Goal: Task Accomplishment & Management: Manage account settings

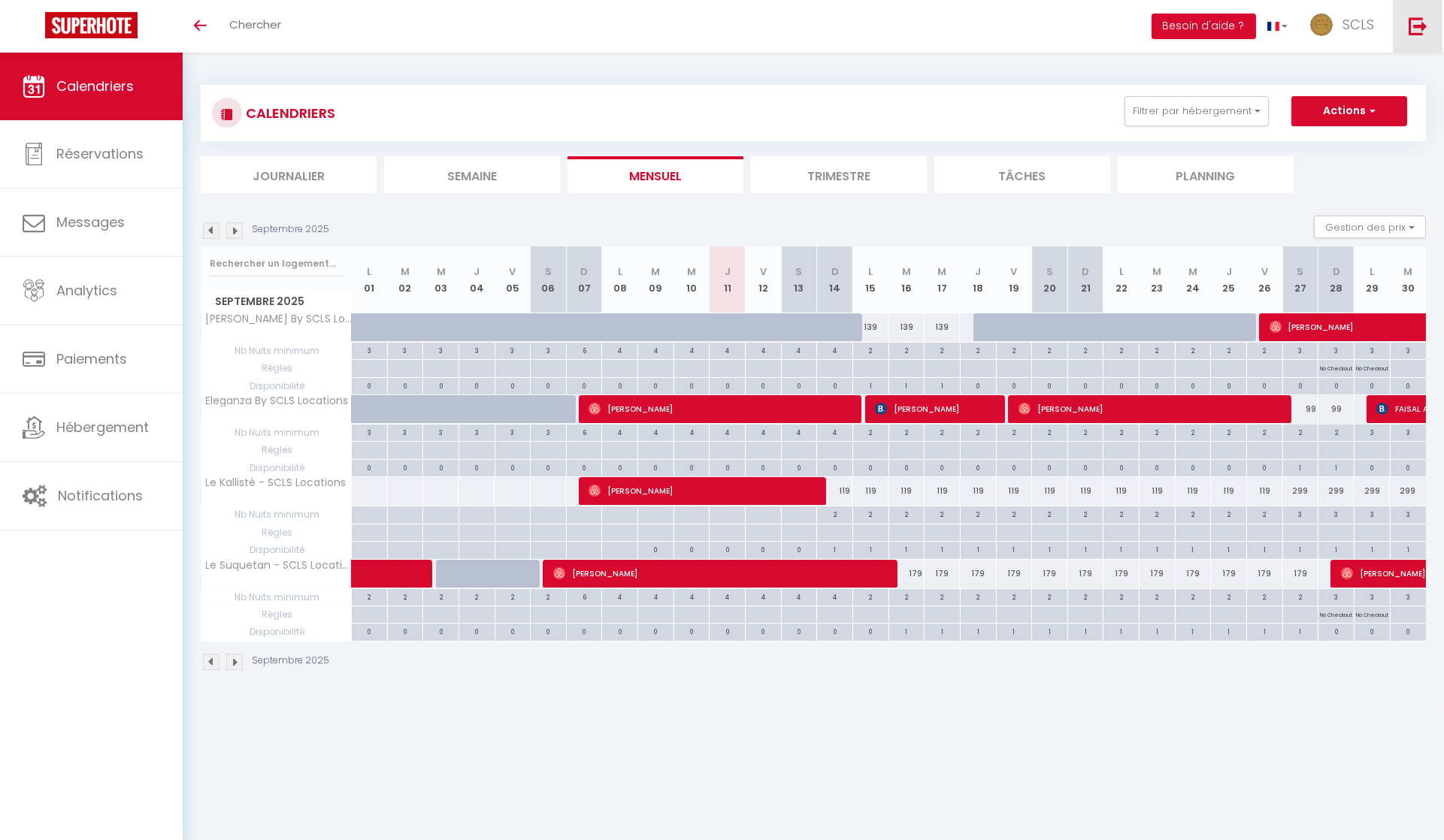
click at [1407, 22] on link at bounding box center [1418, 26] width 50 height 53
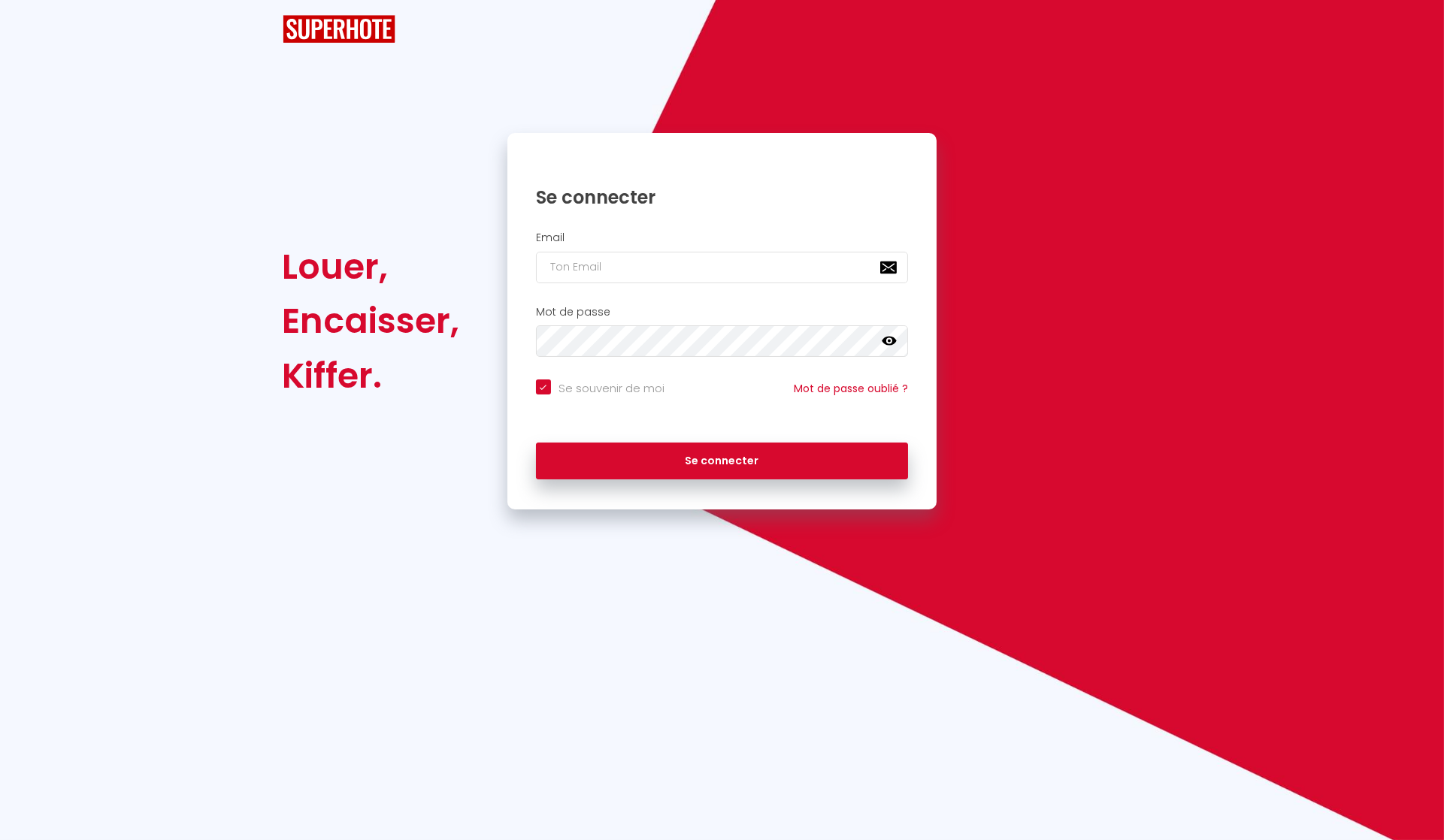
checkbox input "true"
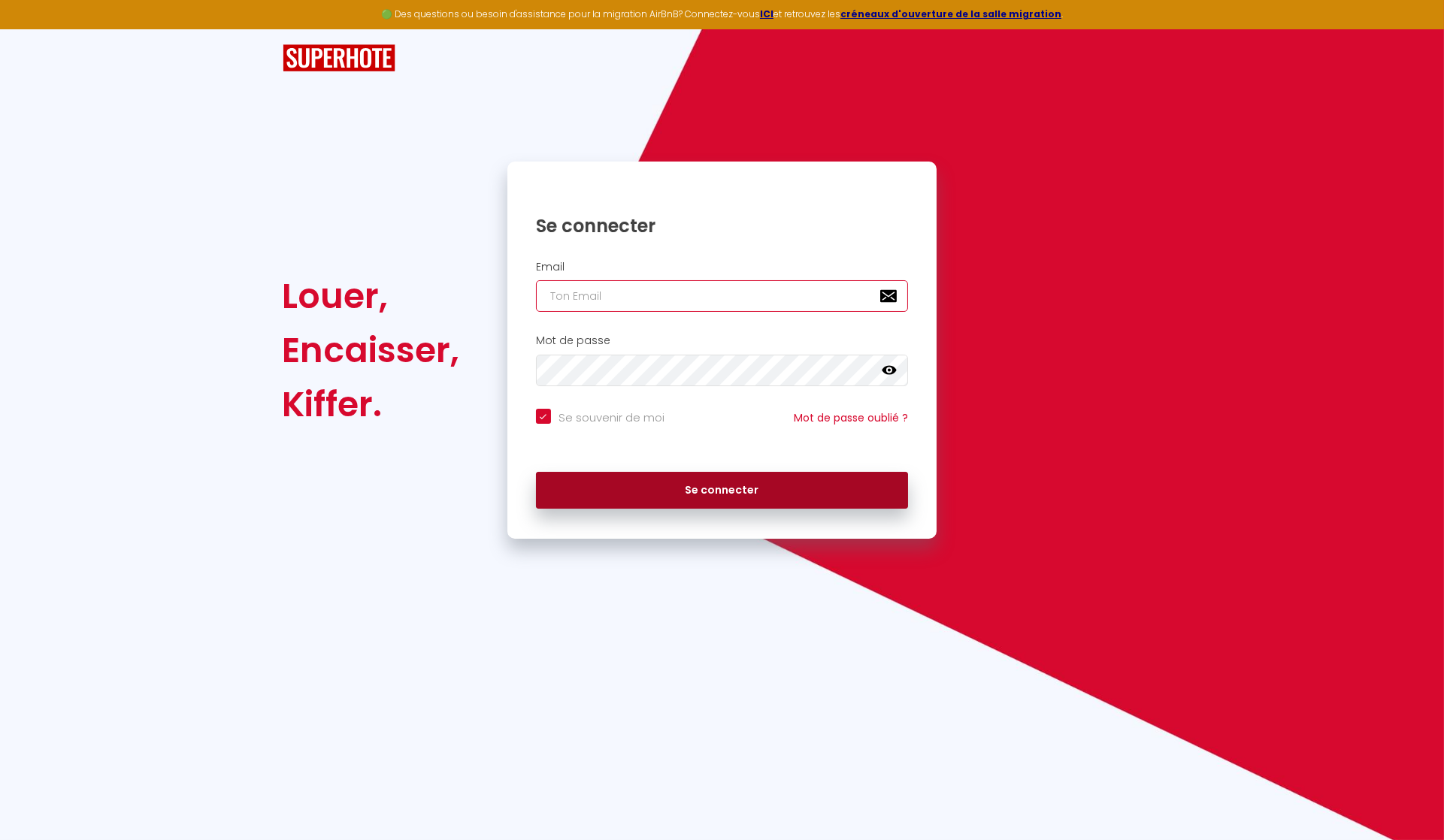
type input "[EMAIL_ADDRESS][DOMAIN_NAME]"
click at [623, 489] on button "Se connecter" at bounding box center [722, 490] width 373 height 37
checkbox input "true"
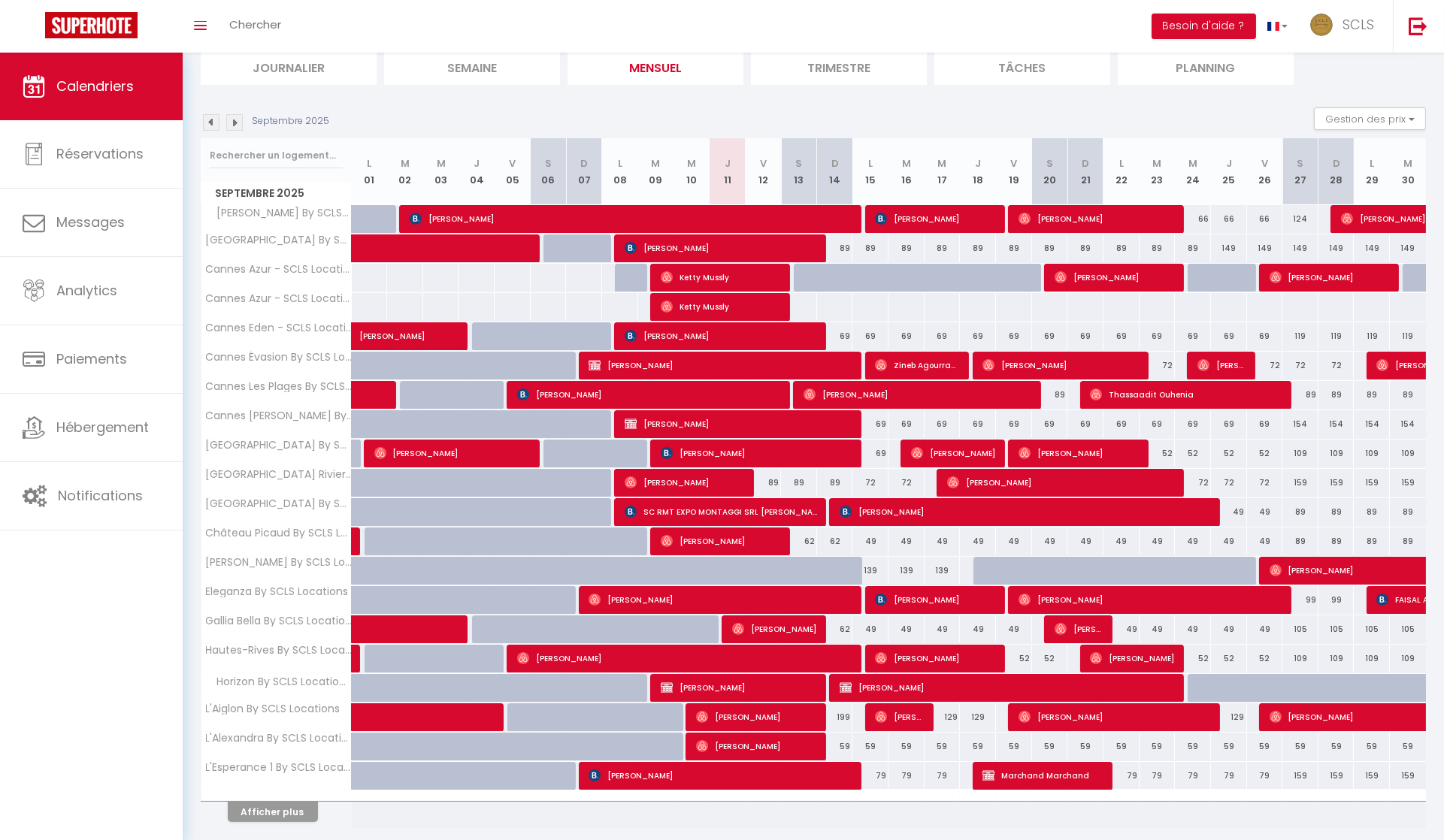
scroll to position [149, 0]
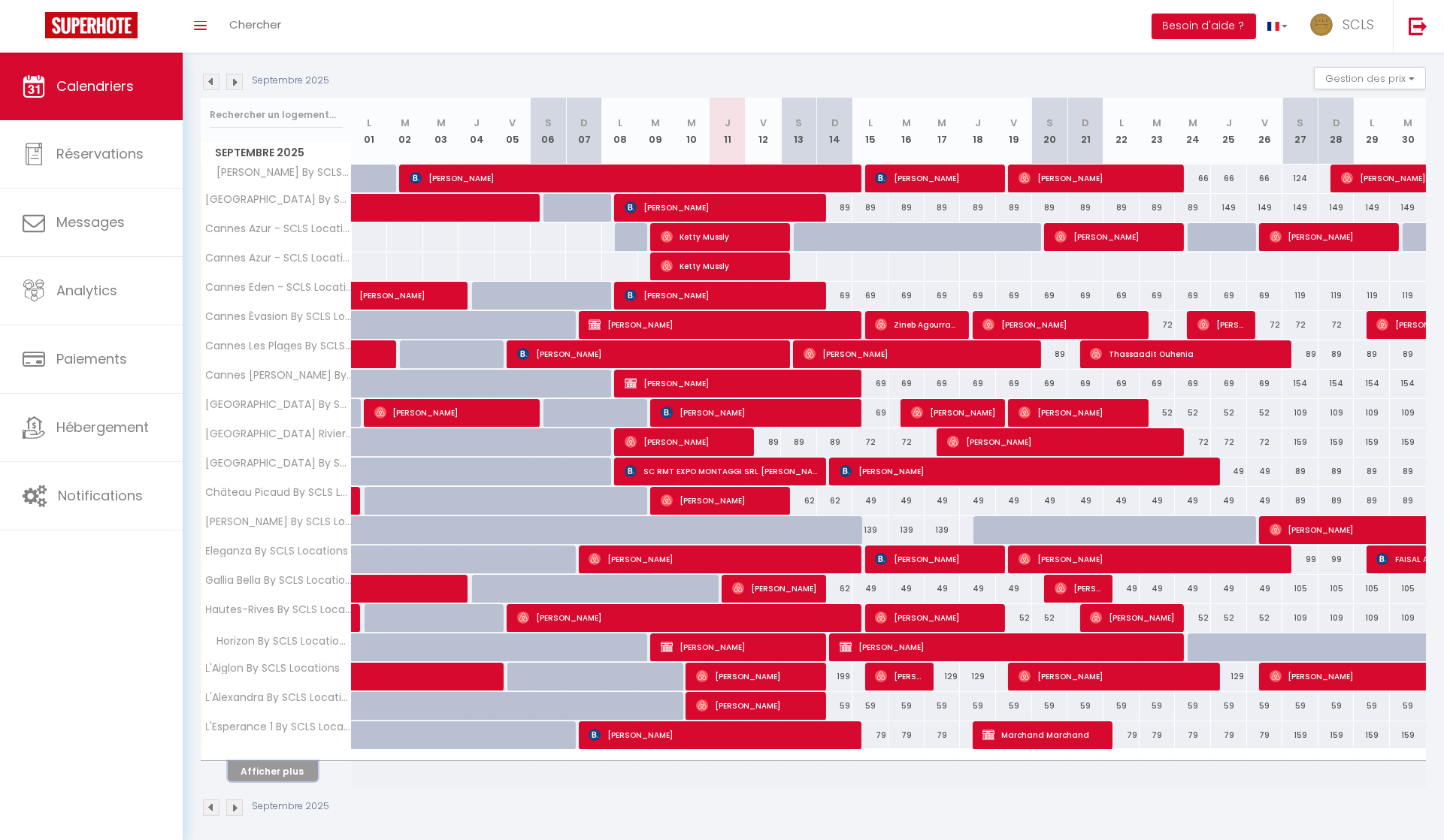
click at [285, 766] on button "Afficher plus" at bounding box center [273, 771] width 90 height 20
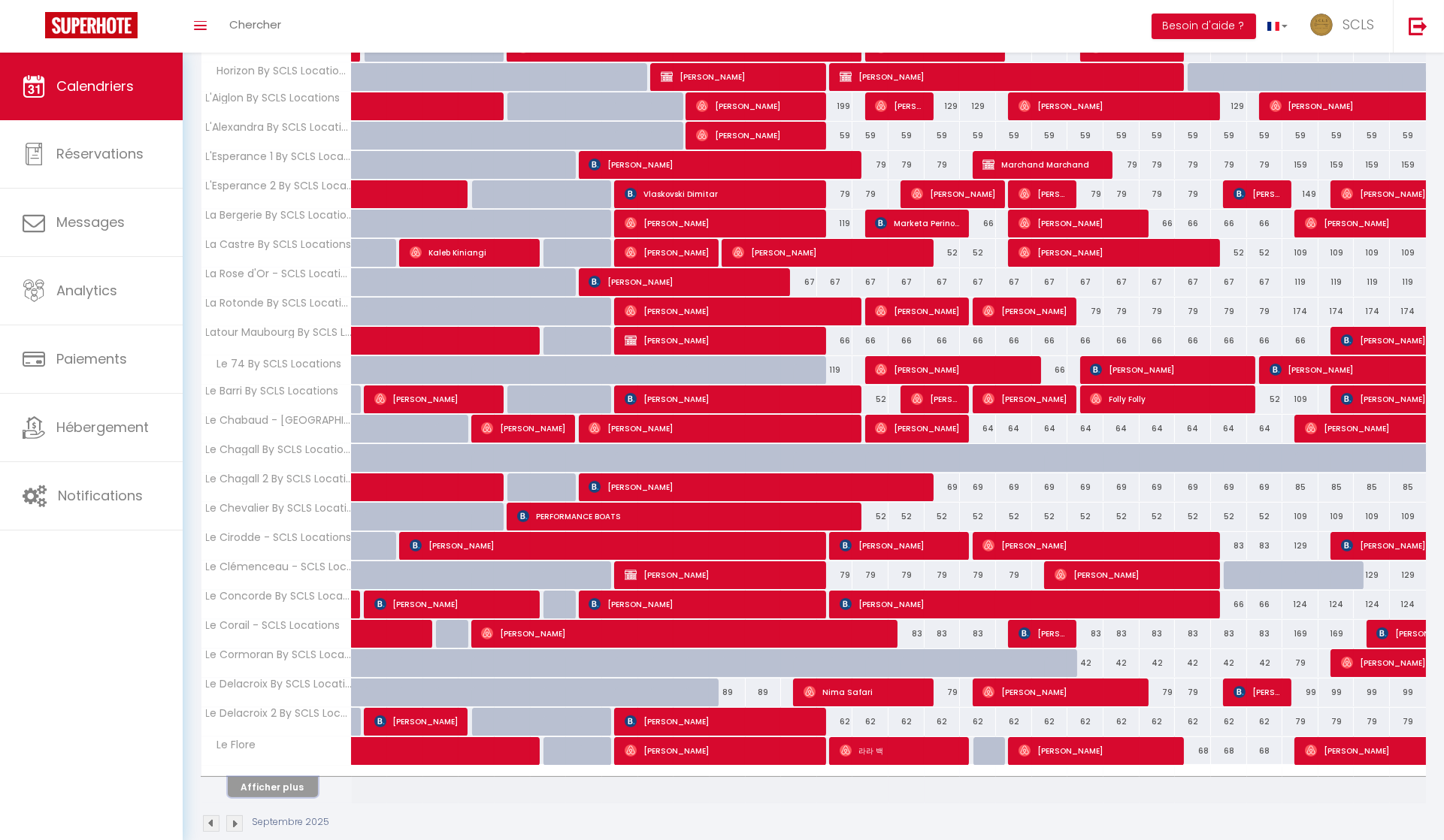
scroll to position [729, 0]
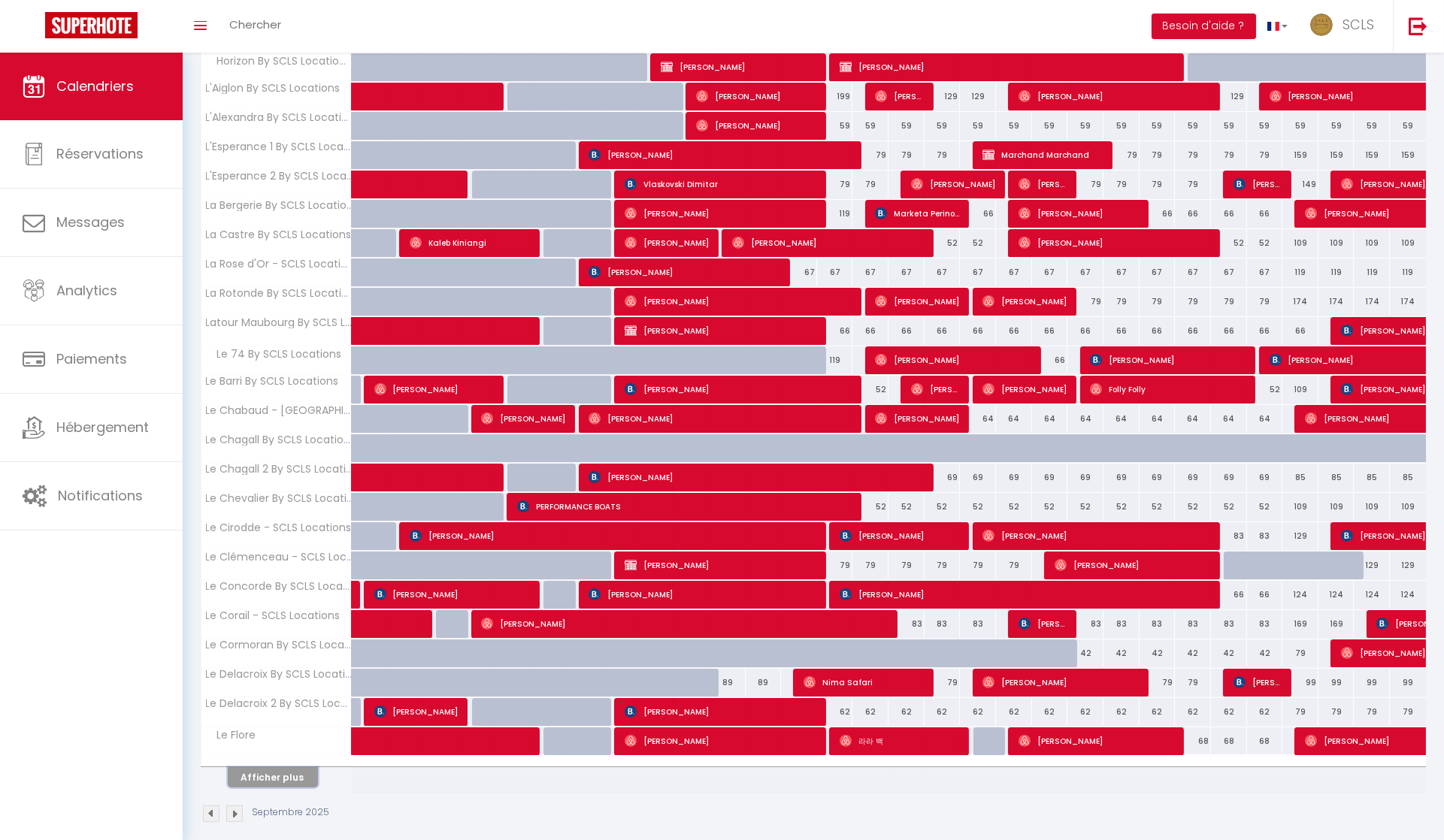
drag, startPoint x: 286, startPoint y: 763, endPoint x: 526, endPoint y: 721, distance: 243.6
click at [286, 767] on button "Afficher plus" at bounding box center [273, 777] width 90 height 20
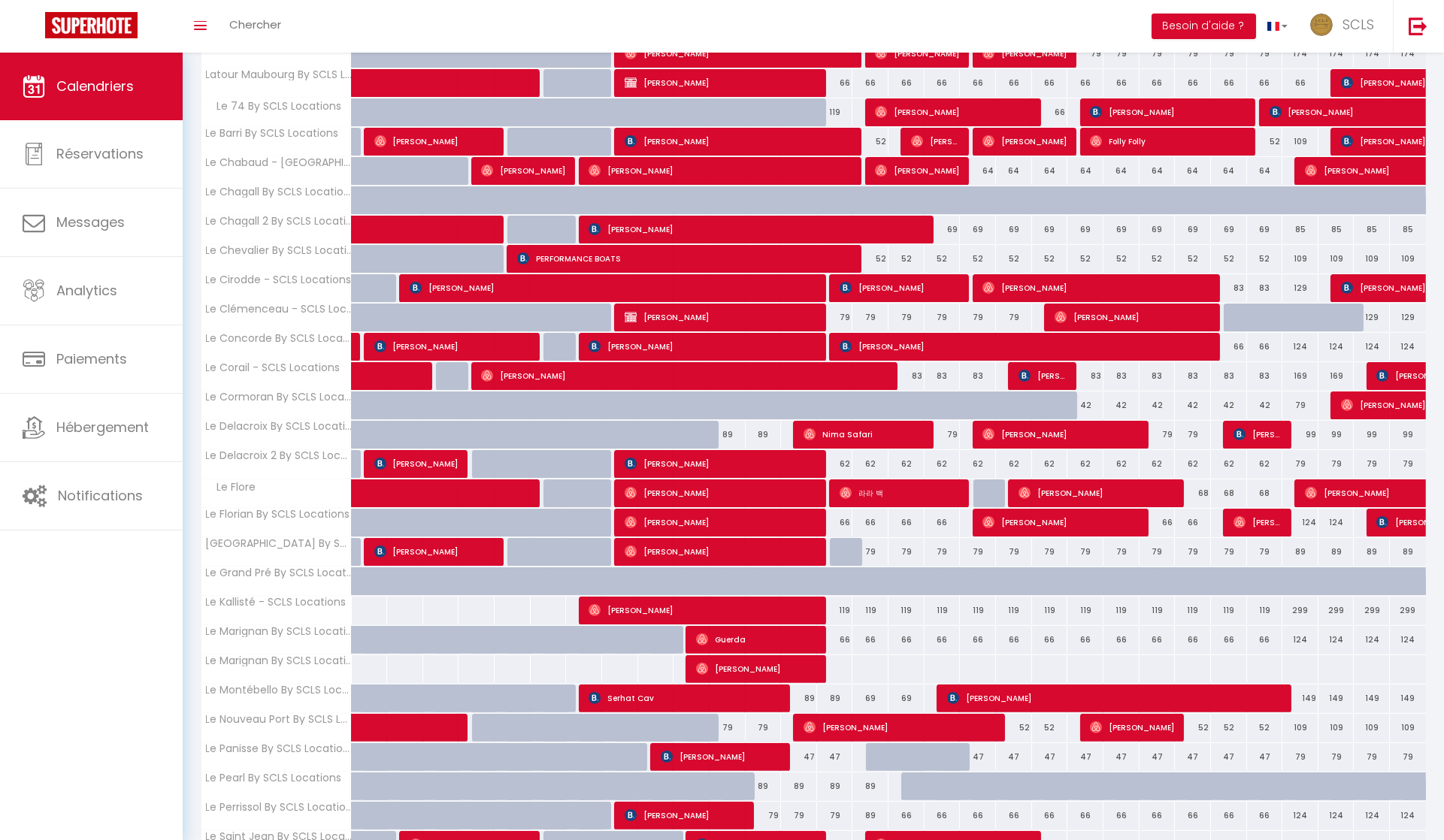
scroll to position [679, 0]
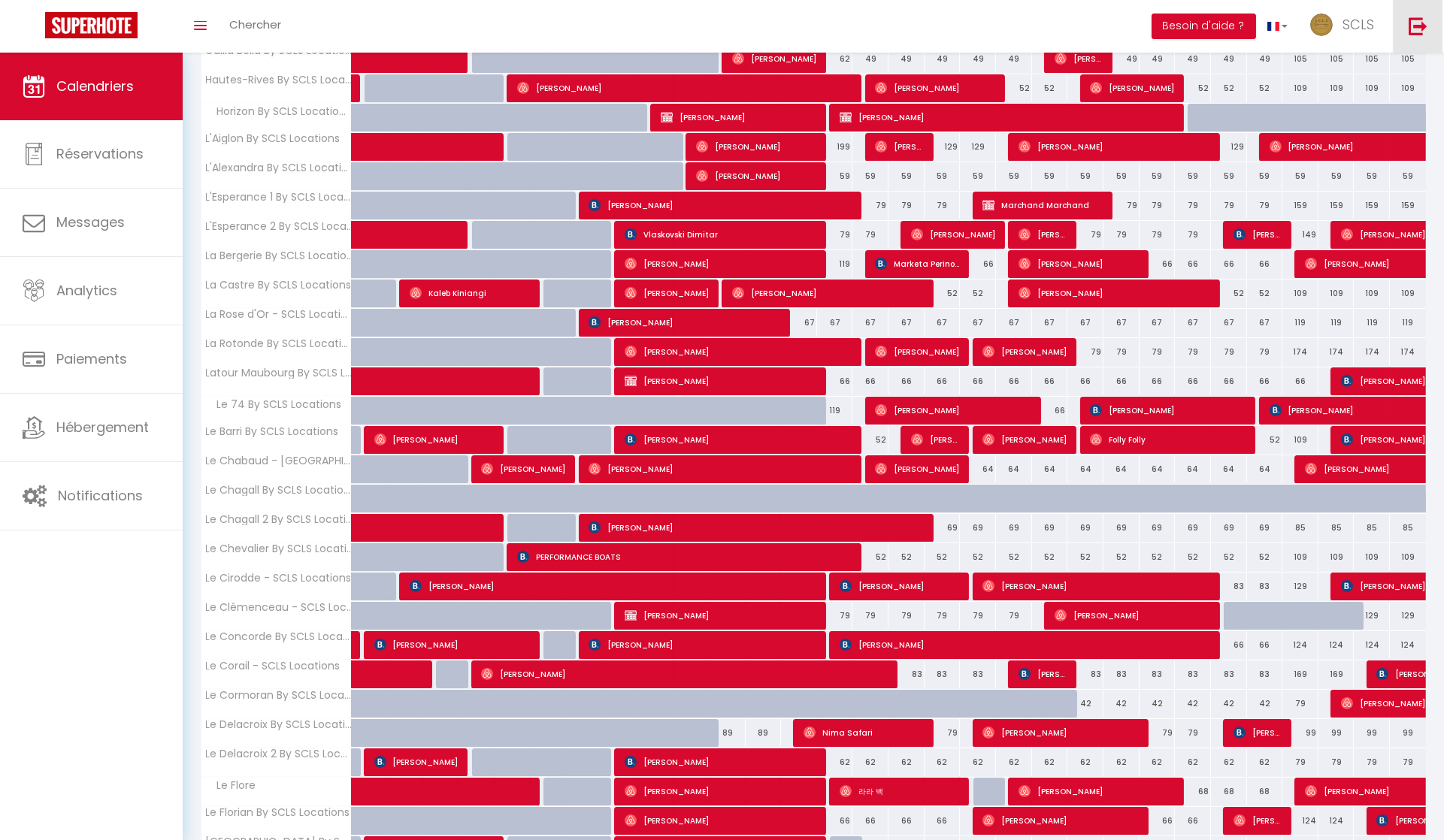
click at [1406, 33] on link at bounding box center [1418, 26] width 50 height 53
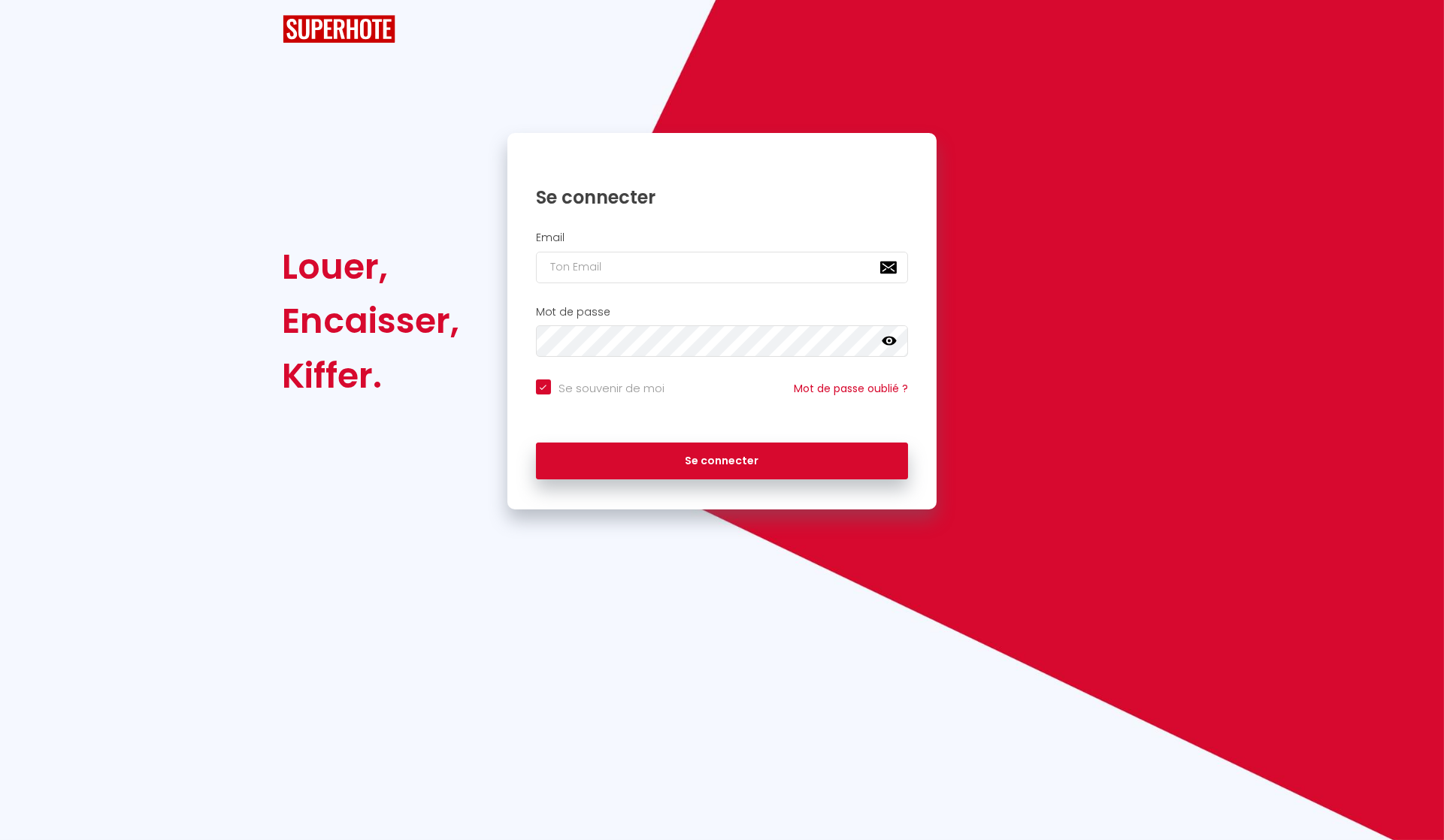
checkbox input "true"
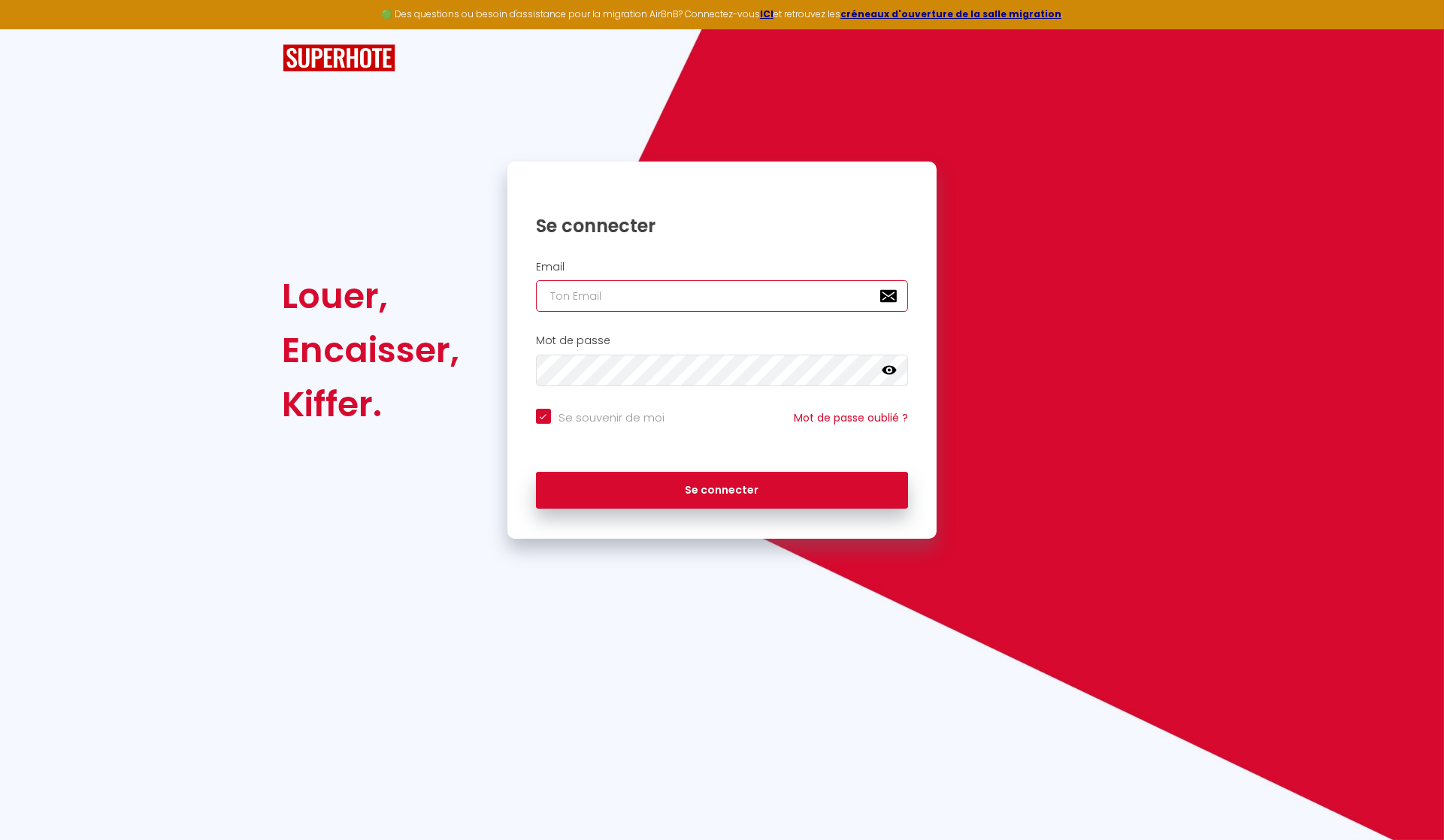
type input "[EMAIL_ADDRESS][DOMAIN_NAME]"
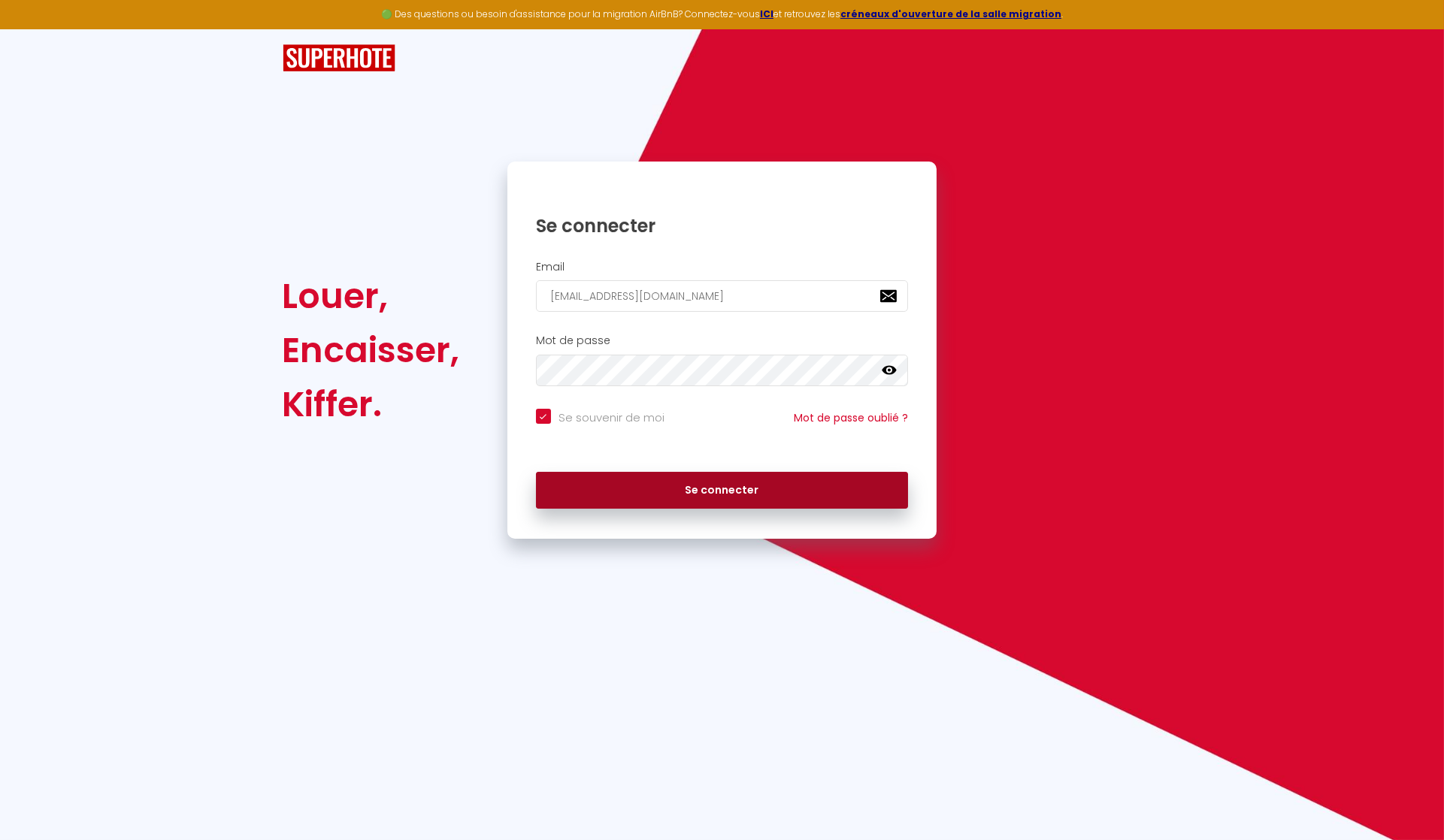
click at [672, 493] on button "Se connecter" at bounding box center [722, 490] width 373 height 37
checkbox input "true"
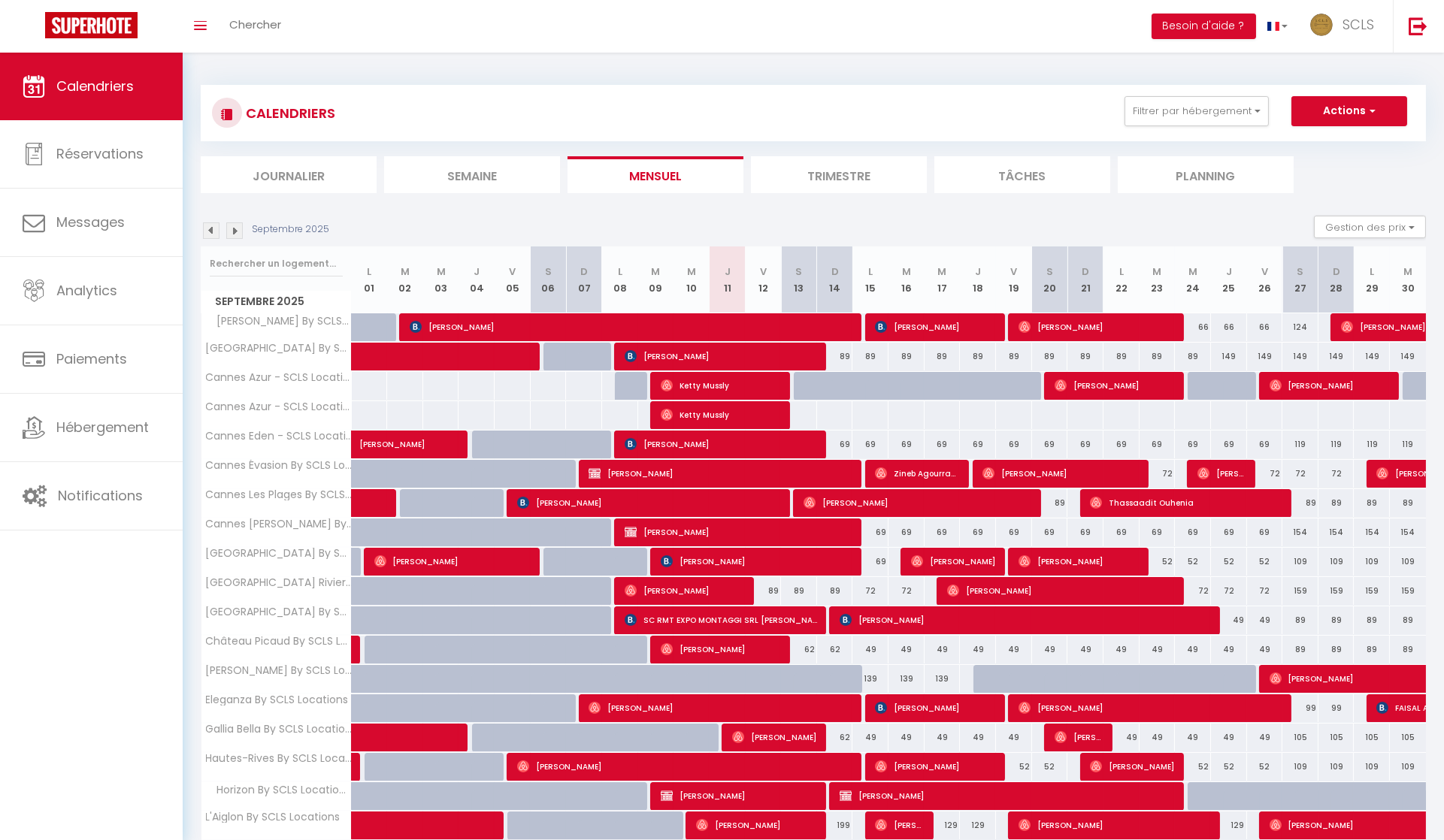
scroll to position [149, 0]
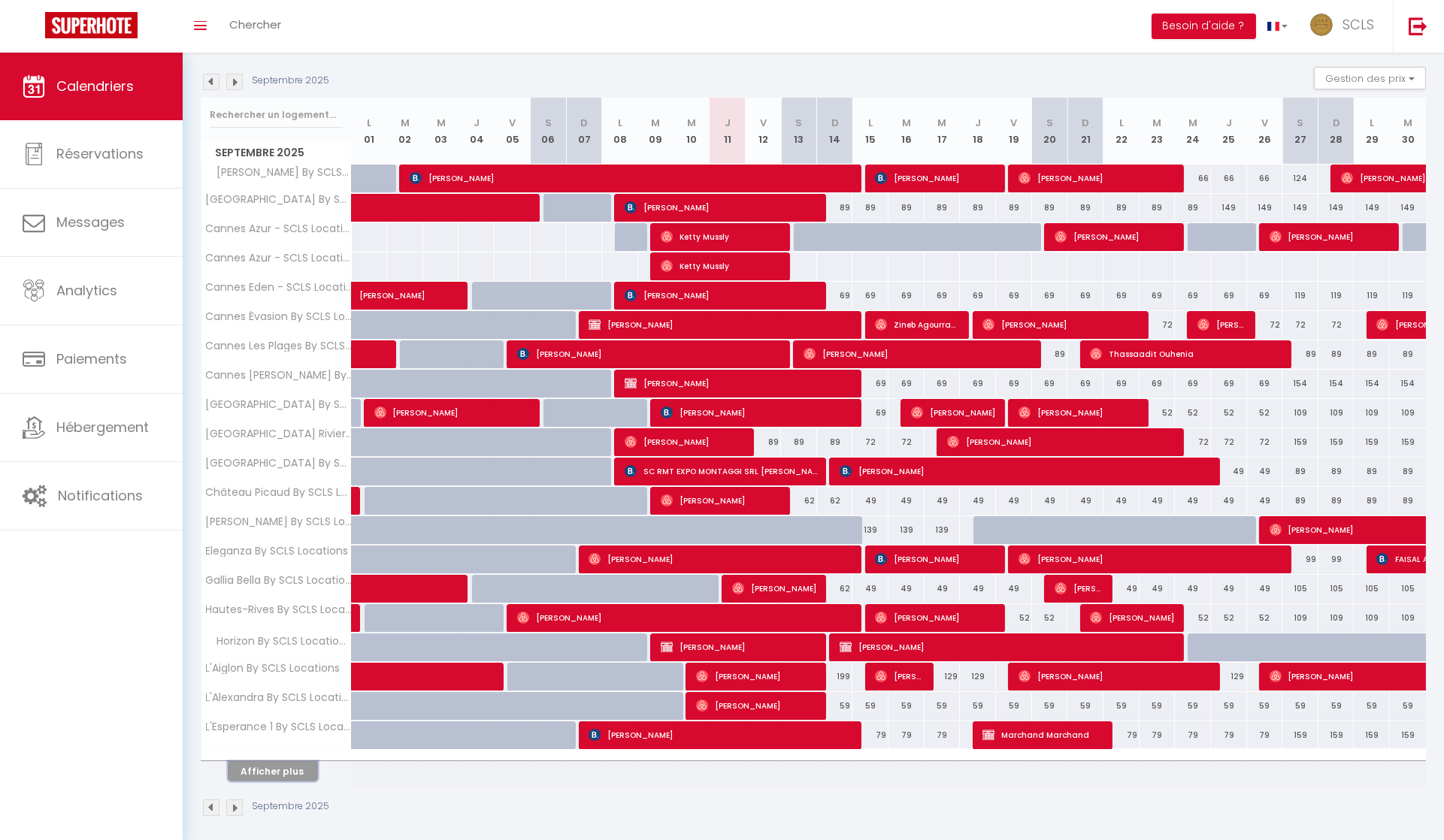
click at [296, 763] on button "Afficher plus" at bounding box center [273, 771] width 90 height 20
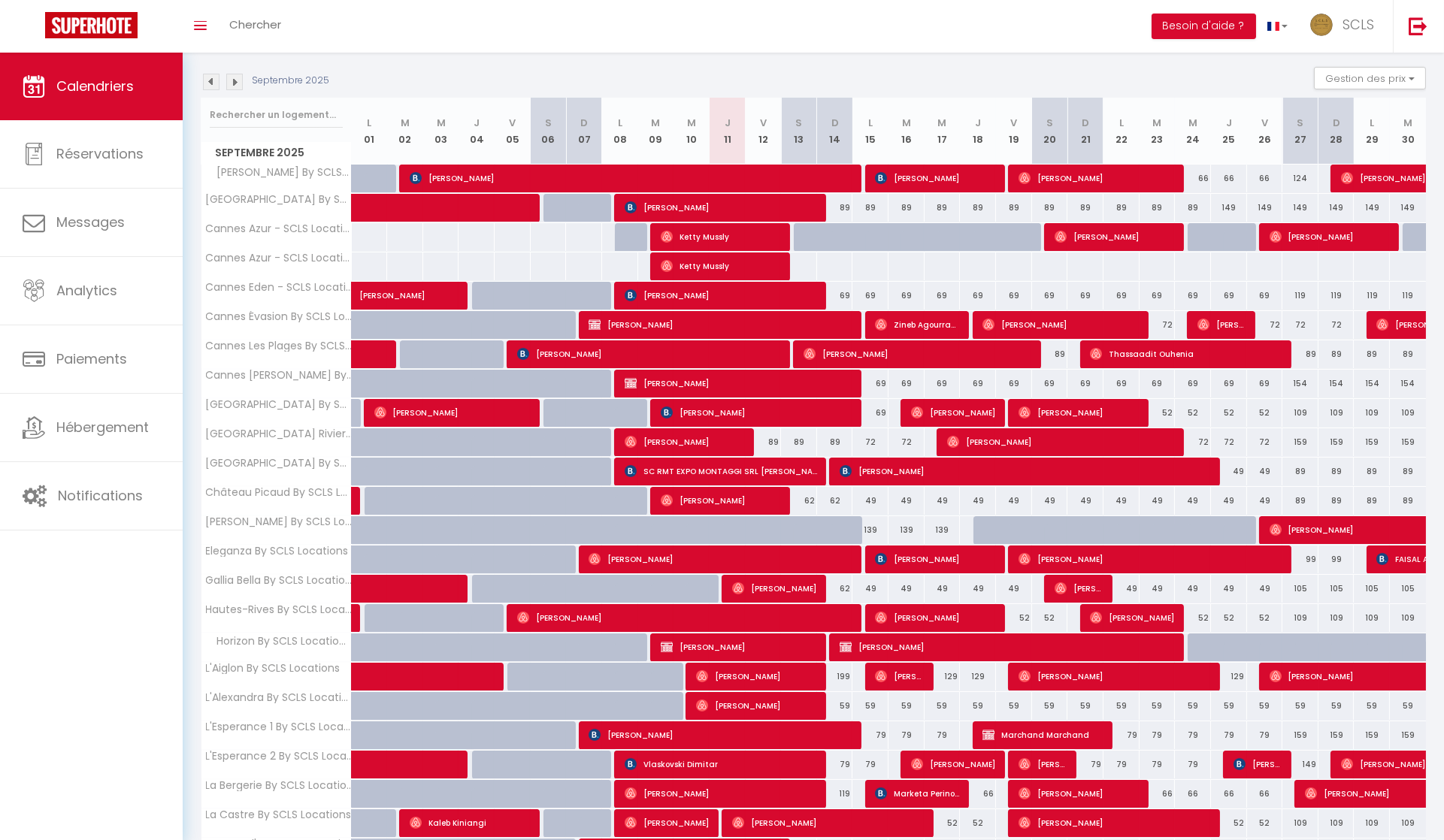
scroll to position [729, 0]
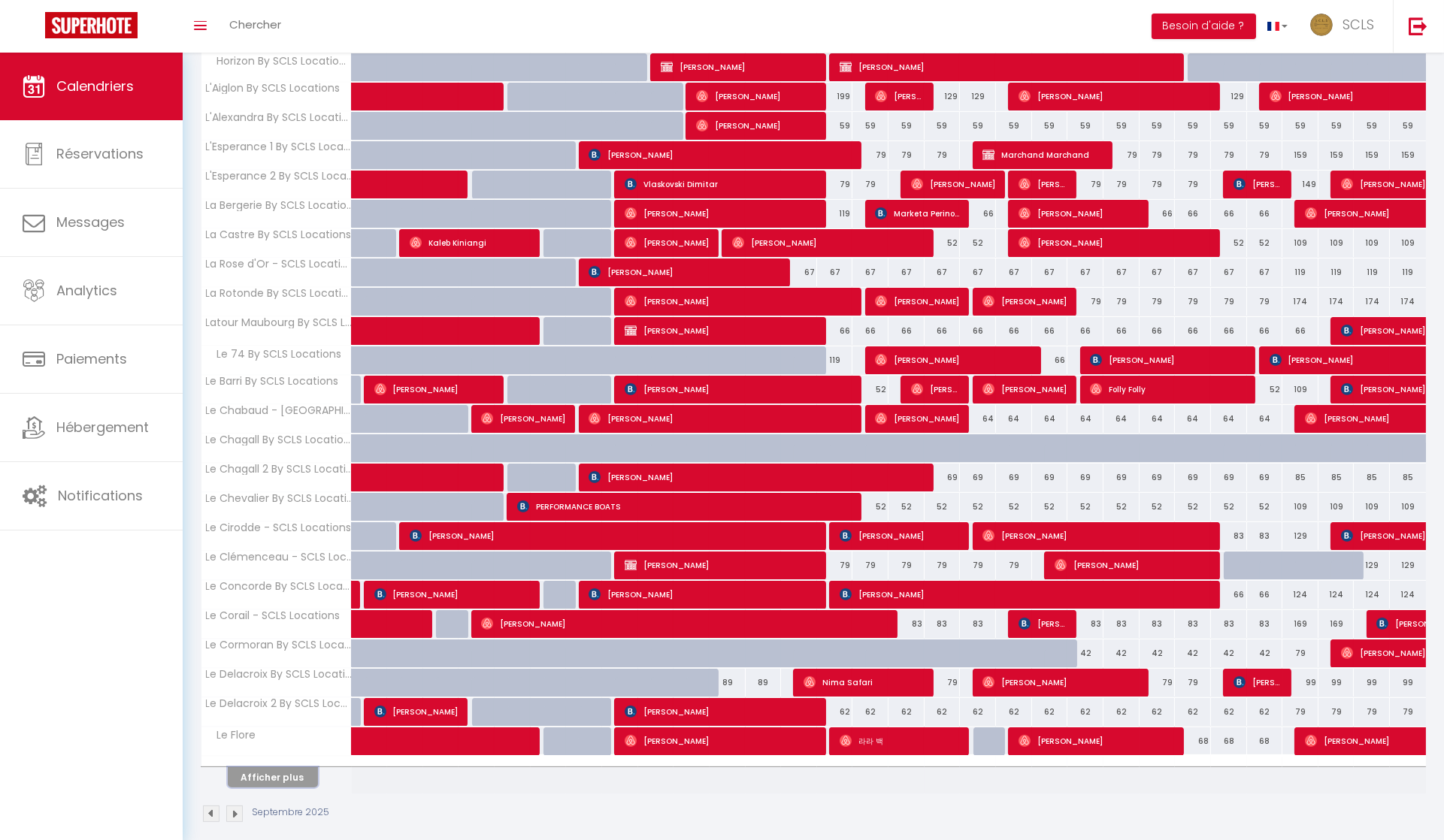
drag, startPoint x: 291, startPoint y: 756, endPoint x: 457, endPoint y: 704, distance: 174.0
click at [291, 767] on button "Afficher plus" at bounding box center [273, 777] width 90 height 20
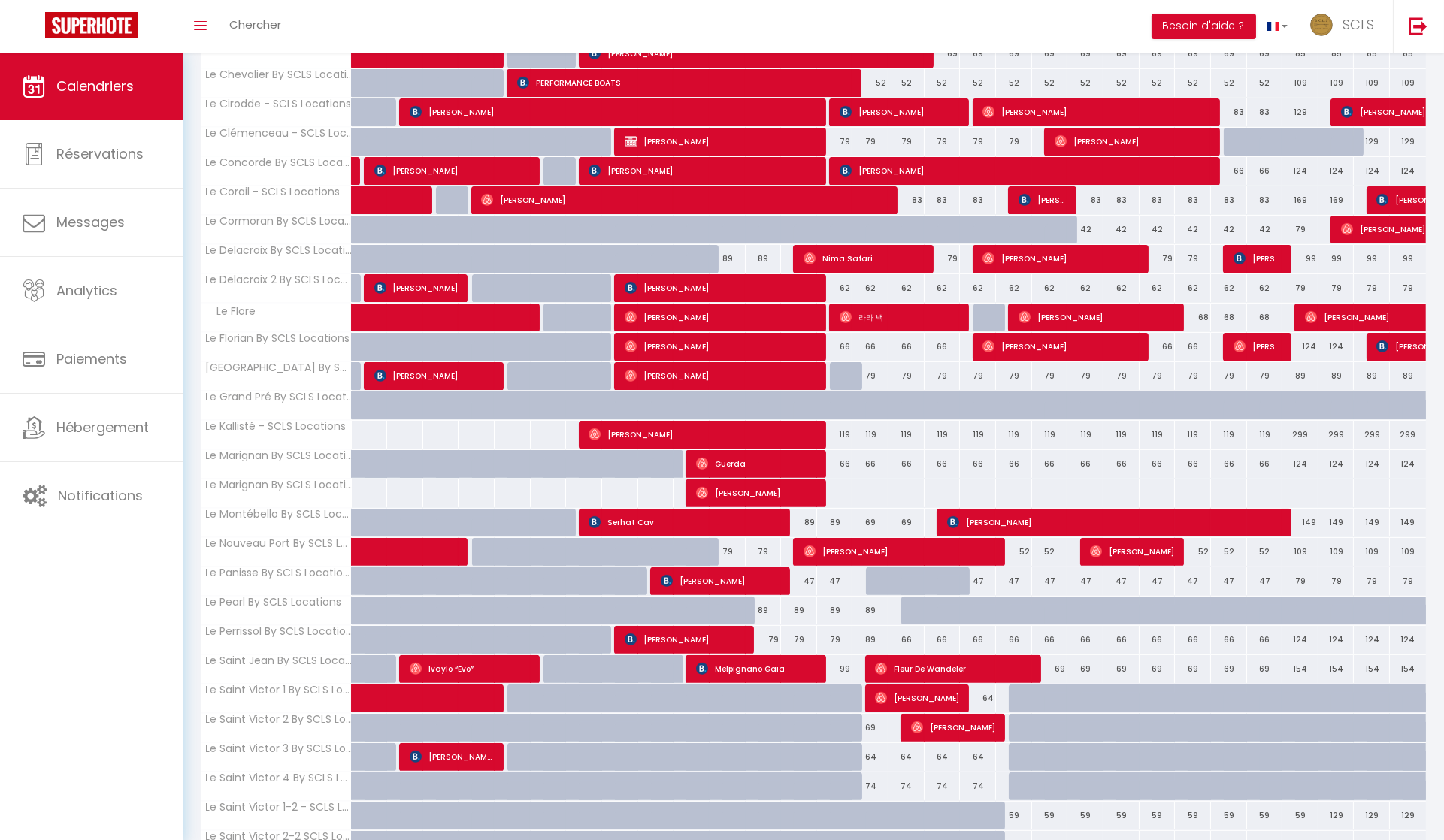
scroll to position [1307, 0]
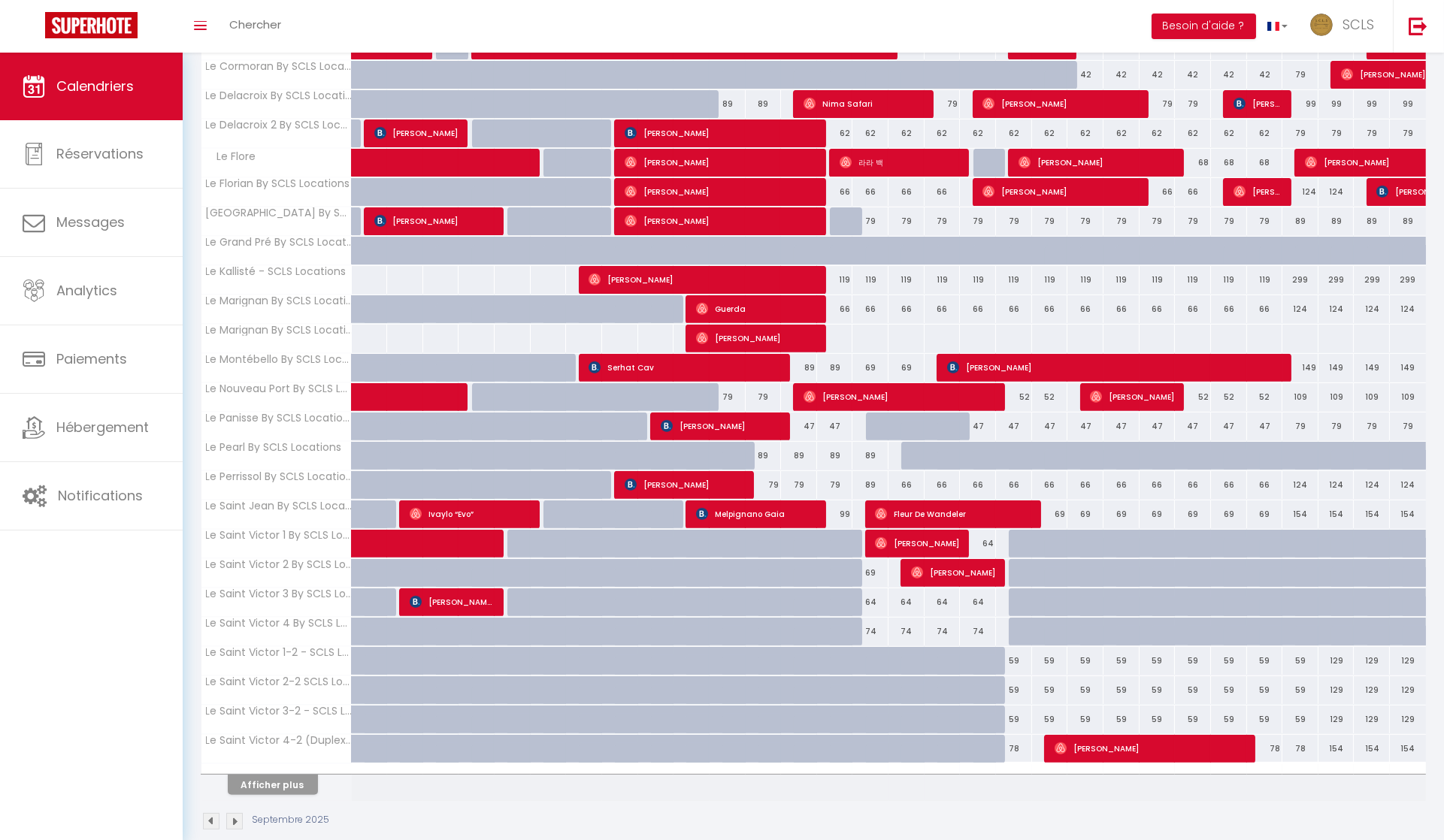
click at [300, 764] on div at bounding box center [277, 769] width 150 height 10
drag, startPoint x: 300, startPoint y: 756, endPoint x: 816, endPoint y: 543, distance: 558.2
click at [300, 775] on button "Afficher plus" at bounding box center [273, 784] width 90 height 20
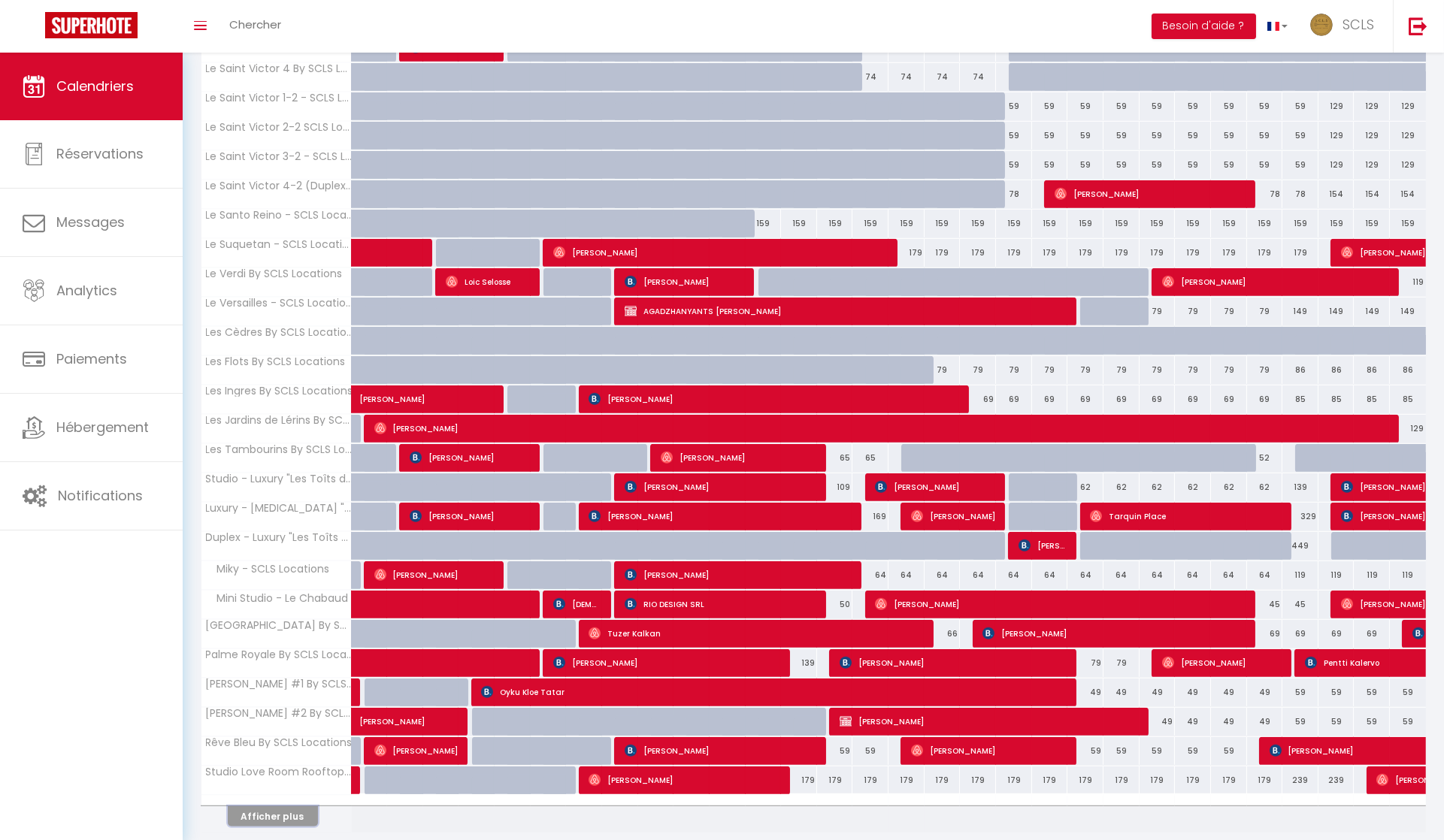
scroll to position [1887, 0]
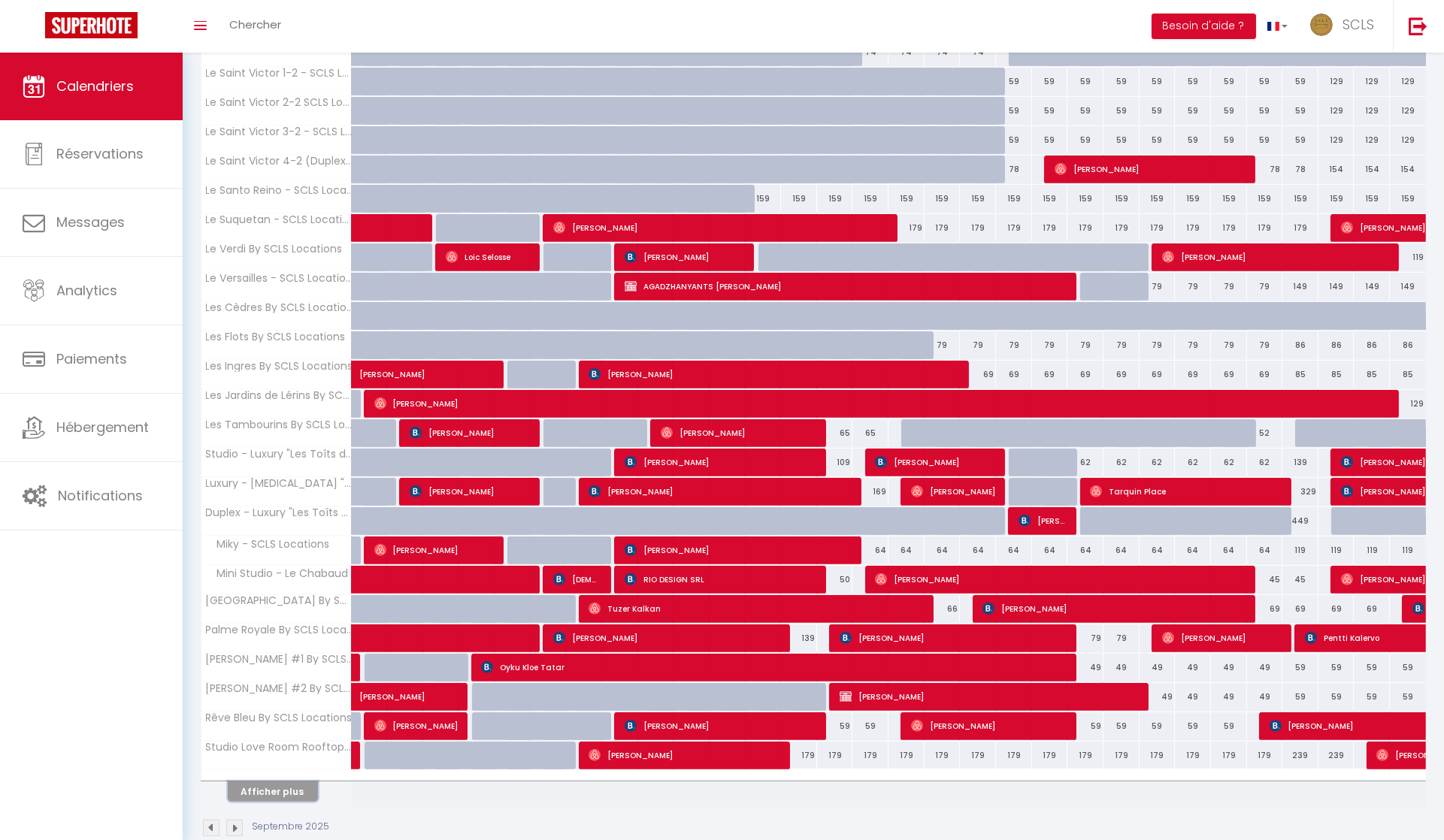
click at [303, 781] on button "Afficher plus" at bounding box center [273, 791] width 90 height 20
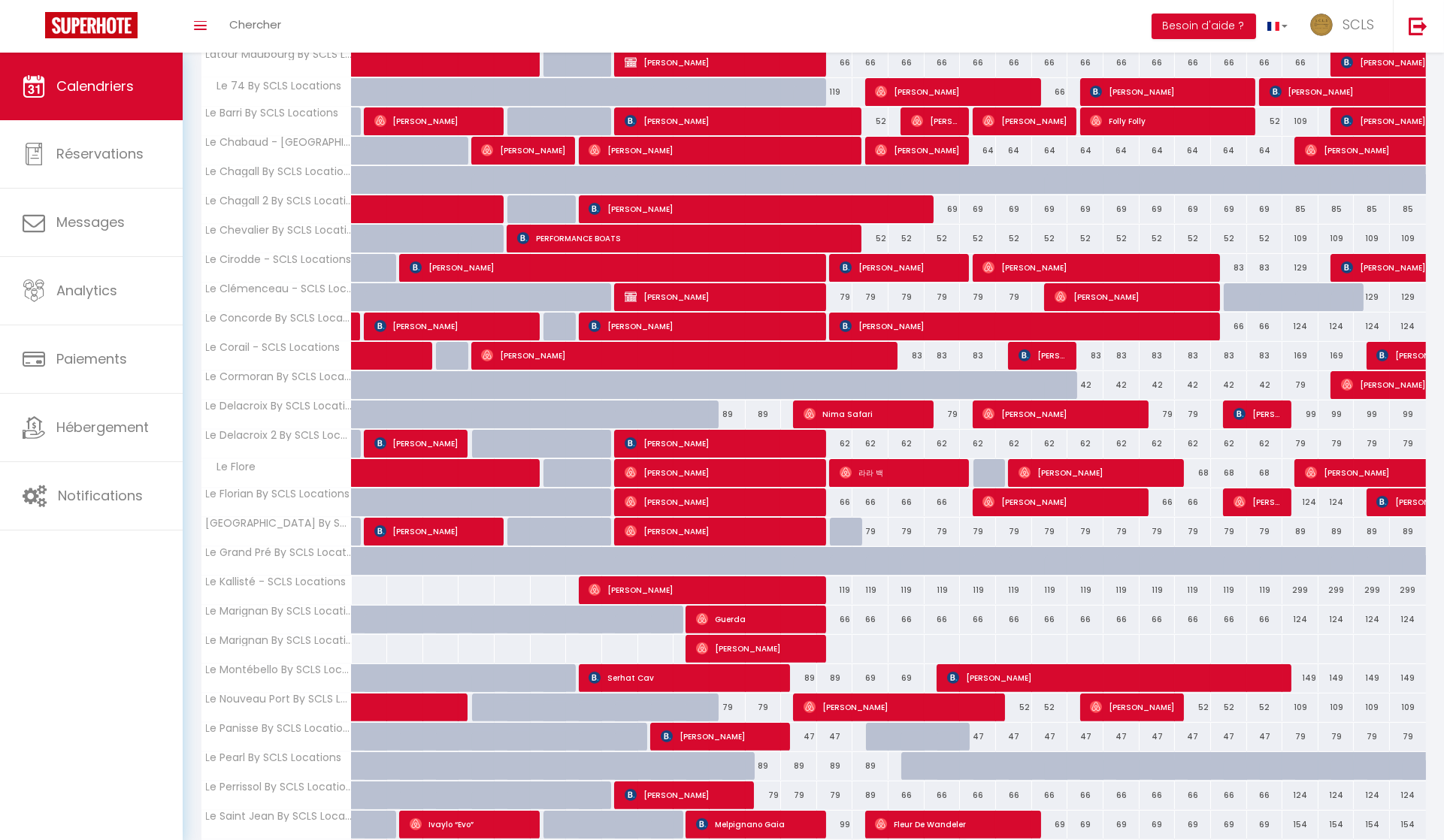
scroll to position [0, 0]
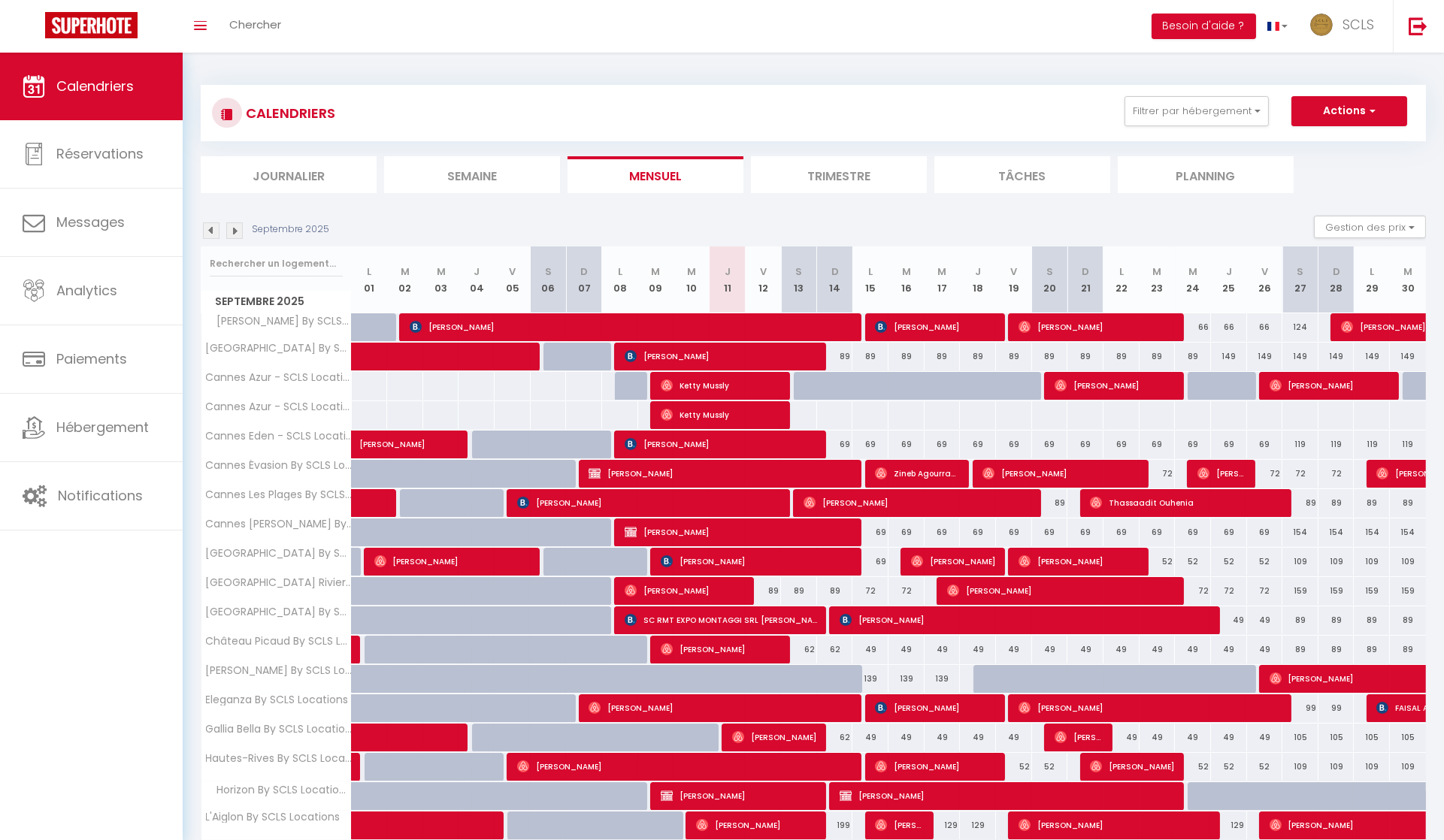
click at [242, 235] on img at bounding box center [234, 230] width 16 height 16
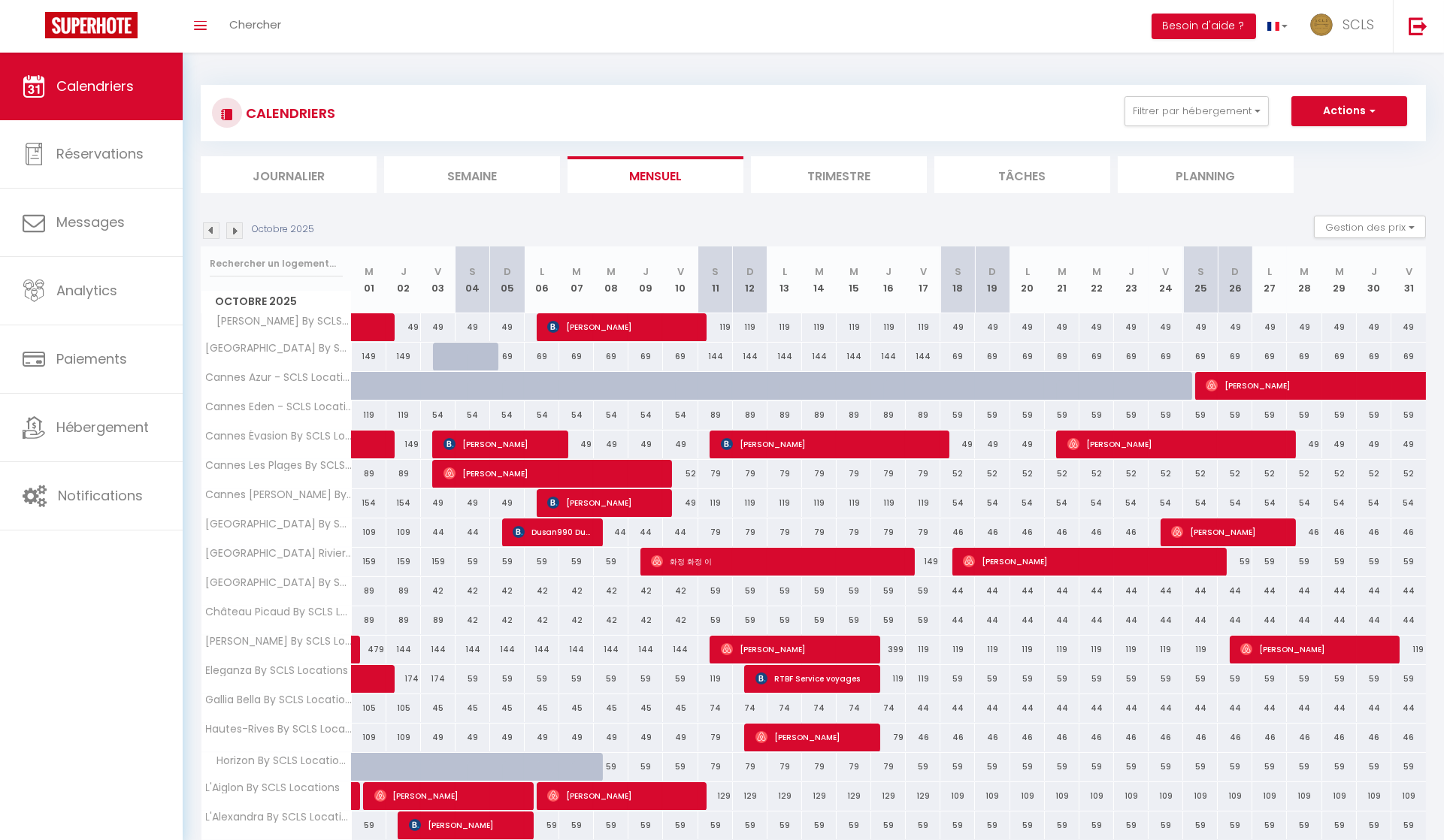
click at [215, 233] on img at bounding box center [211, 230] width 16 height 16
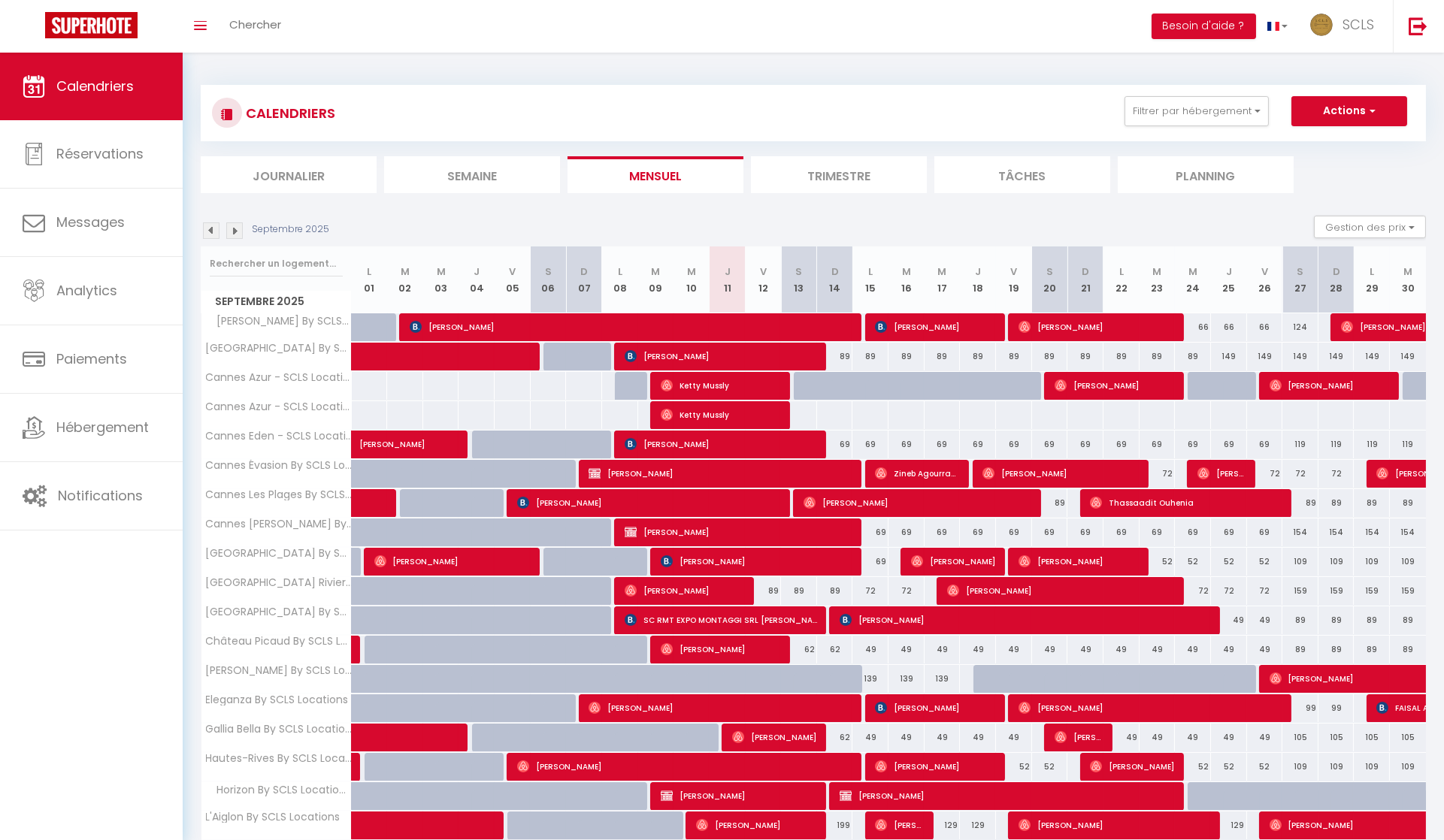
click at [1195, 128] on div "CALENDRIERS Filtrer par hébergement Tous [PERSON_NAME] By SCLS Locations [GEOGR…" at bounding box center [812, 112] width 1203 height 34
click at [1202, 119] on button "Filtrer par hébergement" at bounding box center [1197, 111] width 144 height 30
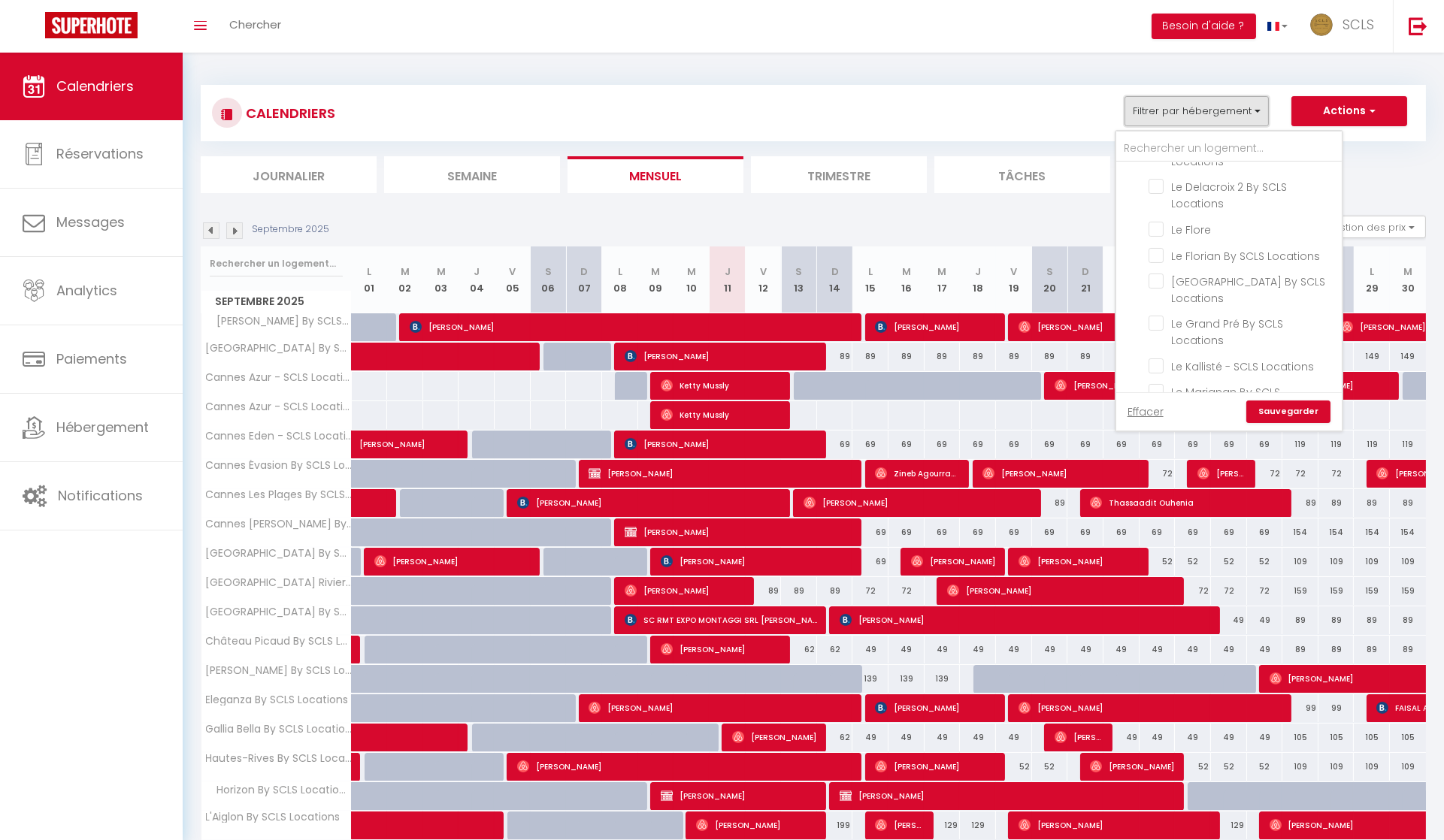
scroll to position [1343, 0]
click at [1165, 350] on input "Le Kallisté - SCLS Locations" at bounding box center [1242, 358] width 187 height 15
checkbox input "true"
checkbox input "false"
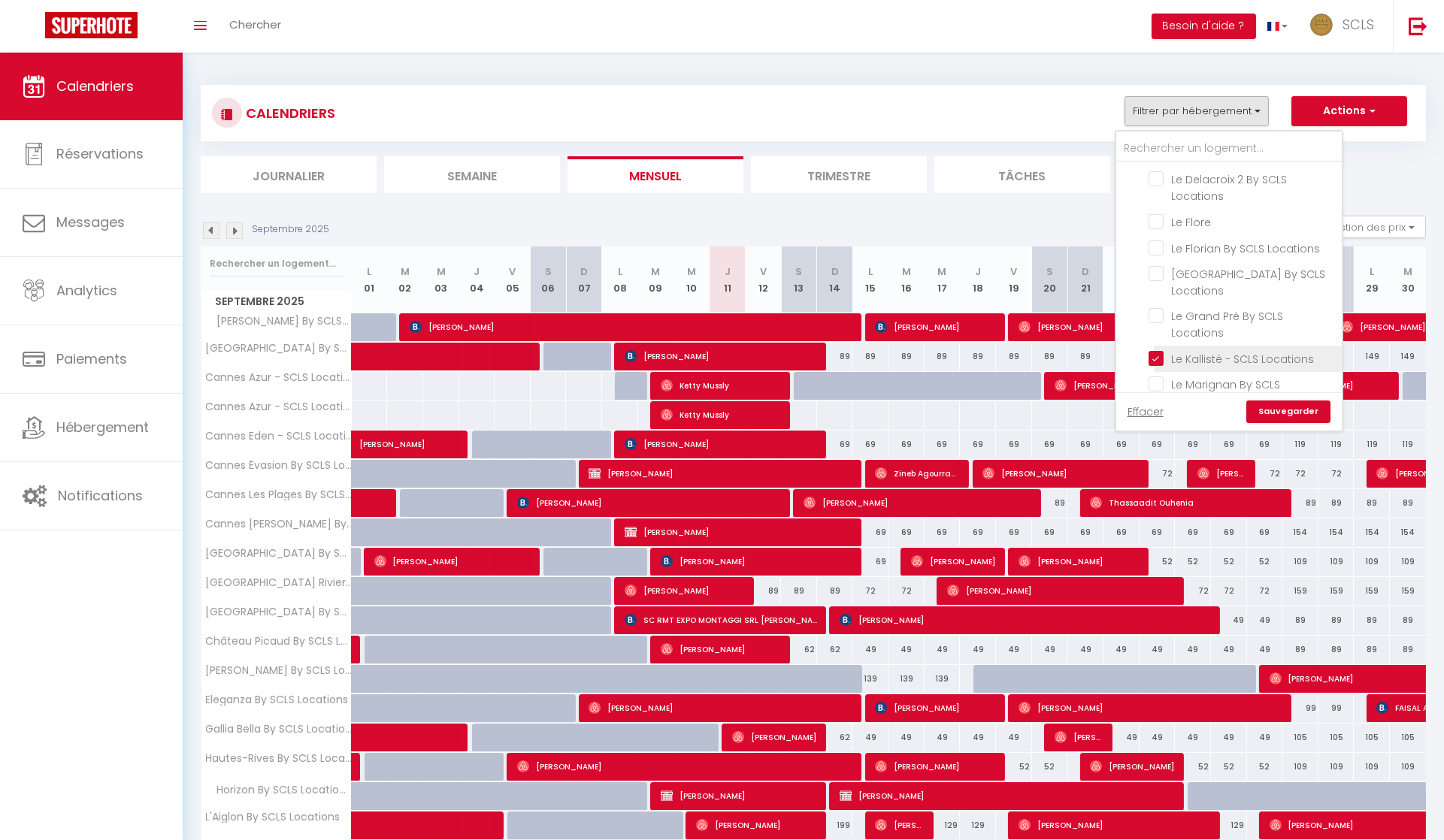
checkbox input "false"
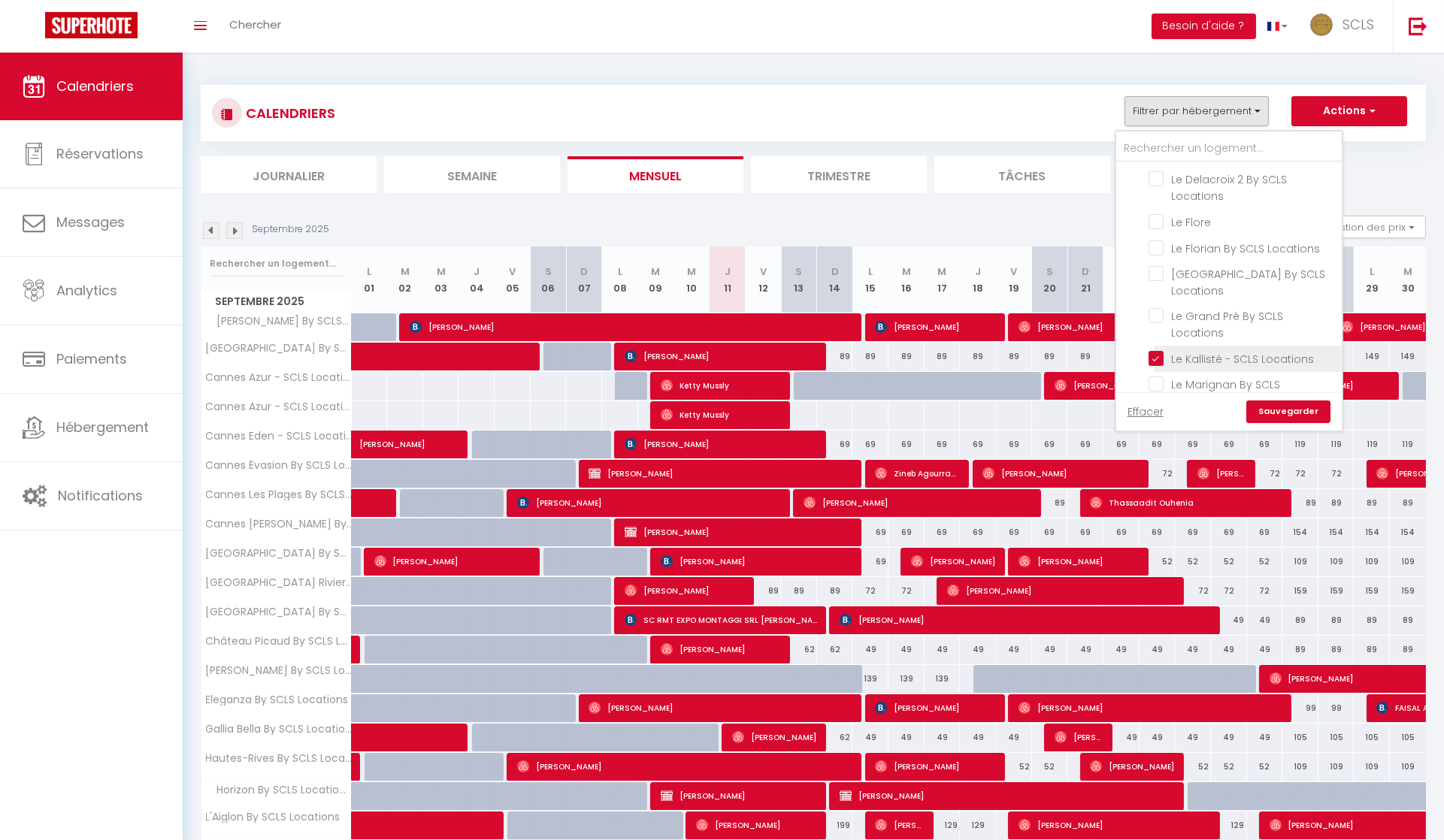
checkbox input "false"
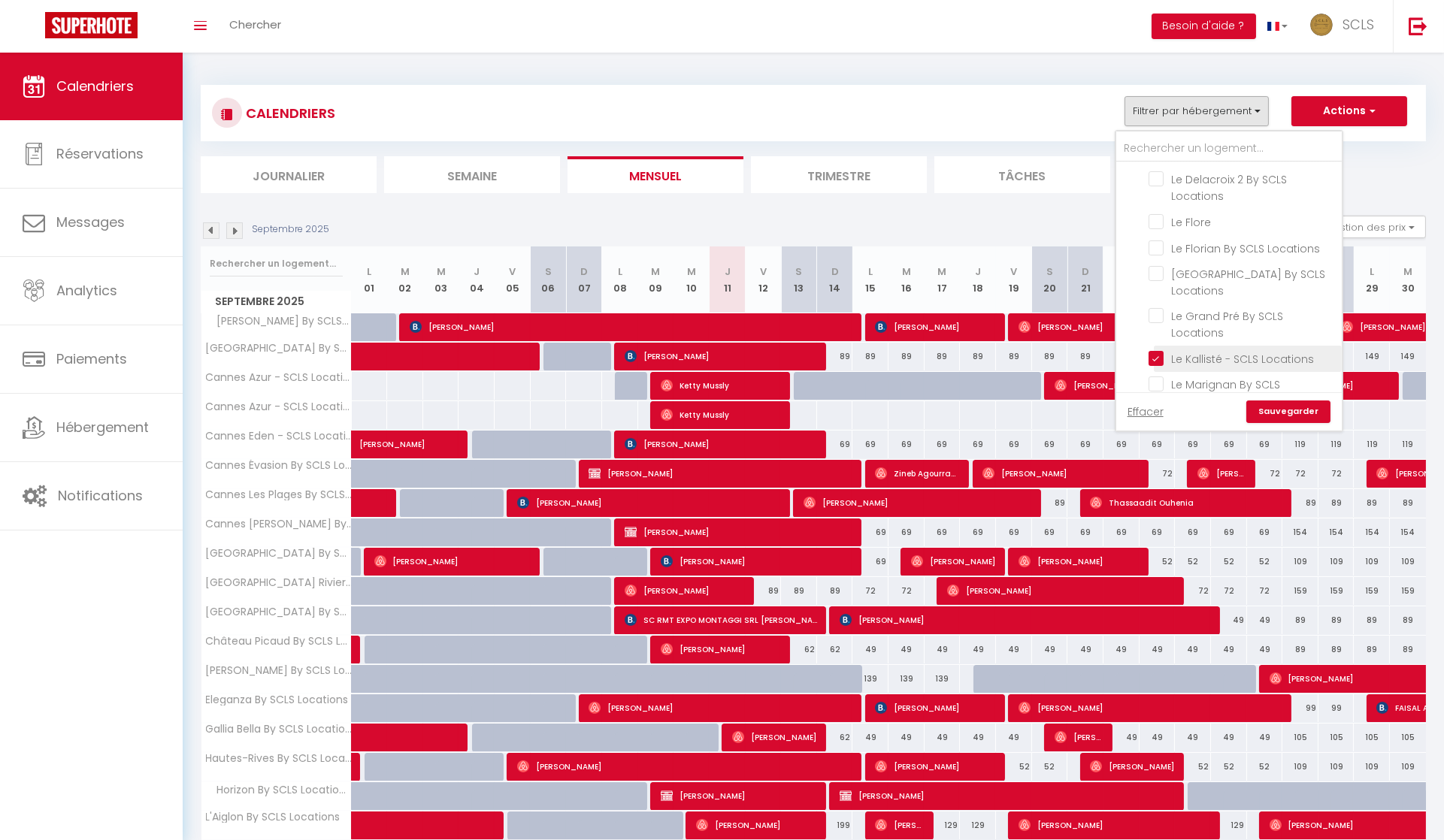
checkbox input "false"
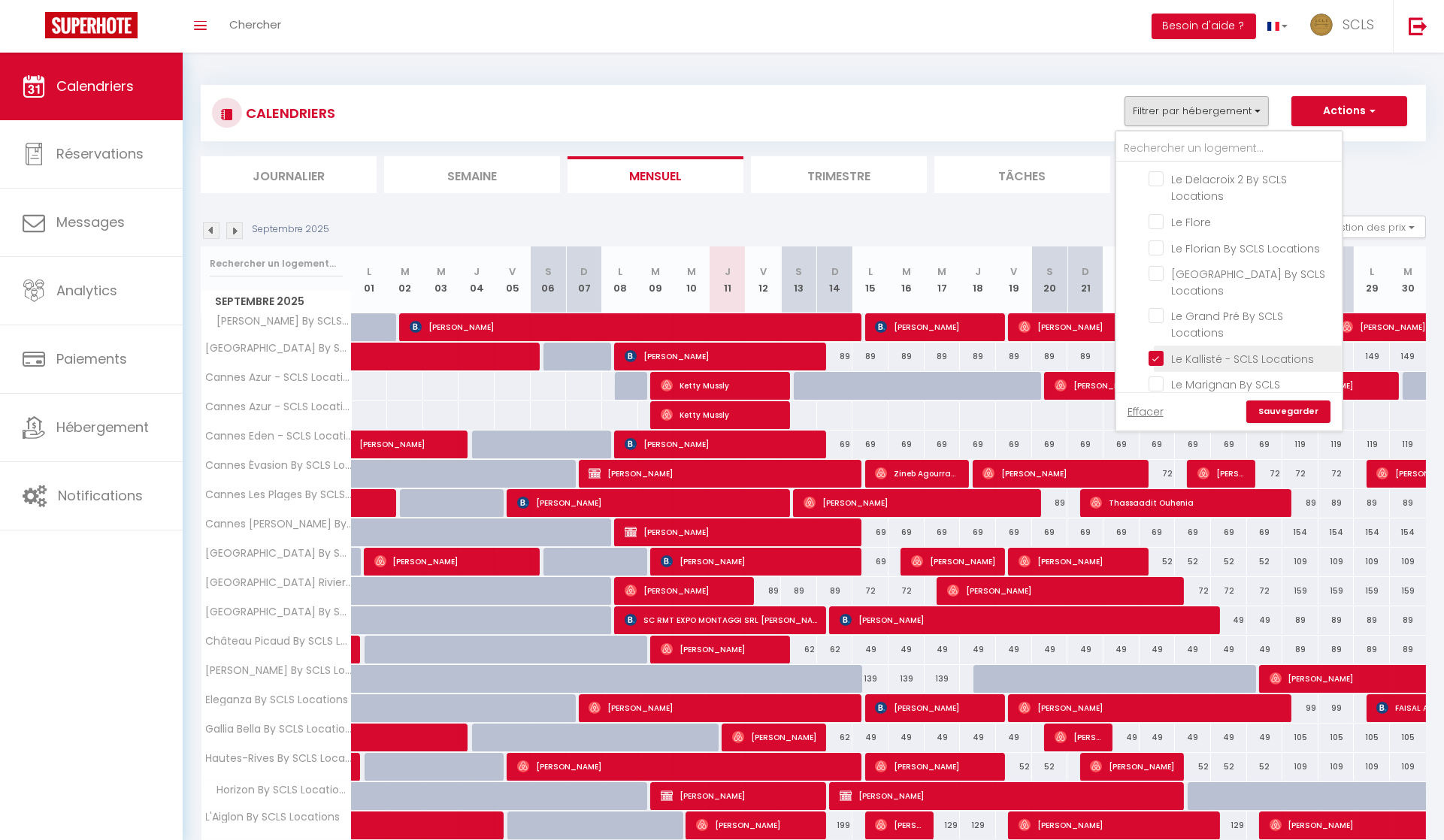
checkbox input "false"
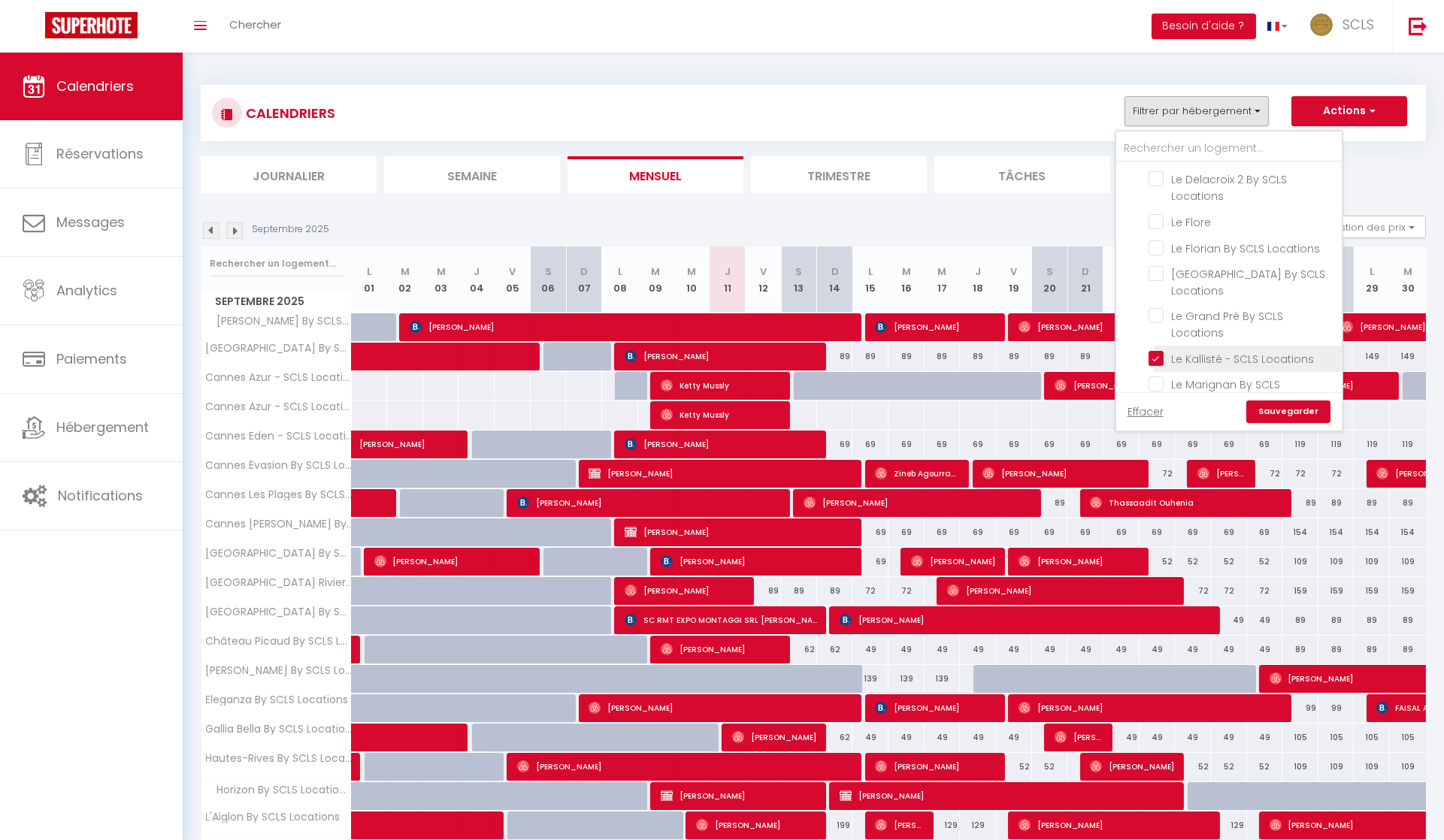
checkbox input "false"
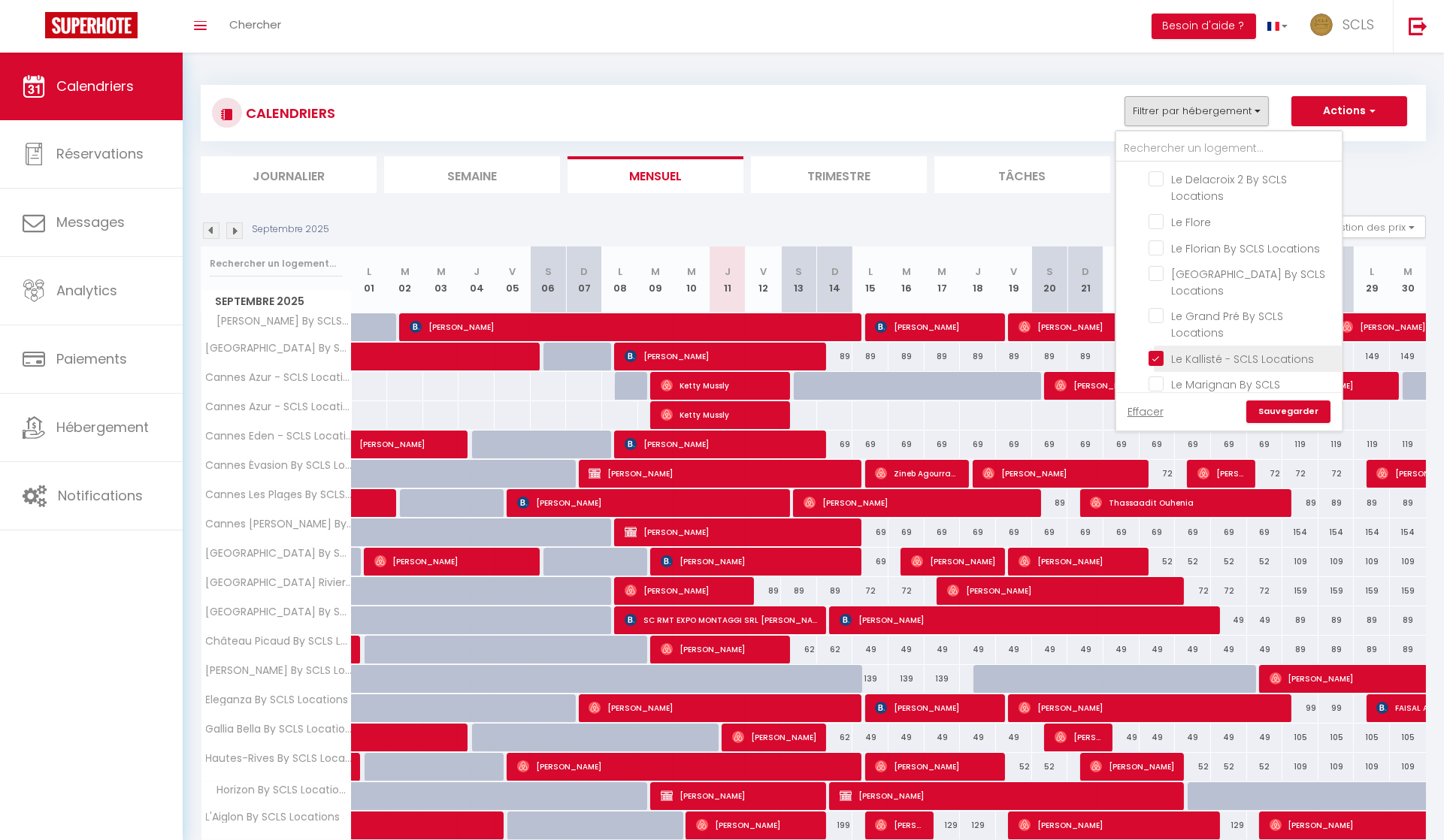
checkbox input "false"
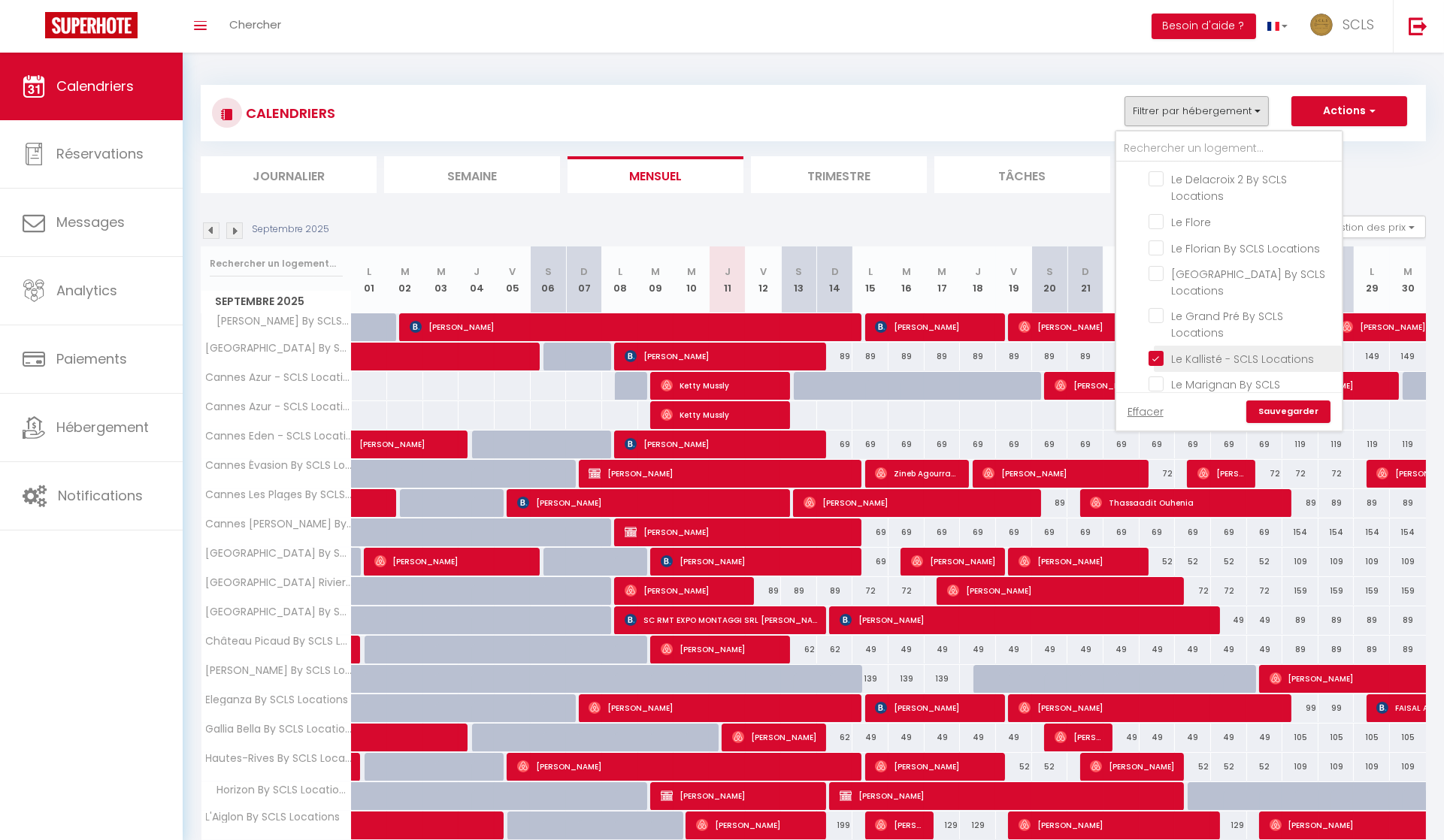
checkbox input "false"
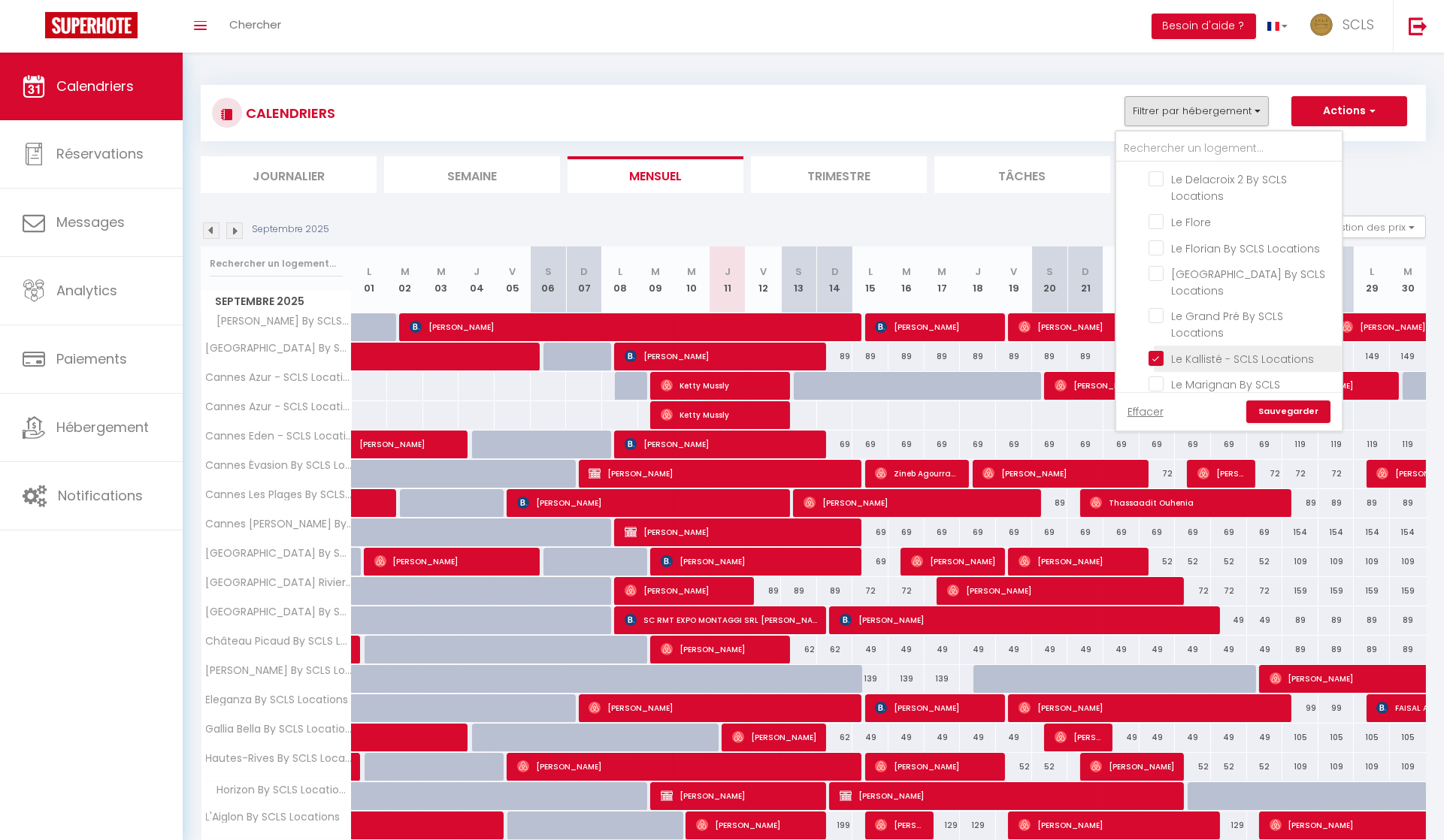
checkbox input "false"
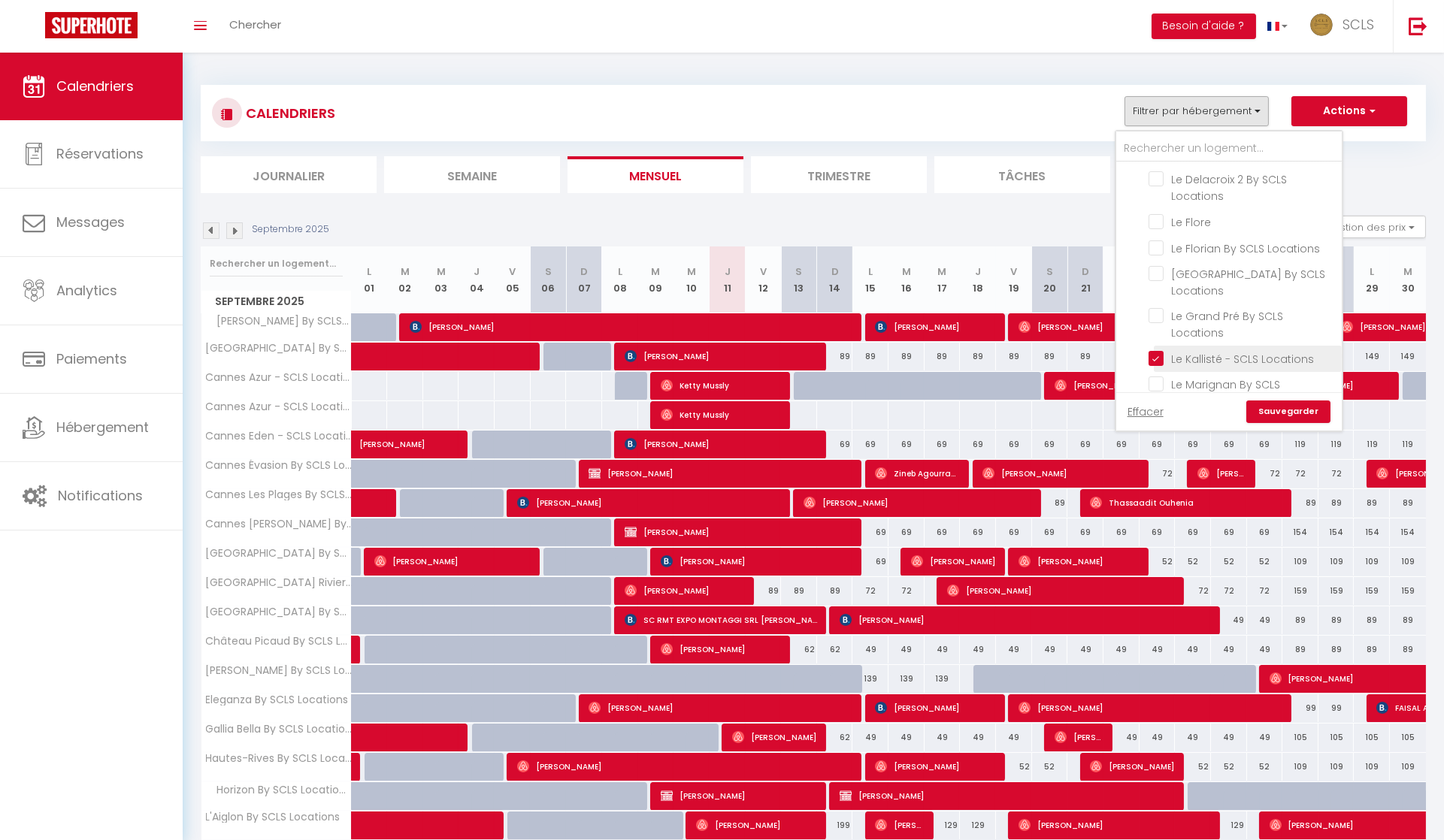
checkbox input "false"
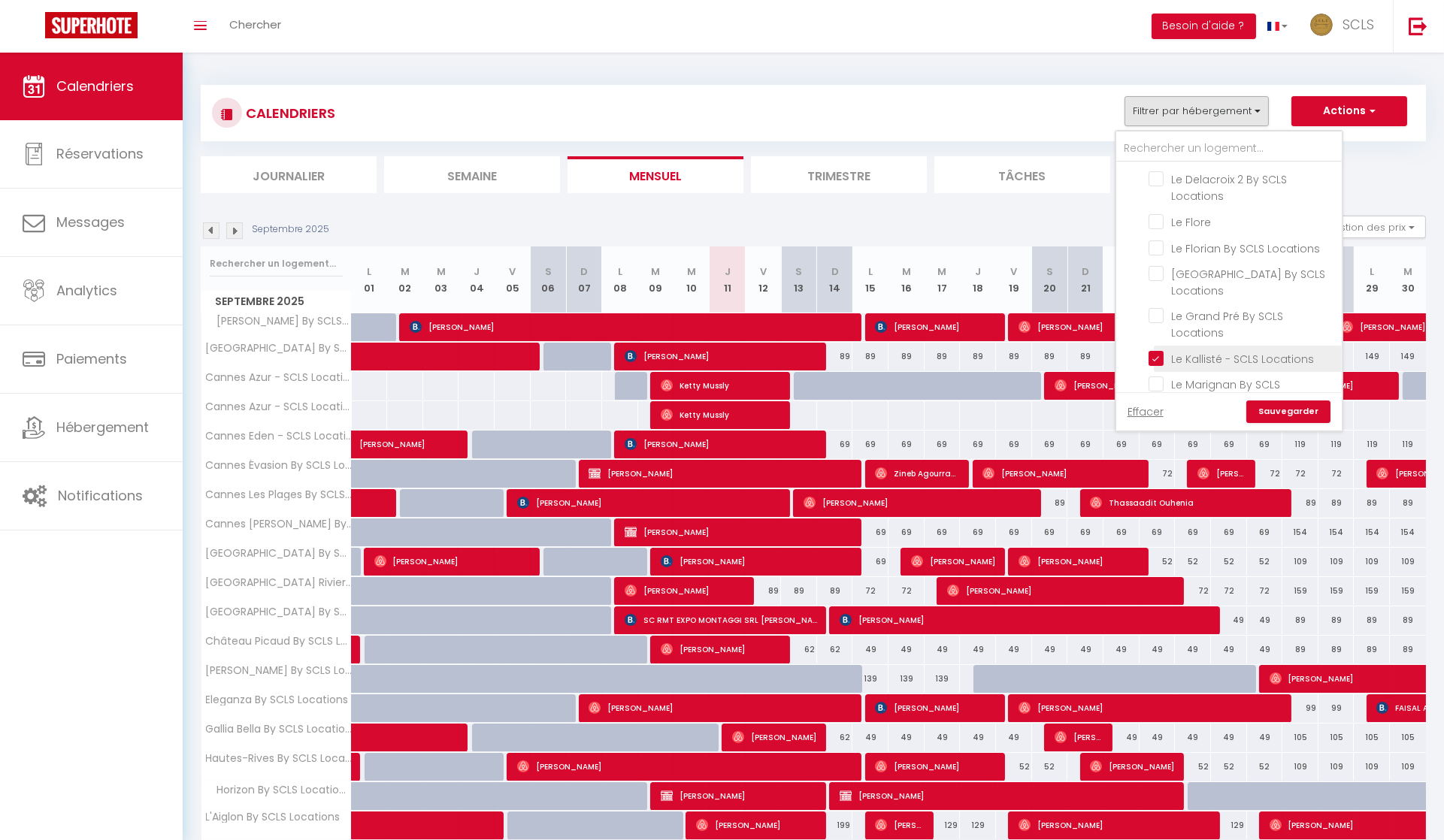
checkbox input "false"
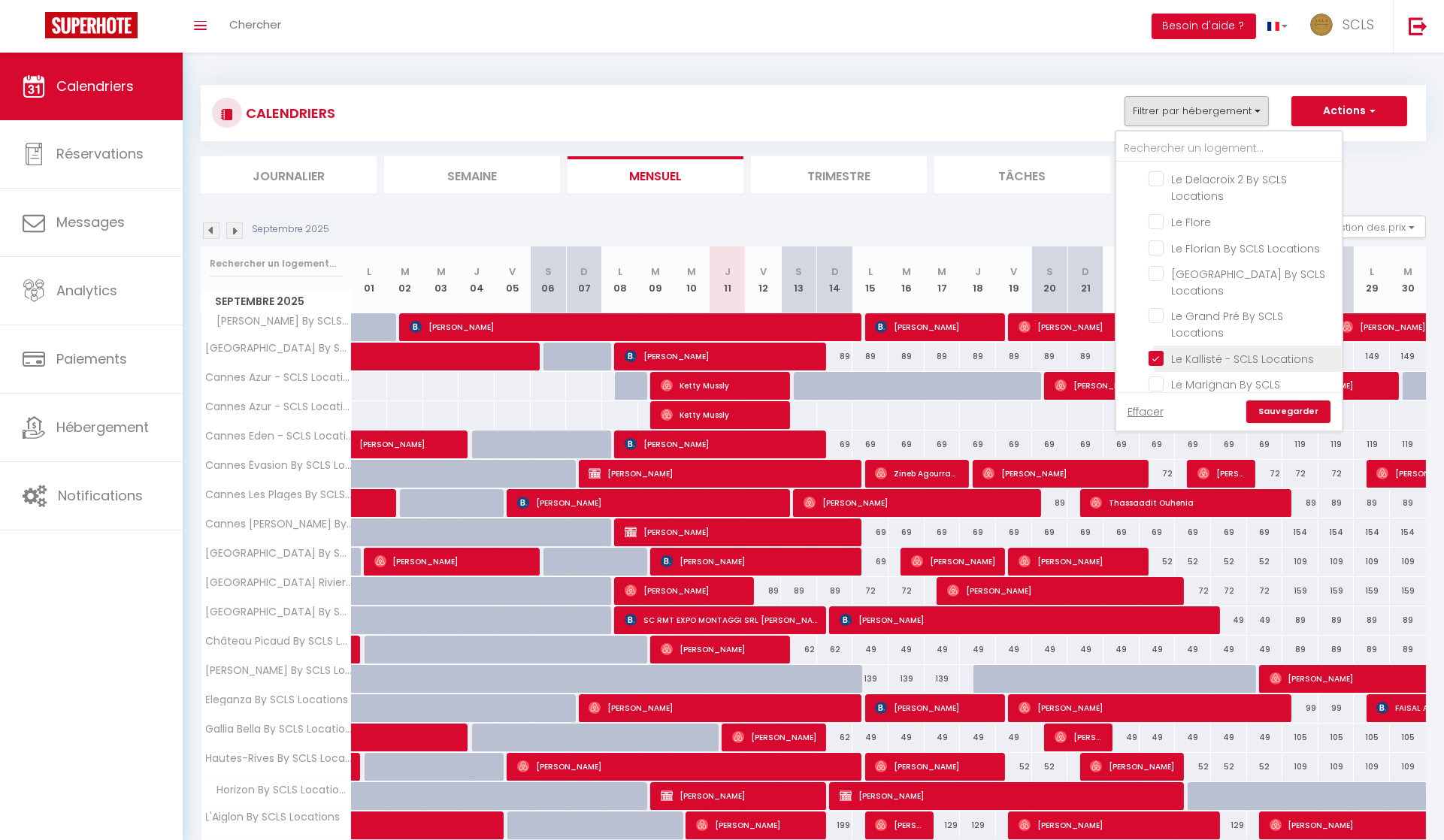
checkbox input "false"
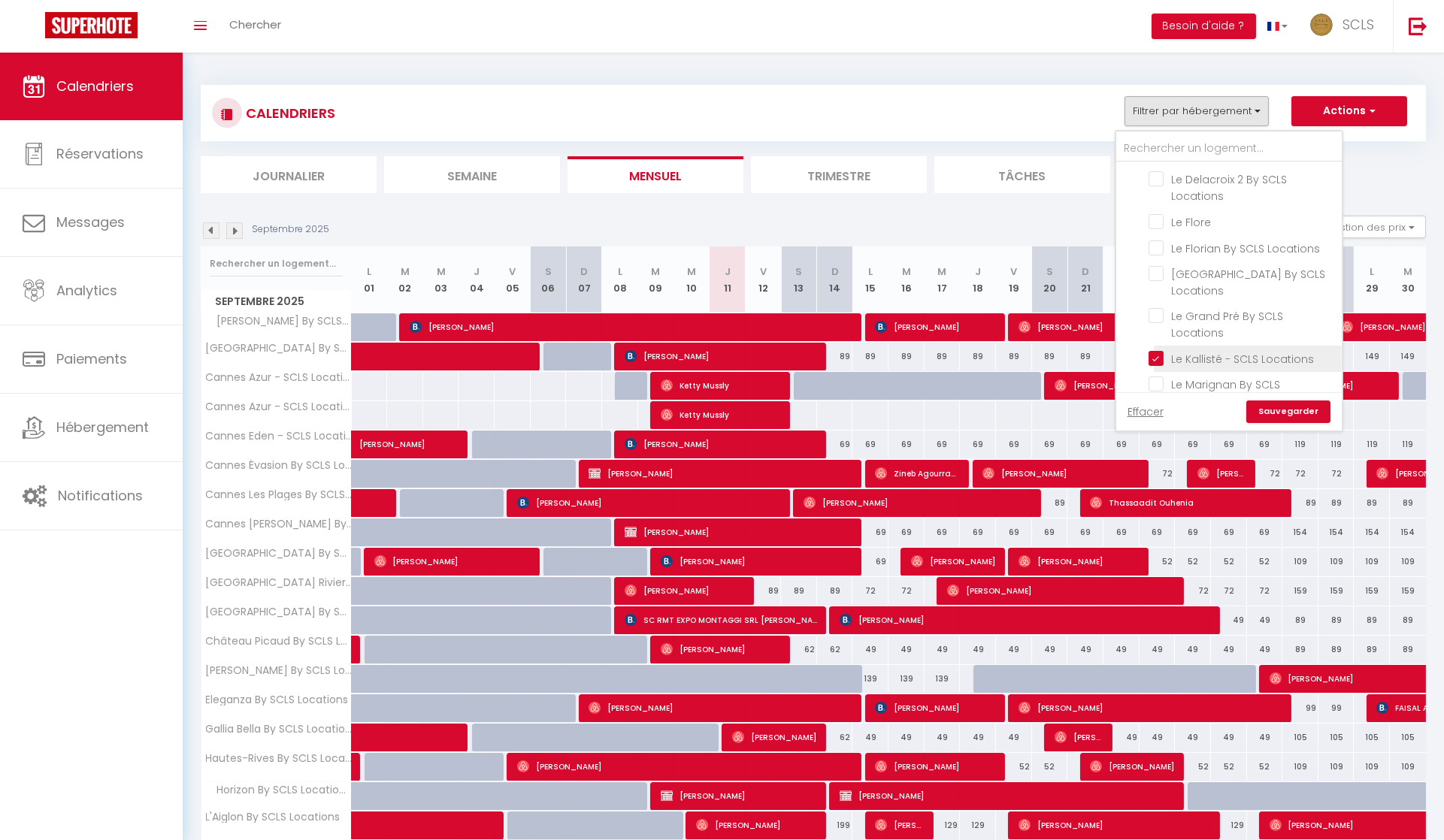
checkbox input "false"
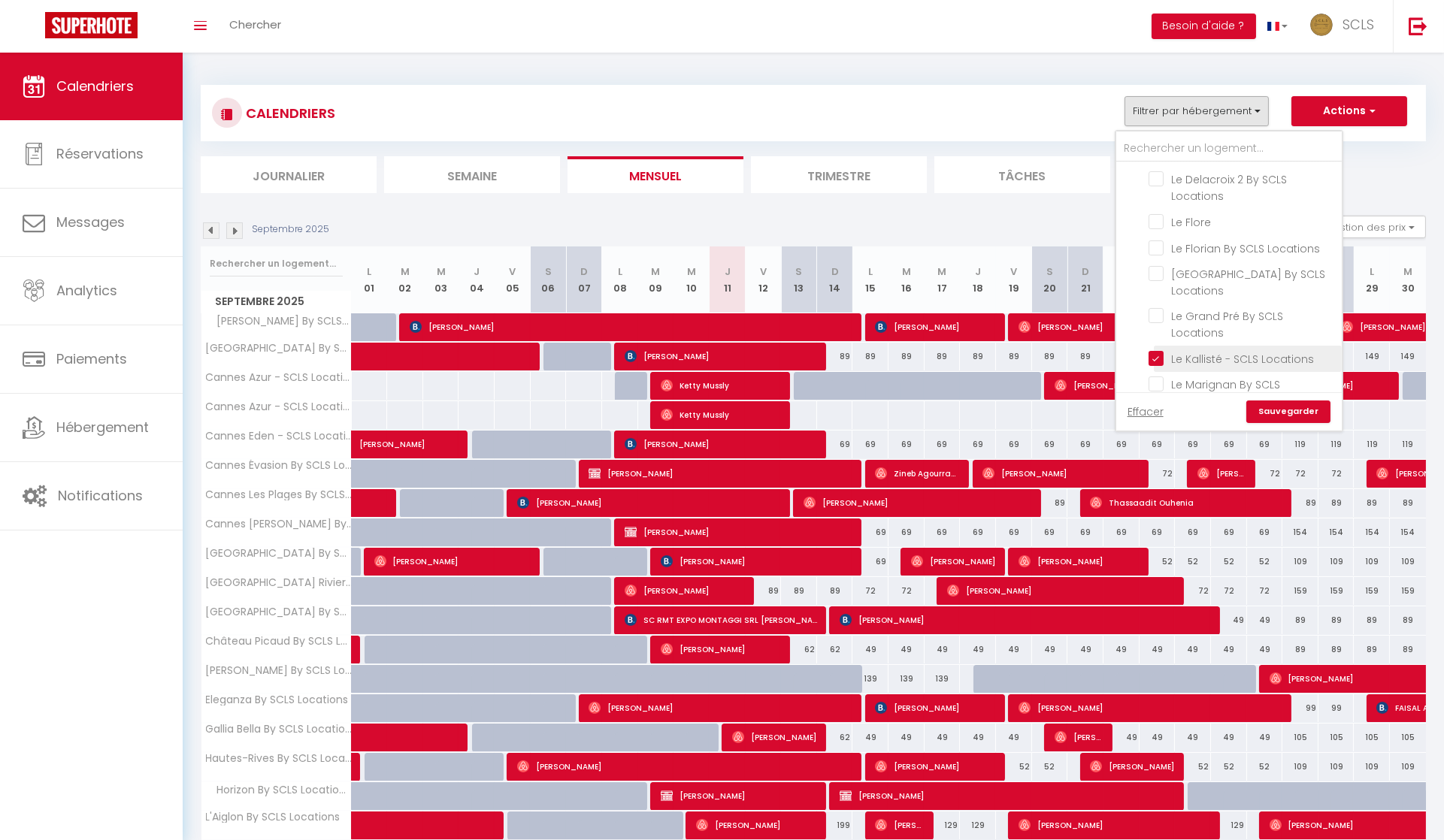
checkbox input "false"
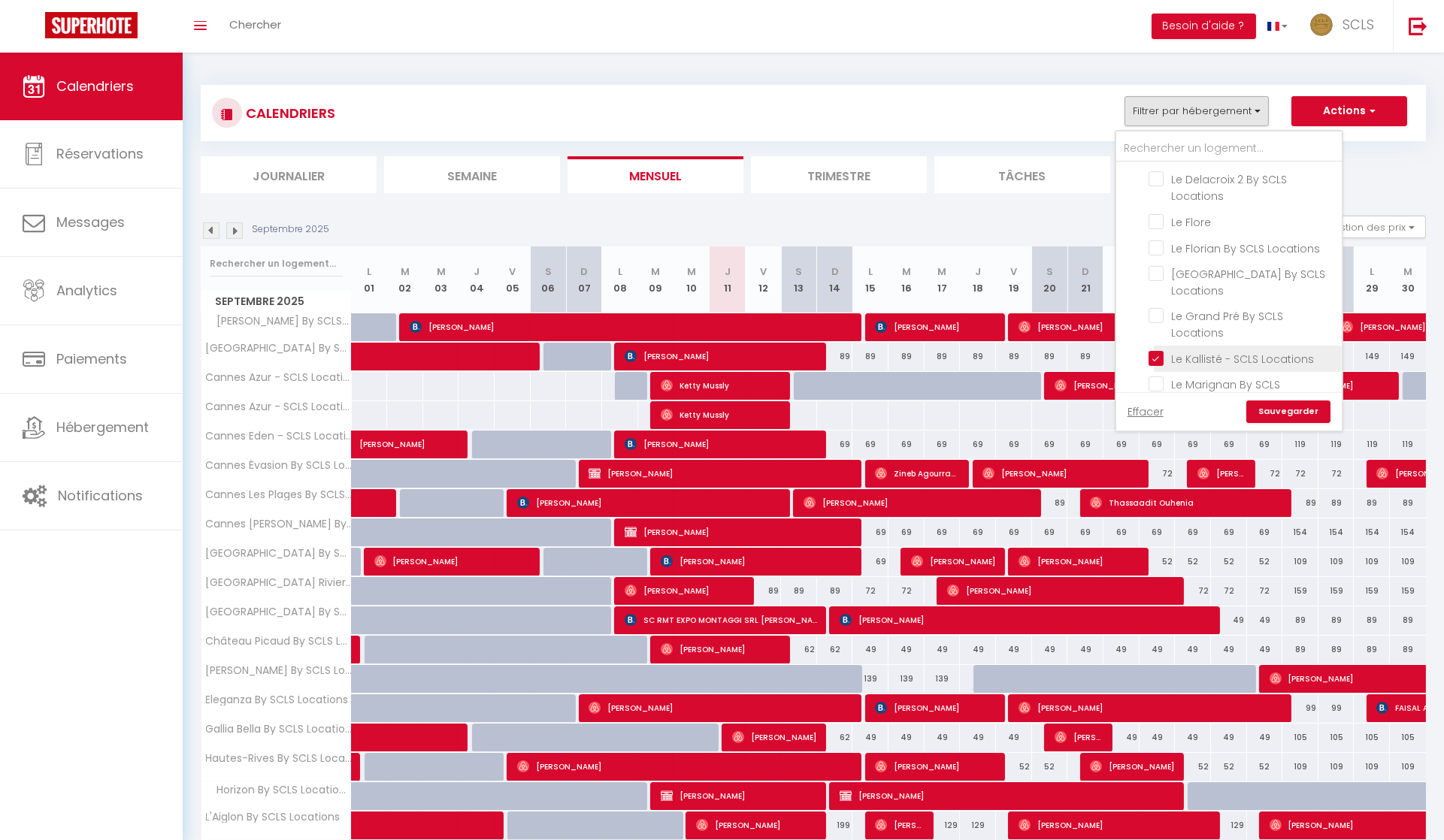
checkbox input "false"
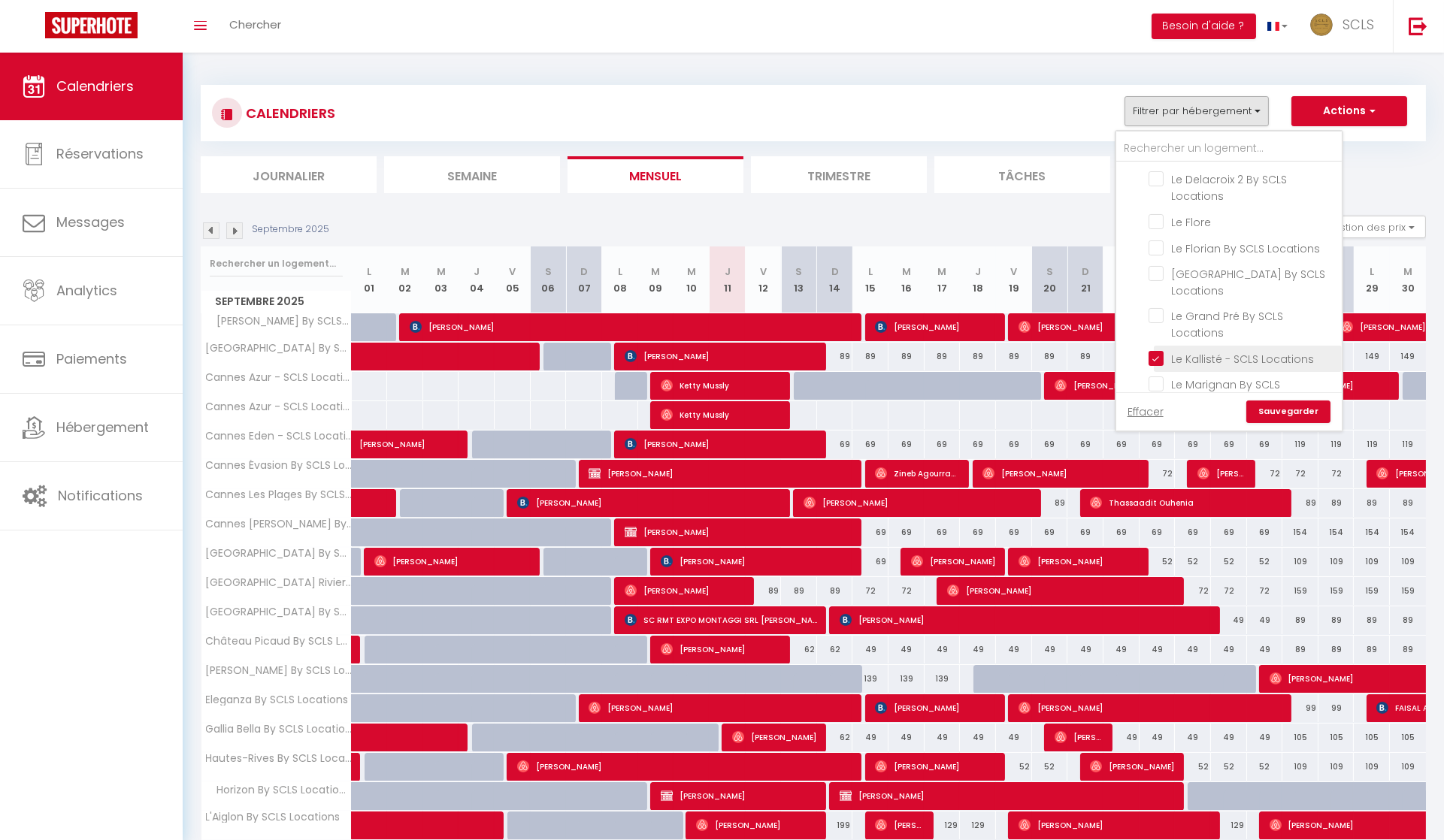
checkbox input "false"
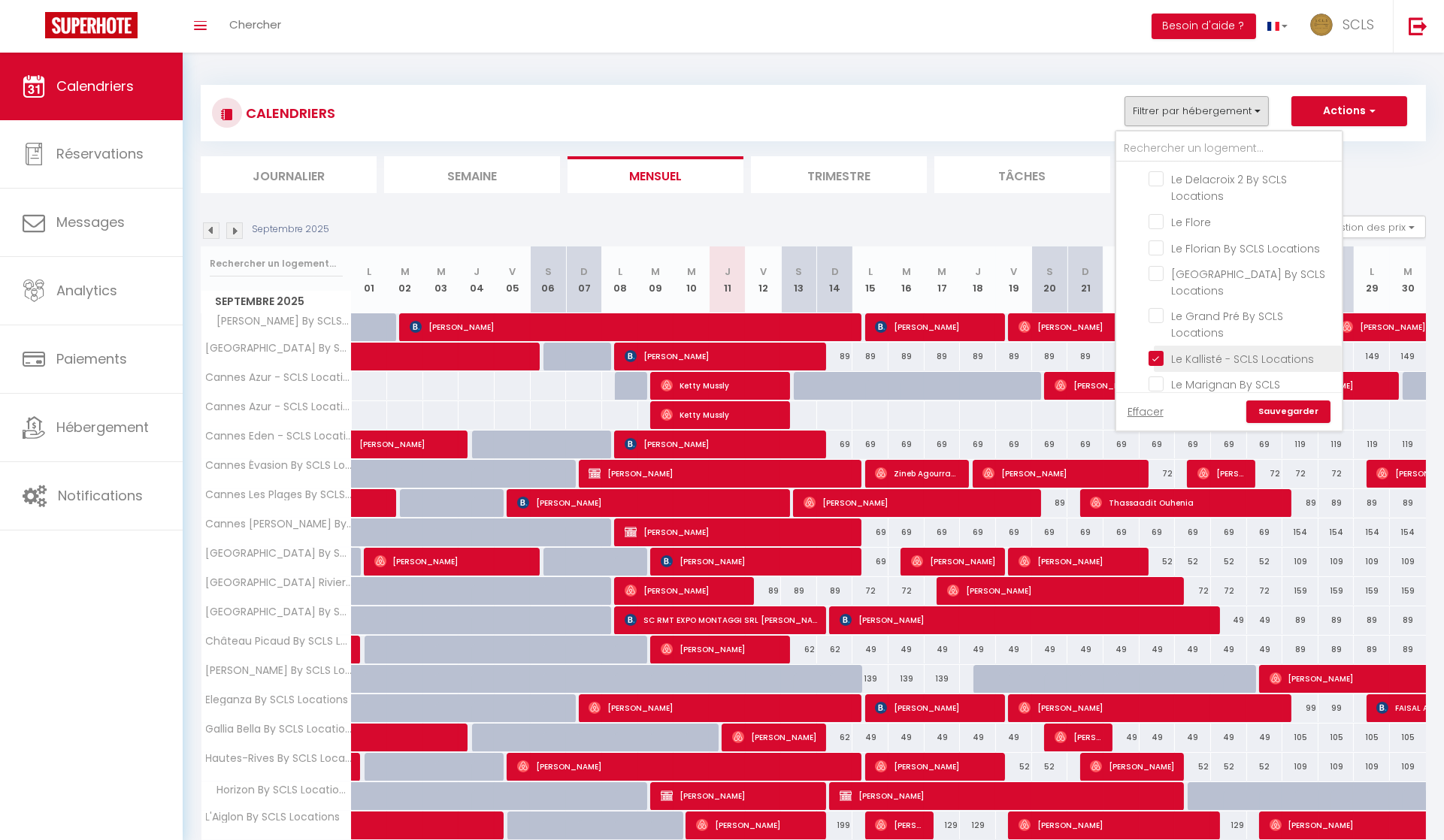
checkbox input "false"
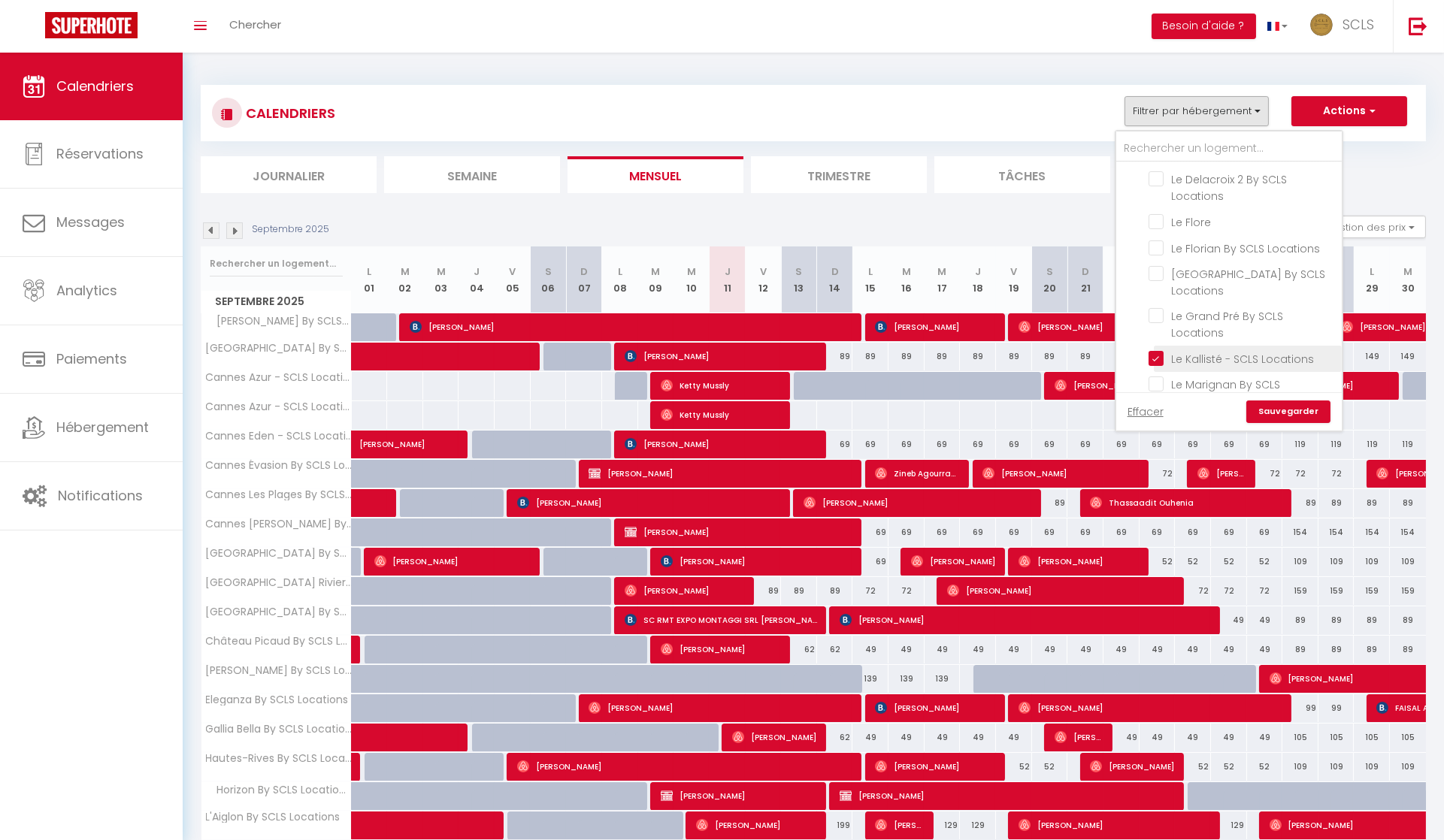
checkbox input "false"
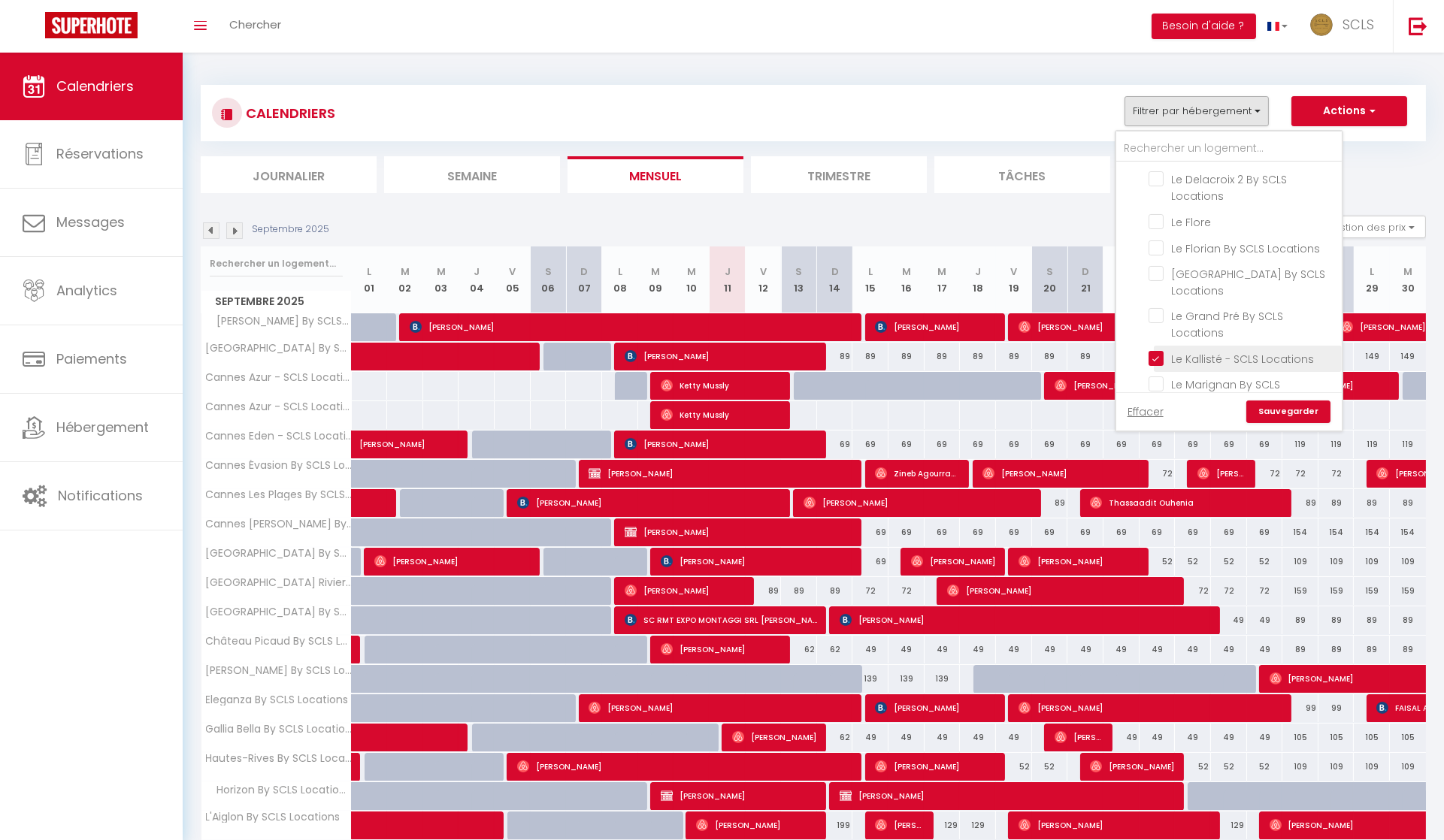
checkbox input "false"
click at [1161, 234] on input "[GEOGRAPHIC_DATA] By SCLS Locations" at bounding box center [1242, 241] width 187 height 15
checkbox input "true"
checkbox input "false"
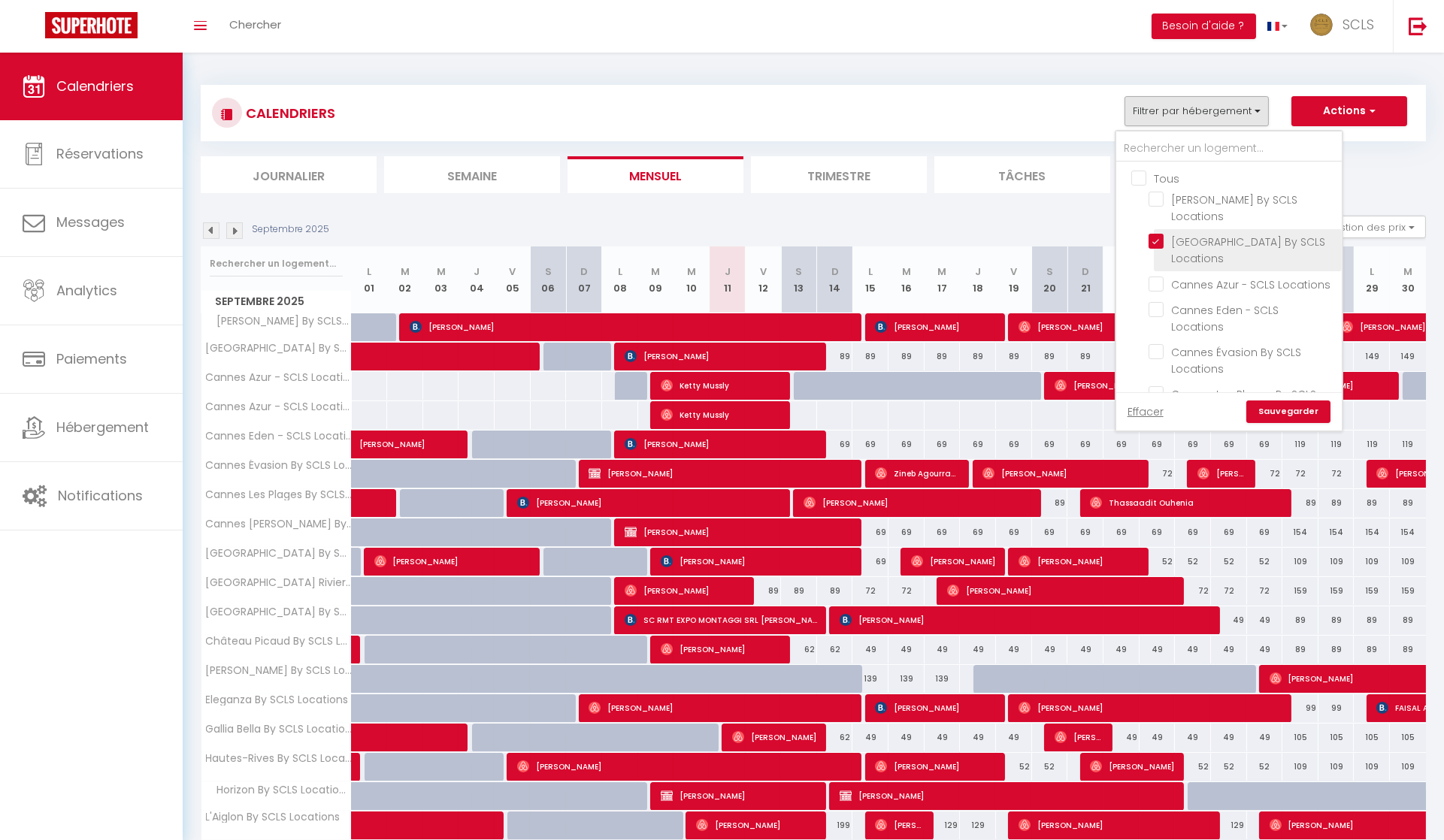
checkbox input "false"
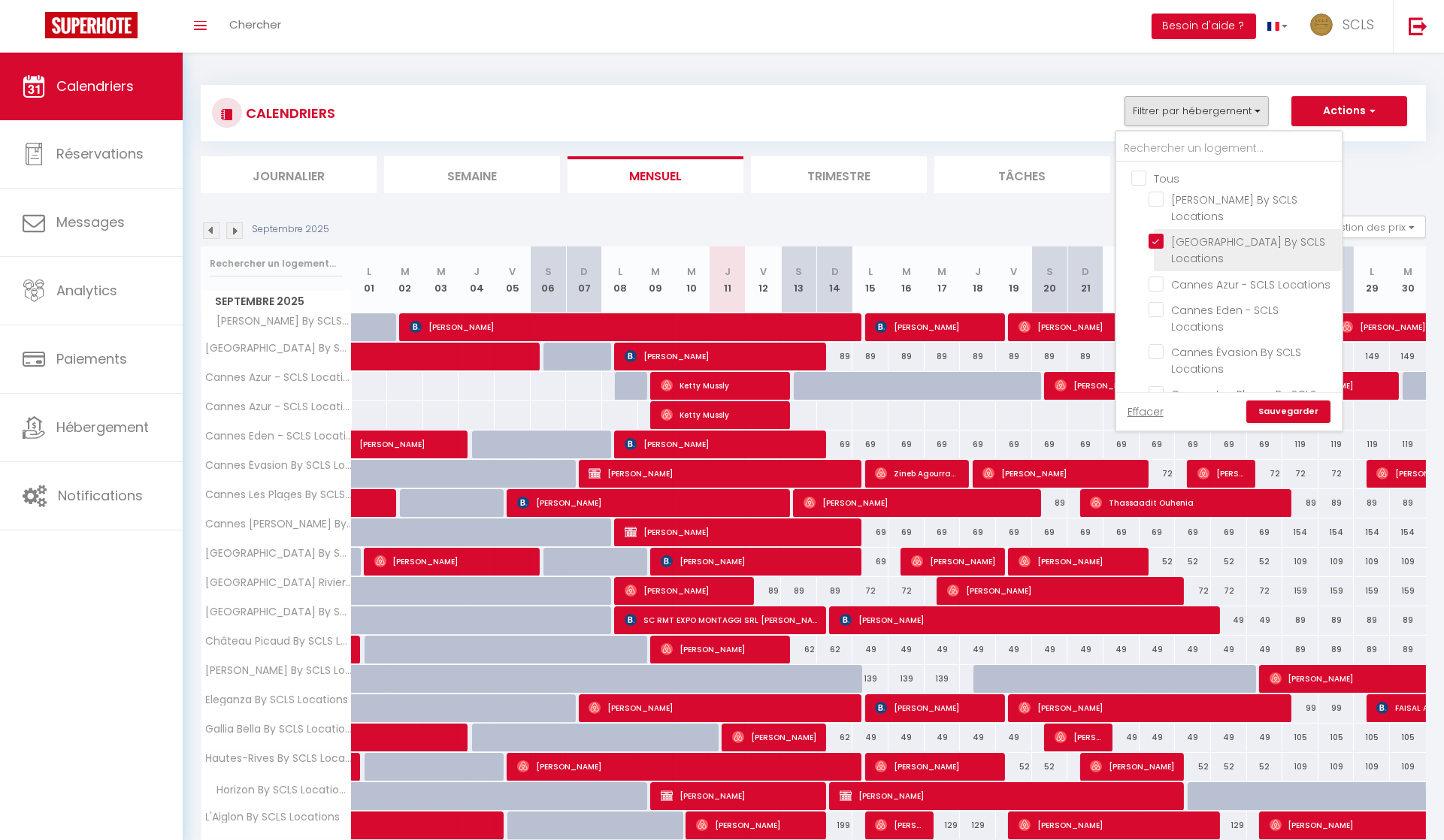
checkbox input "false"
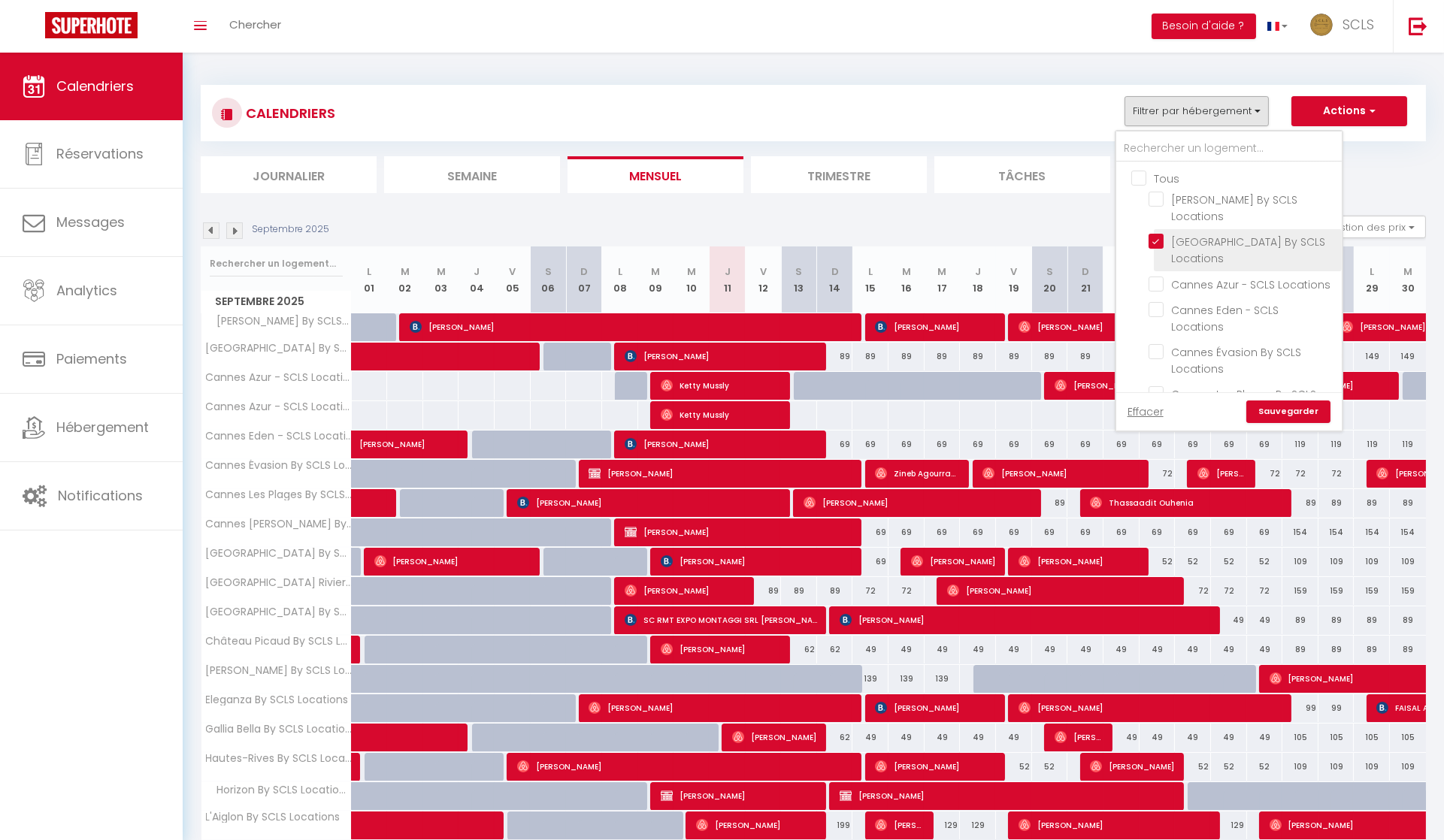
checkbox input "false"
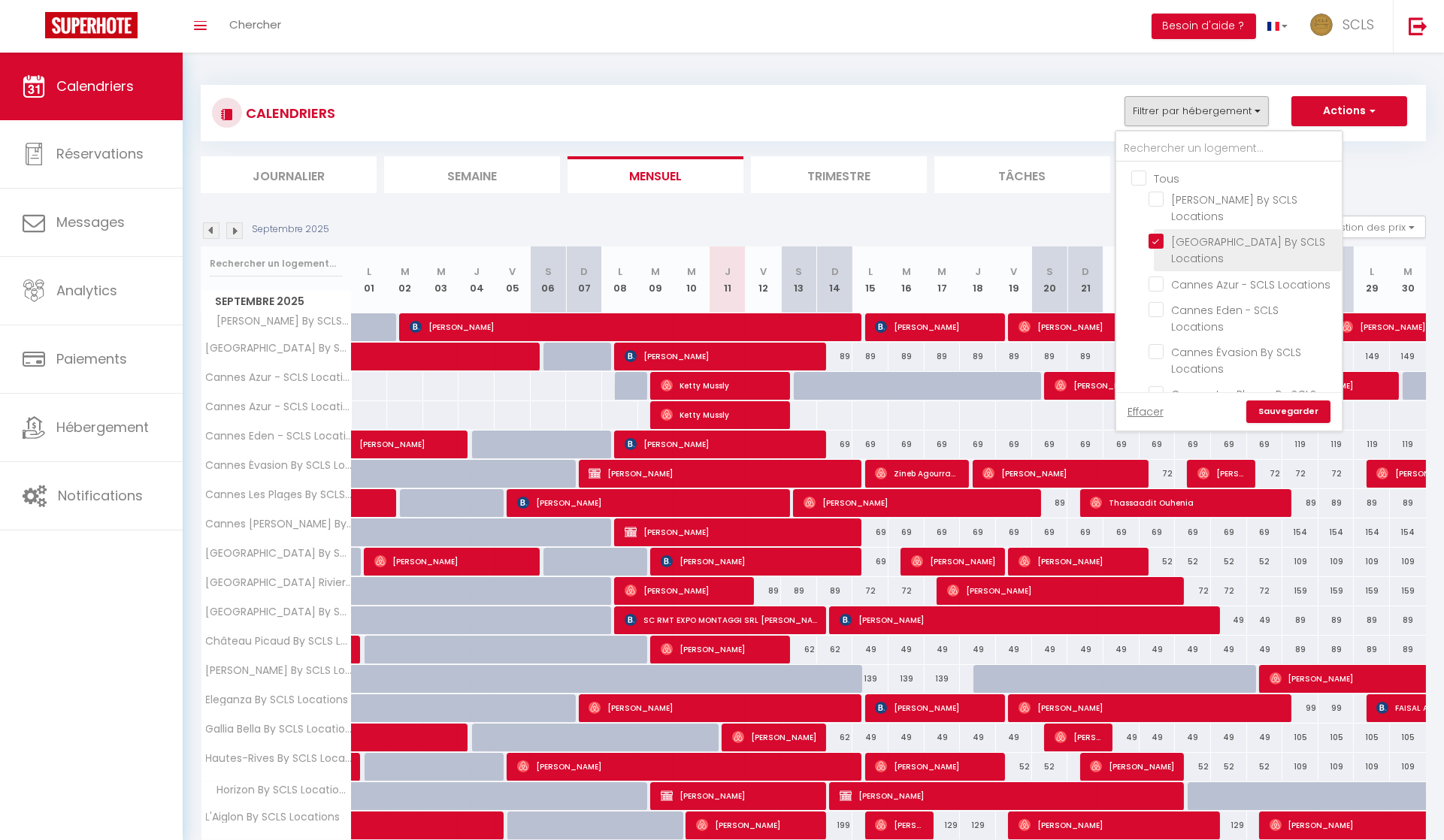
checkbox input "false"
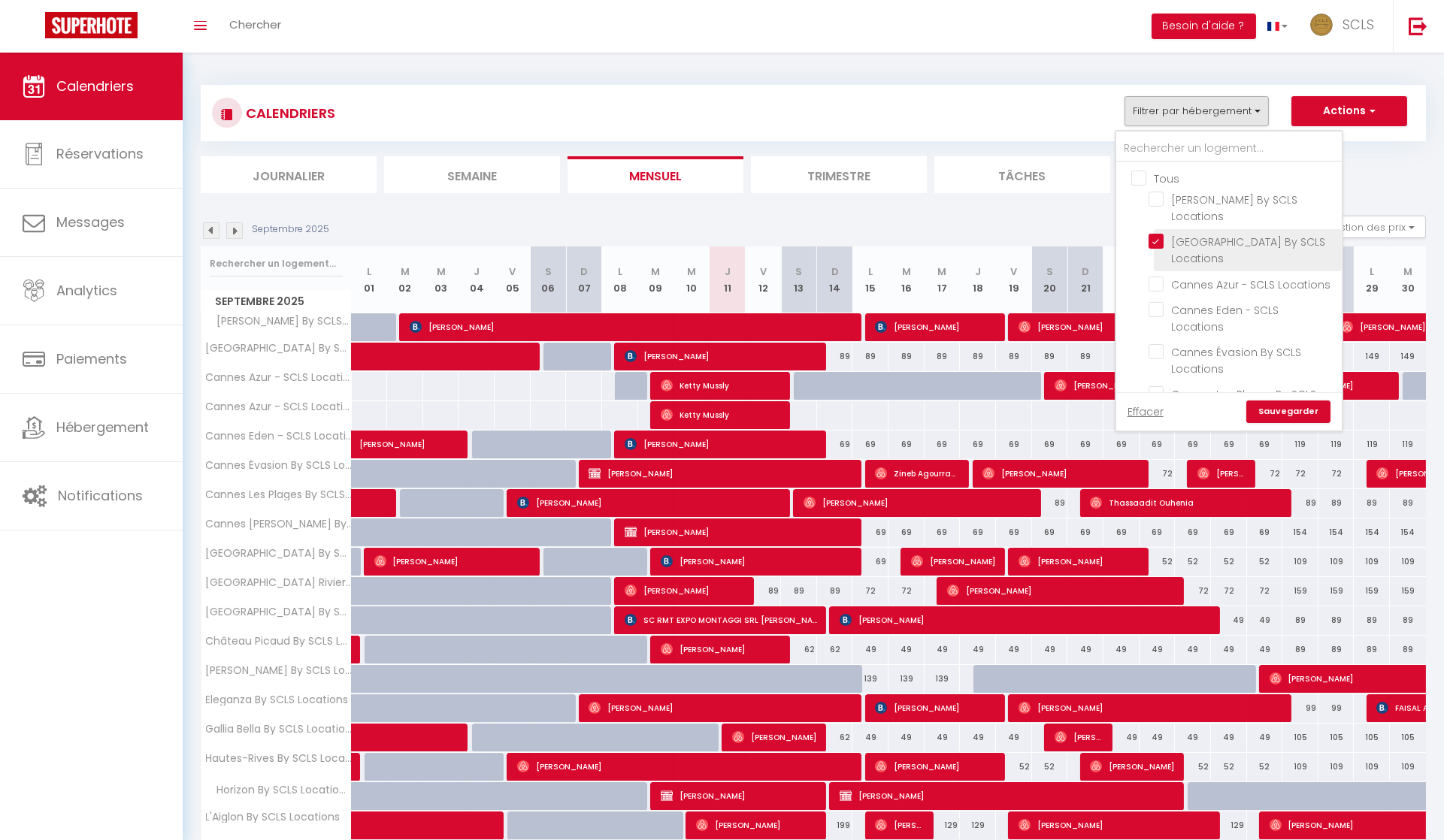
checkbox input "false"
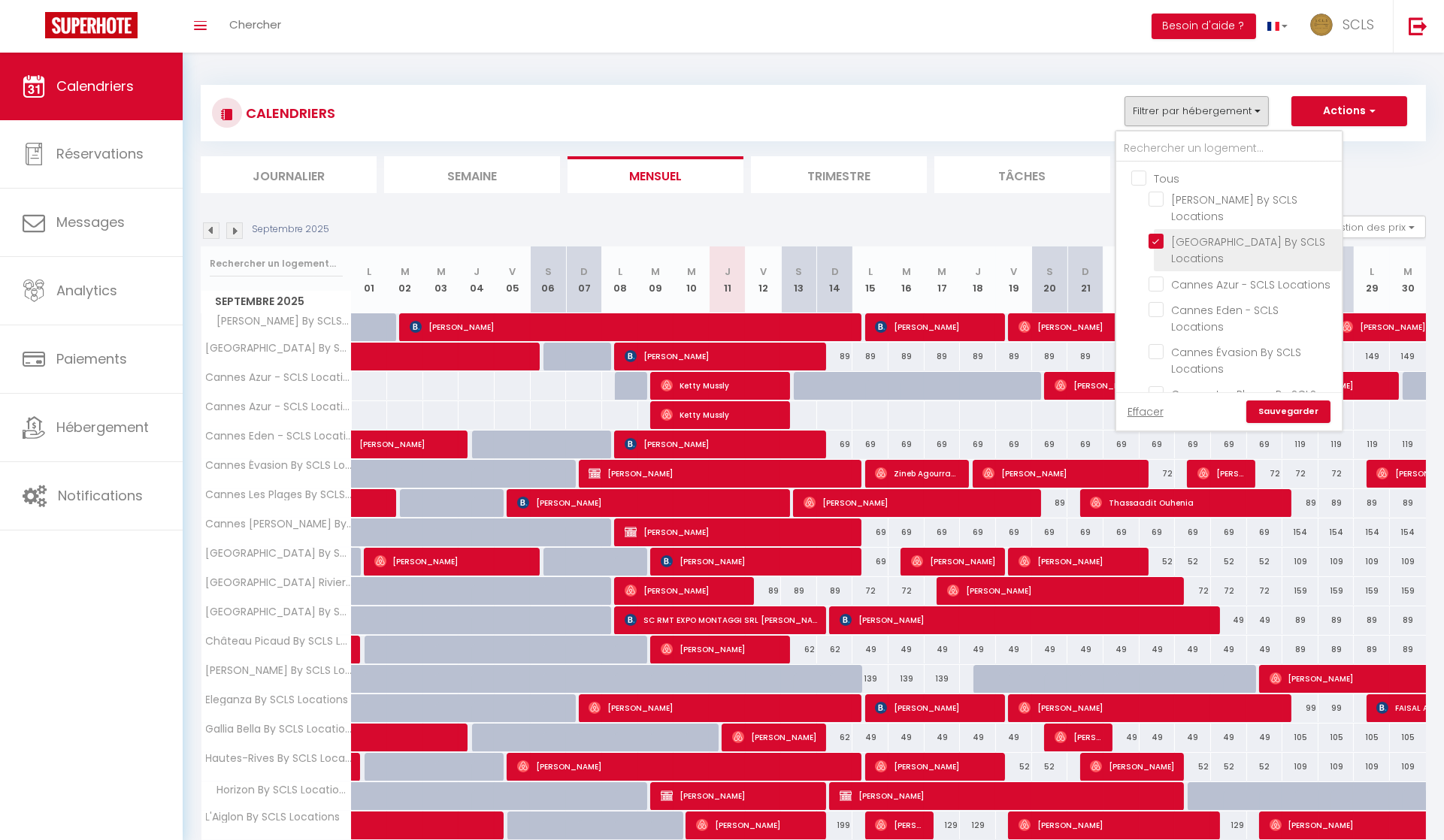
checkbox input "false"
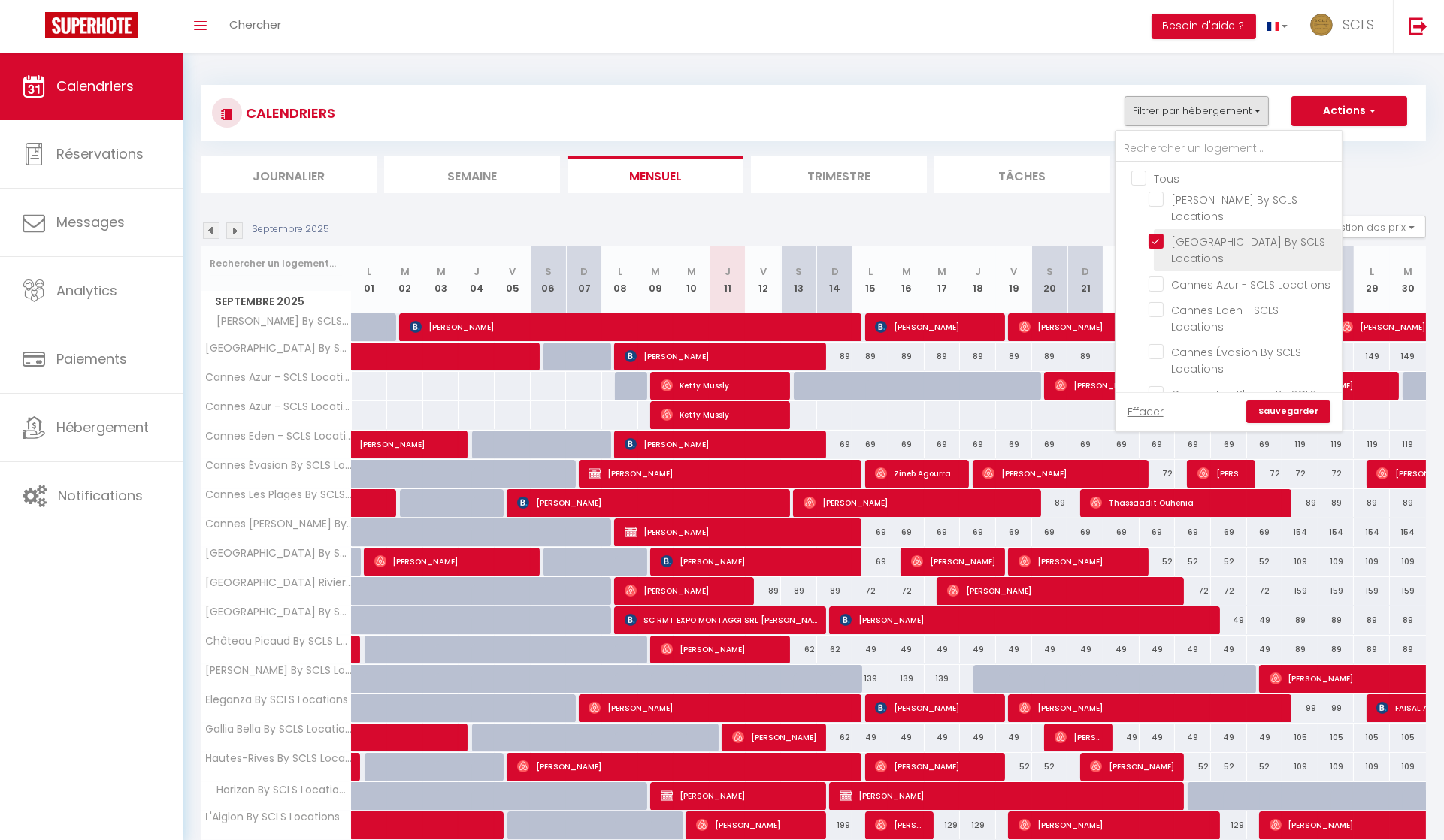
checkbox input "false"
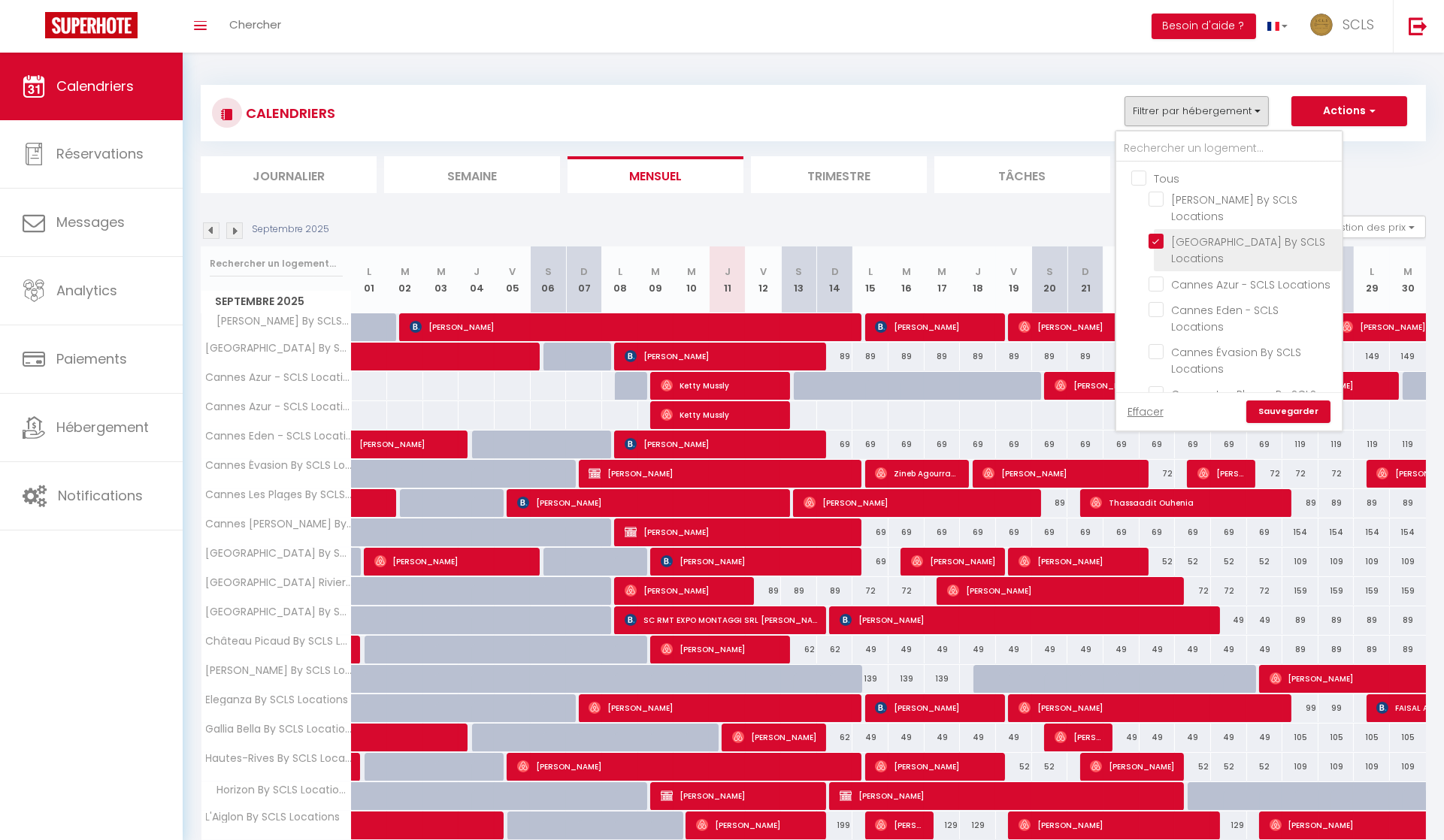
checkbox input "false"
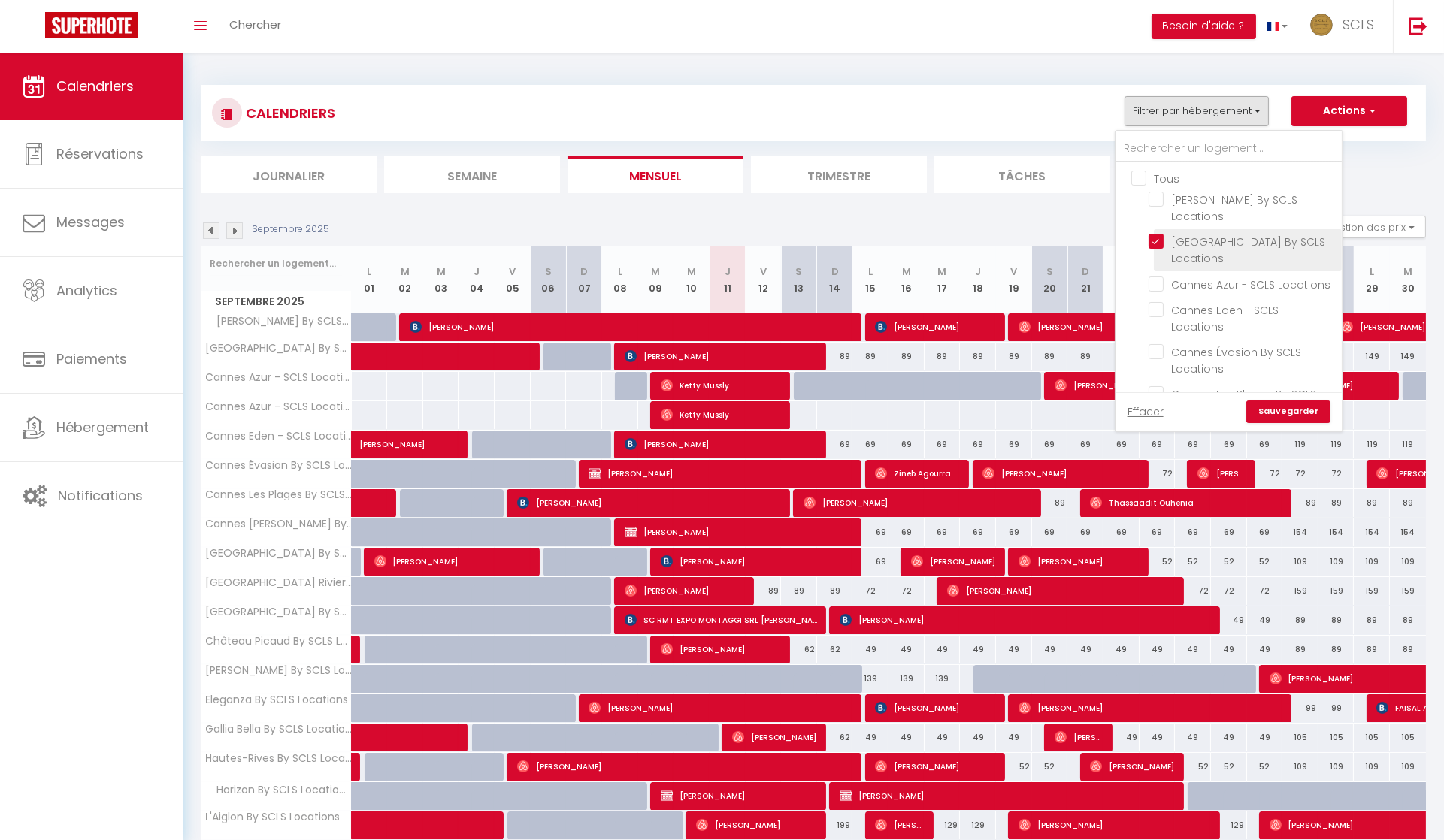
checkbox input "false"
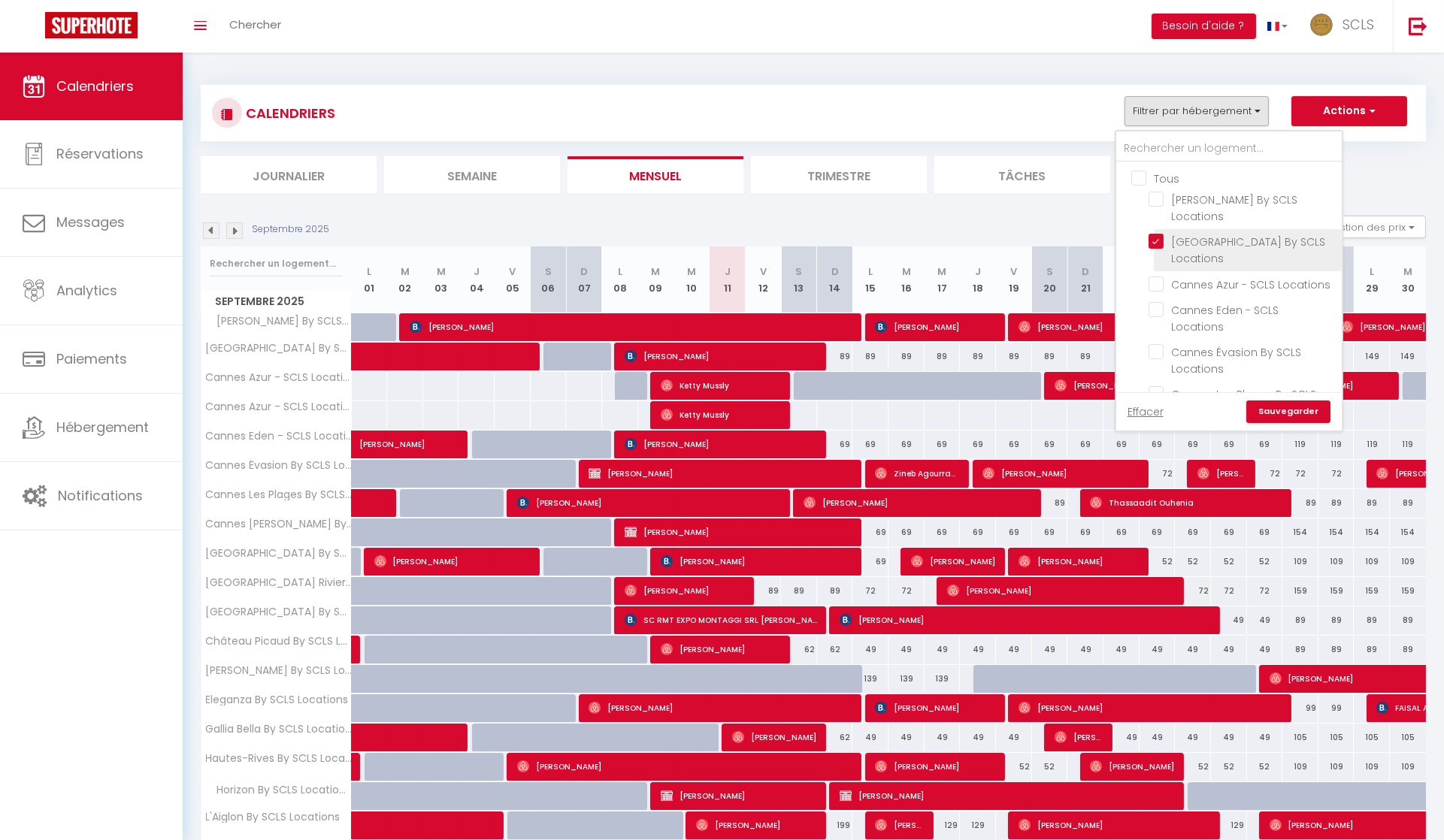
checkbox input "false"
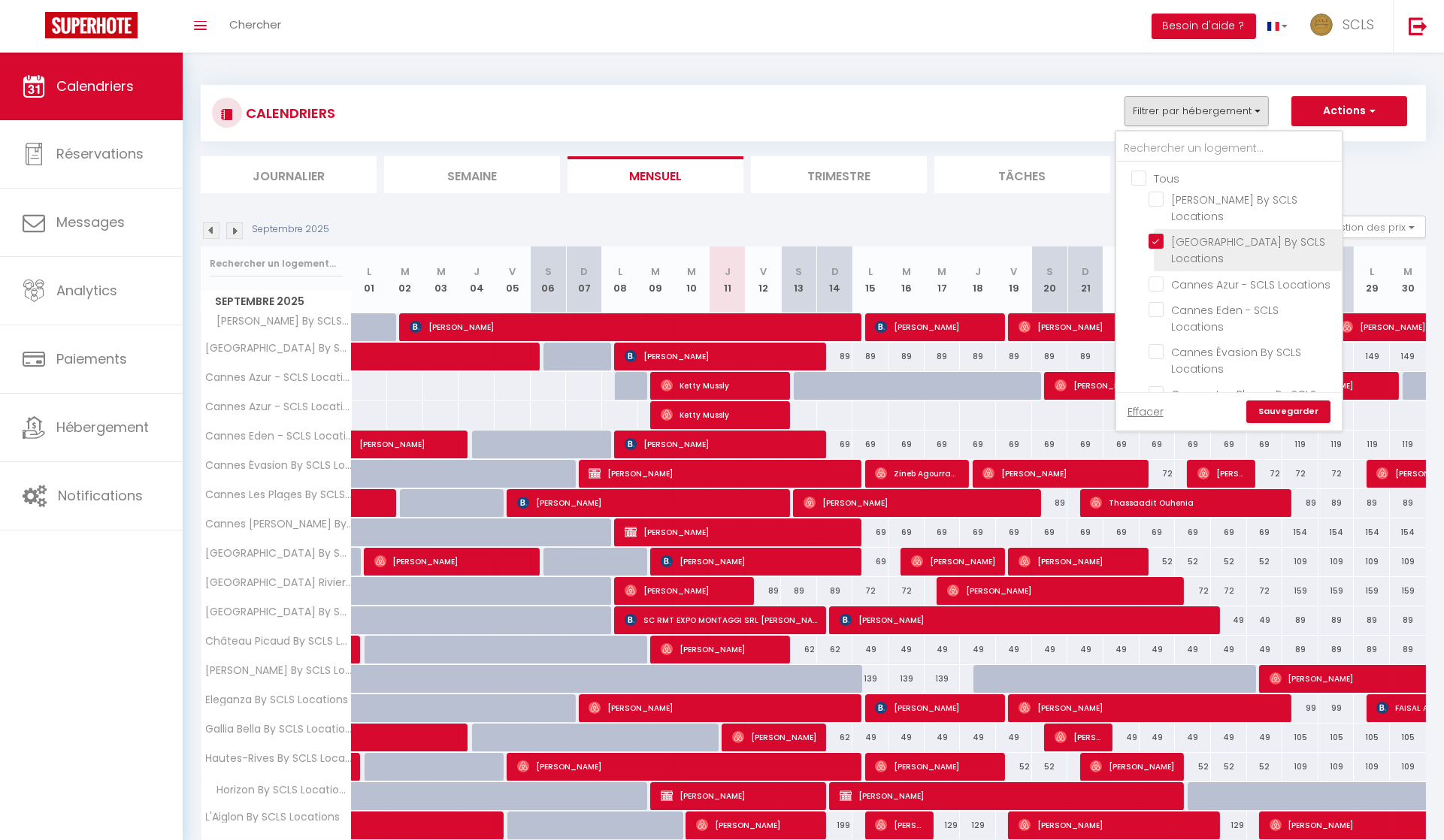
checkbox input "false"
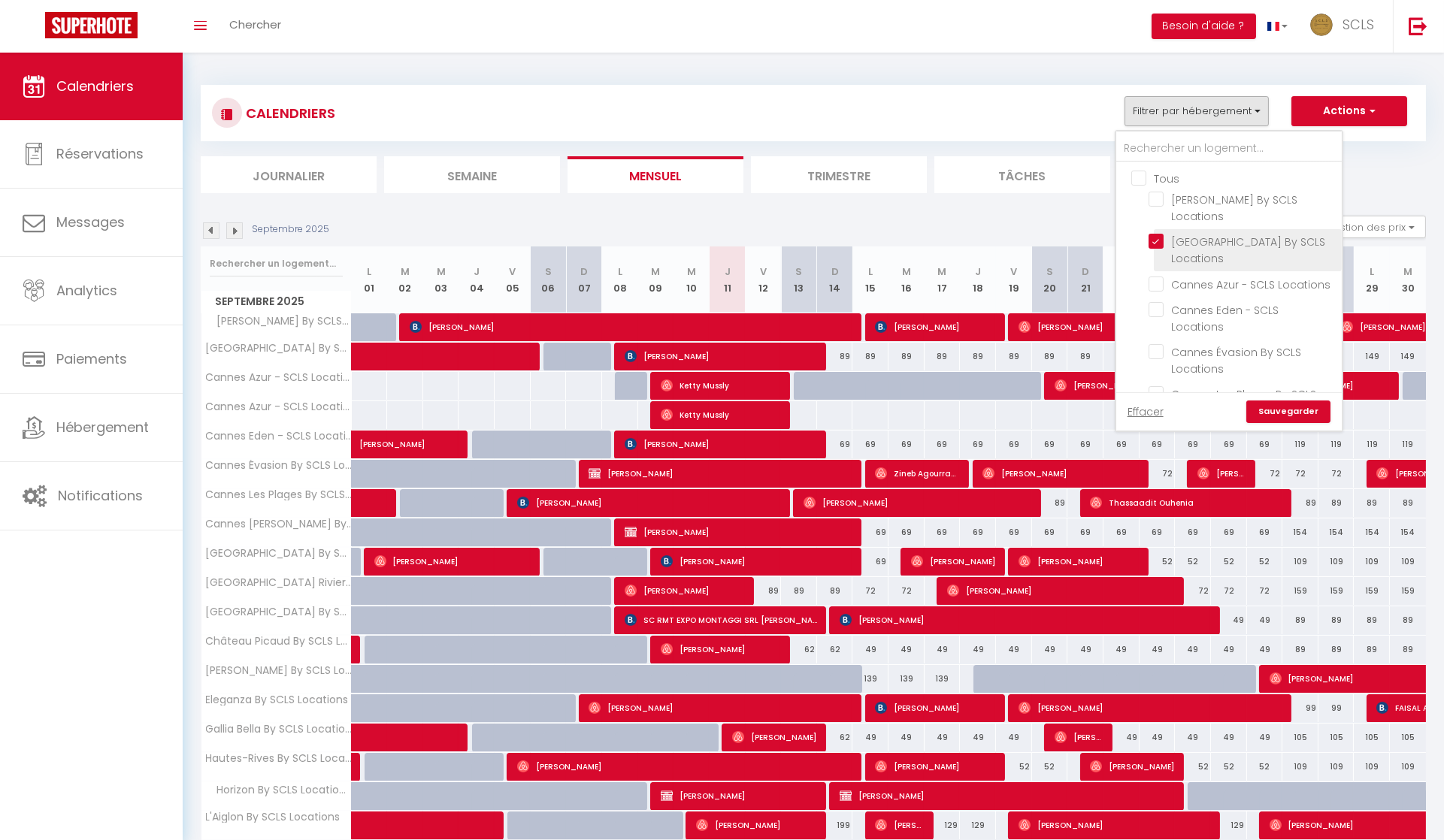
checkbox input "false"
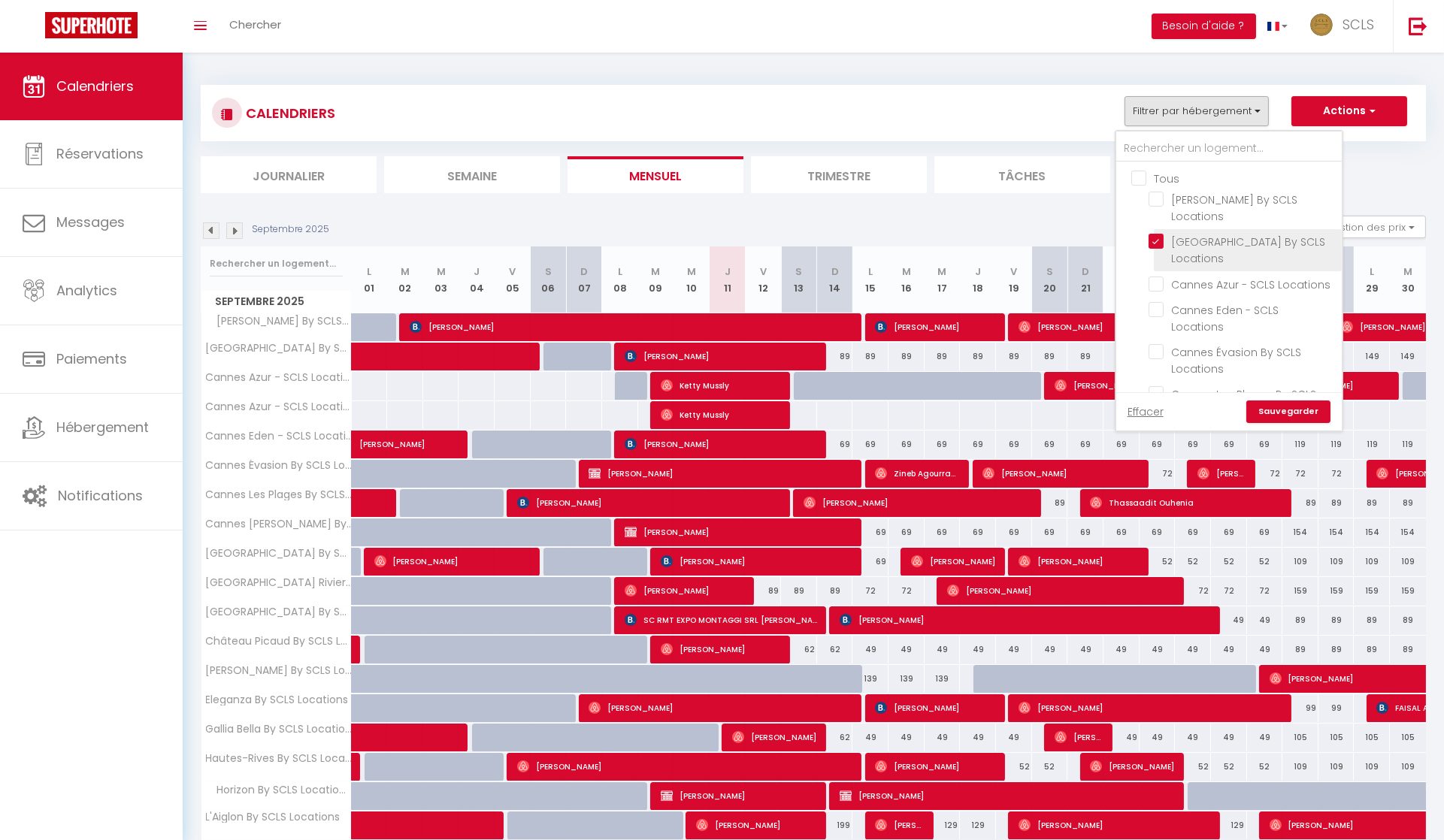
checkbox input "false"
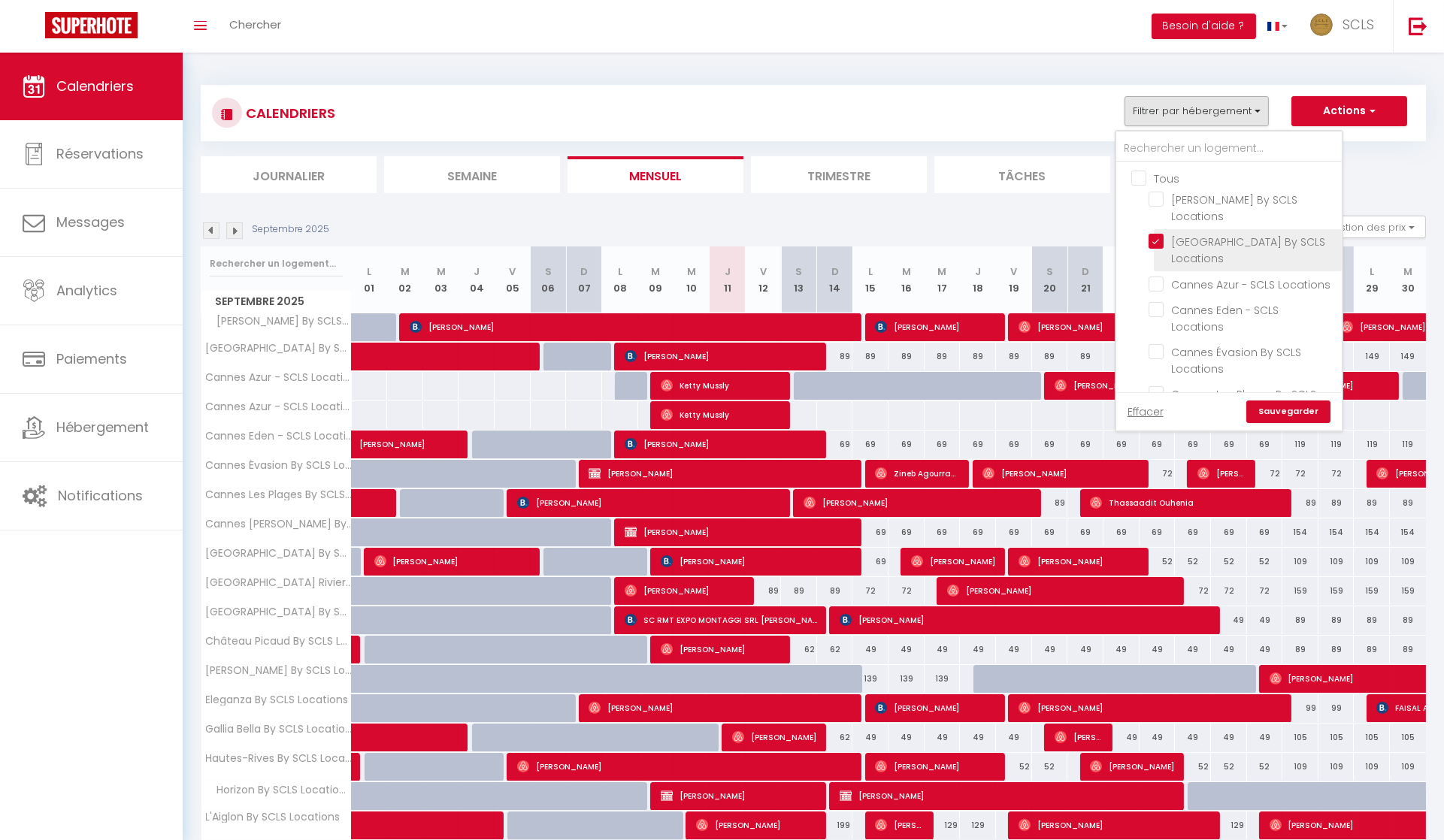
checkbox input "false"
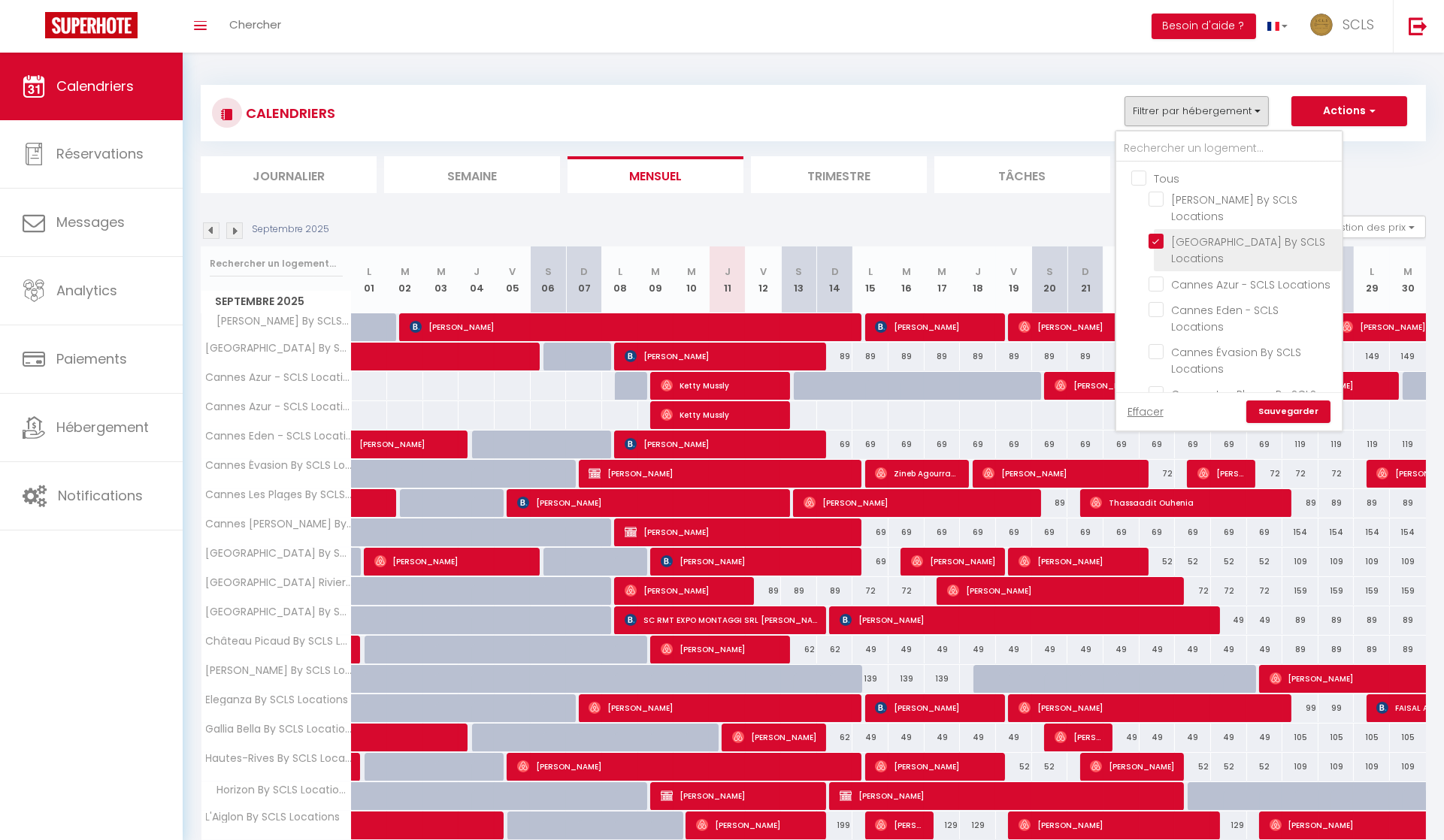
checkbox input "false"
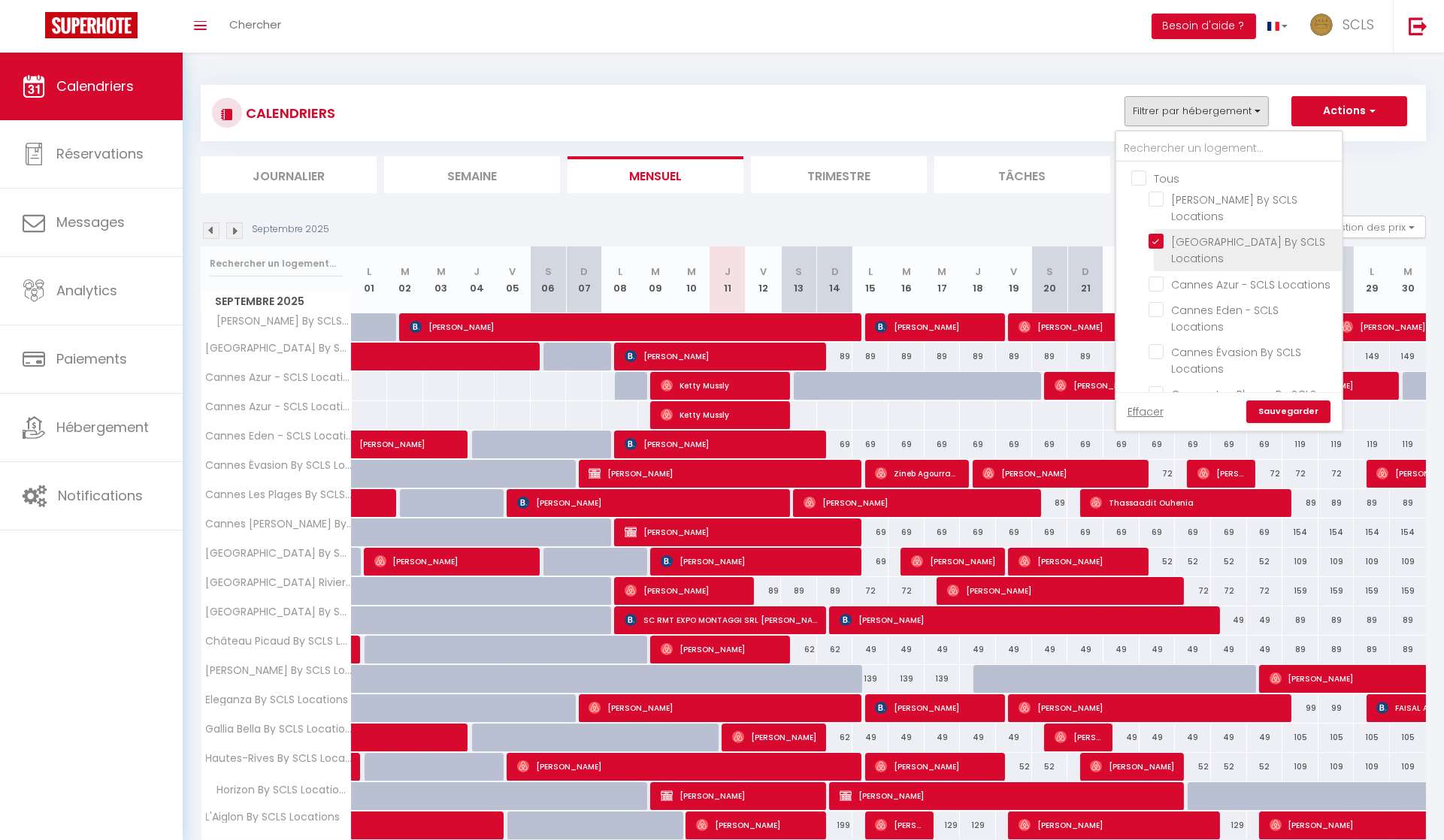
checkbox input "false"
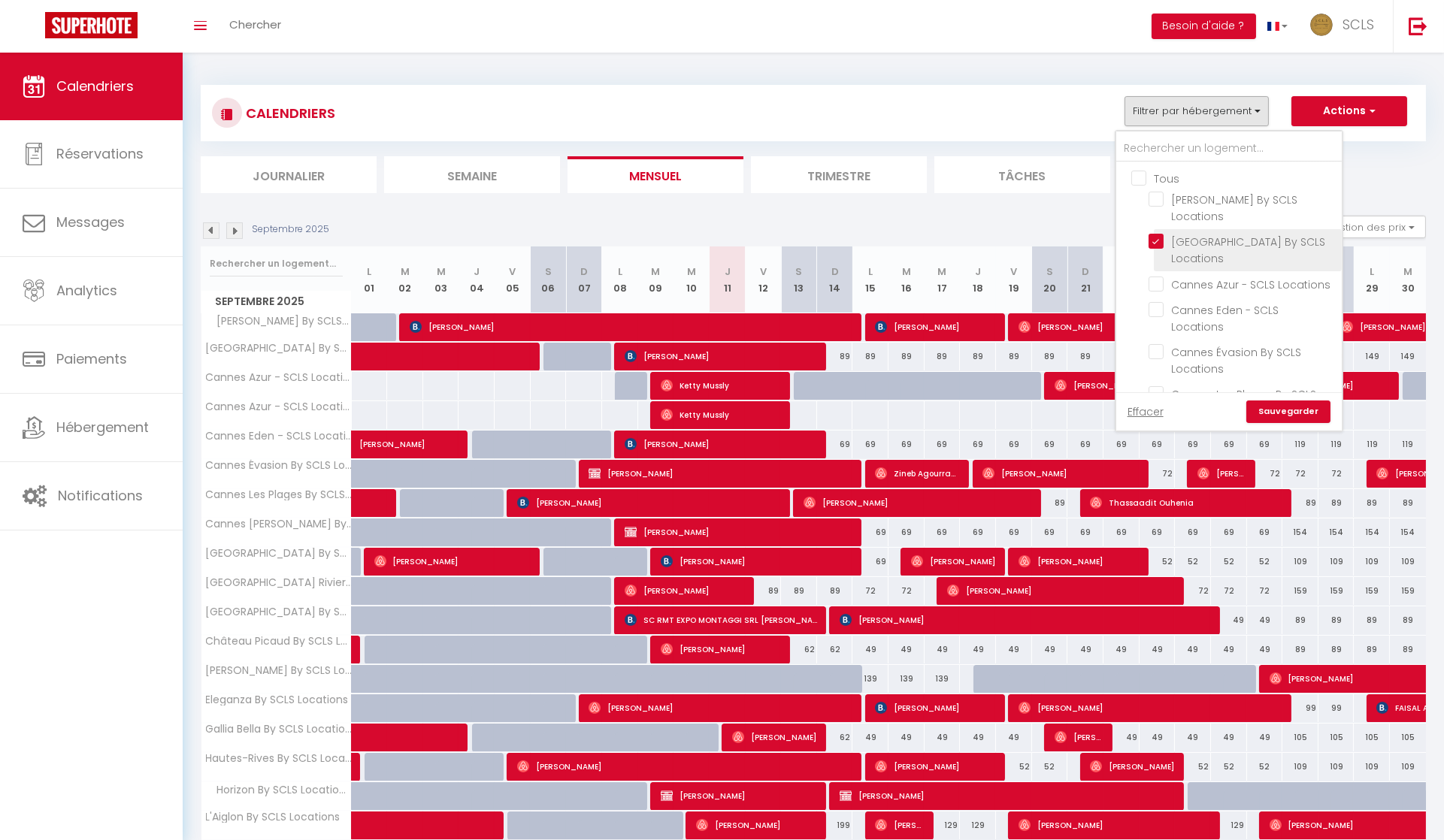
checkbox input "false"
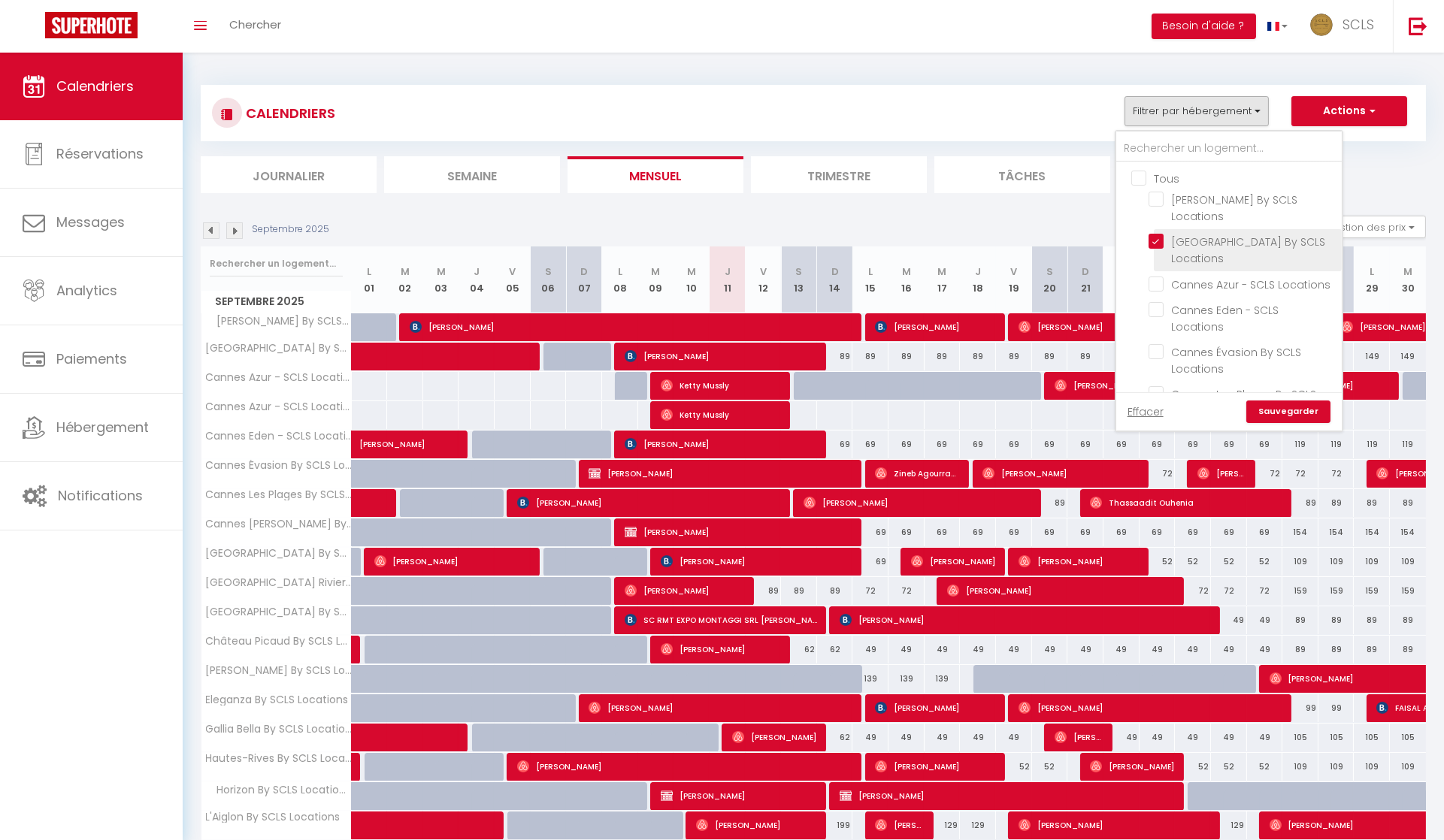
checkbox input "false"
drag, startPoint x: 1160, startPoint y: 296, endPoint x: 1200, endPoint y: 347, distance: 64.8
click at [1161, 339] on input "Eleganza By SCLS Locations" at bounding box center [1242, 347] width 187 height 15
checkbox input "true"
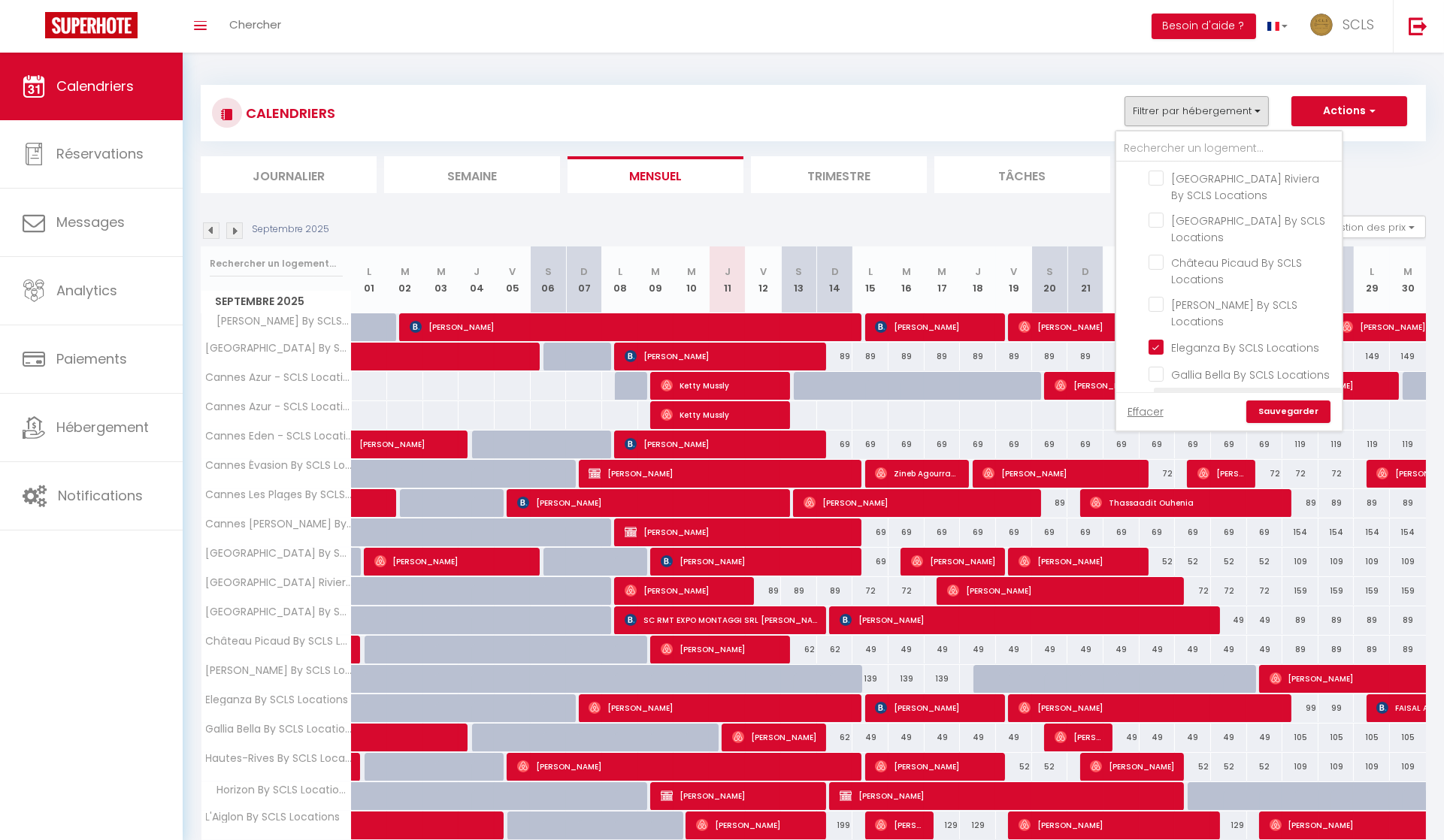
checkbox input "false"
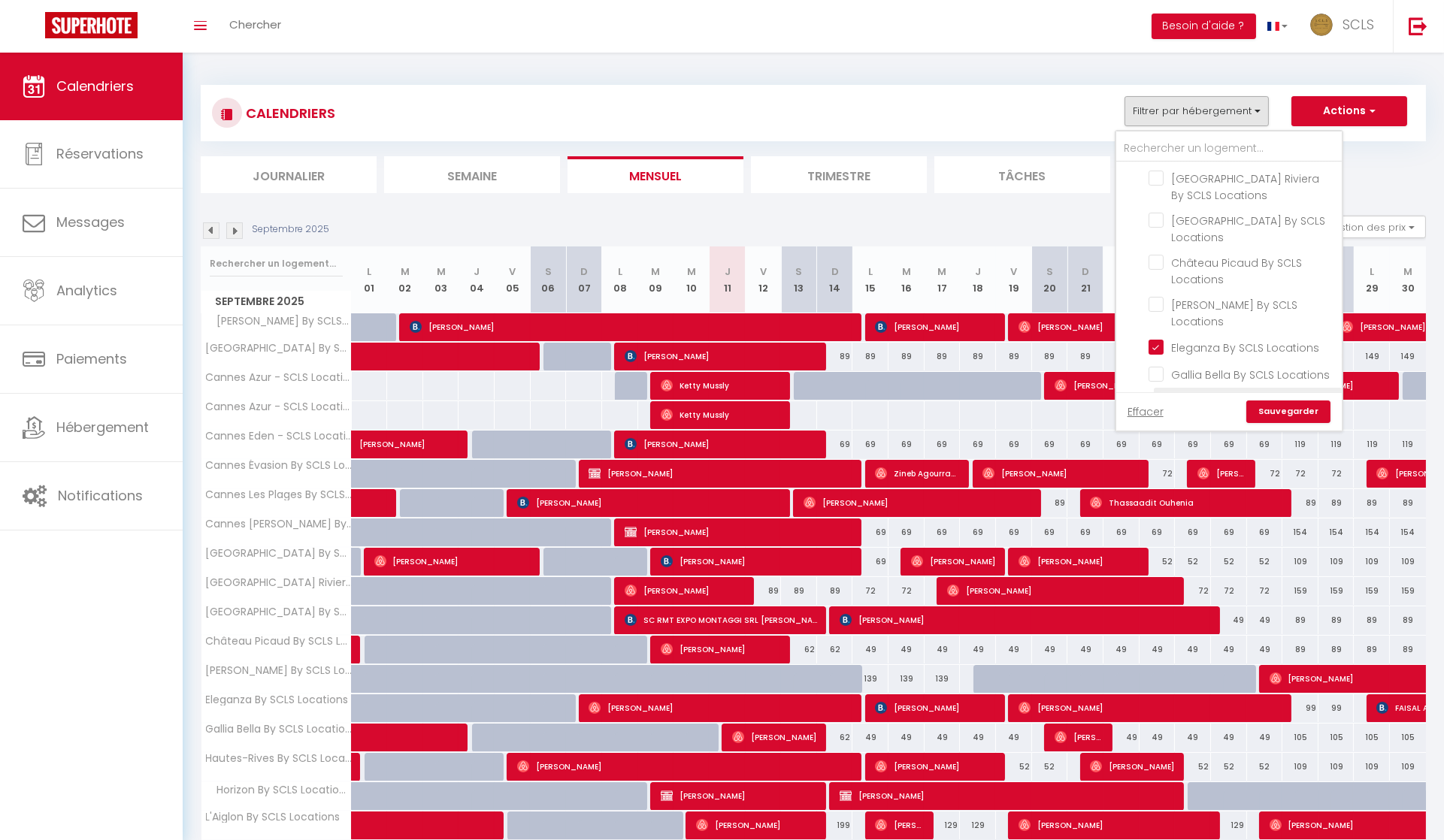
checkbox input "false"
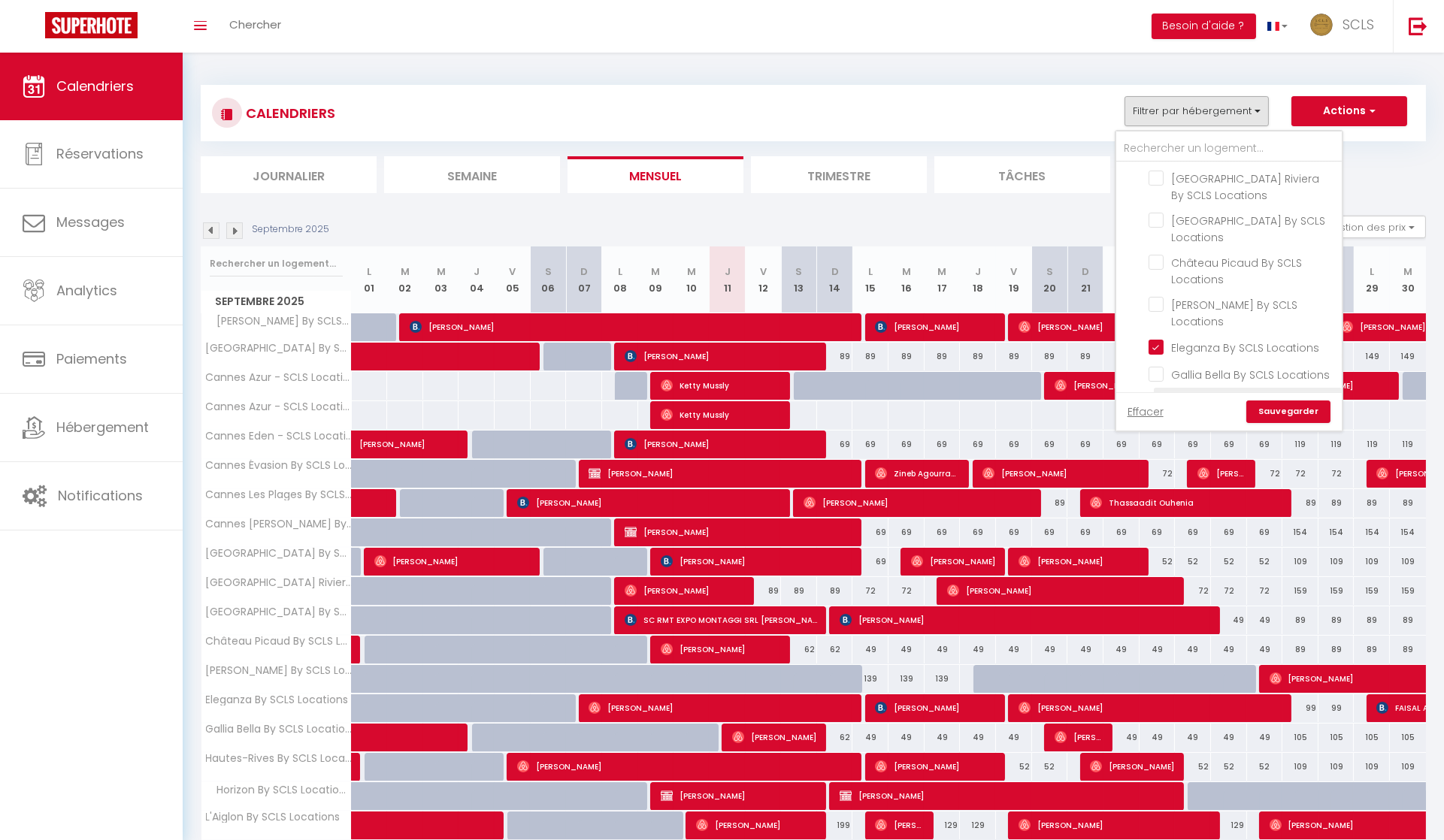
checkbox input "false"
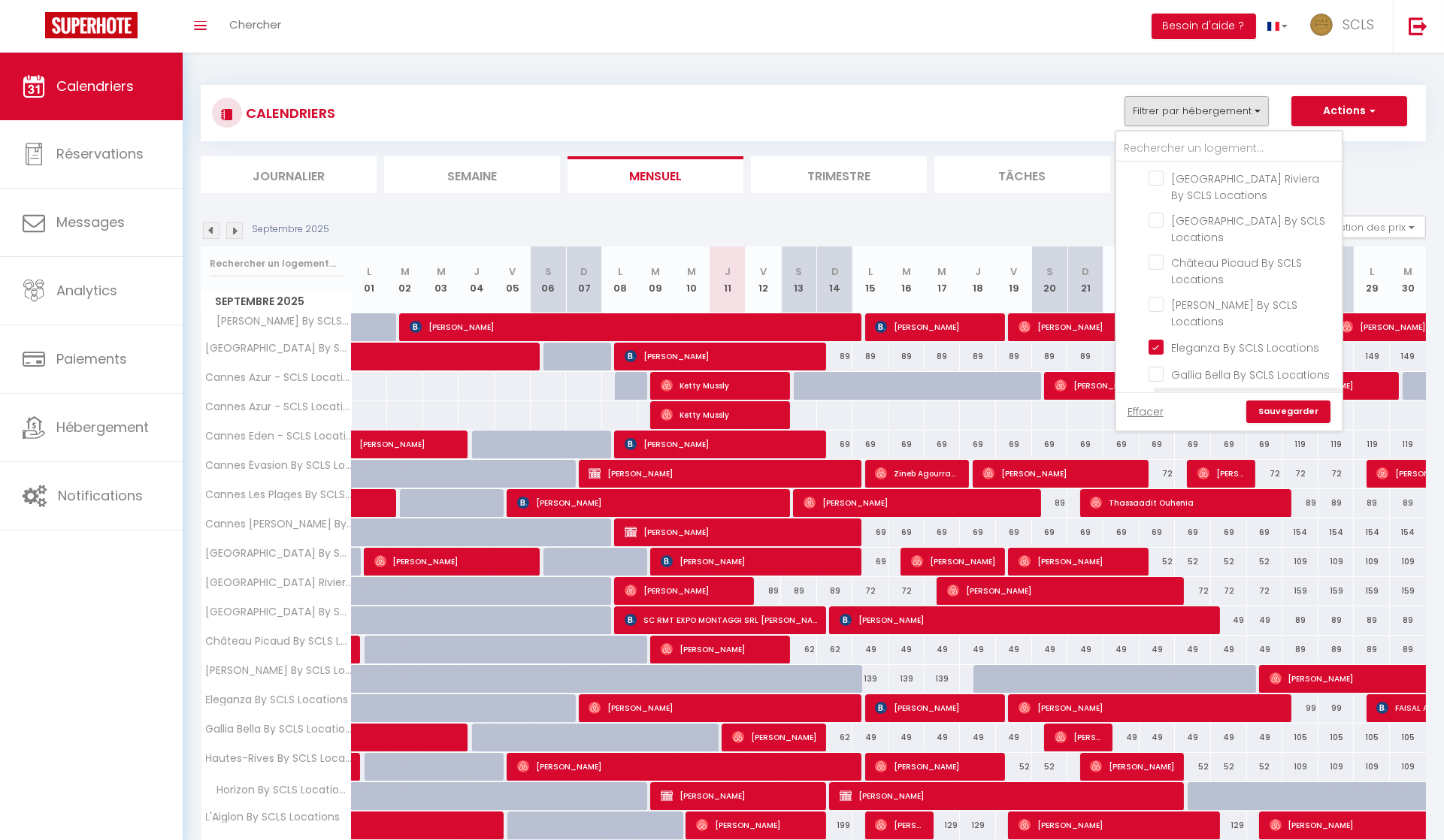
checkbox input "false"
click at [1281, 413] on link "Sauvegarder" at bounding box center [1288, 411] width 85 height 22
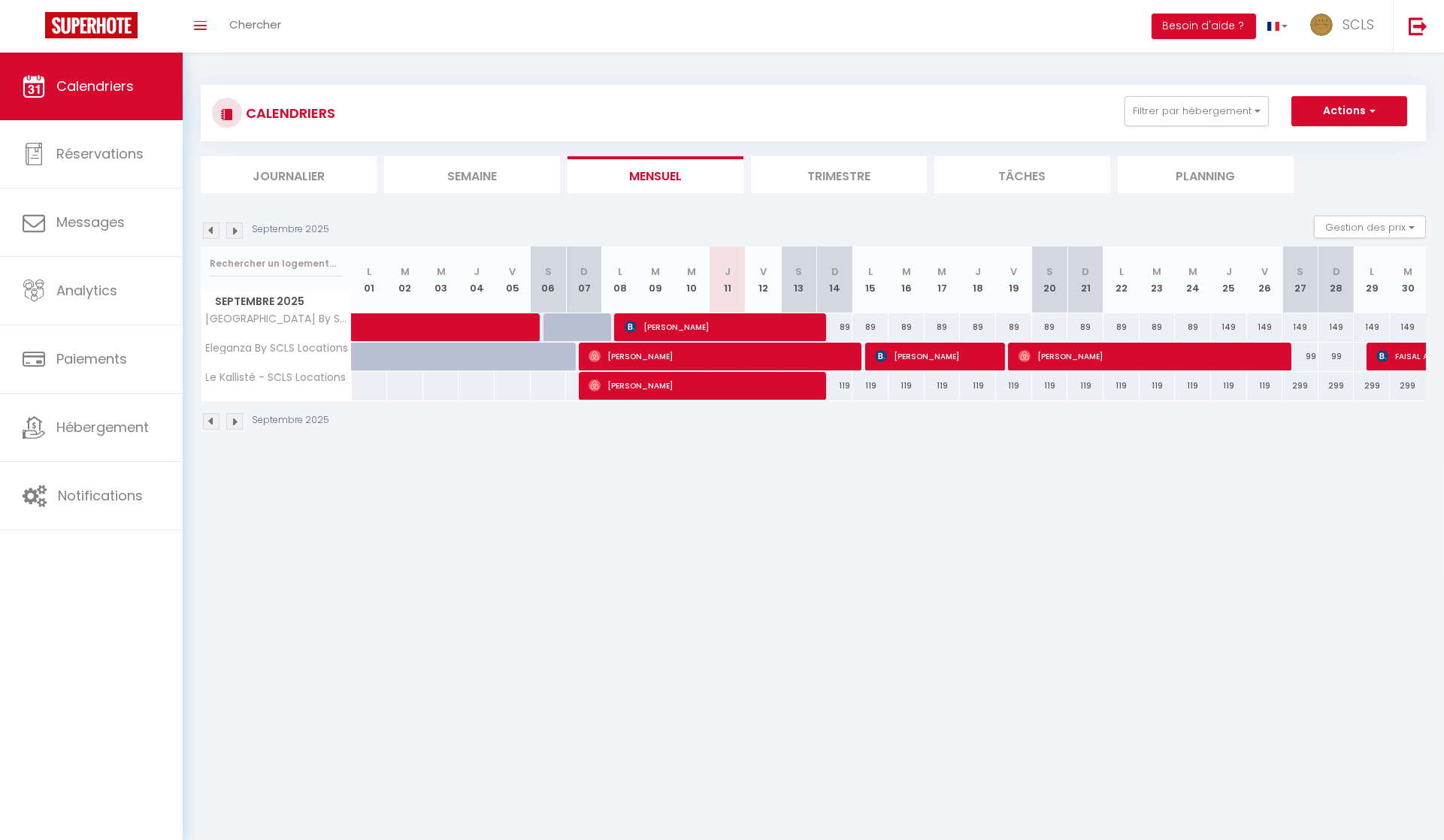
click at [239, 236] on img at bounding box center [234, 230] width 16 height 16
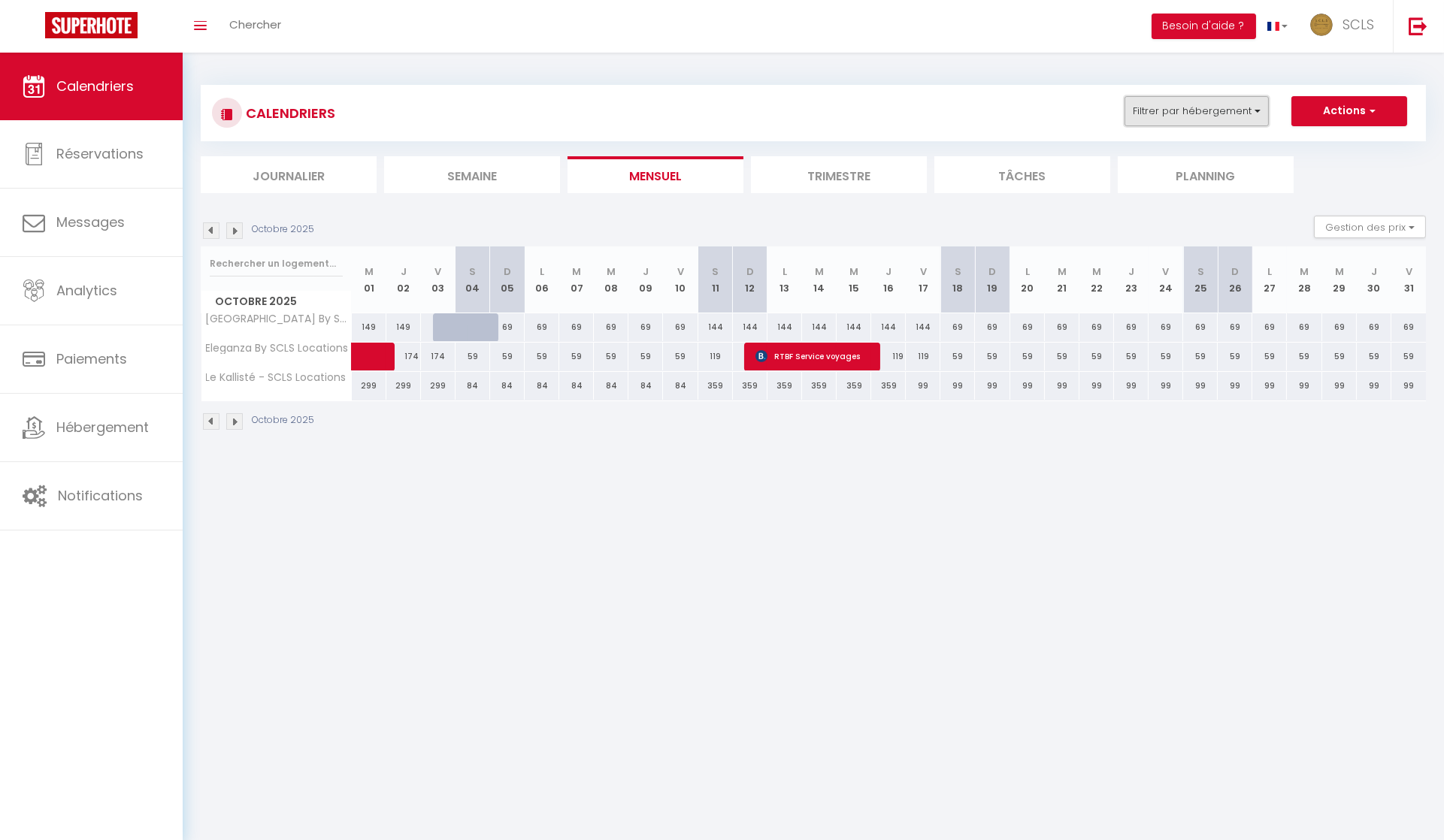
click at [1218, 111] on button "Filtrer par hébergement" at bounding box center [1197, 111] width 144 height 30
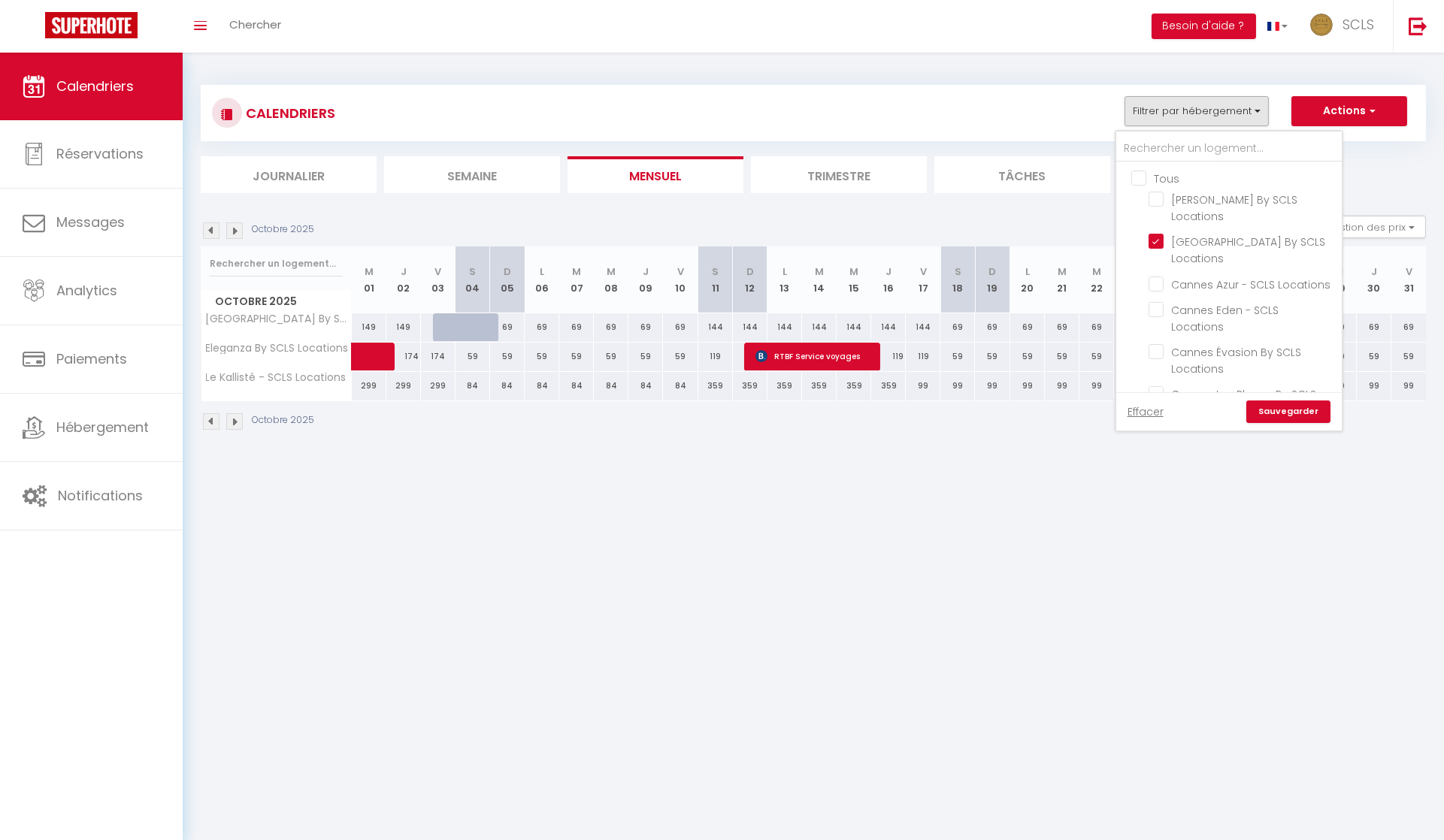
drag, startPoint x: 1403, startPoint y: 200, endPoint x: 1373, endPoint y: 187, distance: 32.7
click at [1402, 199] on div "CALENDRIERS Filtrer par hébergement Tous [PERSON_NAME] By SCLS Locations [GEOGR…" at bounding box center [813, 258] width 1225 height 375
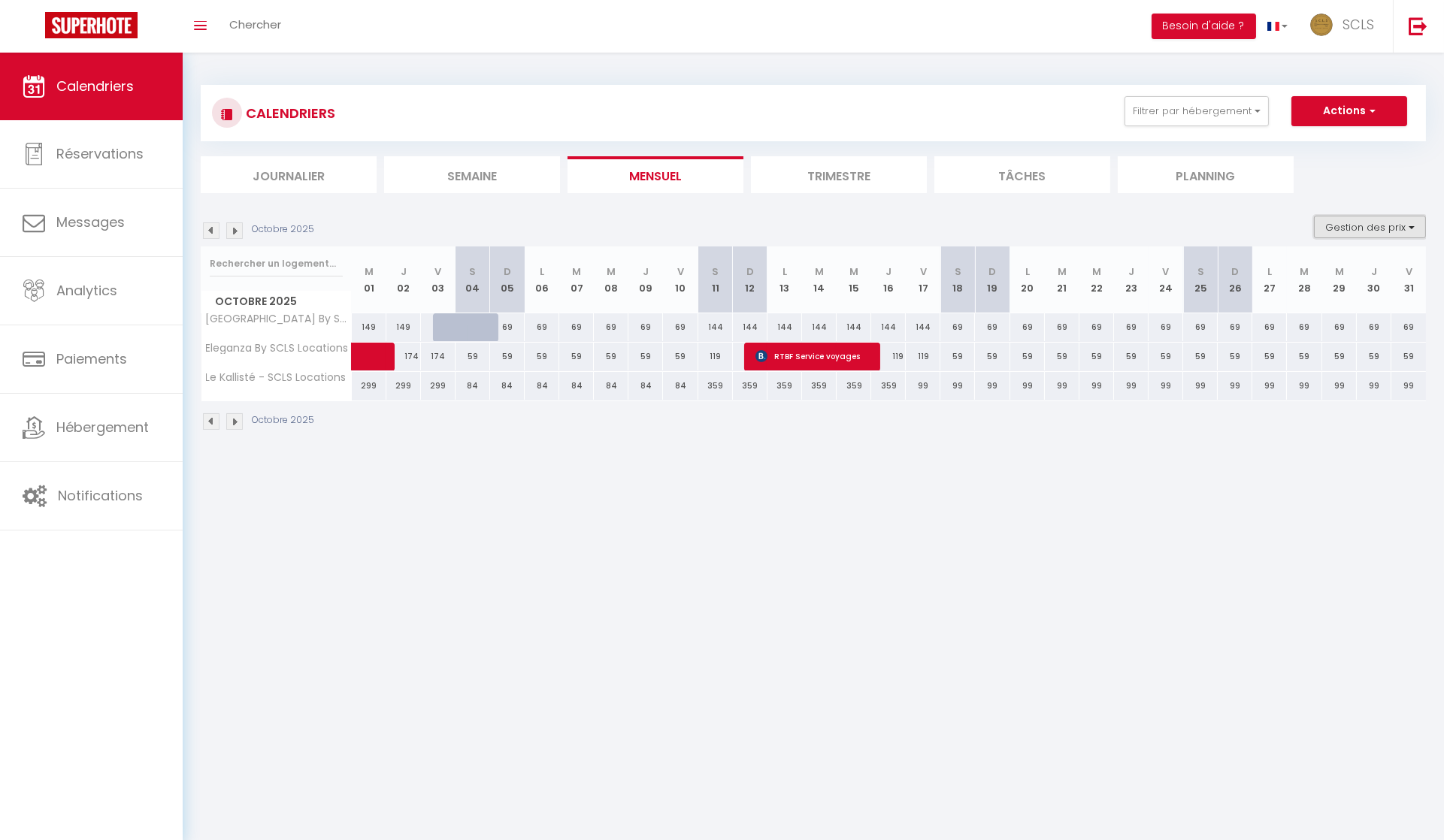
click at [1340, 223] on button "Gestion des prix" at bounding box center [1370, 226] width 112 height 22
drag, startPoint x: 1303, startPoint y: 272, endPoint x: 1301, endPoint y: 281, distance: 9.2
click at [1303, 272] on input "Nb Nuits minimum" at bounding box center [1357, 274] width 136 height 15
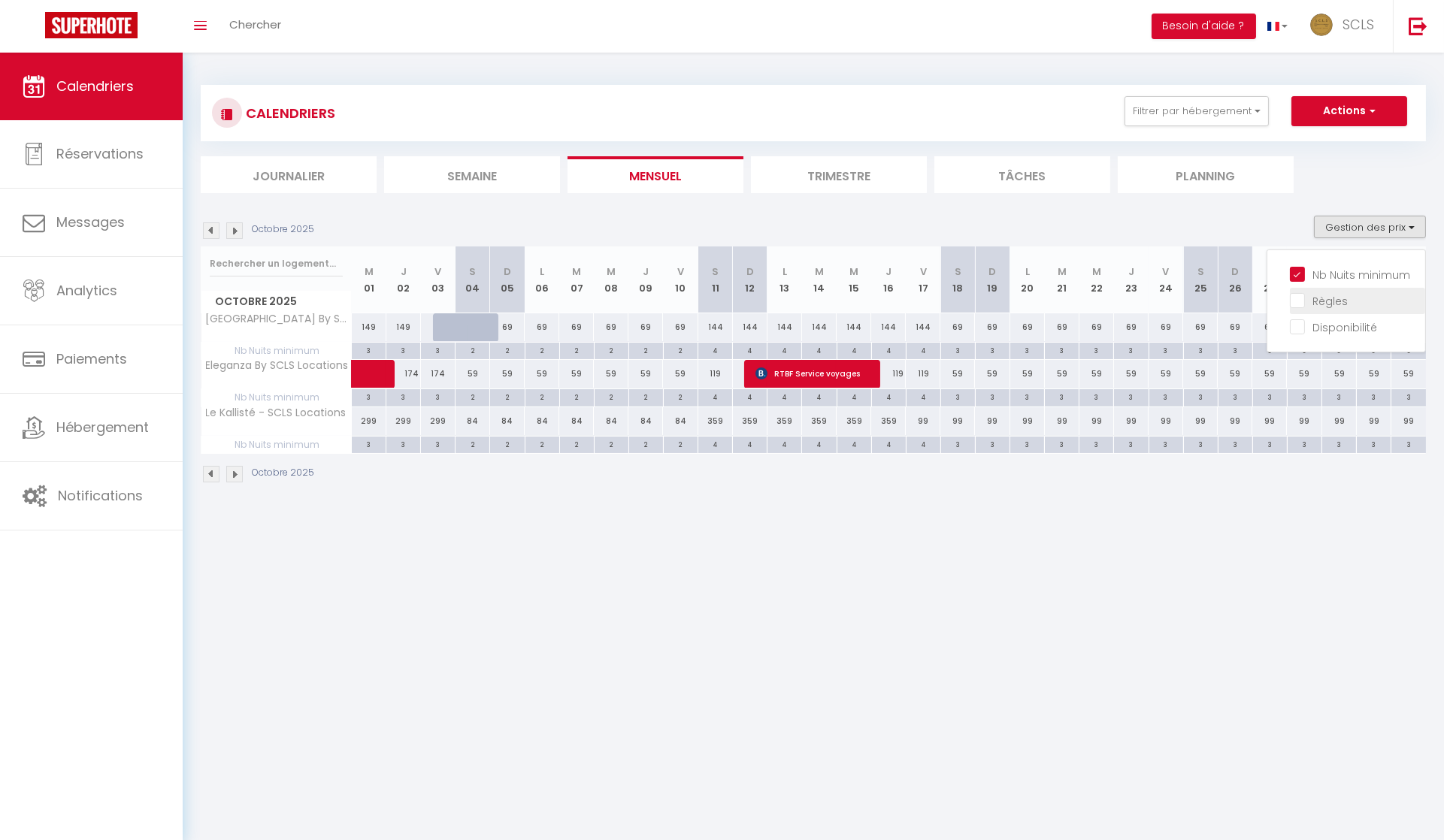
click at [1300, 301] on input "Règles" at bounding box center [1357, 300] width 136 height 15
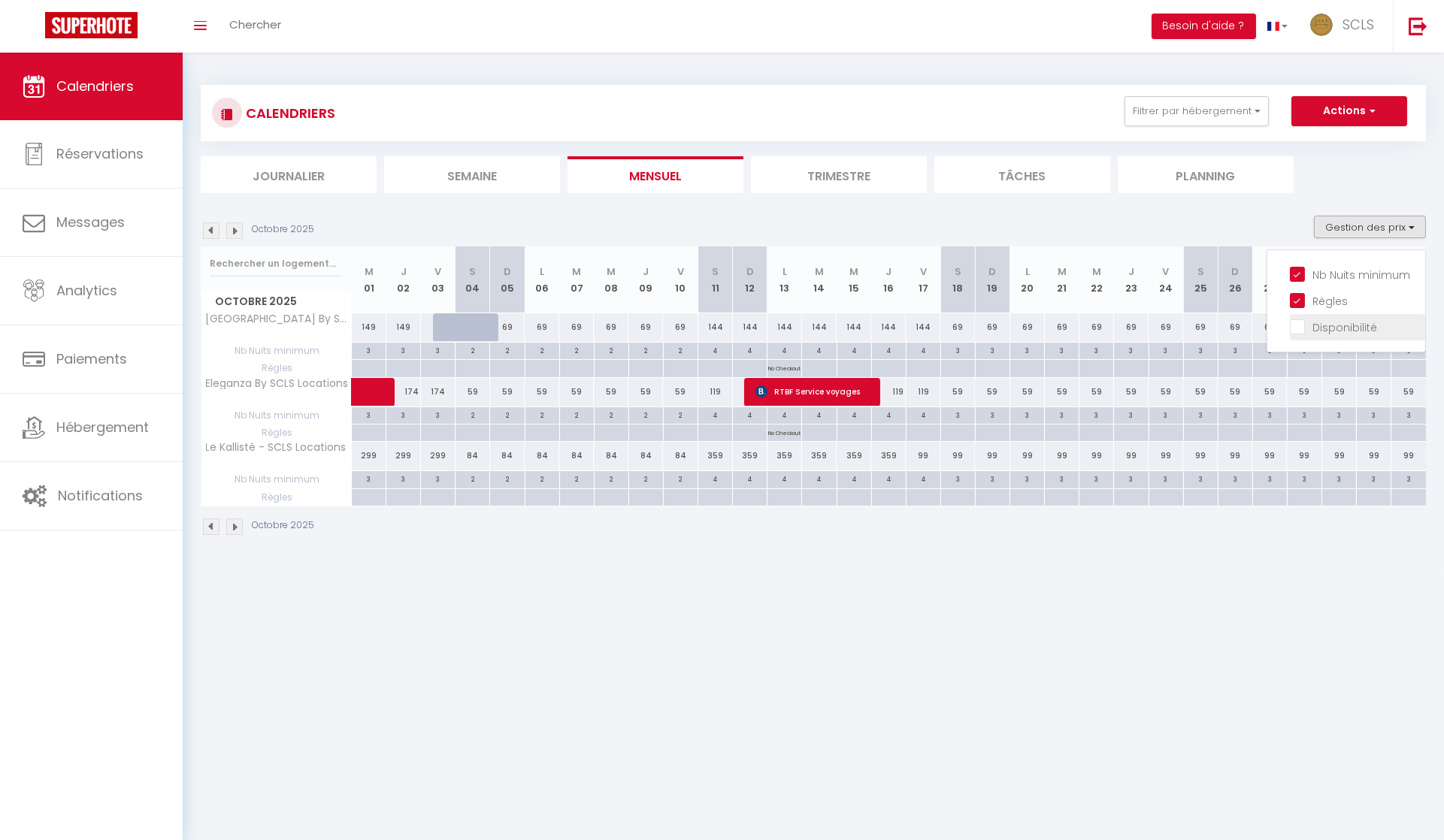
click at [1299, 323] on input "Disponibilité" at bounding box center [1357, 327] width 136 height 15
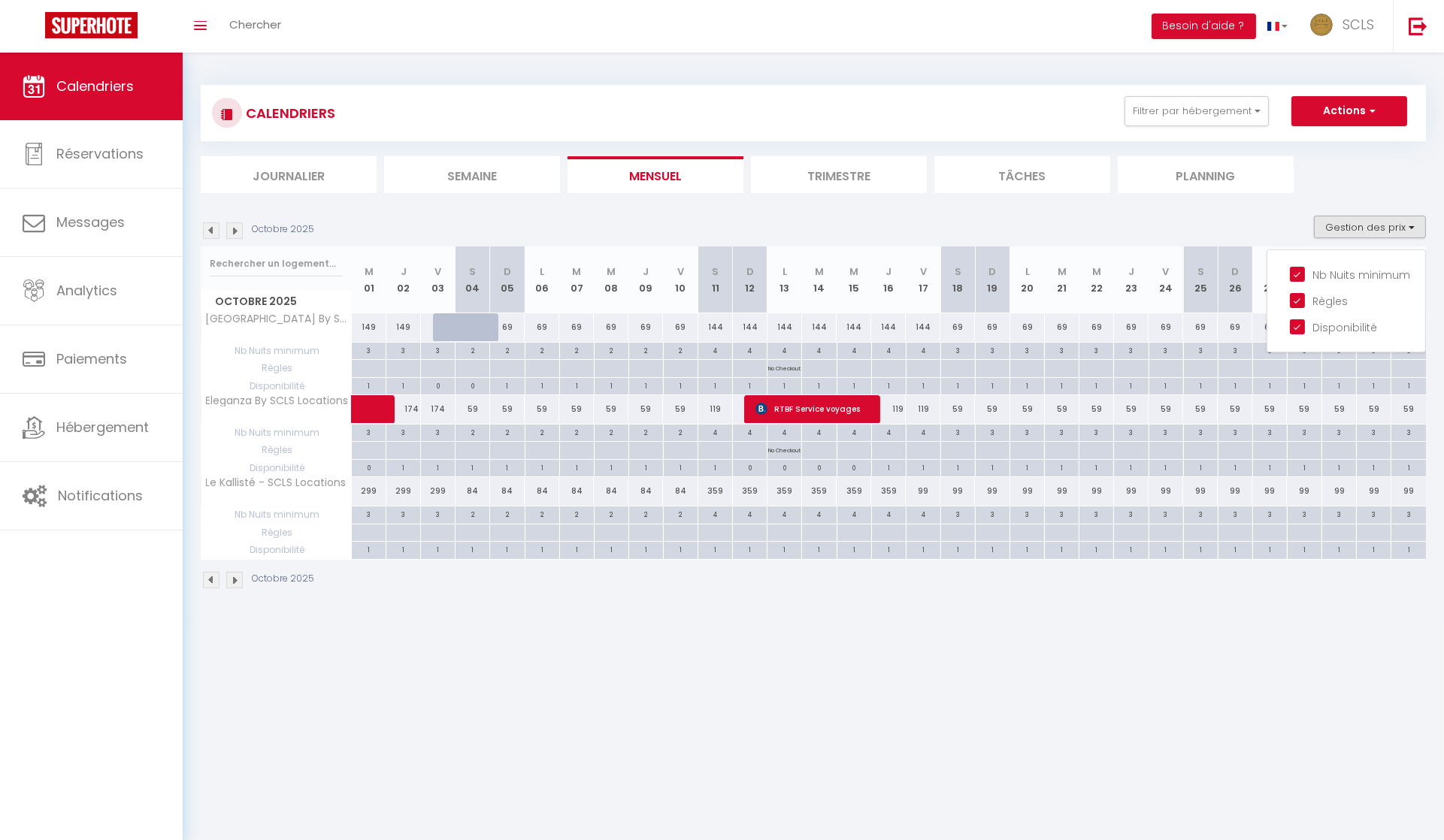
click at [470, 409] on div "59" at bounding box center [473, 408] width 35 height 28
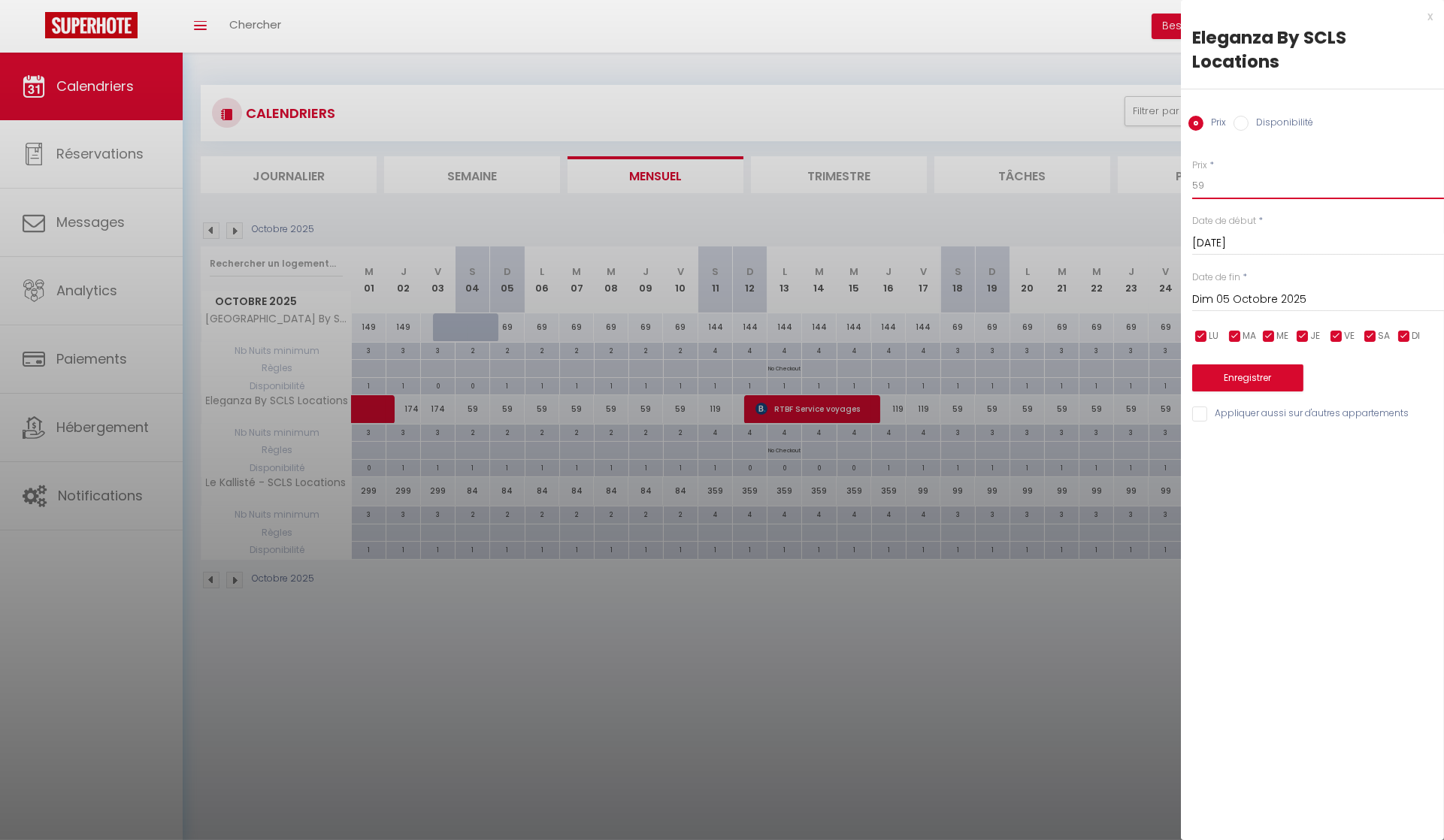
drag, startPoint x: 1207, startPoint y: 188, endPoint x: 1059, endPoint y: 177, distance: 148.4
click at [1162, 185] on body "🟢 Des questions ou besoin d'assistance pour la migration AirBnB? Connectez-vous…" at bounding box center [722, 473] width 1444 height 840
click at [1237, 297] on input "Dim 05 Octobre 2025" at bounding box center [1318, 300] width 252 height 19
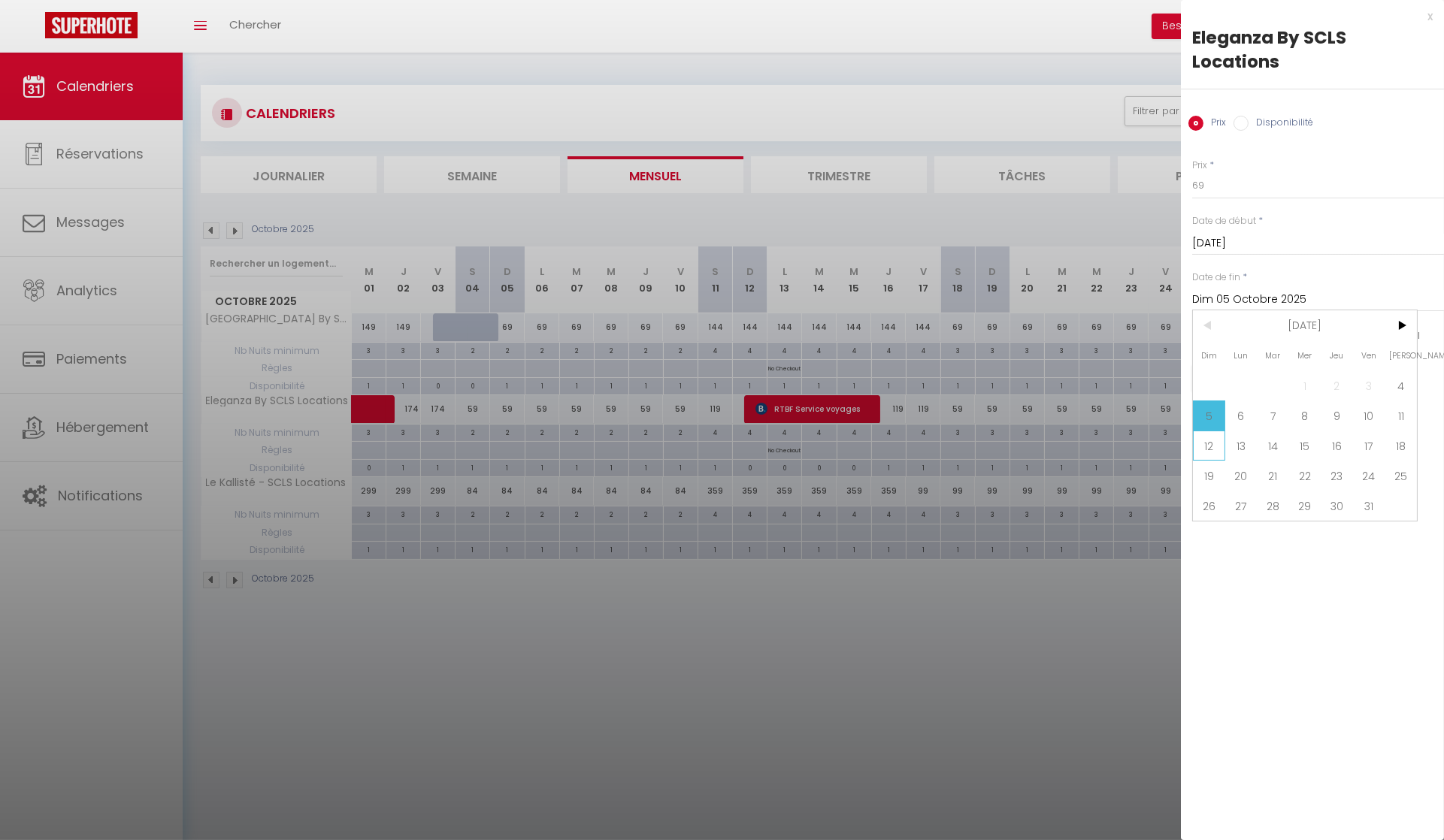
click at [1213, 440] on span "12" at bounding box center [1209, 445] width 33 height 30
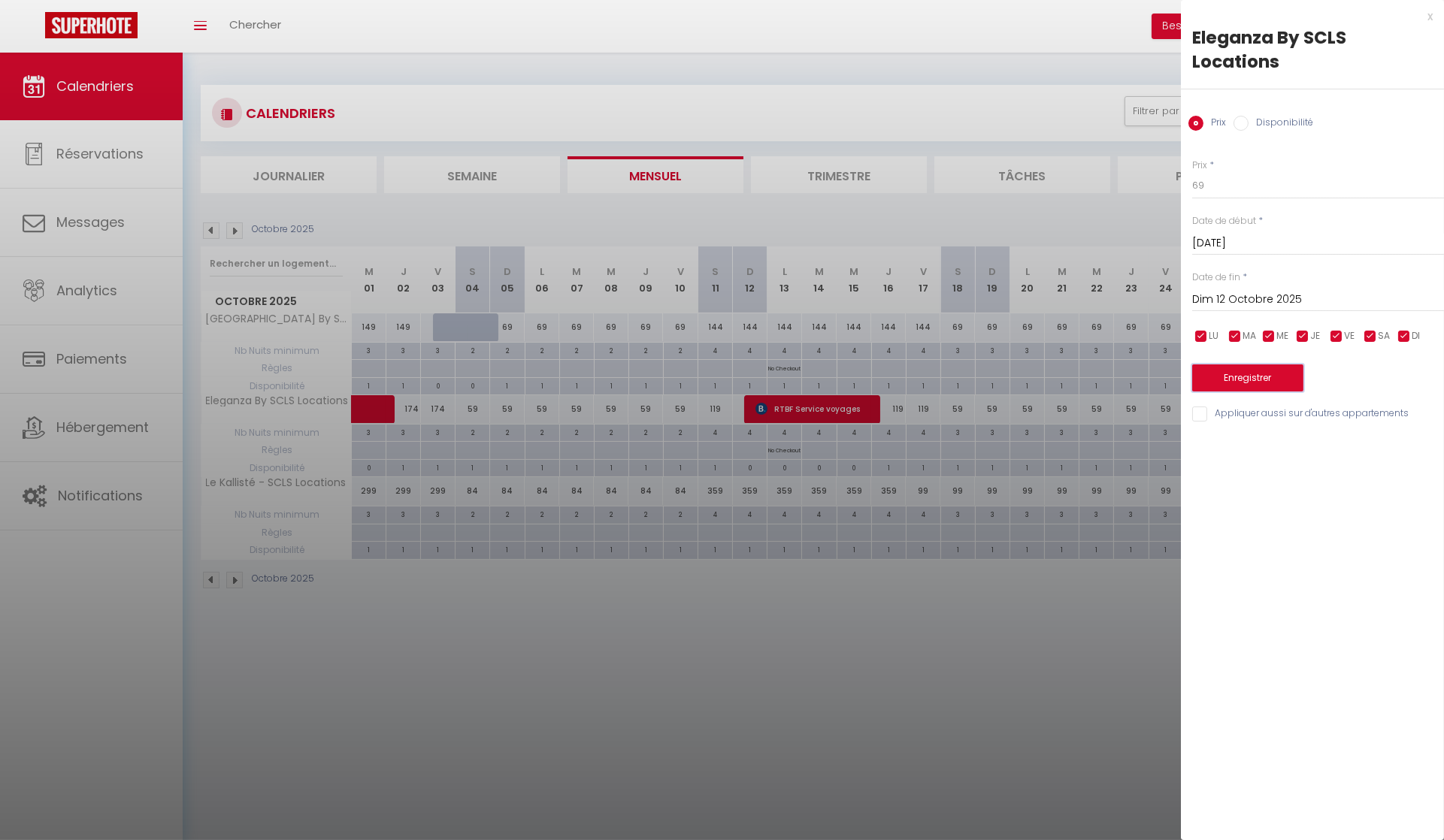
click at [1265, 385] on button "Enregistrer" at bounding box center [1248, 378] width 112 height 27
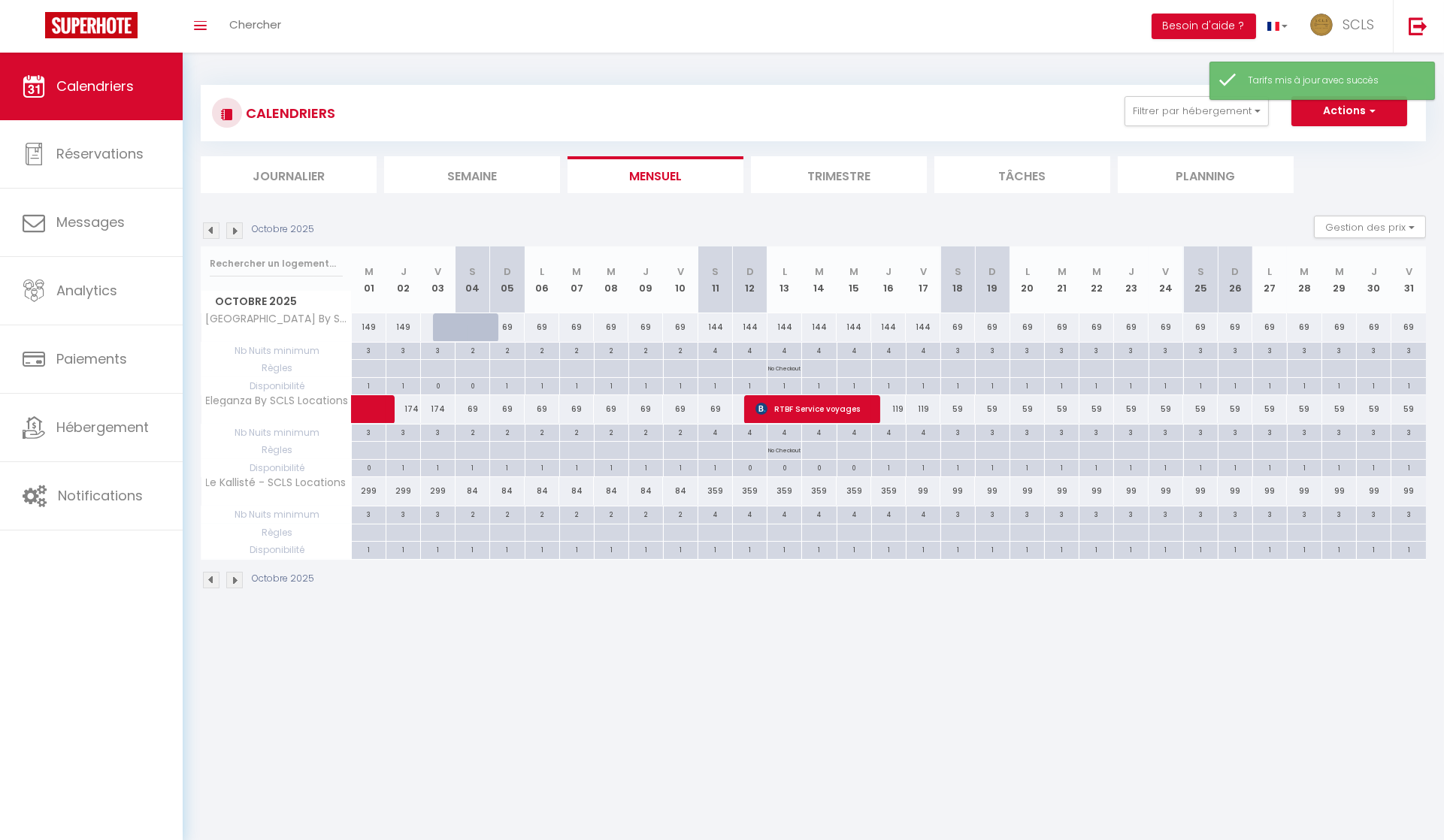
click at [507, 328] on div "69" at bounding box center [508, 327] width 35 height 28
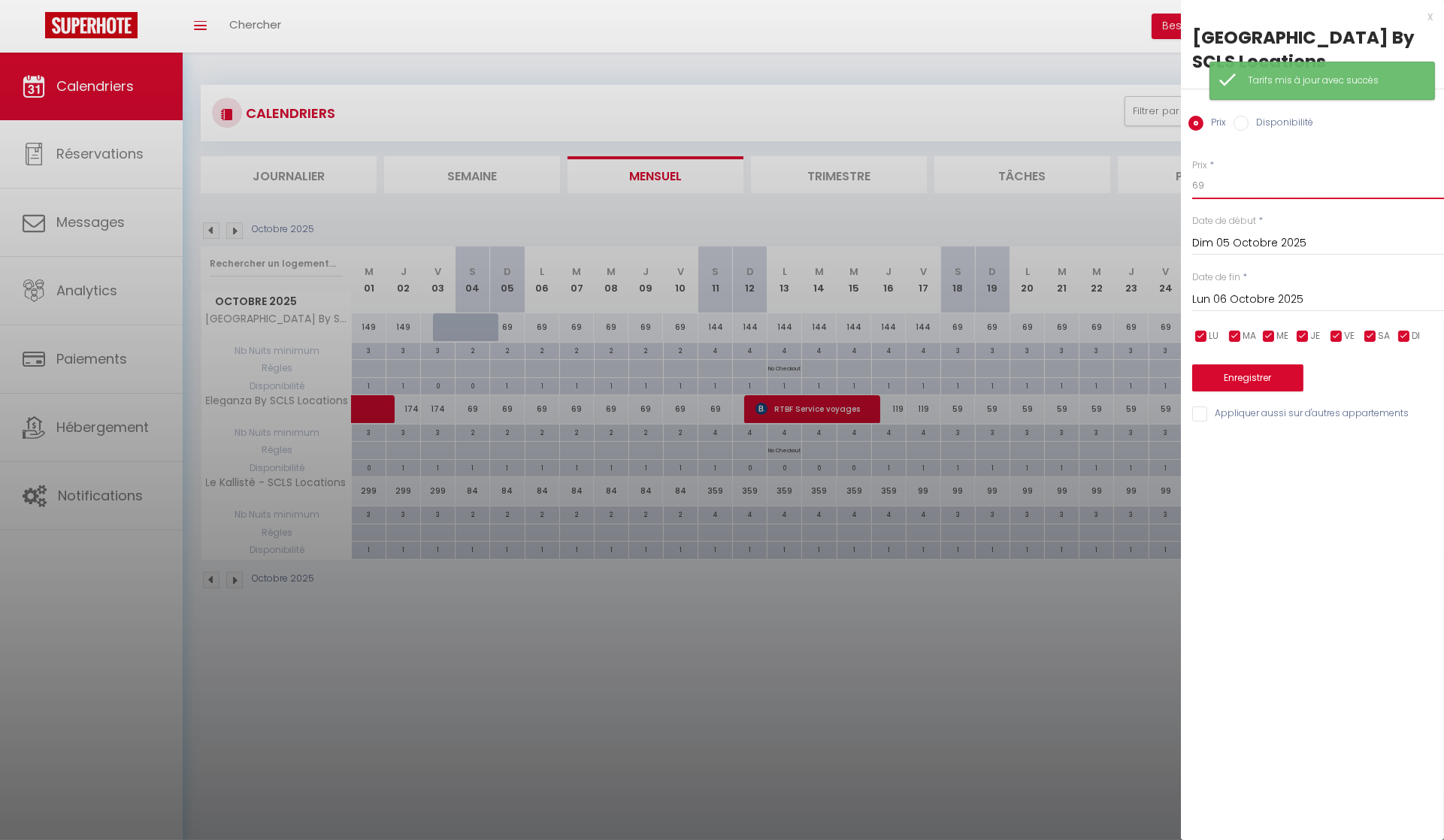
click at [1113, 175] on body "🟢 Des questions ou besoin d'assistance pour la migration AirBnB? Connectez-vous…" at bounding box center [722, 473] width 1444 height 840
click at [1227, 296] on input "Lun 06 Octobre 2025" at bounding box center [1318, 300] width 252 height 19
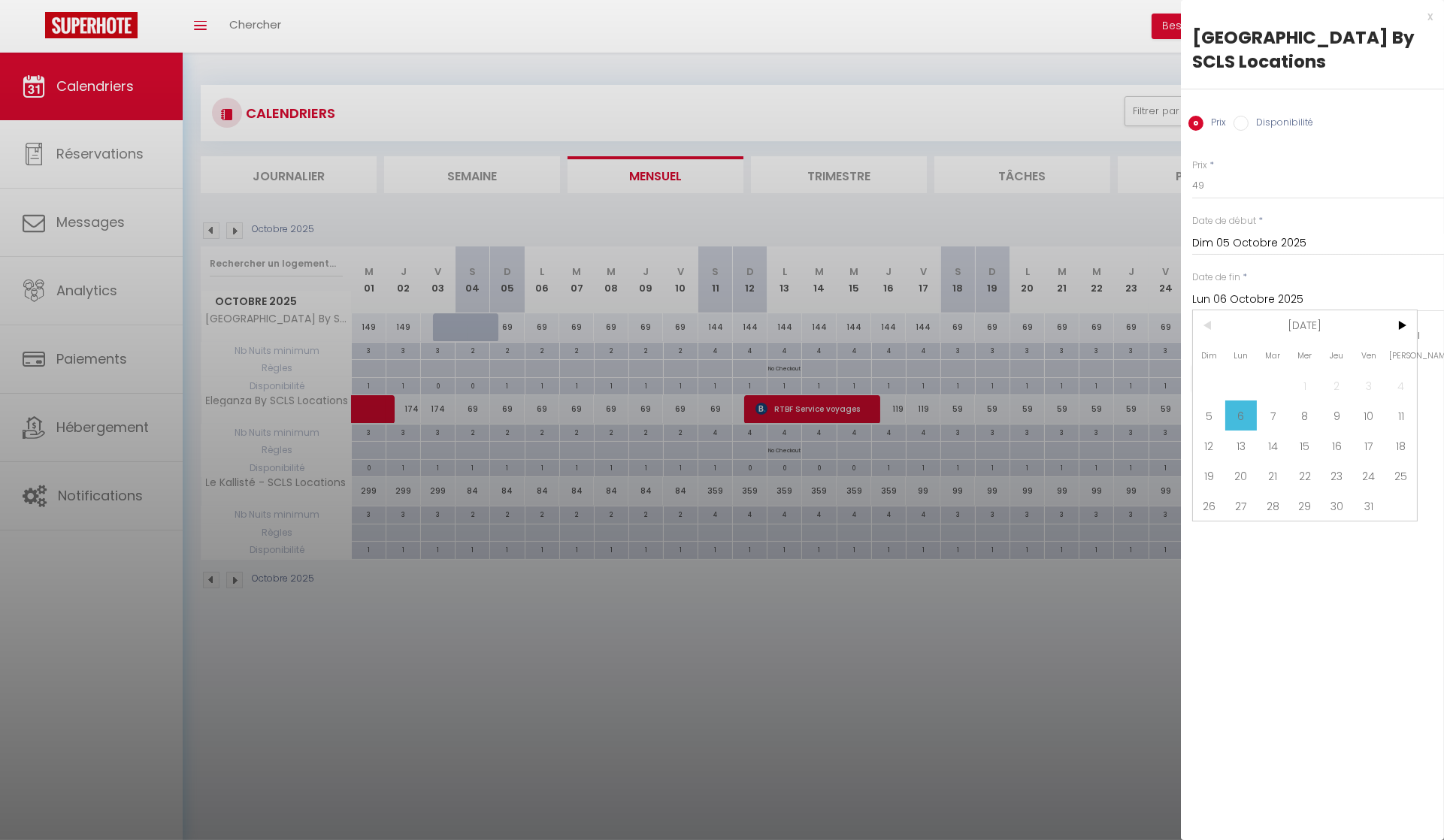
click at [1401, 415] on span "11" at bounding box center [1401, 415] width 33 height 30
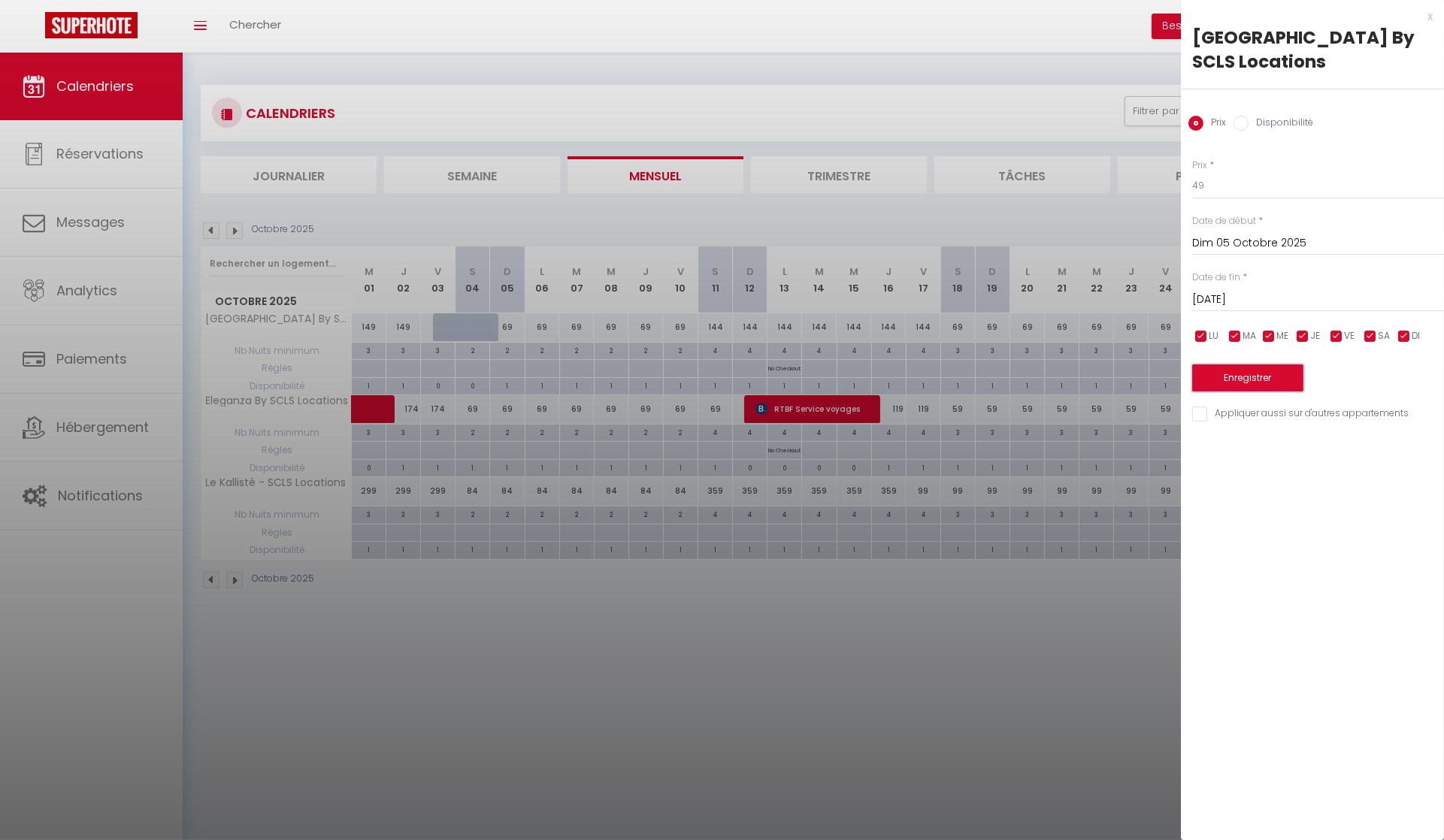
click at [1223, 375] on button "Enregistrer" at bounding box center [1248, 378] width 112 height 27
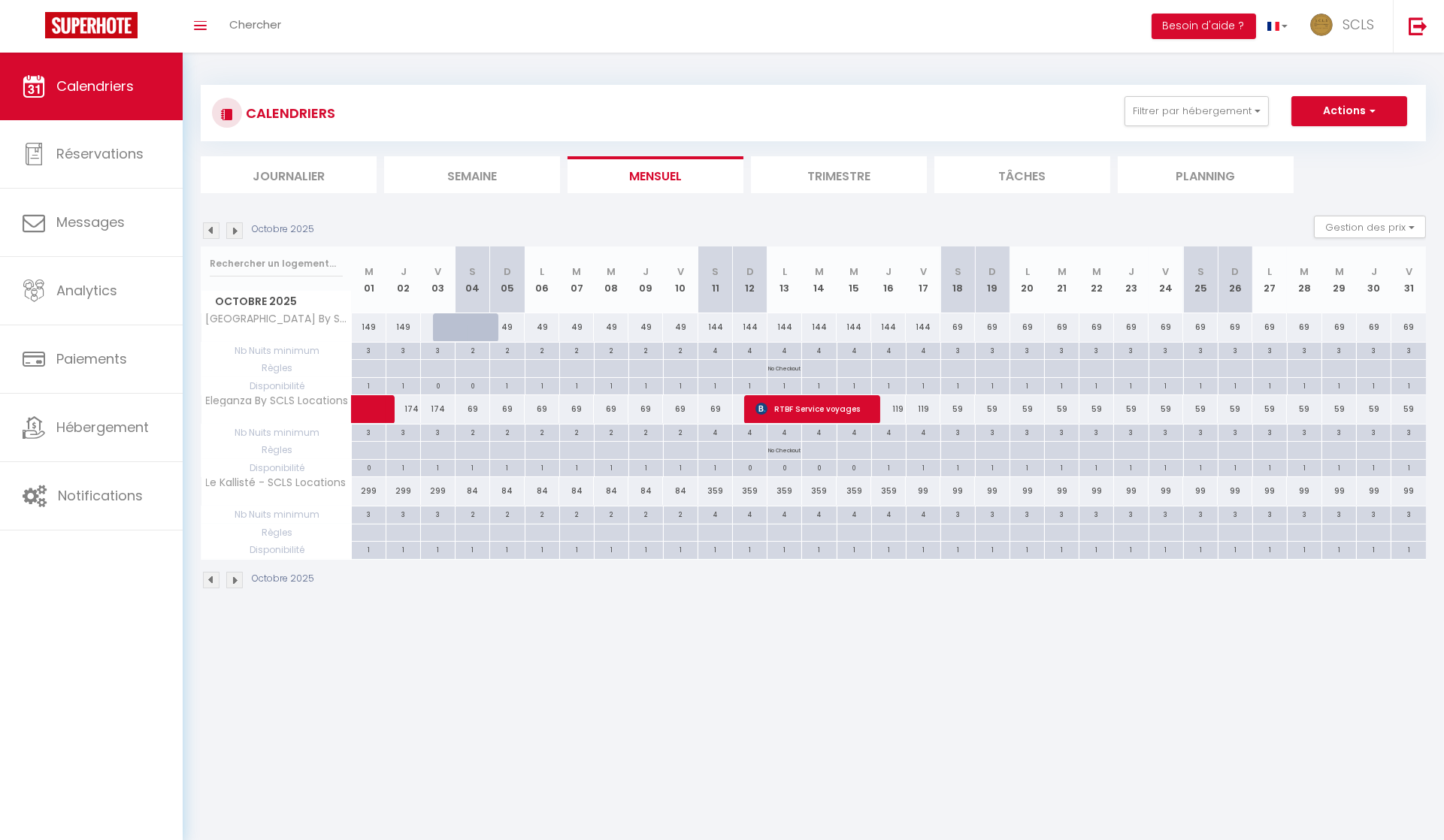
click at [509, 326] on div "49" at bounding box center [508, 327] width 35 height 28
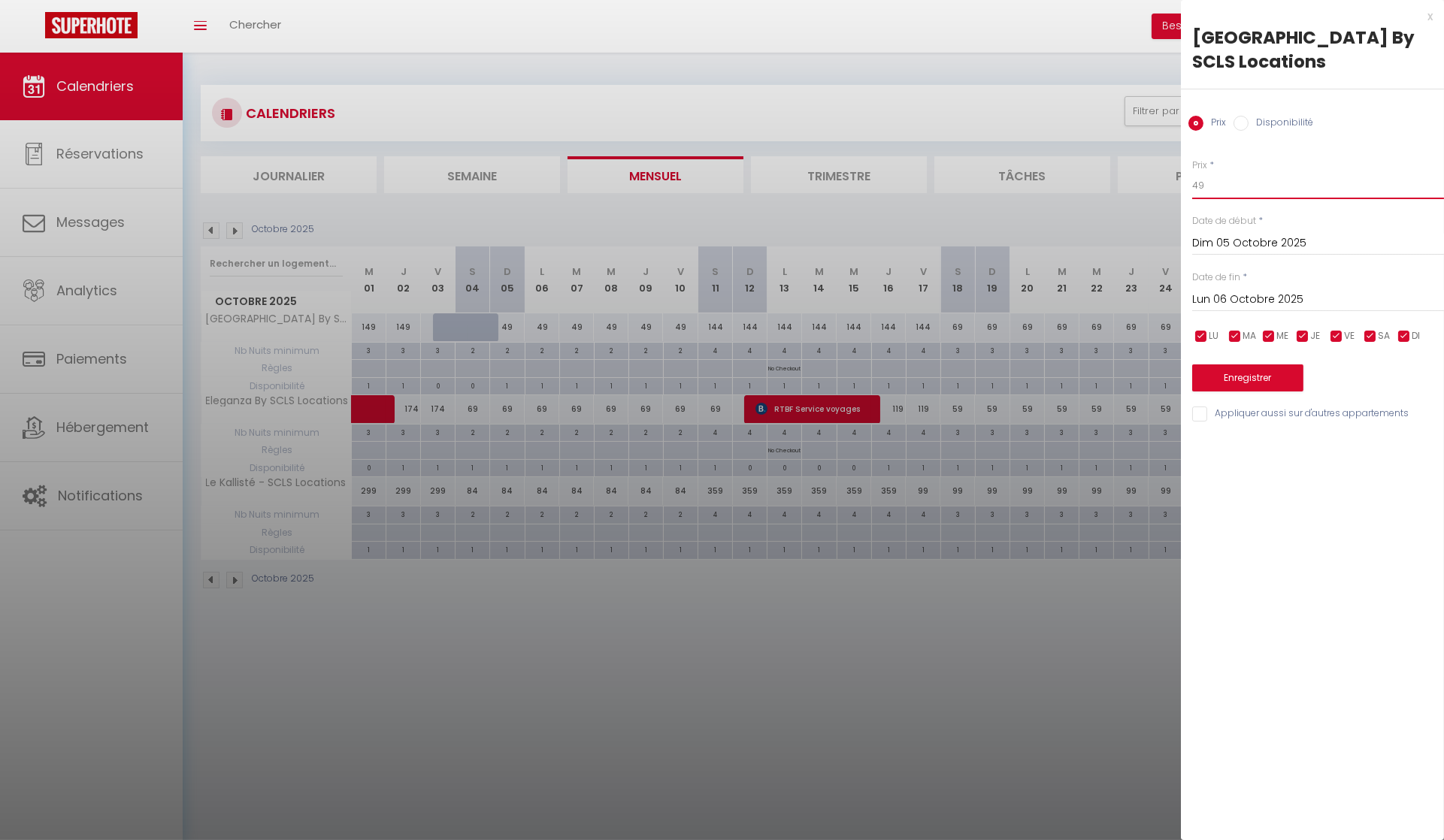
drag, startPoint x: 1217, startPoint y: 184, endPoint x: 1179, endPoint y: 182, distance: 38.1
click at [1183, 183] on div "Prix * 49 Statut * Disponible Indisponible Date de début * [DATE] < [DATE] > Di…" at bounding box center [1312, 282] width 263 height 284
click at [1305, 305] on input "Lun 06 Octobre 2025" at bounding box center [1318, 300] width 252 height 19
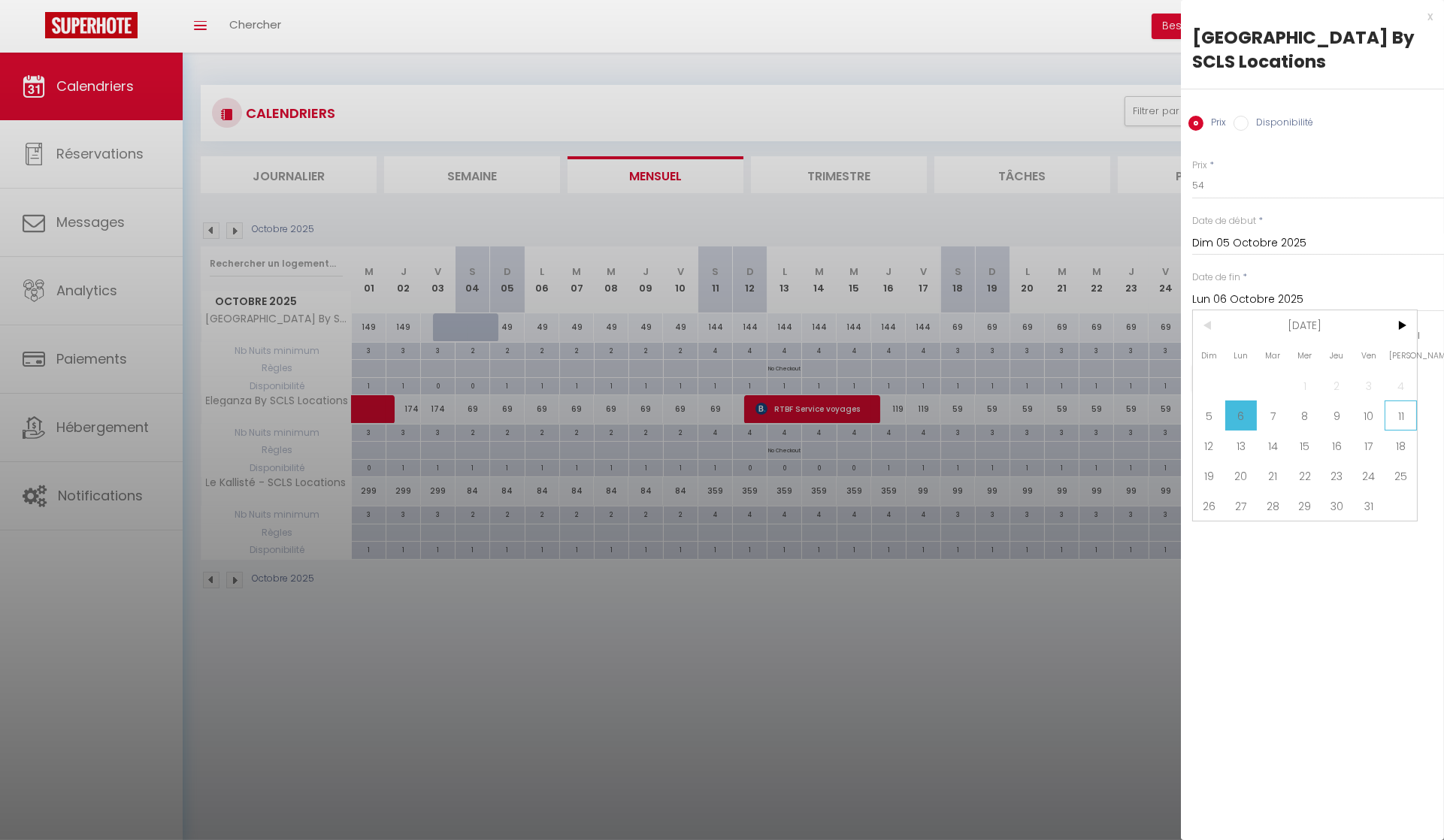
click at [1410, 409] on span "11" at bounding box center [1401, 415] width 33 height 30
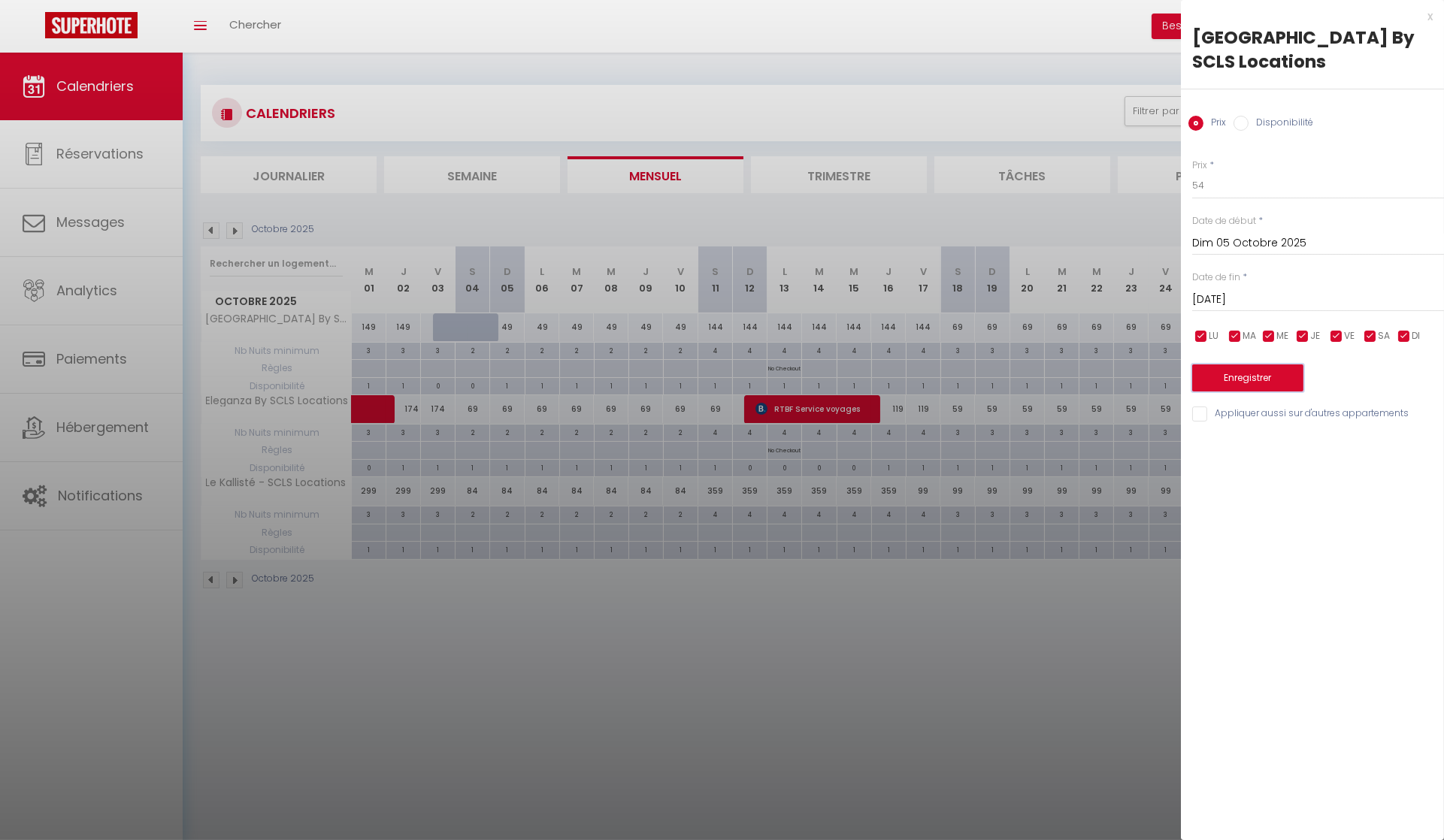
click at [1239, 378] on button "Enregistrer" at bounding box center [1248, 378] width 112 height 27
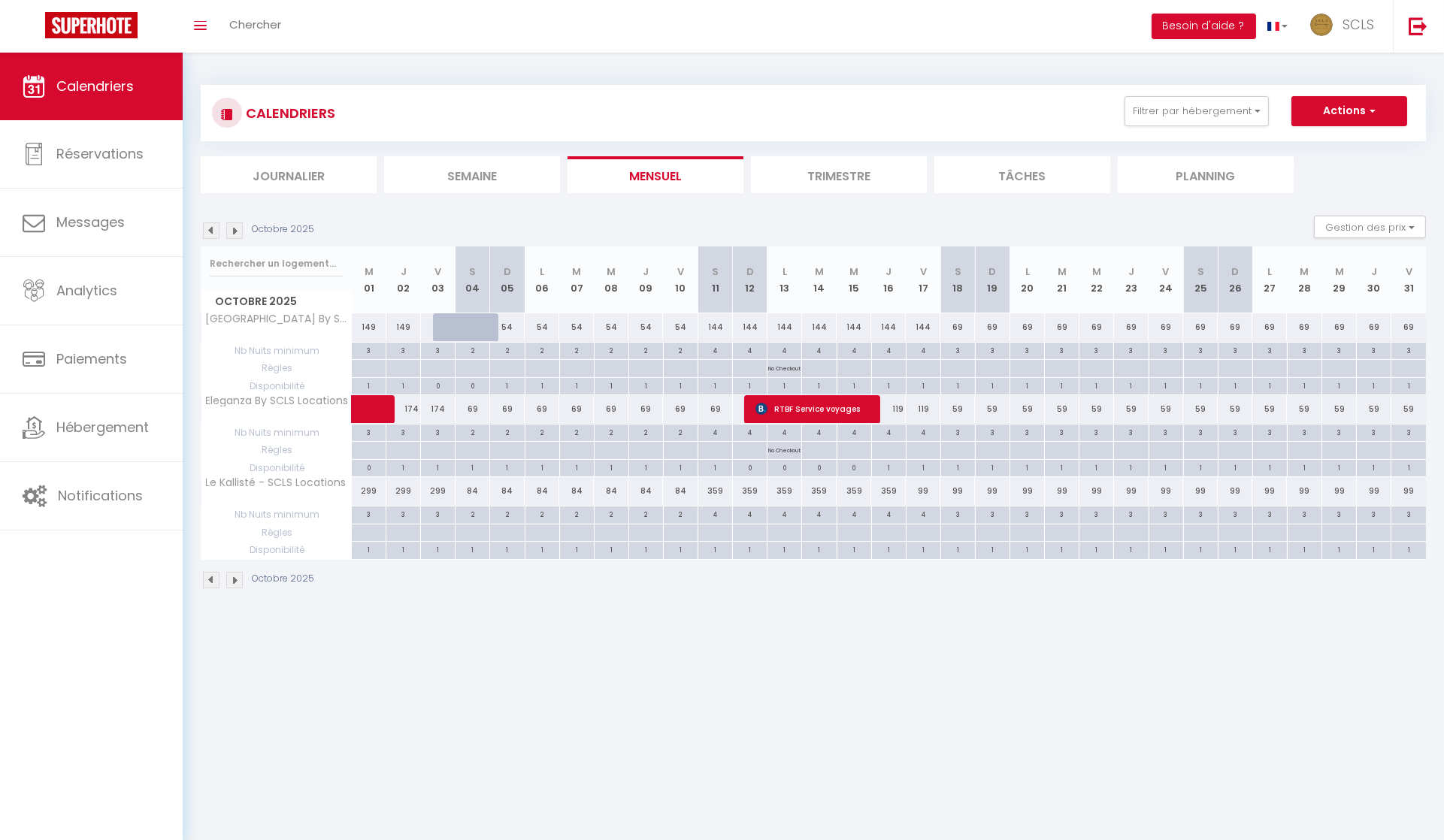
click at [415, 408] on div "174" at bounding box center [404, 408] width 35 height 28
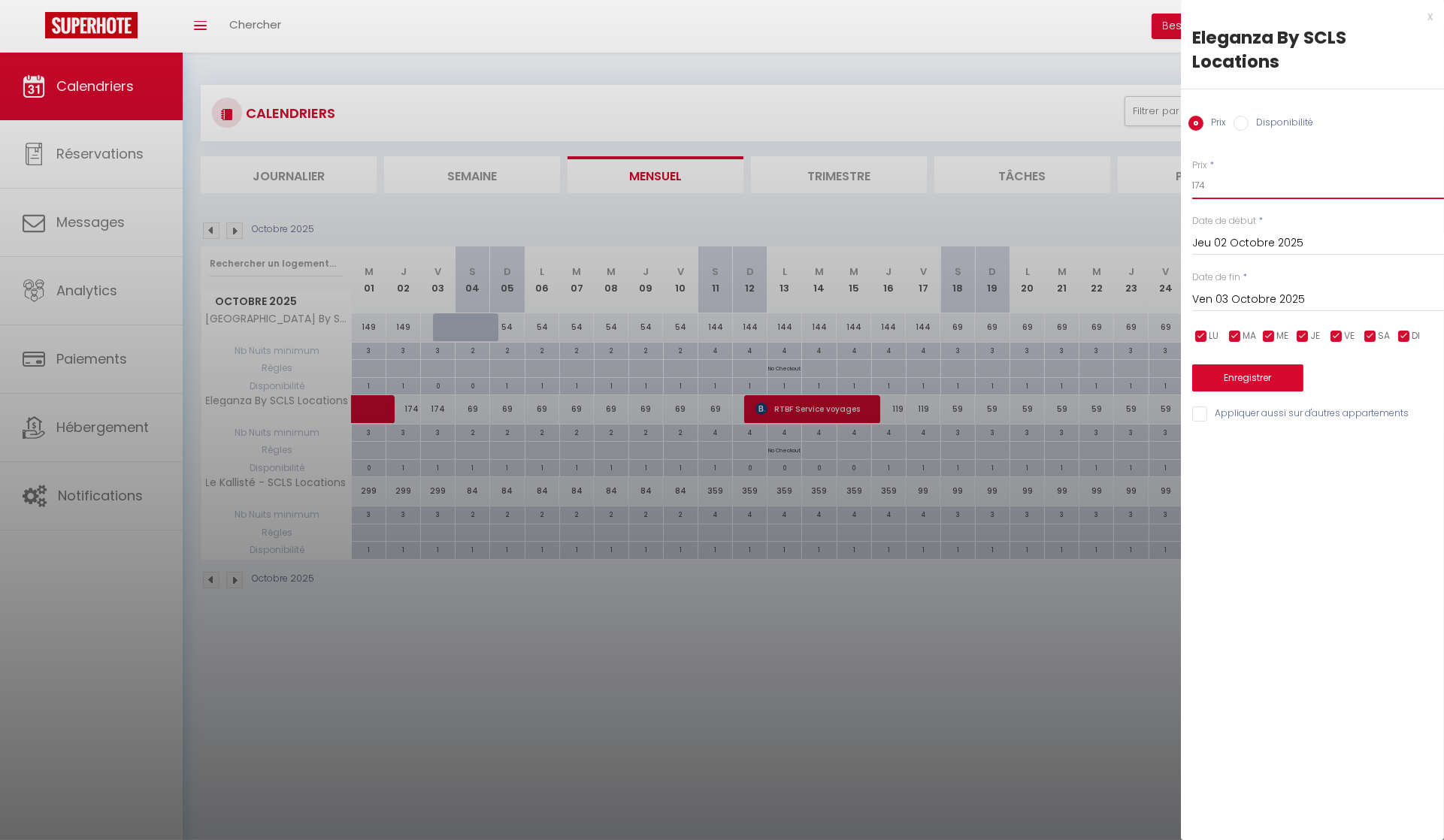
drag, startPoint x: 1229, startPoint y: 192, endPoint x: 1140, endPoint y: 175, distance: 90.6
click at [1166, 178] on body "🟢 Des questions ou besoin d'assistance pour la migration AirBnB? Connectez-vous…" at bounding box center [722, 473] width 1444 height 840
click at [1249, 303] on input "Ven 03 Octobre 2025" at bounding box center [1318, 300] width 252 height 19
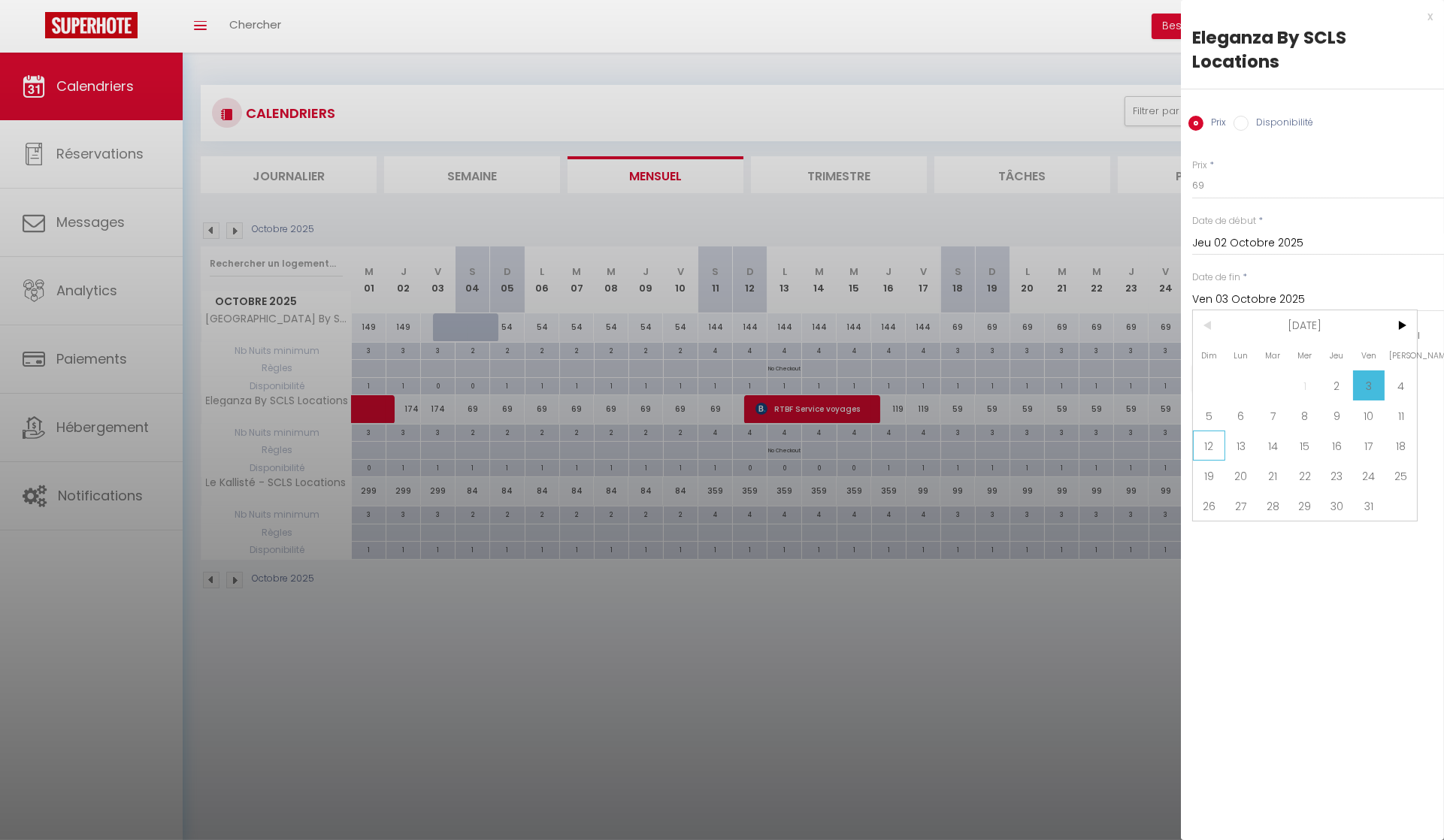
click at [1209, 448] on span "12" at bounding box center [1209, 445] width 33 height 30
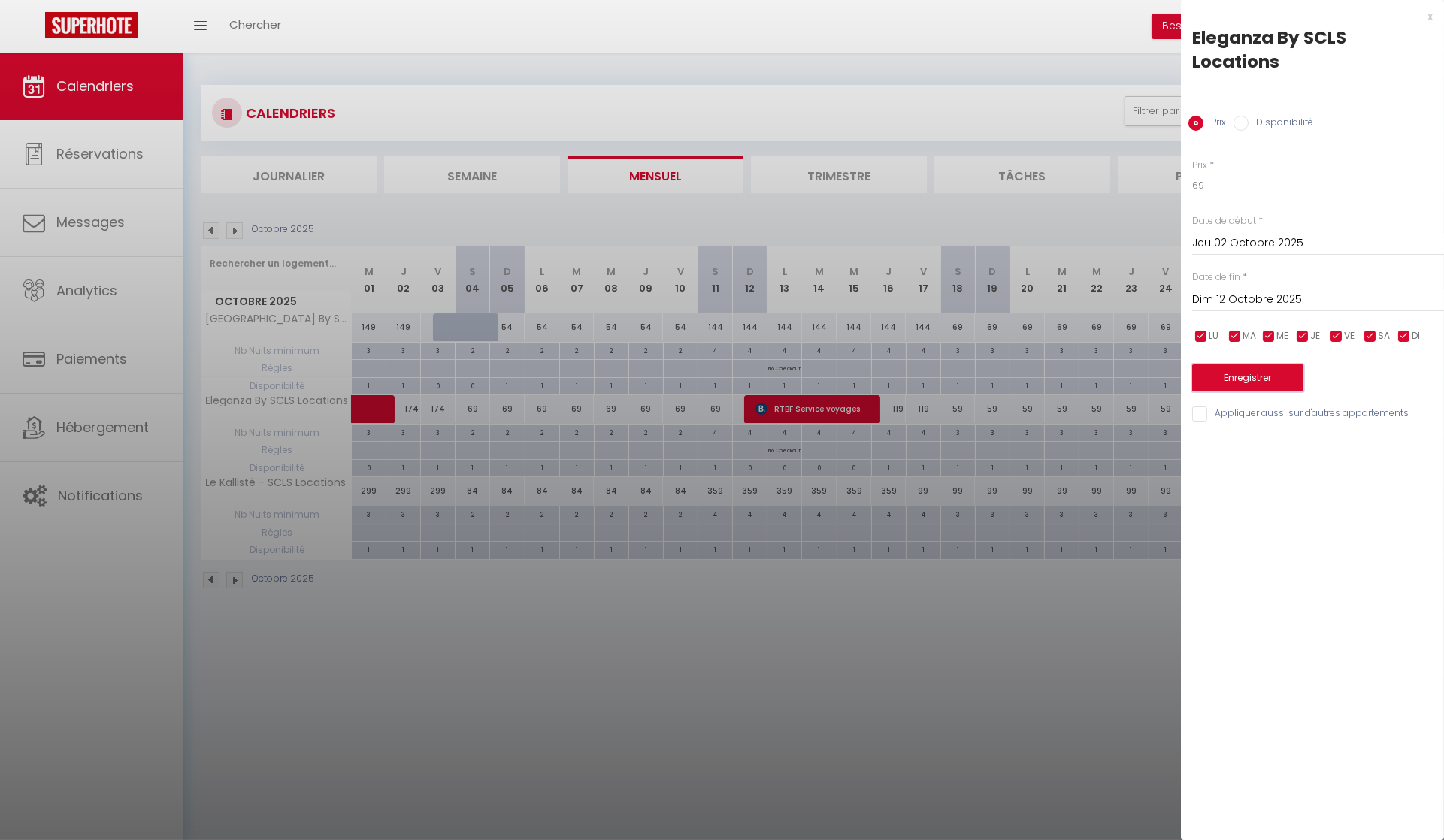
click at [1264, 376] on button "Enregistrer" at bounding box center [1248, 378] width 112 height 27
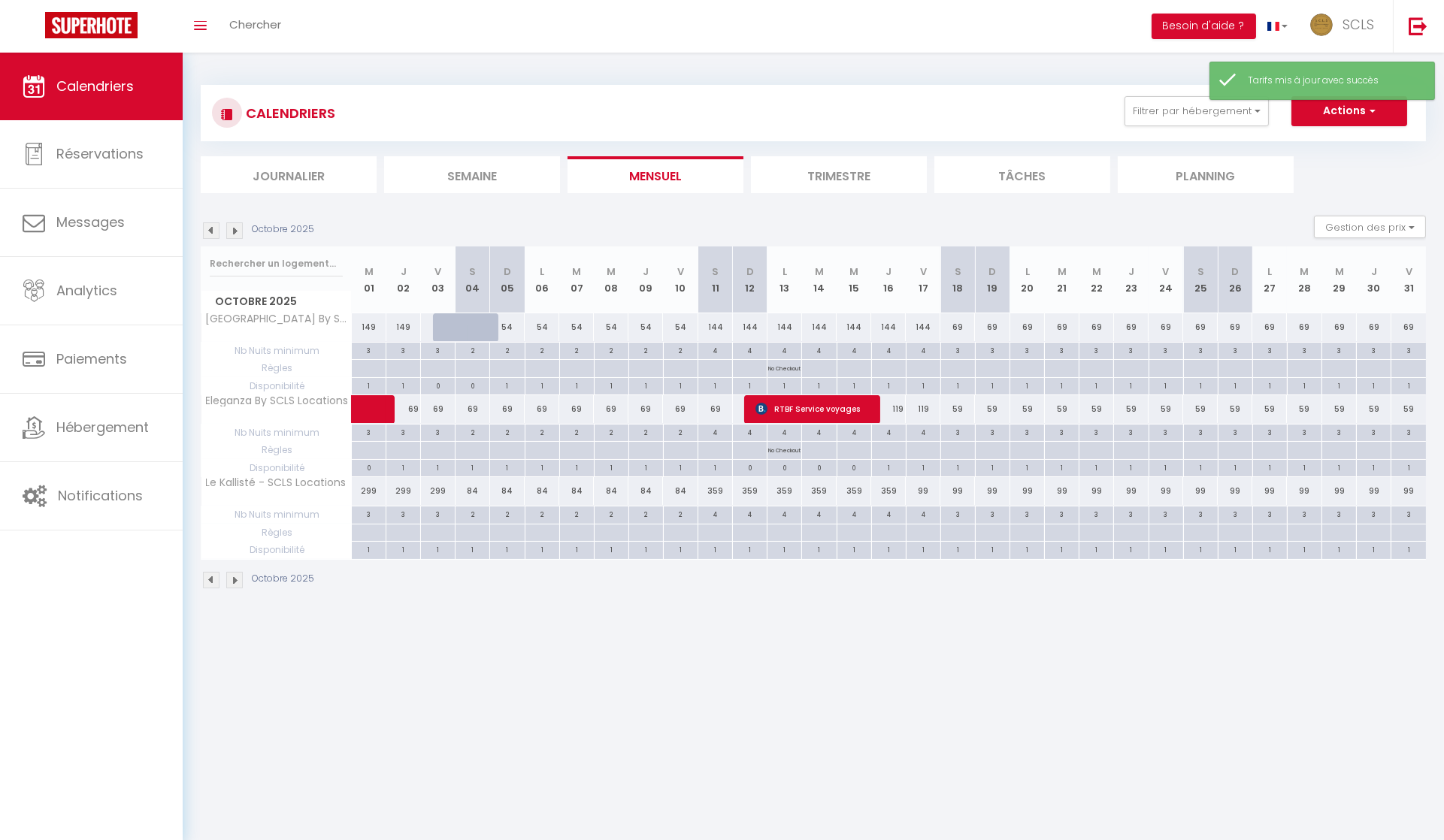
click at [719, 326] on div "144" at bounding box center [715, 327] width 35 height 28
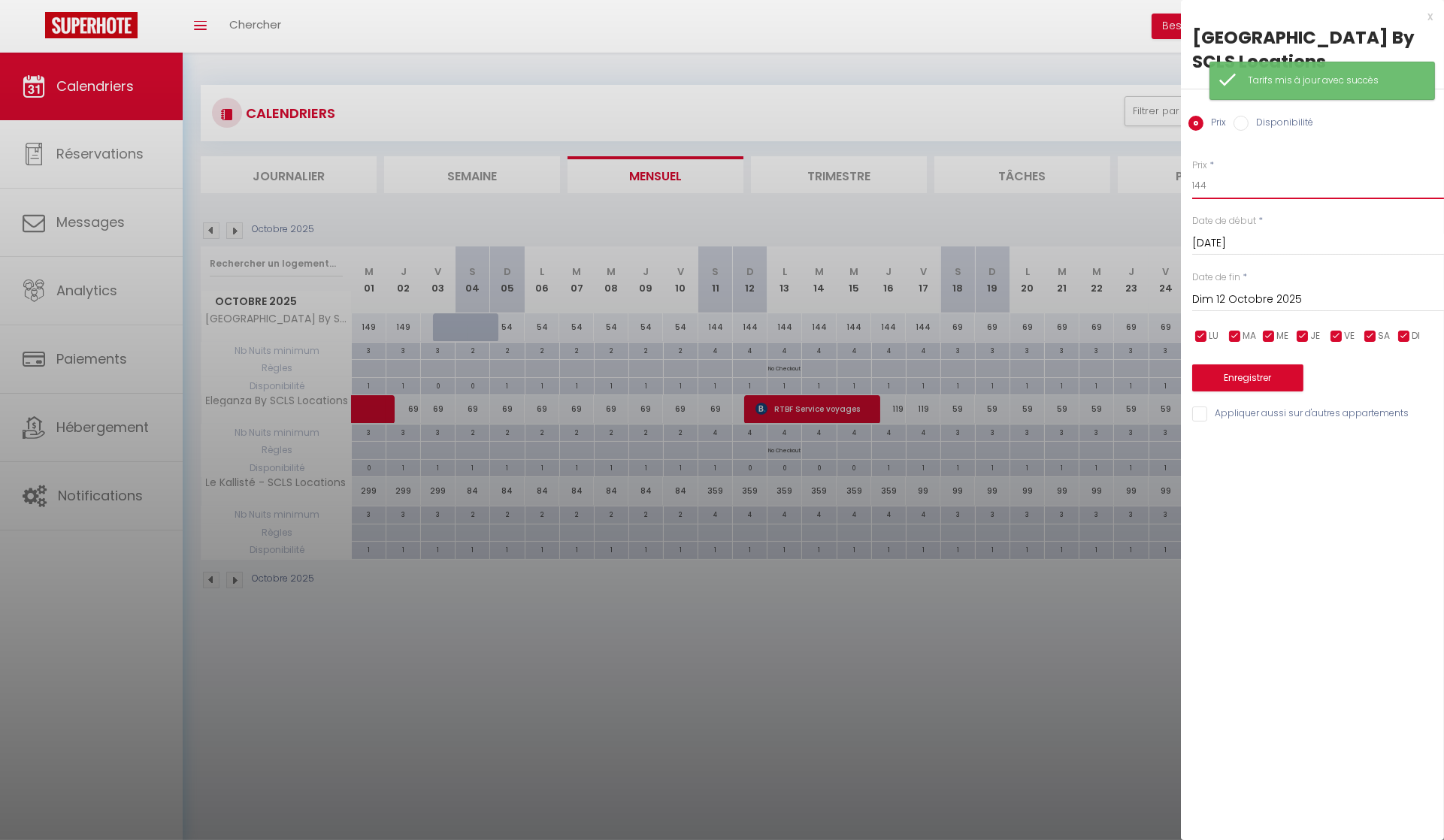
drag, startPoint x: 1211, startPoint y: 185, endPoint x: 1053, endPoint y: 184, distance: 158.0
click at [1162, 185] on body "🟢 Des questions ou besoin d'assistance pour la migration AirBnB? Connectez-vous…" at bounding box center [722, 473] width 1444 height 840
click at [1431, 15] on div "x" at bounding box center [1307, 16] width 252 height 18
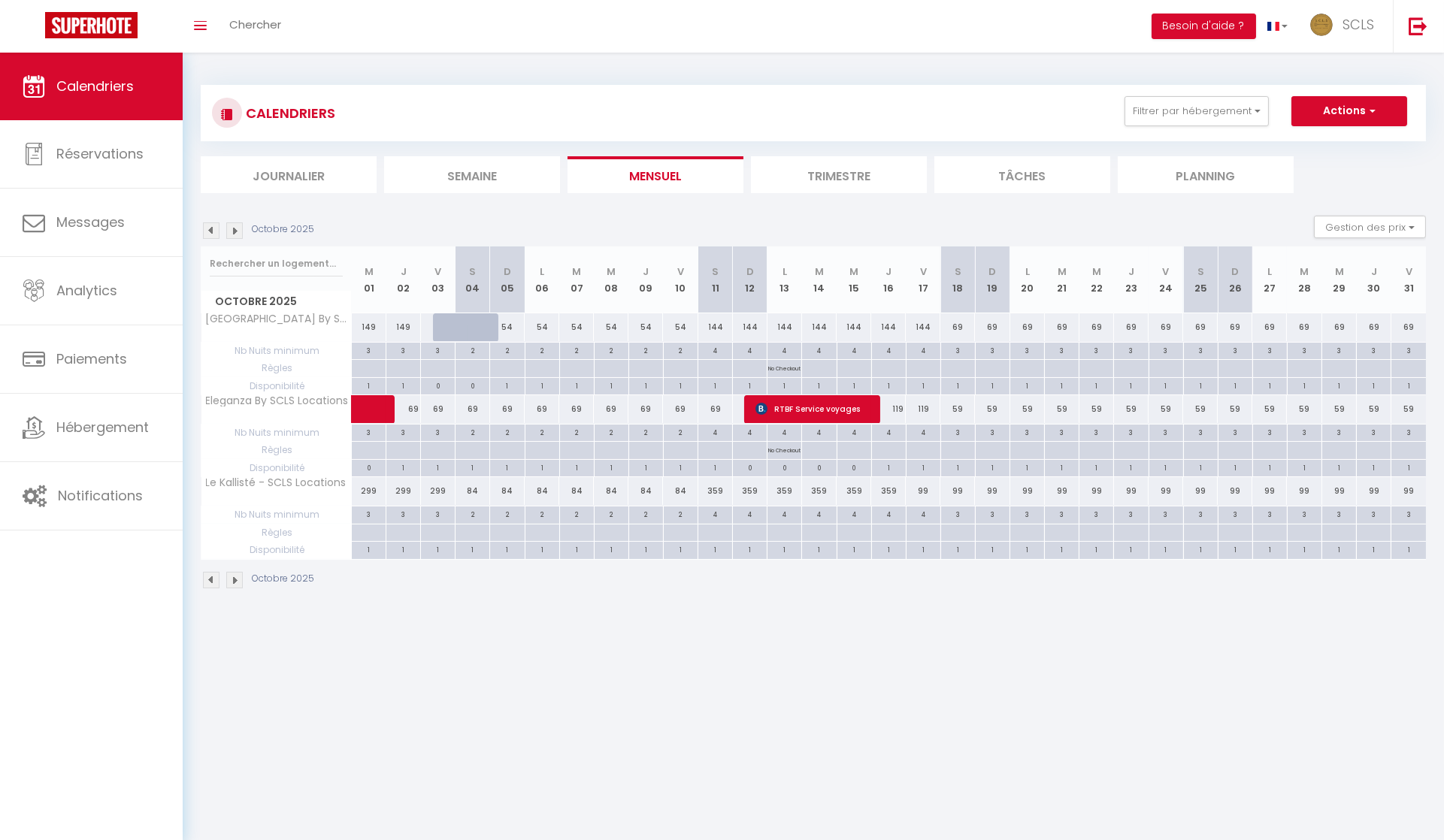
click at [959, 406] on div "59" at bounding box center [958, 408] width 35 height 28
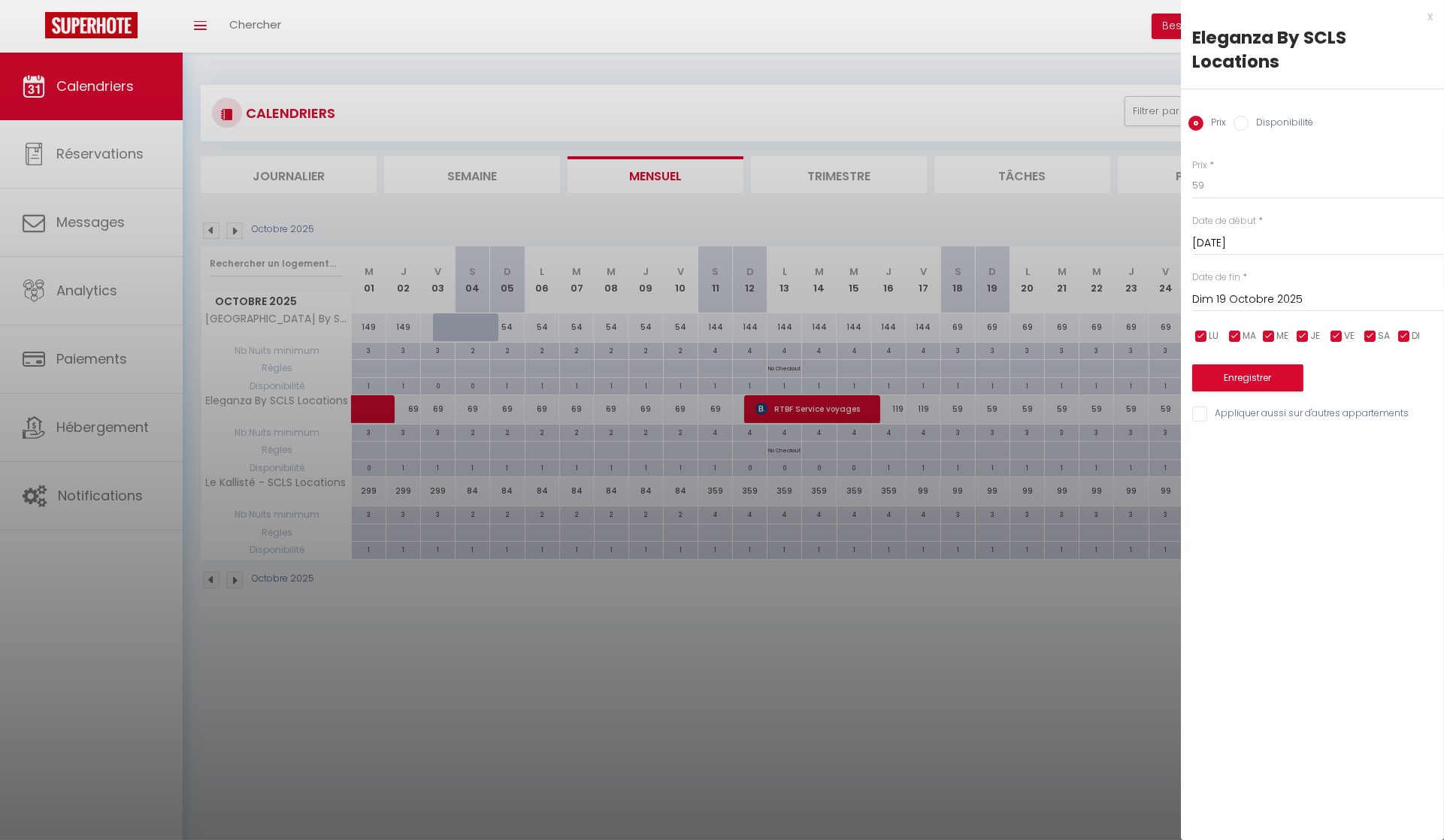
drag, startPoint x: 1429, startPoint y: 15, endPoint x: 1375, endPoint y: 51, distance: 64.9
click at [1429, 15] on div "x" at bounding box center [1307, 16] width 252 height 18
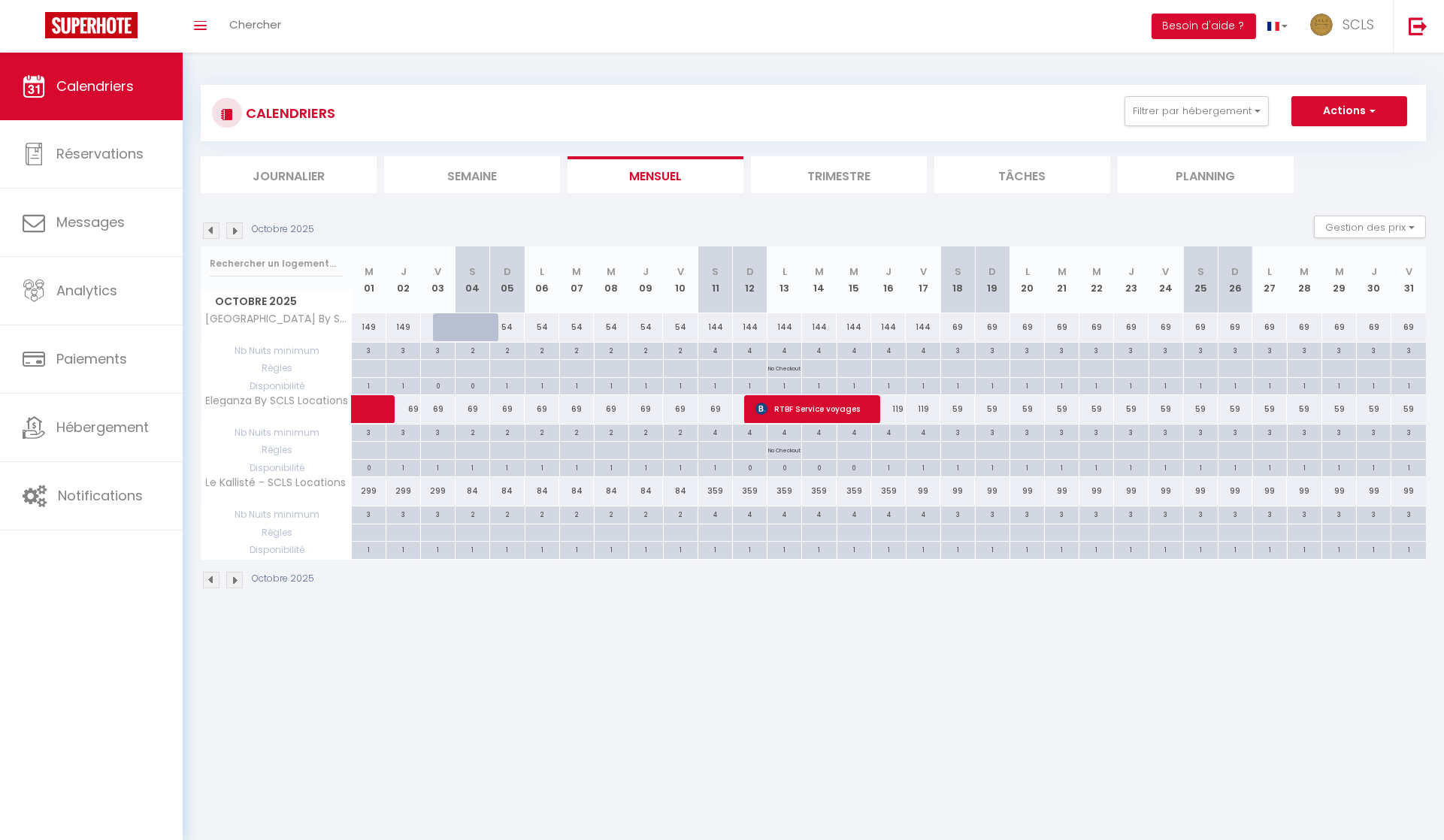
click at [901, 405] on div "119" at bounding box center [888, 408] width 35 height 28
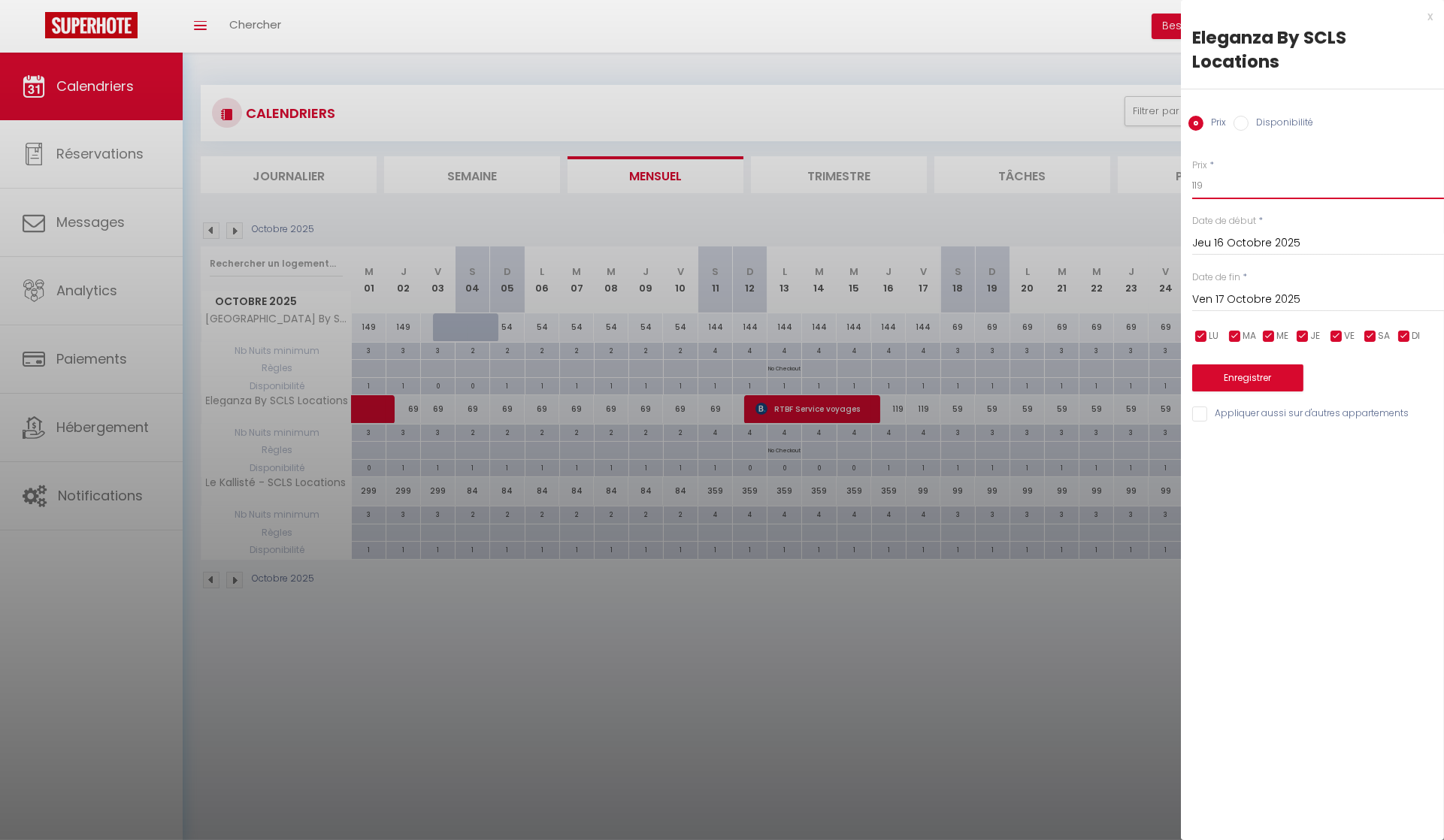
drag, startPoint x: 1209, startPoint y: 185, endPoint x: 1117, endPoint y: 176, distance: 92.4
click at [1153, 178] on body "🟢 Des questions ou besoin d'assistance pour la migration AirBnB? Connectez-vous…" at bounding box center [722, 473] width 1444 height 840
drag, startPoint x: 1245, startPoint y: 302, endPoint x: 1311, endPoint y: 315, distance: 67.3
click at [1245, 302] on input "Ven 17 Octobre 2025" at bounding box center [1318, 300] width 252 height 19
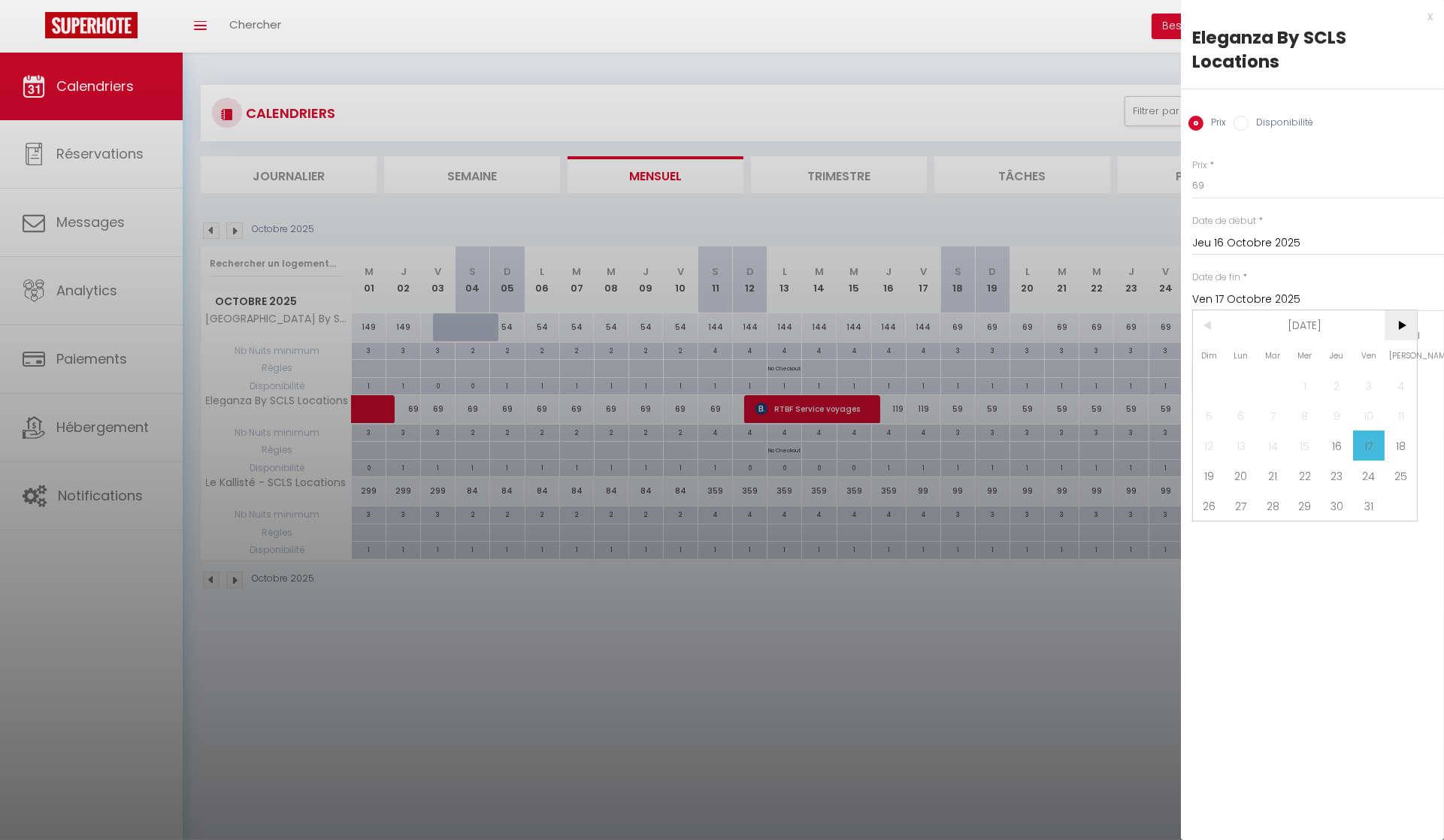
drag, startPoint x: 1407, startPoint y: 325, endPoint x: 1393, endPoint y: 329, distance: 14.6
click at [1406, 325] on span ">" at bounding box center [1401, 325] width 33 height 30
drag, startPoint x: 1239, startPoint y: 418, endPoint x: 1219, endPoint y: 408, distance: 22.4
click at [1239, 418] on span "3" at bounding box center [1241, 415] width 33 height 30
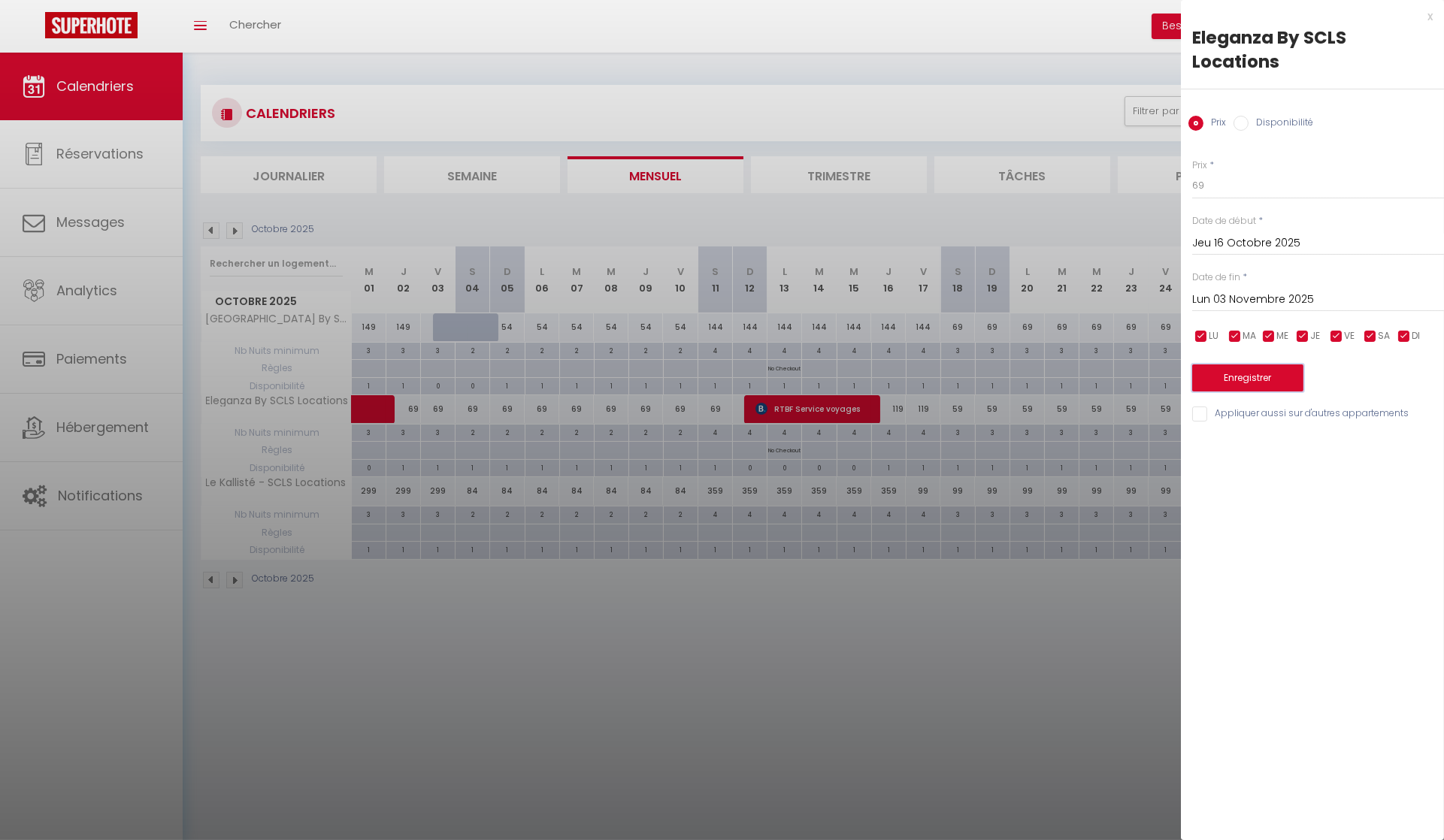
drag, startPoint x: 1239, startPoint y: 369, endPoint x: 1191, endPoint y: 381, distance: 49.5
click at [1239, 369] on button "Enregistrer" at bounding box center [1248, 378] width 112 height 27
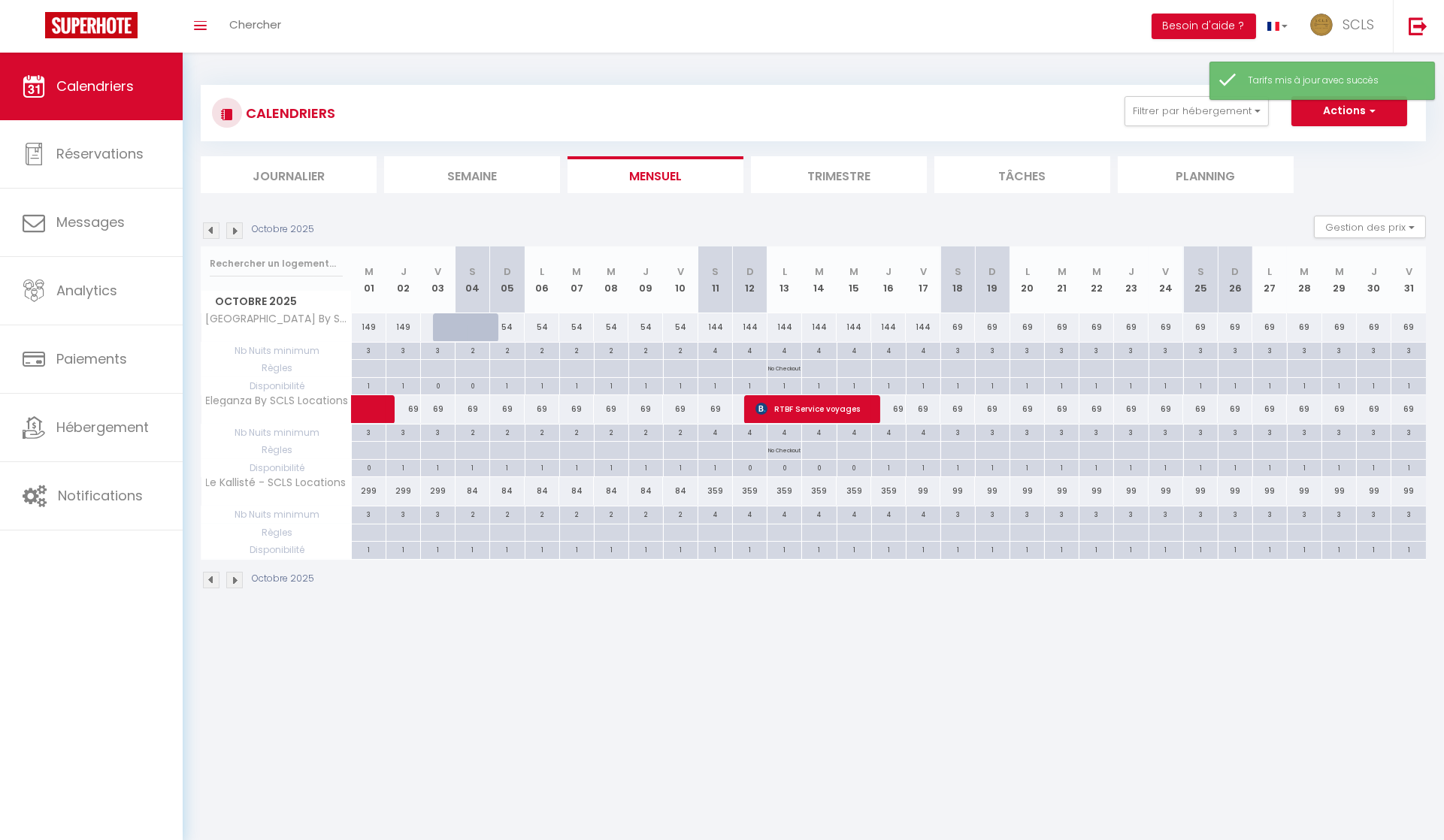
click at [890, 432] on div "4" at bounding box center [888, 432] width 34 height 14
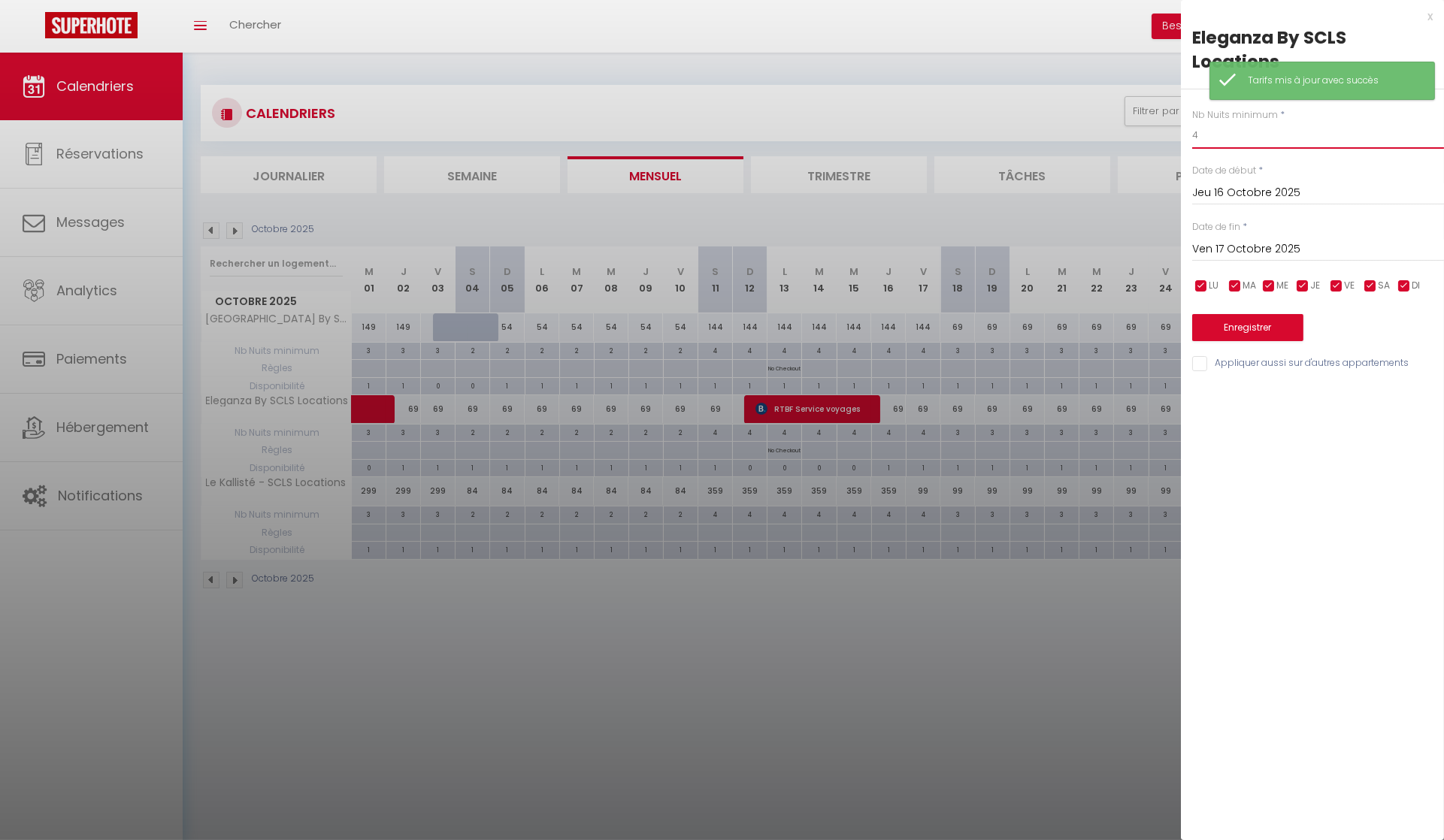
drag, startPoint x: 1218, startPoint y: 137, endPoint x: 1122, endPoint y: 122, distance: 97.2
click at [1129, 122] on body "🟢 Des questions ou besoin d'assistance pour la migration AirBnB? Connectez-vous…" at bounding box center [722, 473] width 1444 height 840
click at [1289, 253] on input "Ven 17 Octobre 2025" at bounding box center [1318, 249] width 252 height 19
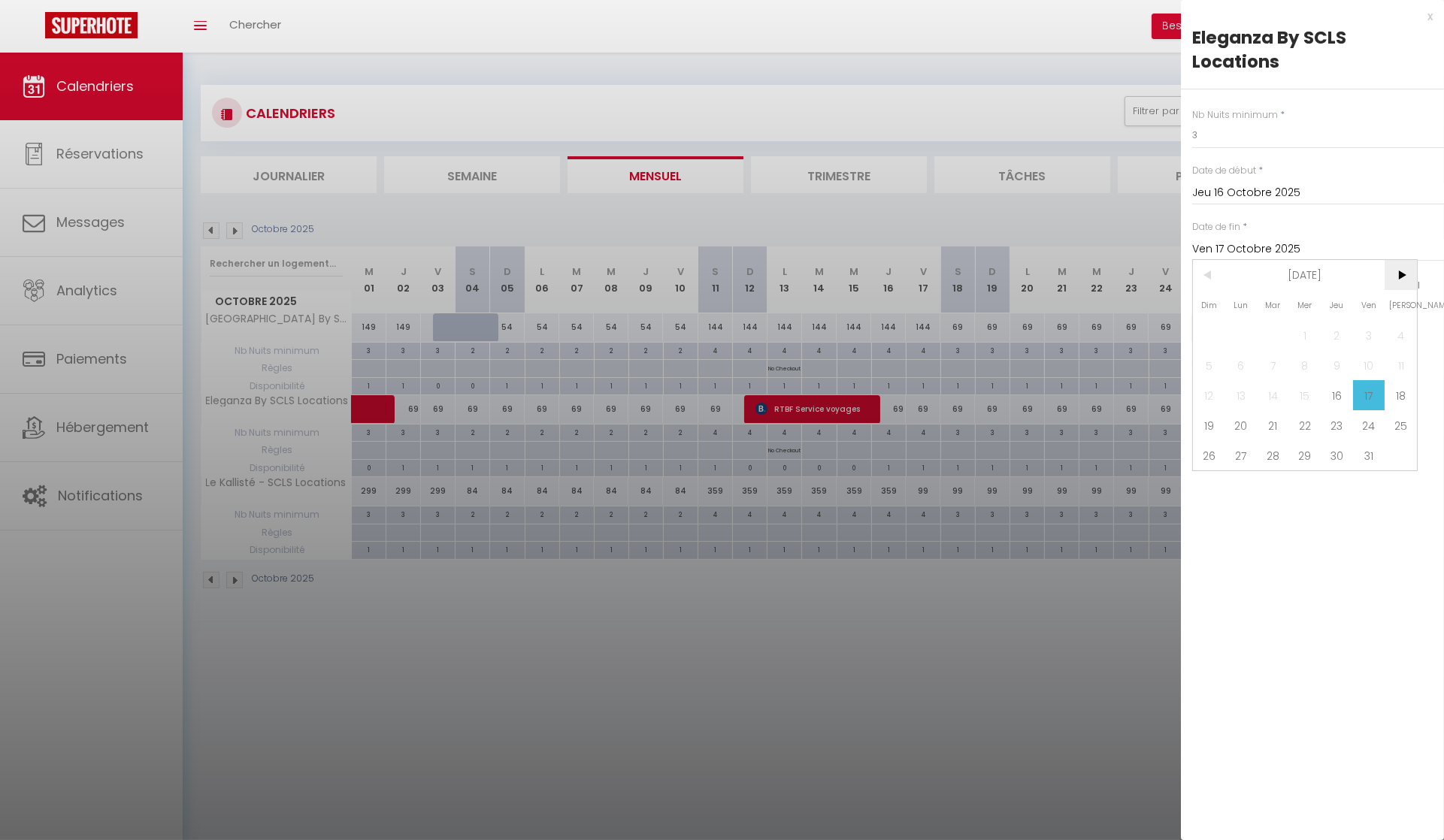
click at [1402, 278] on span ">" at bounding box center [1401, 275] width 33 height 30
click at [1404, 363] on span "8" at bounding box center [1401, 364] width 33 height 30
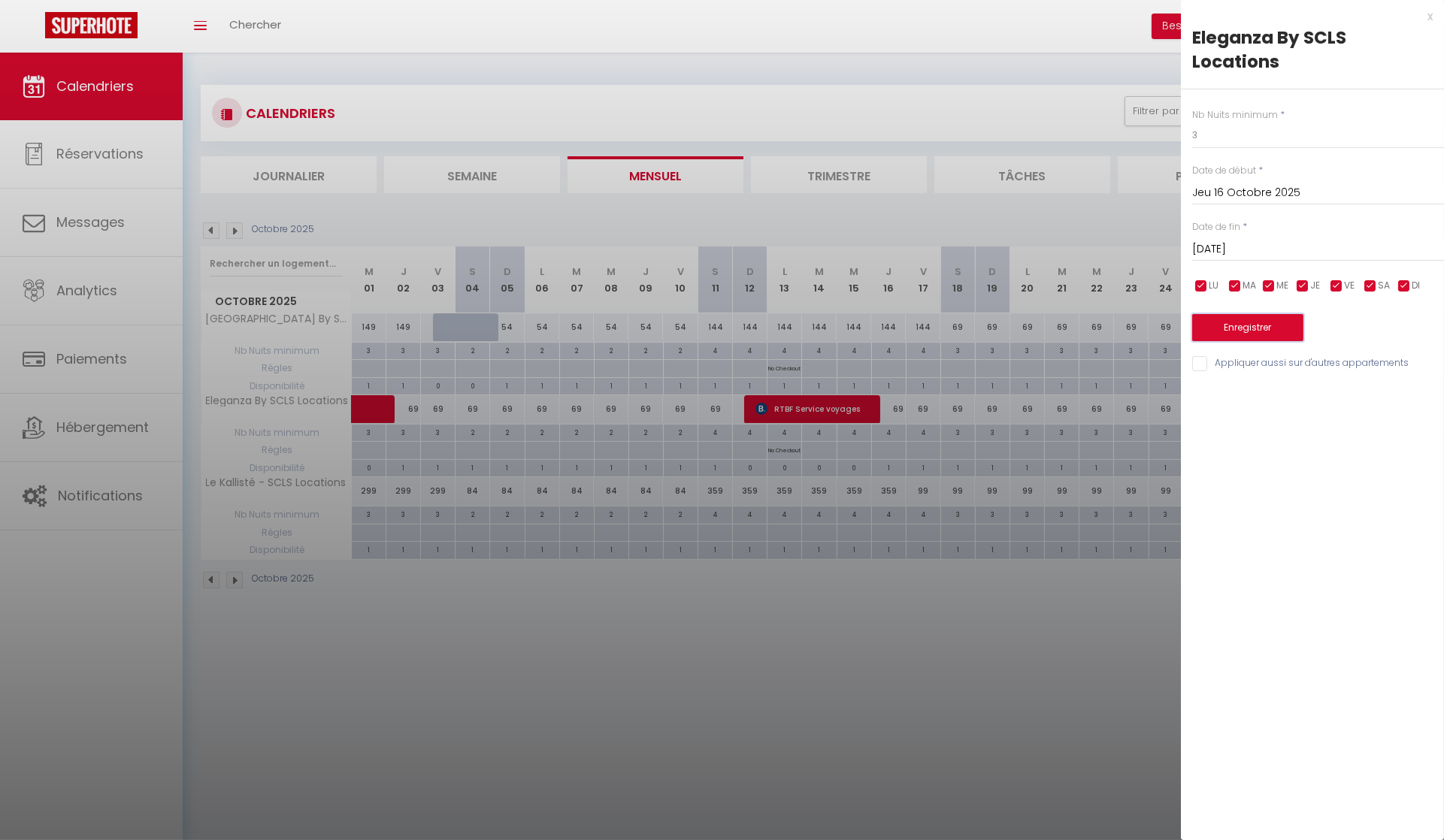
click at [1270, 319] on button "Enregistrer" at bounding box center [1248, 328] width 112 height 27
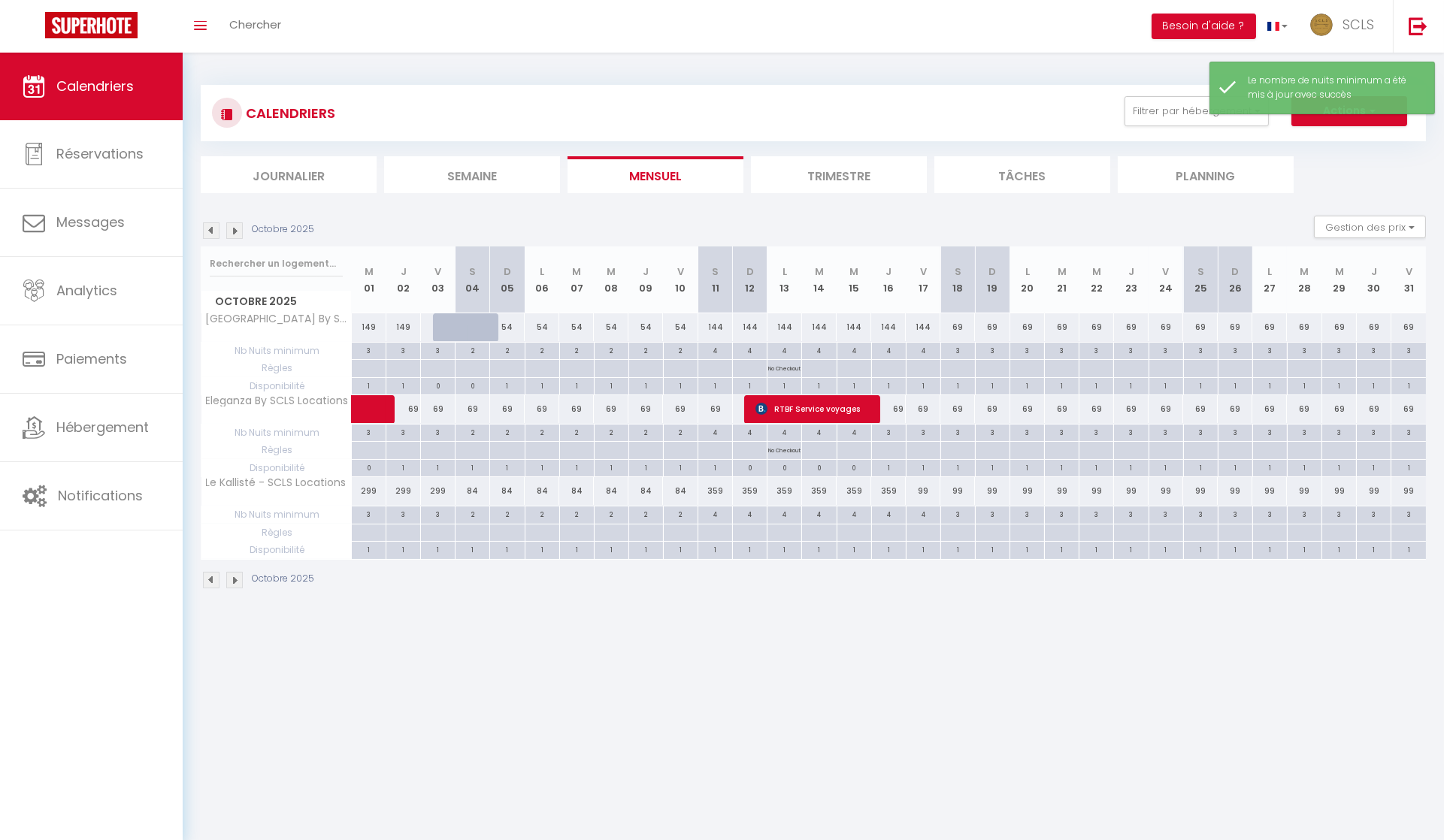
click at [411, 432] on div "3" at bounding box center [403, 432] width 34 height 14
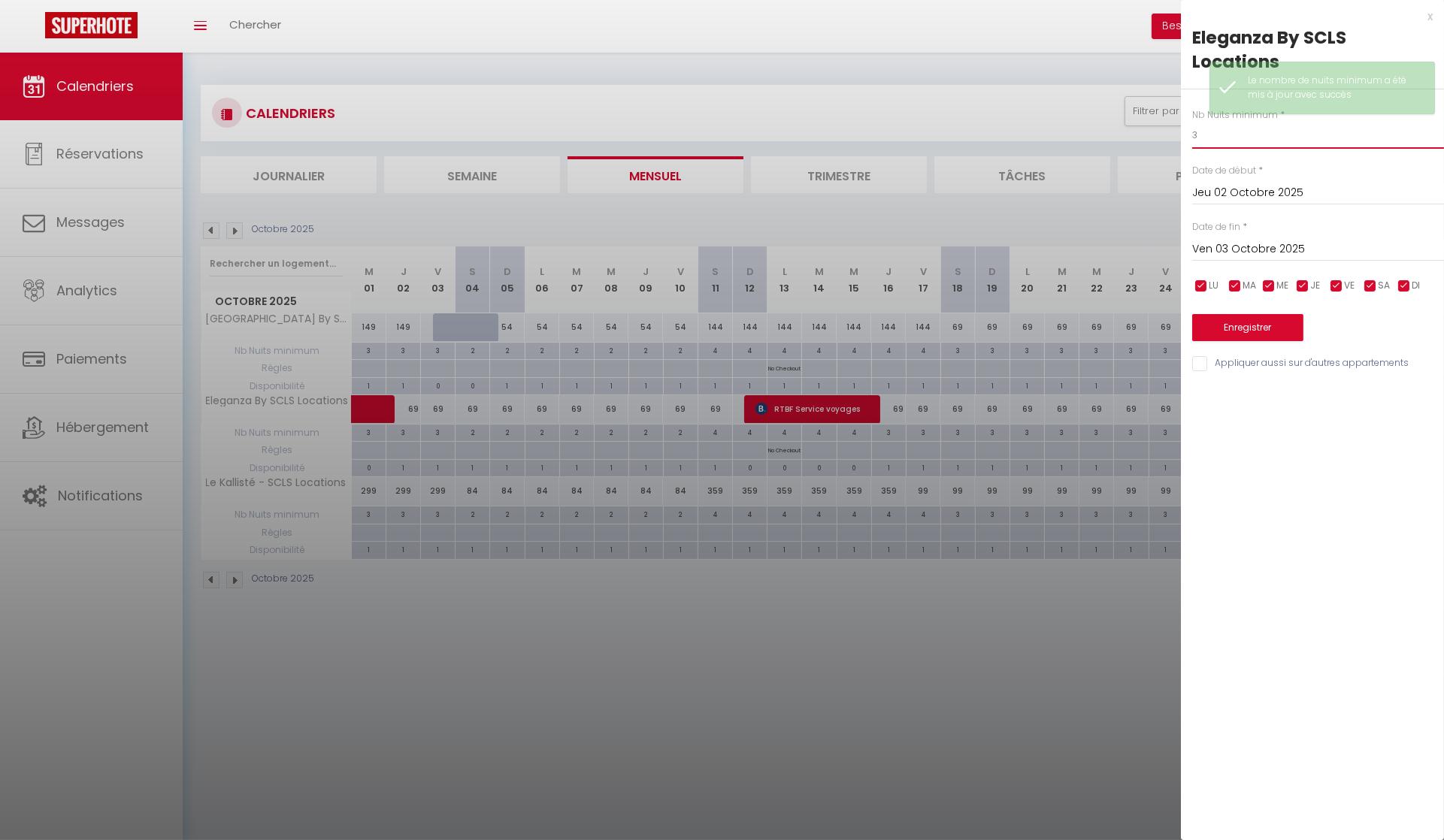
drag, startPoint x: 1201, startPoint y: 136, endPoint x: 1171, endPoint y: 130, distance: 30.6
click at [1181, 131] on div "Nb Nuits minimum * 3 Date de début * [DATE] < [DATE] > Dim Lun Mar Mer Jeu Ven …" at bounding box center [1312, 232] width 263 height 284
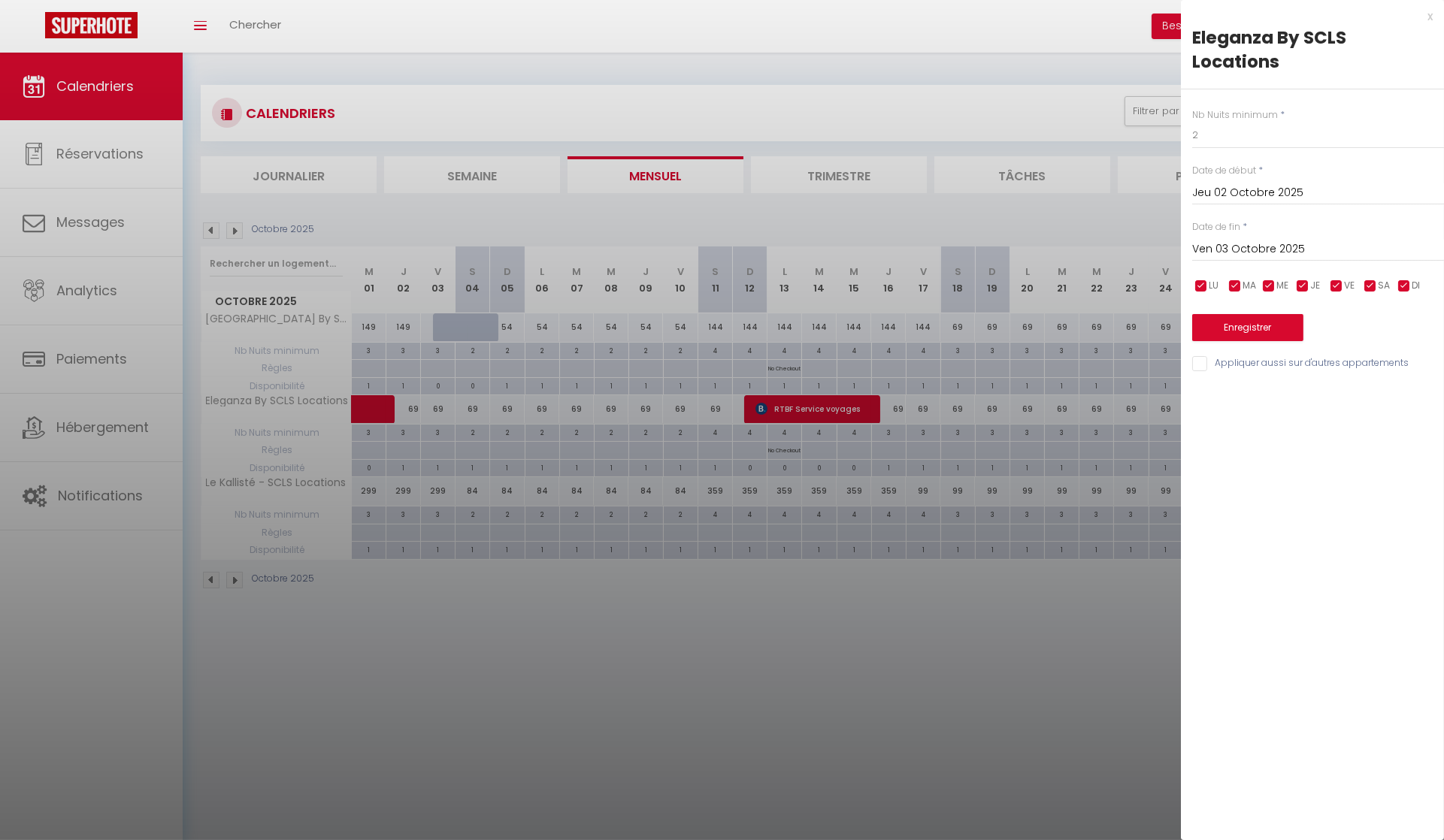
click at [1272, 251] on input "Ven 03 Octobre 2025" at bounding box center [1318, 249] width 252 height 19
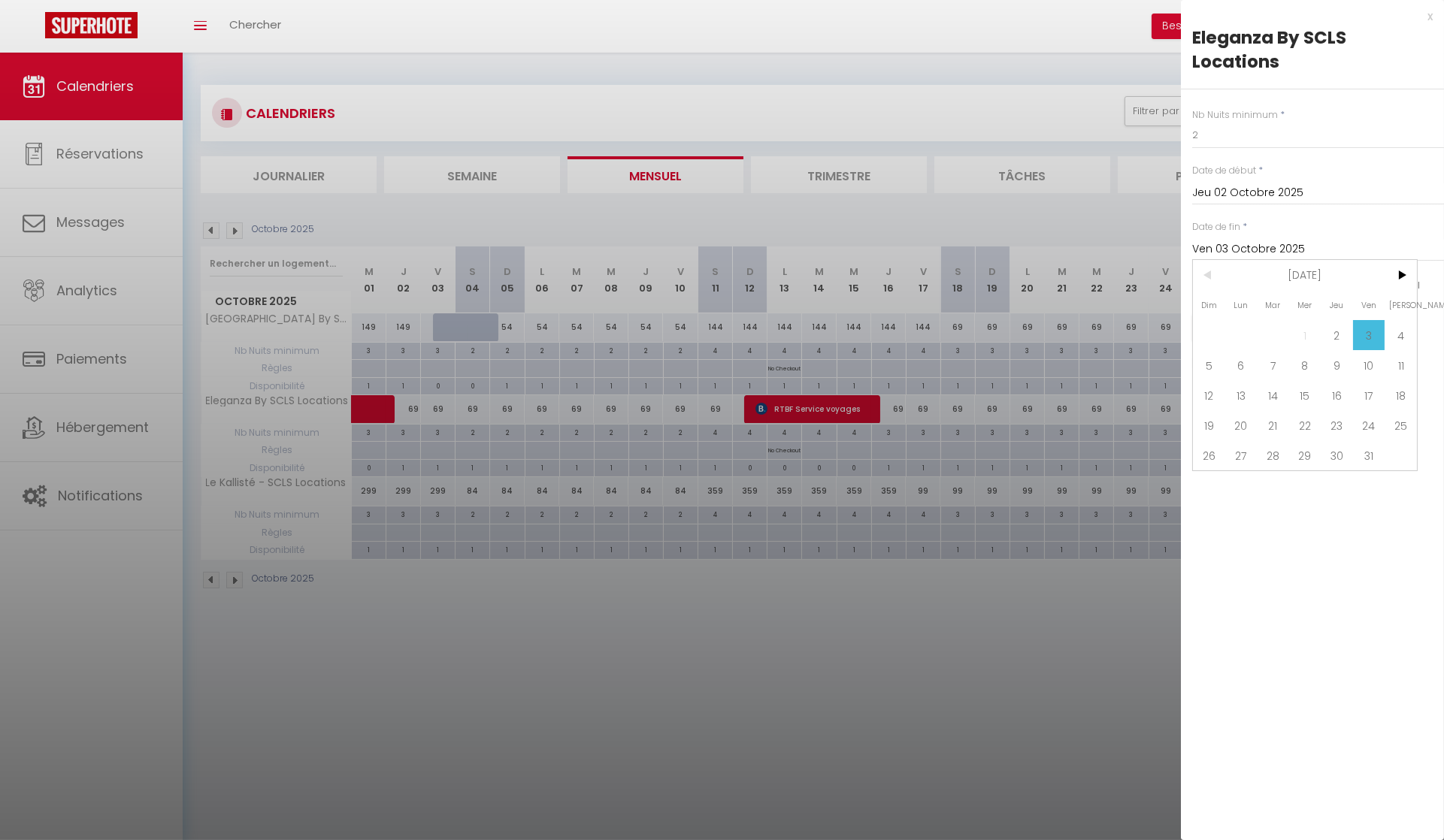
drag, startPoint x: 1407, startPoint y: 358, endPoint x: 1366, endPoint y: 354, distance: 41.2
click at [1407, 358] on span "11" at bounding box center [1401, 364] width 33 height 30
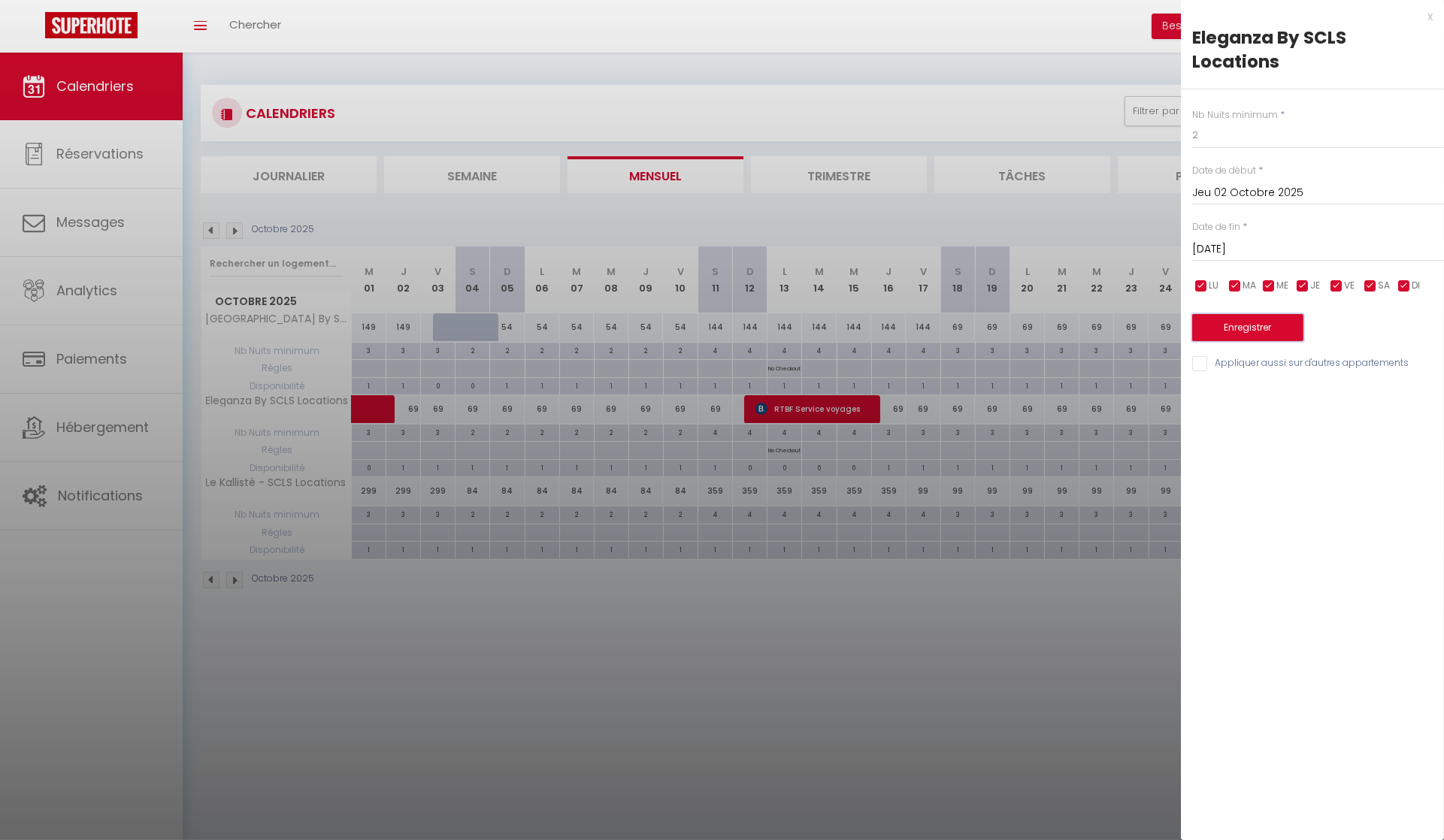
drag, startPoint x: 1271, startPoint y: 325, endPoint x: 1170, endPoint y: 329, distance: 101.1
click at [1270, 325] on button "Enregistrer" at bounding box center [1248, 328] width 112 height 27
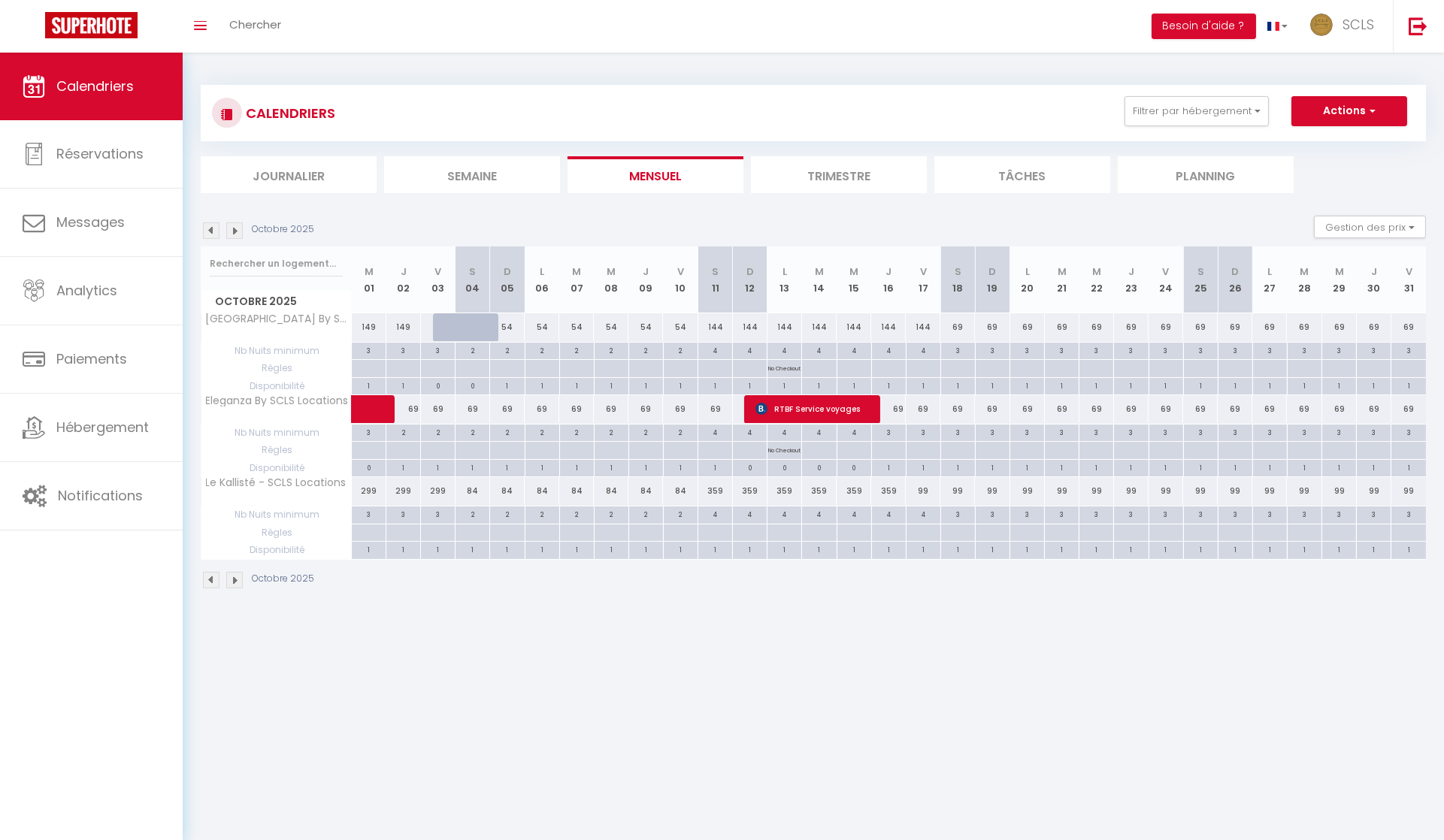
click at [925, 491] on div "99" at bounding box center [923, 490] width 35 height 28
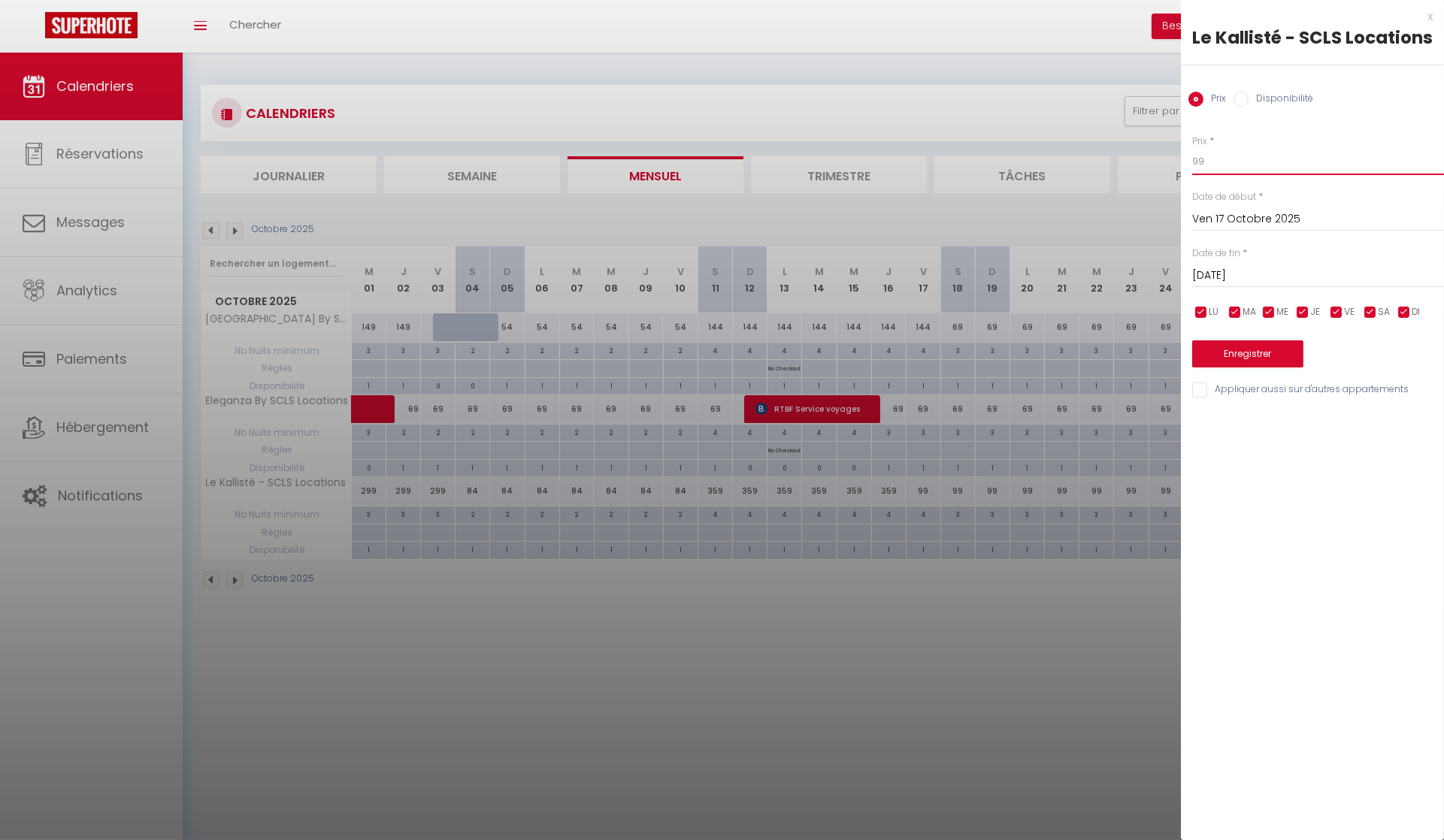
click at [1218, 165] on input "99" at bounding box center [1318, 161] width 252 height 27
drag, startPoint x: 1225, startPoint y: 277, endPoint x: 1271, endPoint y: 287, distance: 47.1
click at [1225, 277] on input "[DATE]" at bounding box center [1318, 276] width 252 height 19
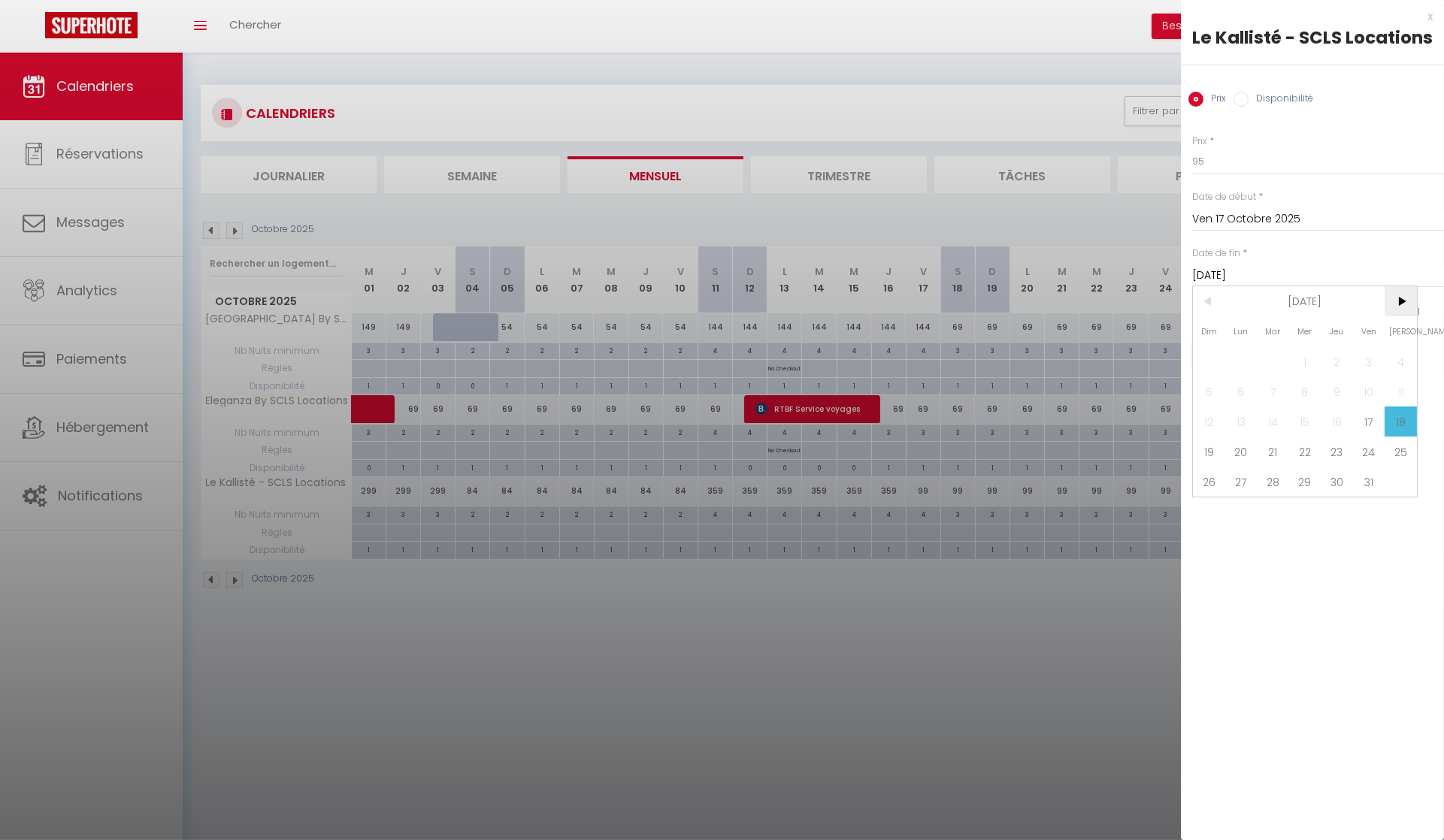
click at [1403, 301] on span ">" at bounding box center [1401, 301] width 33 height 30
click at [1239, 394] on span "3" at bounding box center [1241, 391] width 33 height 30
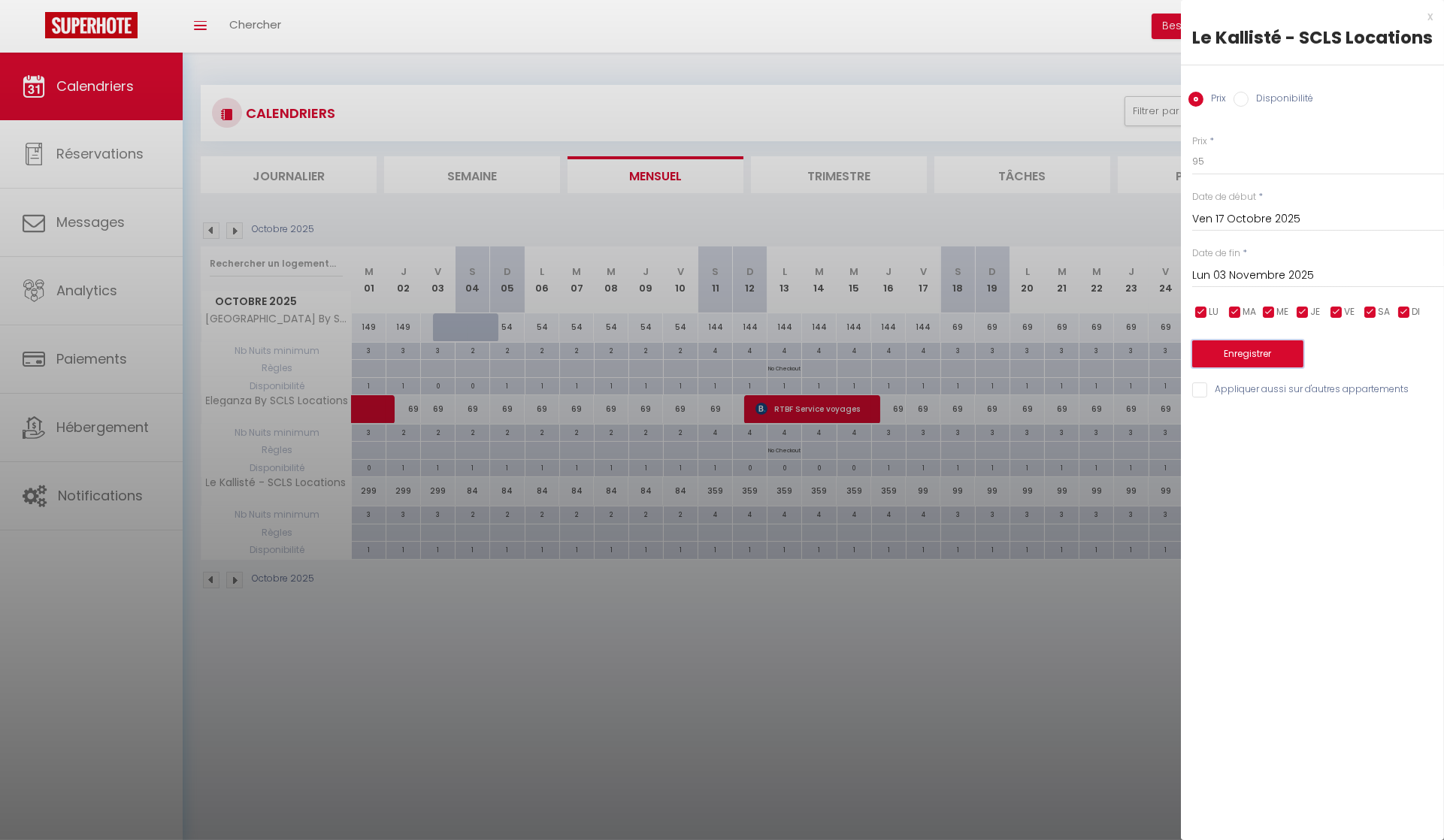
click at [1248, 354] on button "Enregistrer" at bounding box center [1248, 354] width 112 height 27
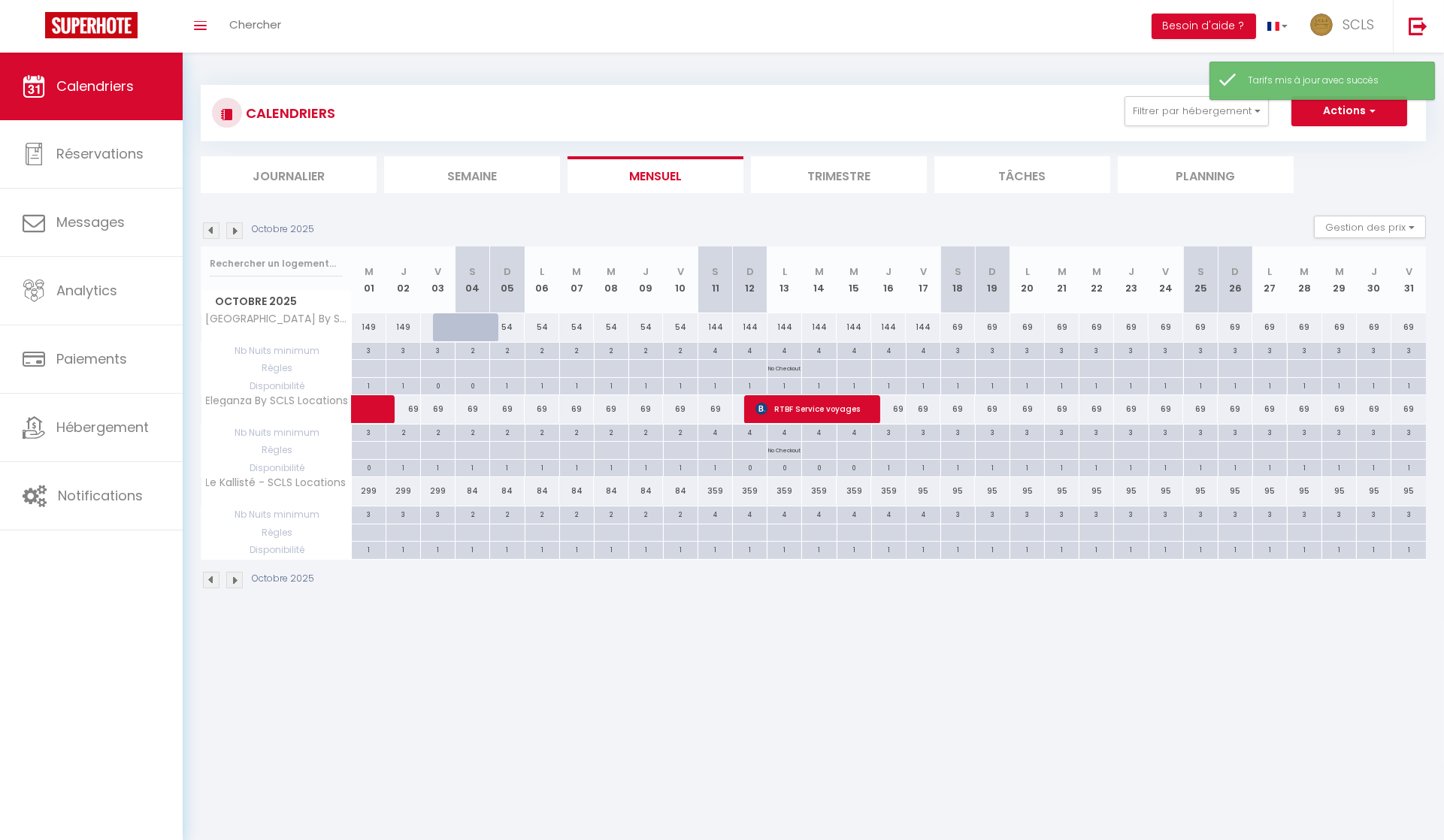
click at [237, 233] on img at bounding box center [234, 230] width 16 height 16
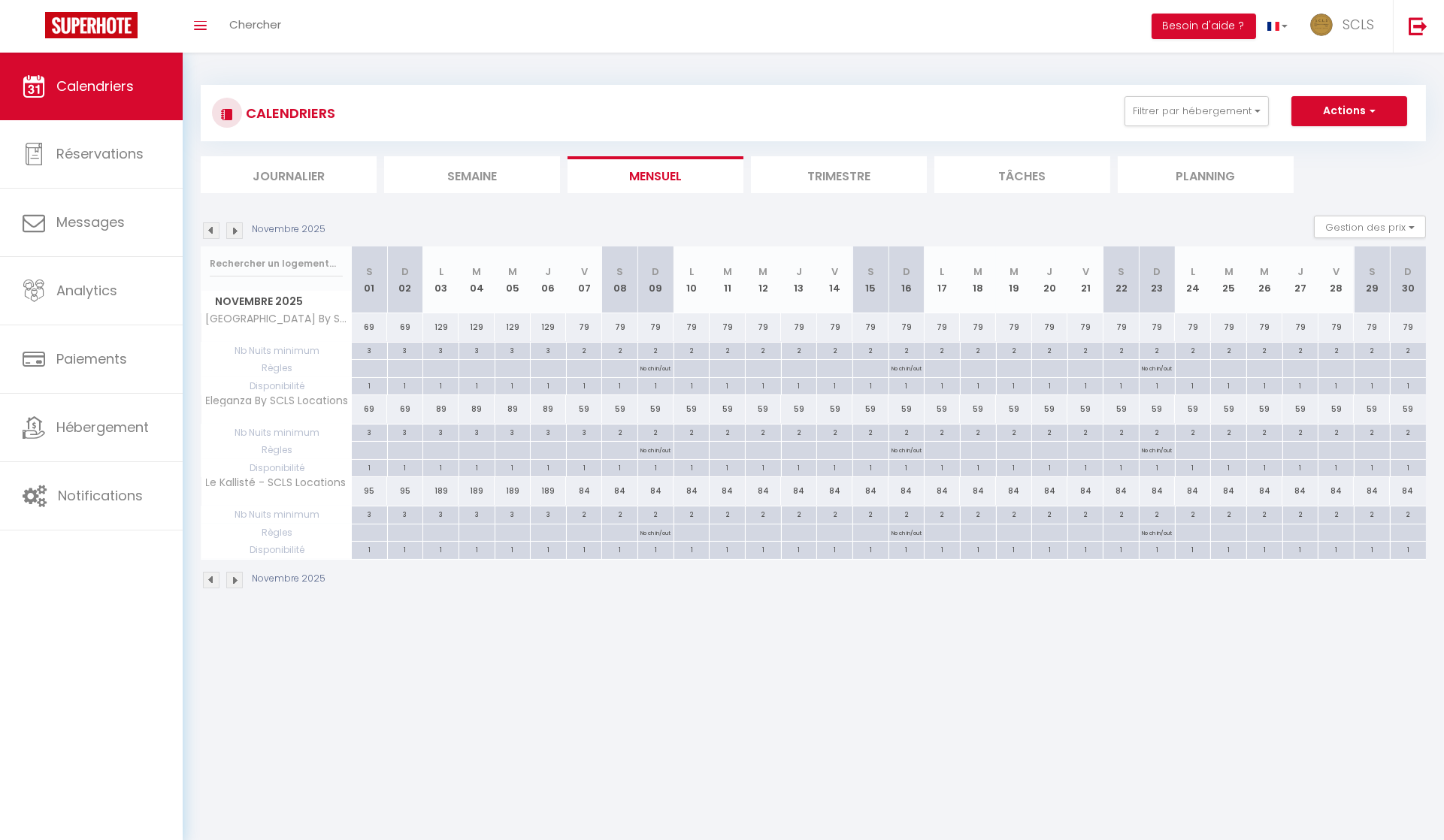
click at [237, 230] on img at bounding box center [234, 230] width 16 height 16
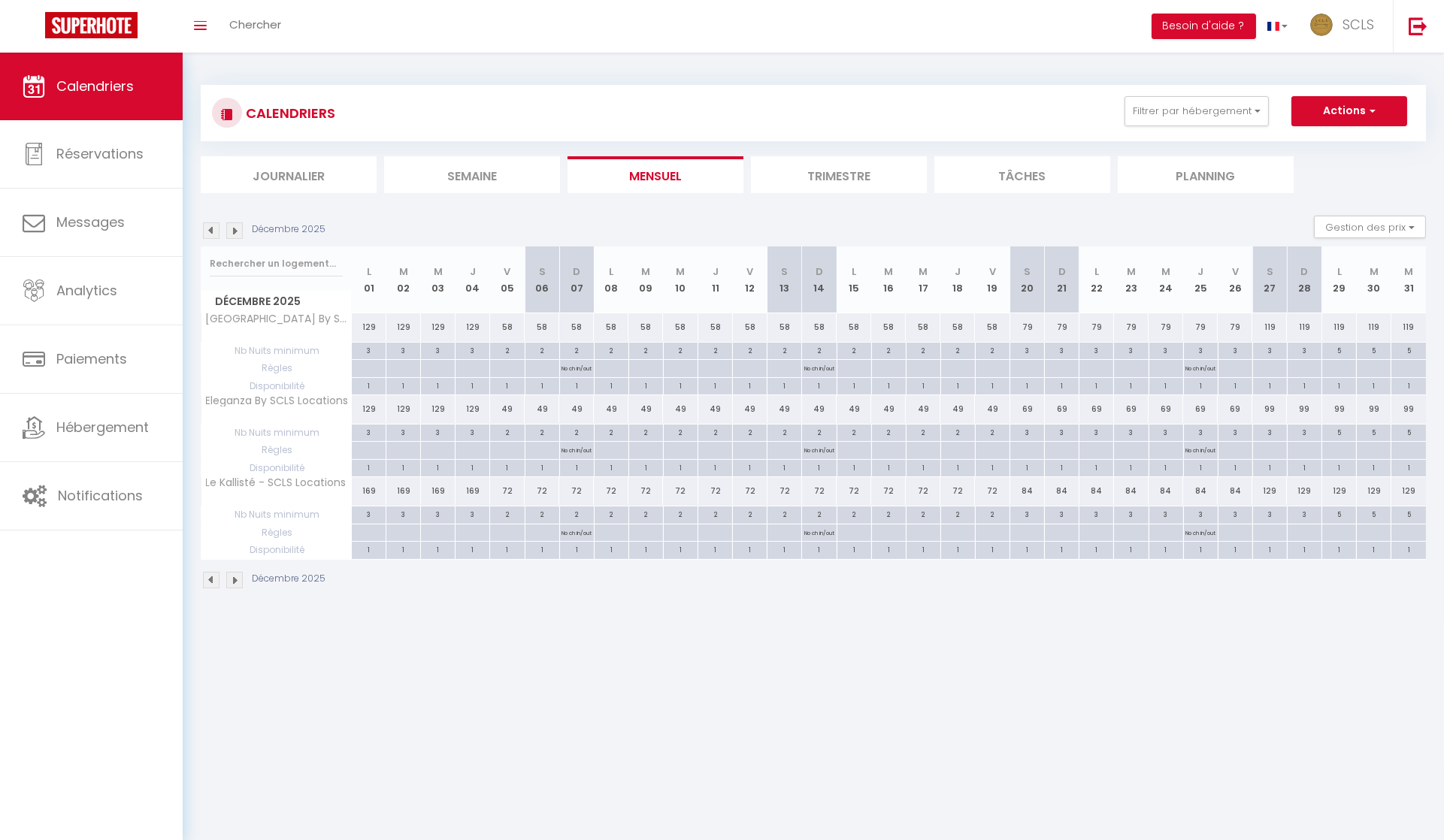
click at [209, 232] on img at bounding box center [211, 230] width 16 height 16
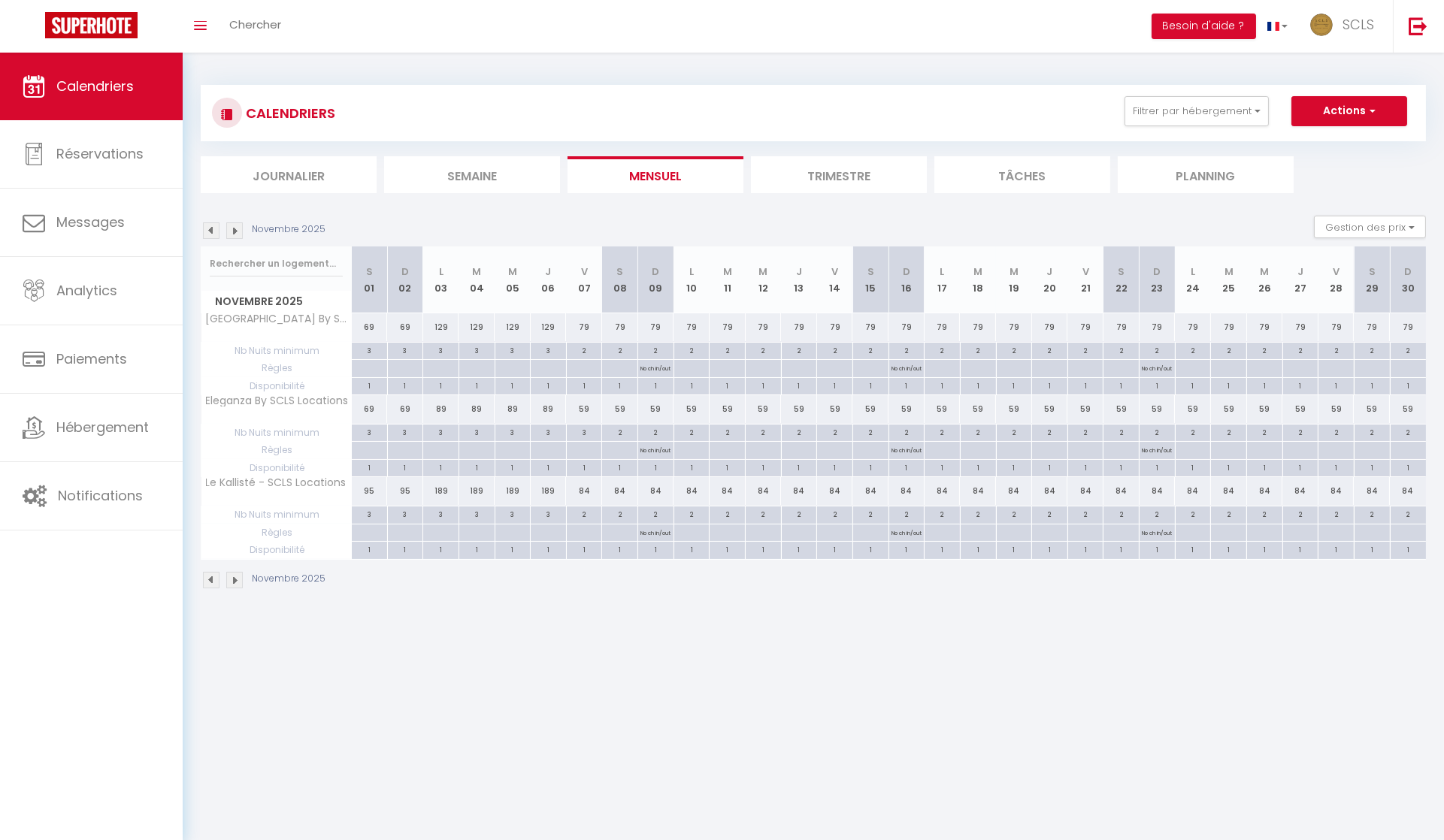
click at [237, 232] on img at bounding box center [234, 230] width 16 height 16
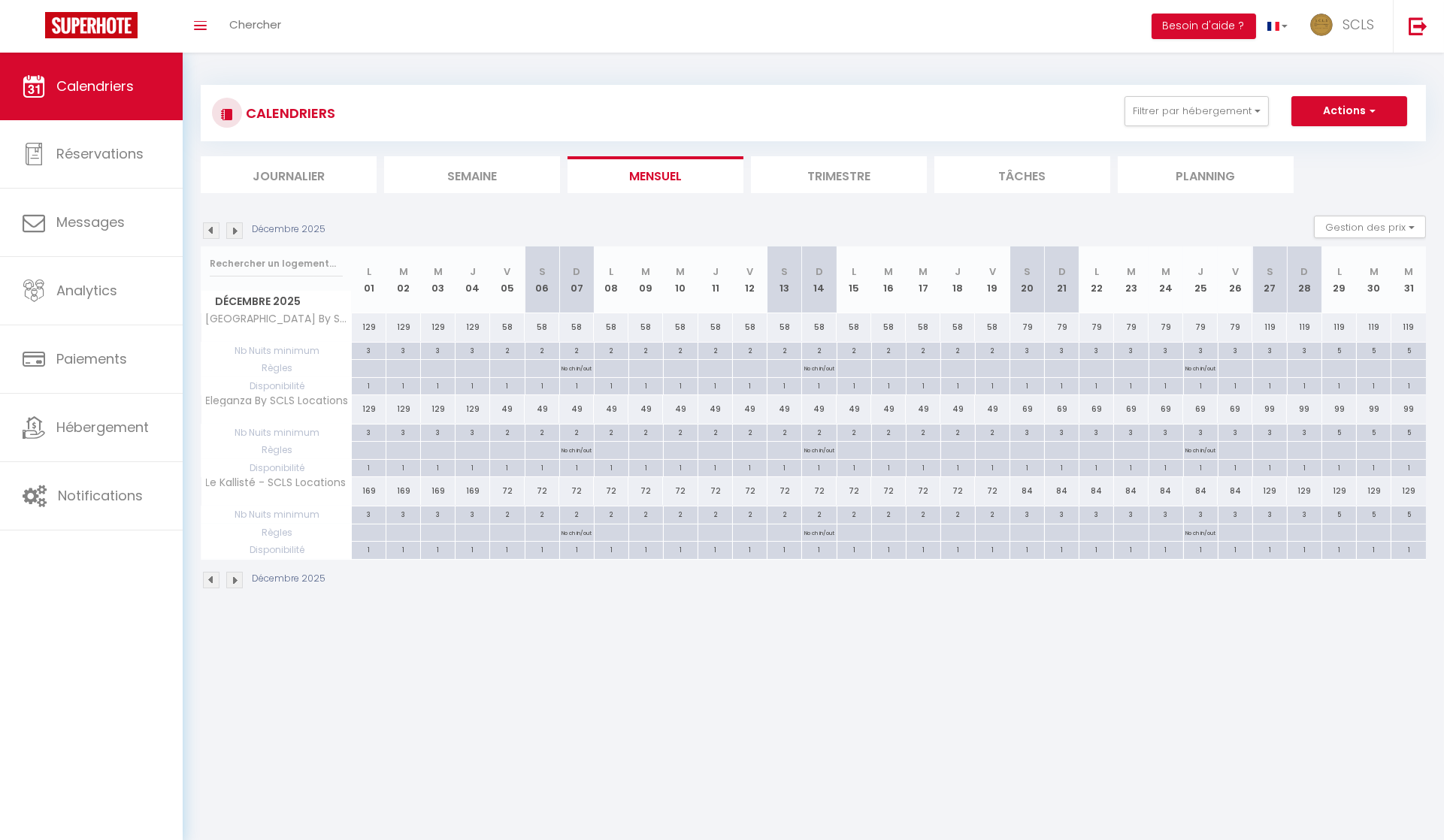
click at [372, 489] on div "169" at bounding box center [369, 490] width 35 height 28
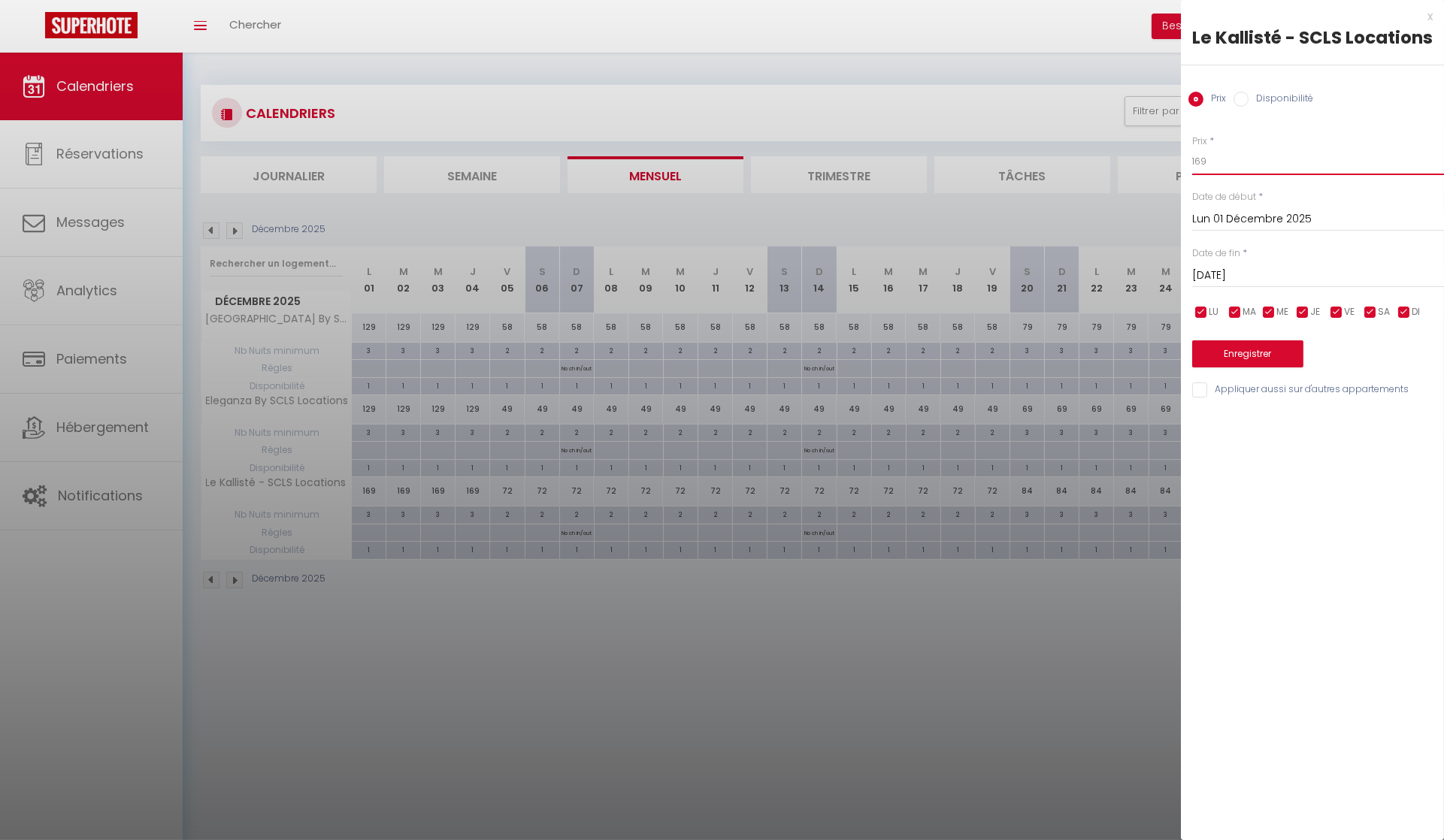
drag, startPoint x: 1213, startPoint y: 167, endPoint x: 1099, endPoint y: 154, distance: 114.7
click at [1130, 155] on body "🟢 Des questions ou besoin d'assistance pour la migration AirBnB? Connectez-vous…" at bounding box center [722, 473] width 1444 height 840
click at [1257, 276] on input "[DATE]" at bounding box center [1318, 276] width 252 height 19
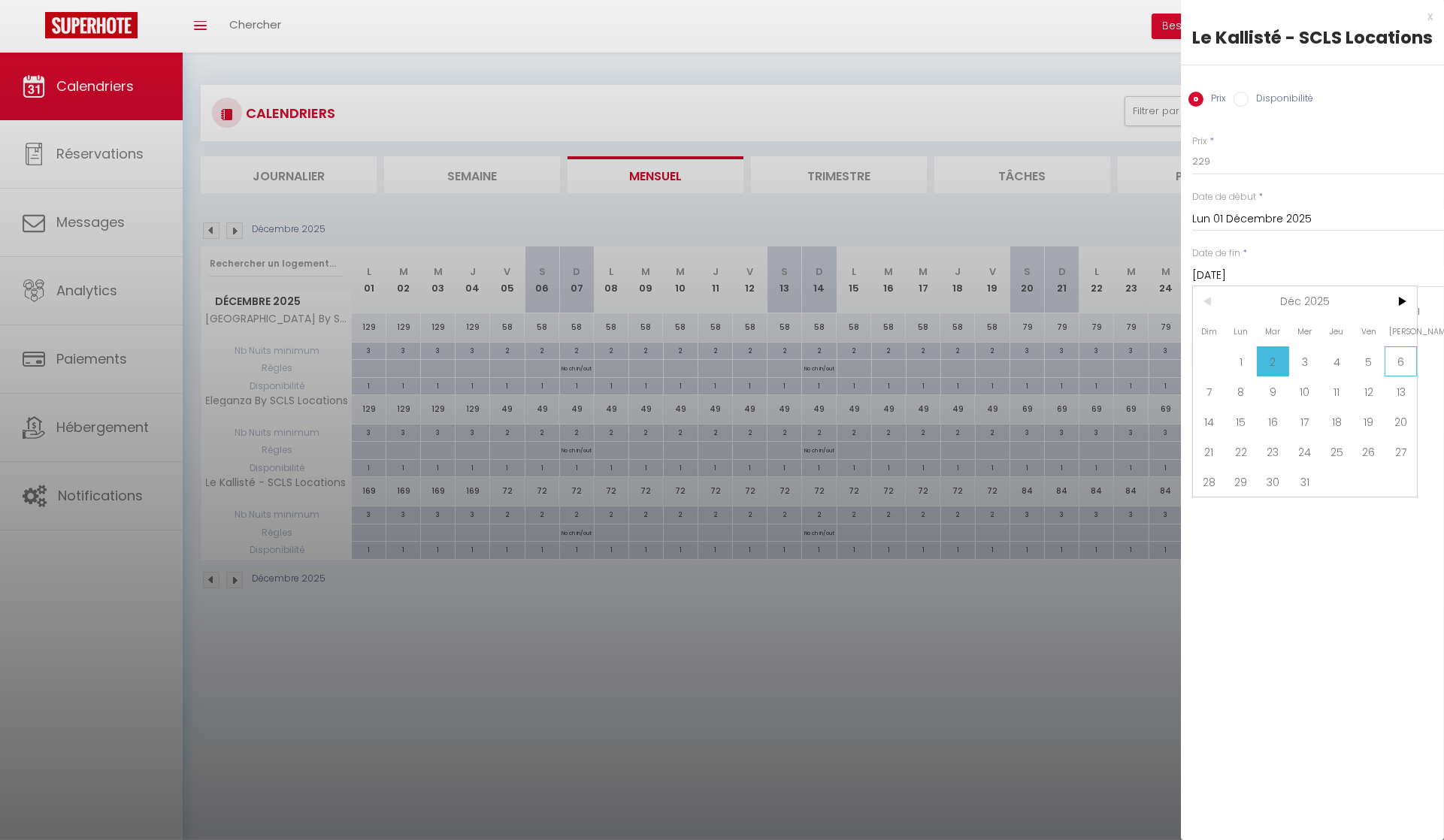
drag, startPoint x: 1396, startPoint y: 359, endPoint x: 1373, endPoint y: 358, distance: 23.0
click at [1395, 359] on span "6" at bounding box center [1401, 360] width 33 height 30
click at [1244, 354] on button "Enregistrer" at bounding box center [1248, 354] width 112 height 27
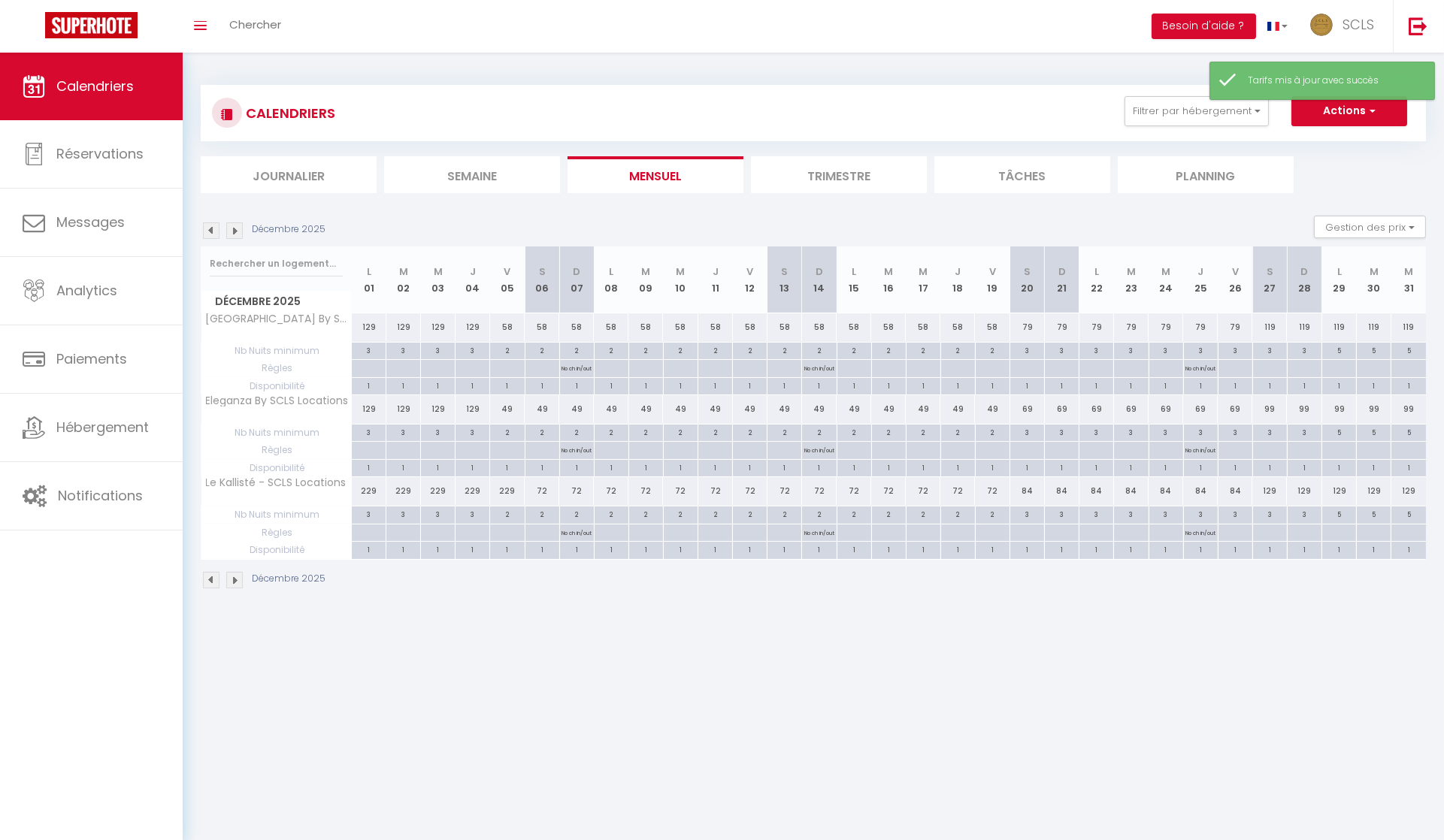
click at [504, 488] on div "229" at bounding box center [508, 490] width 35 height 28
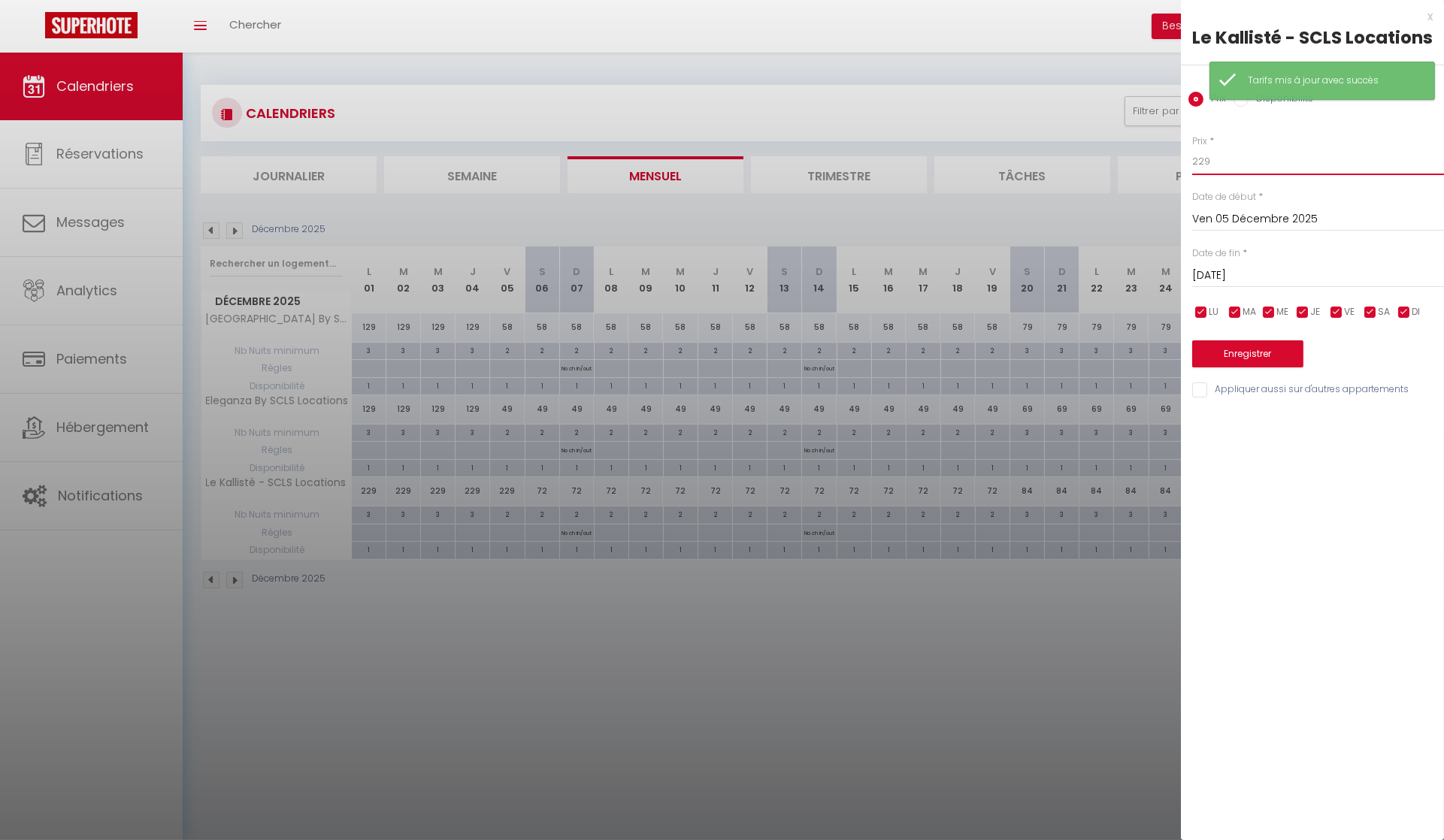
drag, startPoint x: 1216, startPoint y: 158, endPoint x: 1149, endPoint y: 153, distance: 67.2
click at [1175, 154] on body "🟢 Des questions ou besoin d'assistance pour la migration AirBnB? Connectez-vous…" at bounding box center [722, 473] width 1444 height 840
click at [1255, 364] on button "Enregistrer" at bounding box center [1248, 354] width 112 height 27
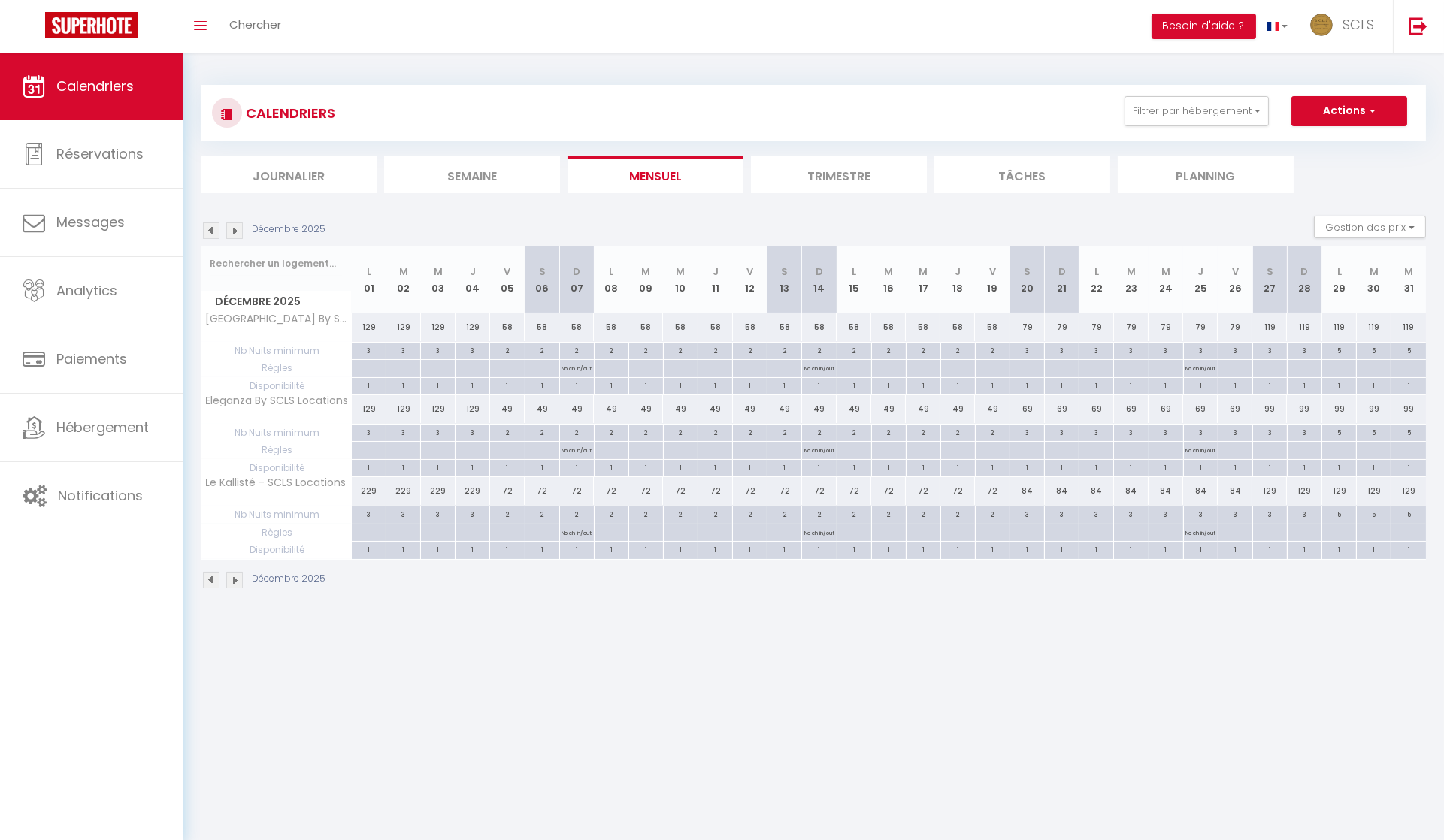
click at [214, 234] on img at bounding box center [211, 230] width 16 height 16
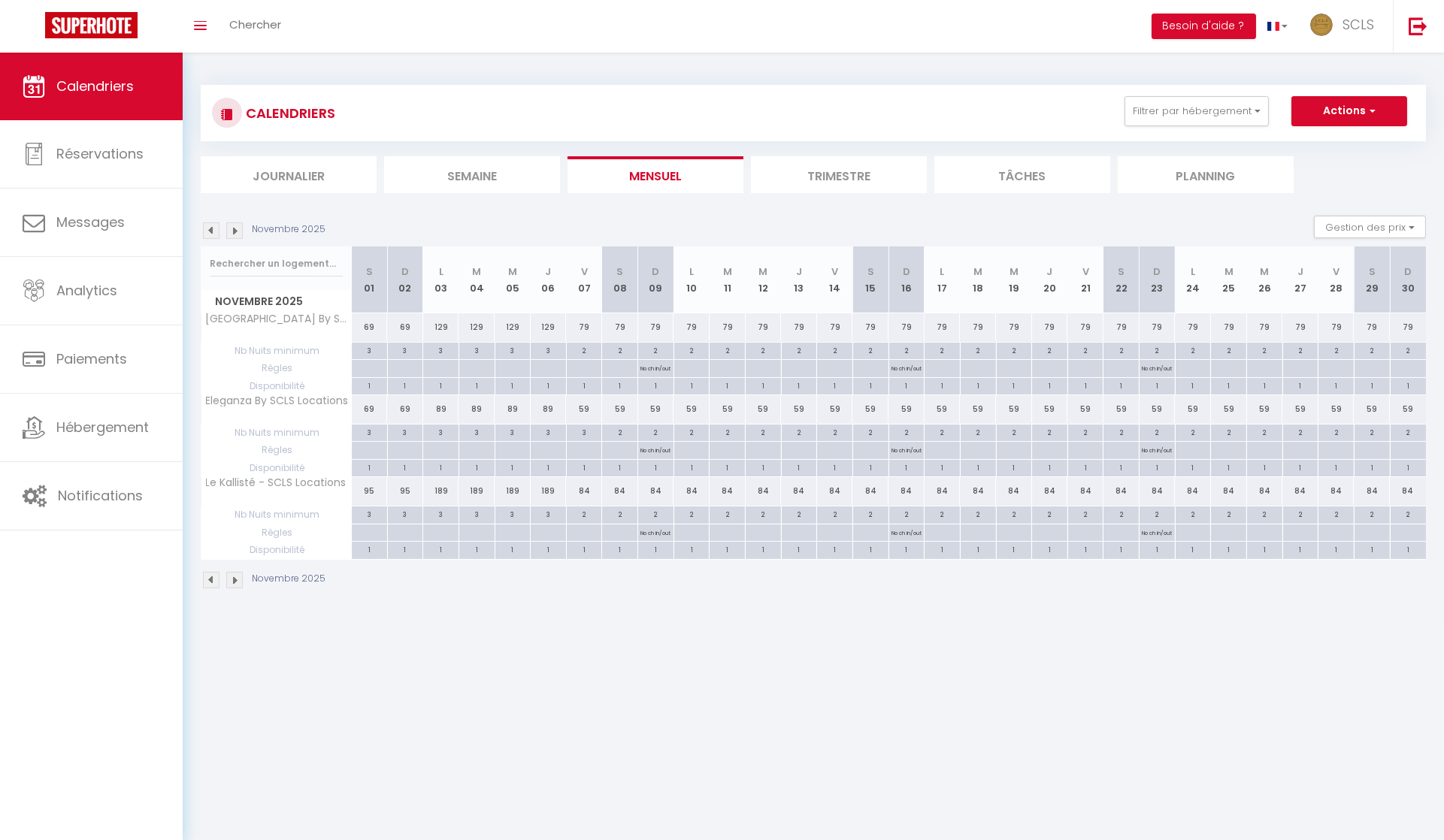
click at [215, 222] on img at bounding box center [211, 230] width 16 height 16
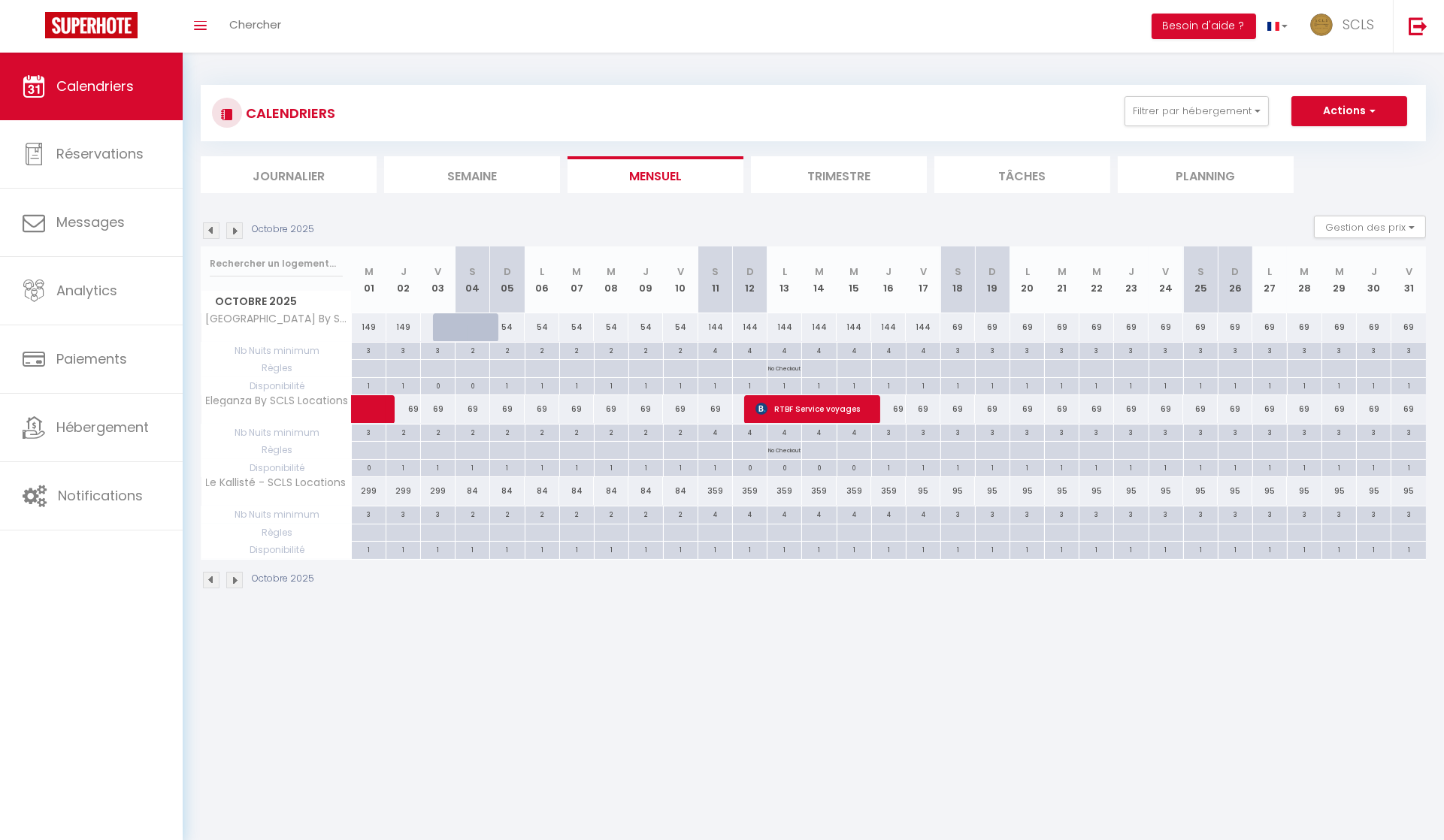
click at [712, 329] on div "144" at bounding box center [715, 327] width 35 height 28
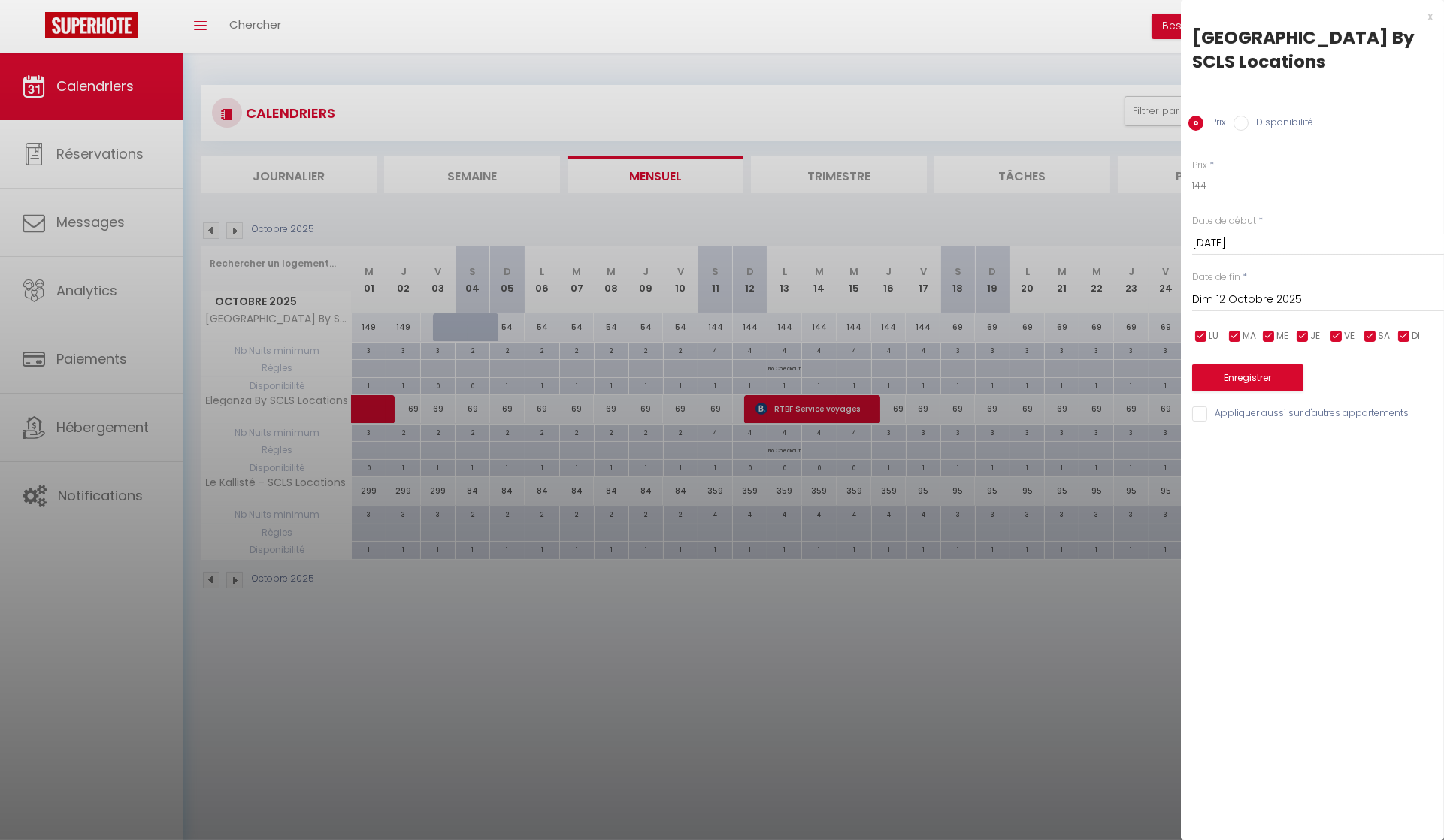
click at [1430, 15] on div "x" at bounding box center [1307, 16] width 252 height 18
